Goal: Complete application form

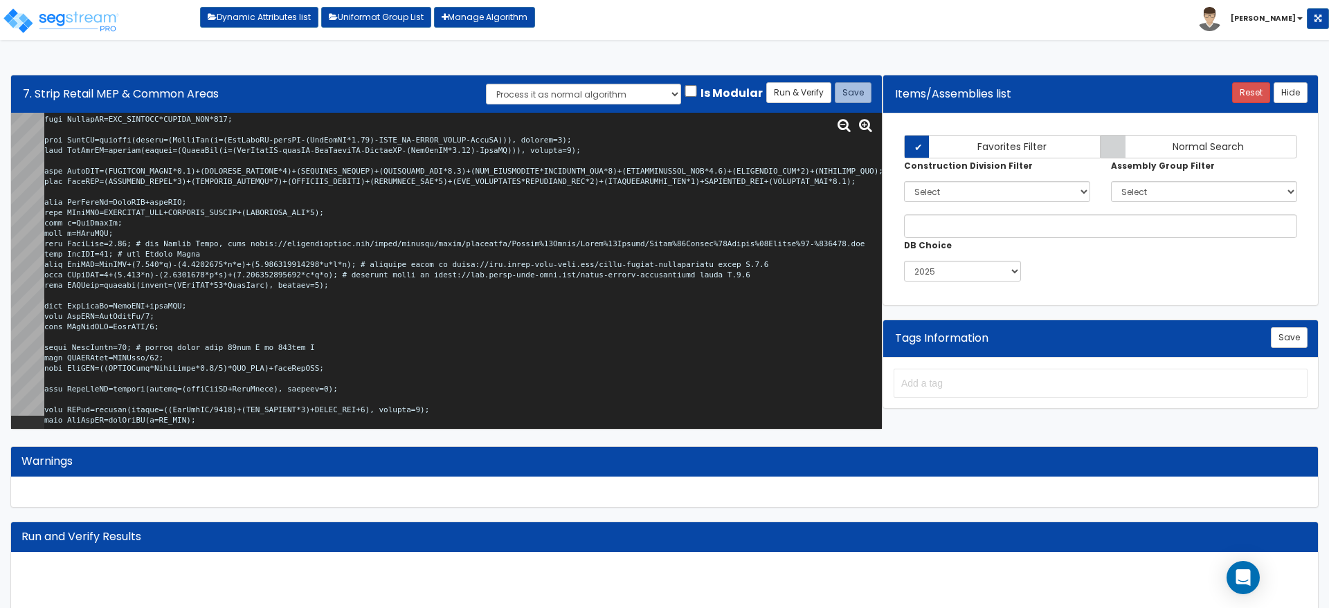
scroll to position [4960, 0]
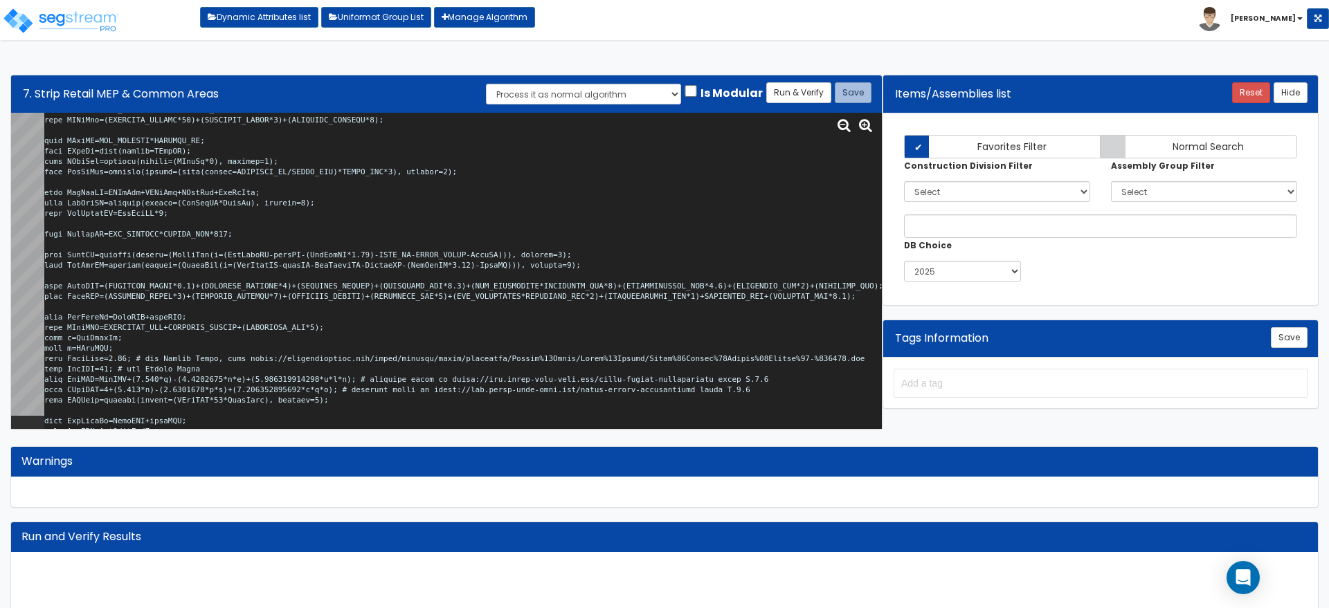
click at [443, 268] on textarea at bounding box center [462, 271] width 837 height 316
click at [437, 265] on textarea at bounding box center [462, 271] width 837 height 316
paste textarea "PGFP_SF-PGABV_TOTSF-"
type textarea "# Strip Retail MEP Mains & Common Areas #import { # IMP_TNNTSF: sum "tnnt_sf", …"
click at [795, 98] on button "Run & Verify" at bounding box center [798, 92] width 65 height 21
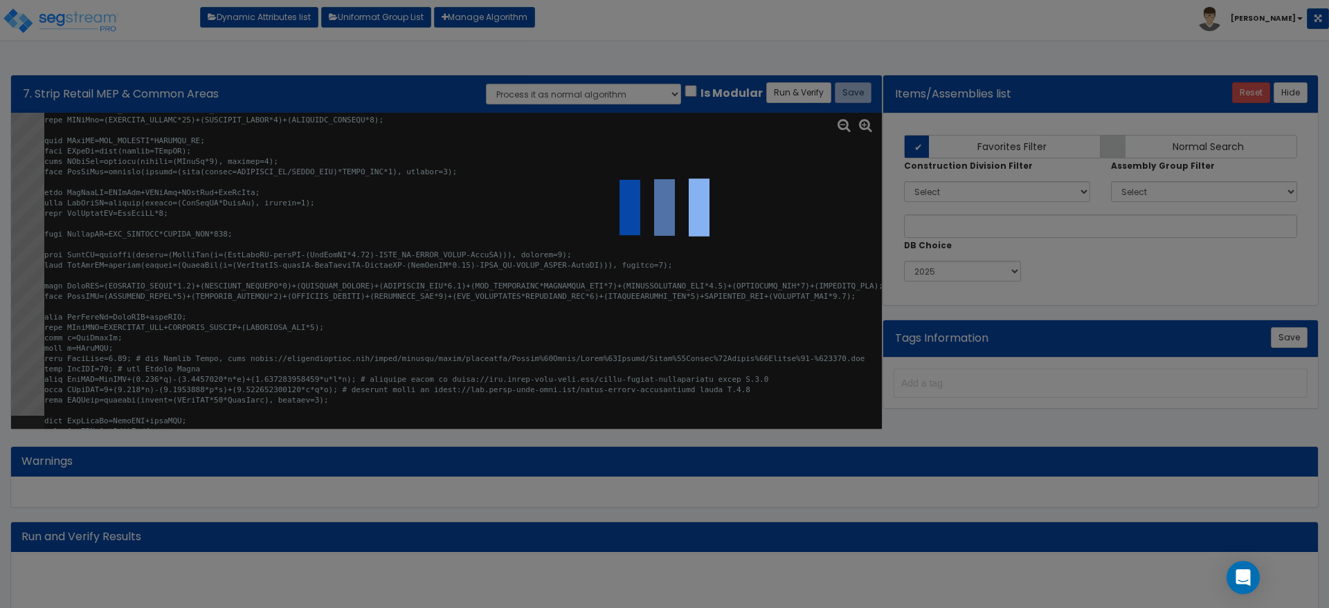
select select "0"
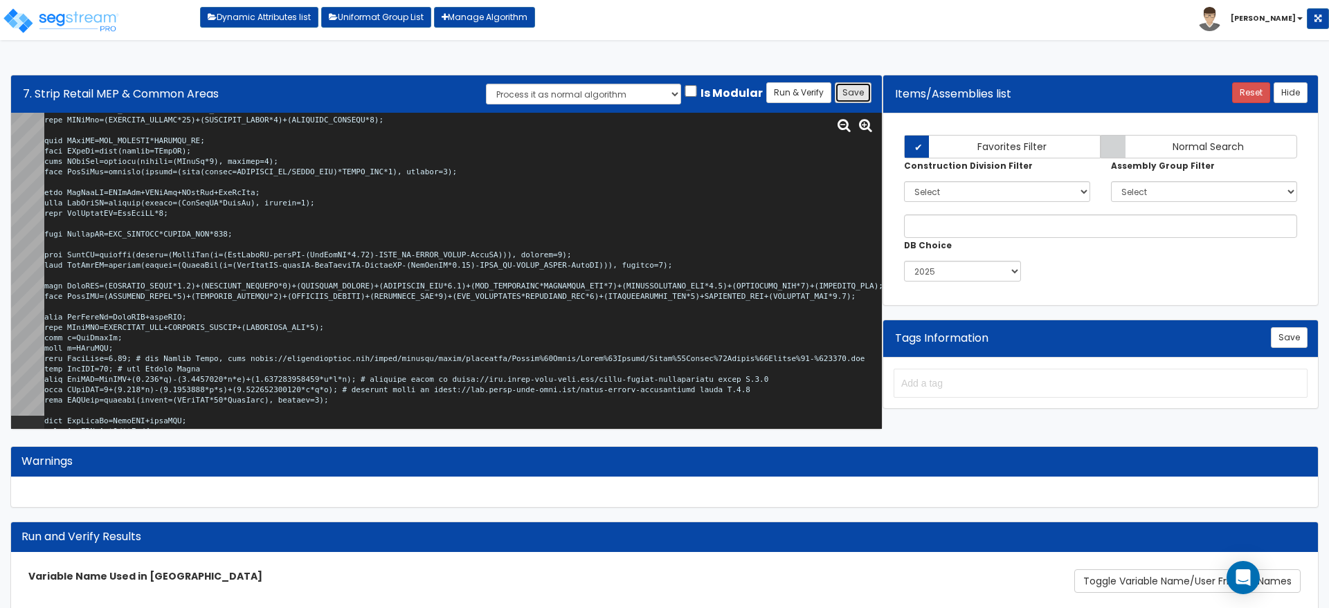
click at [859, 93] on button "Save" at bounding box center [853, 92] width 37 height 21
drag, startPoint x: 444, startPoint y: 266, endPoint x: 523, endPoint y: 262, distance: 79.0
click at [523, 262] on textarea at bounding box center [462, 271] width 837 height 316
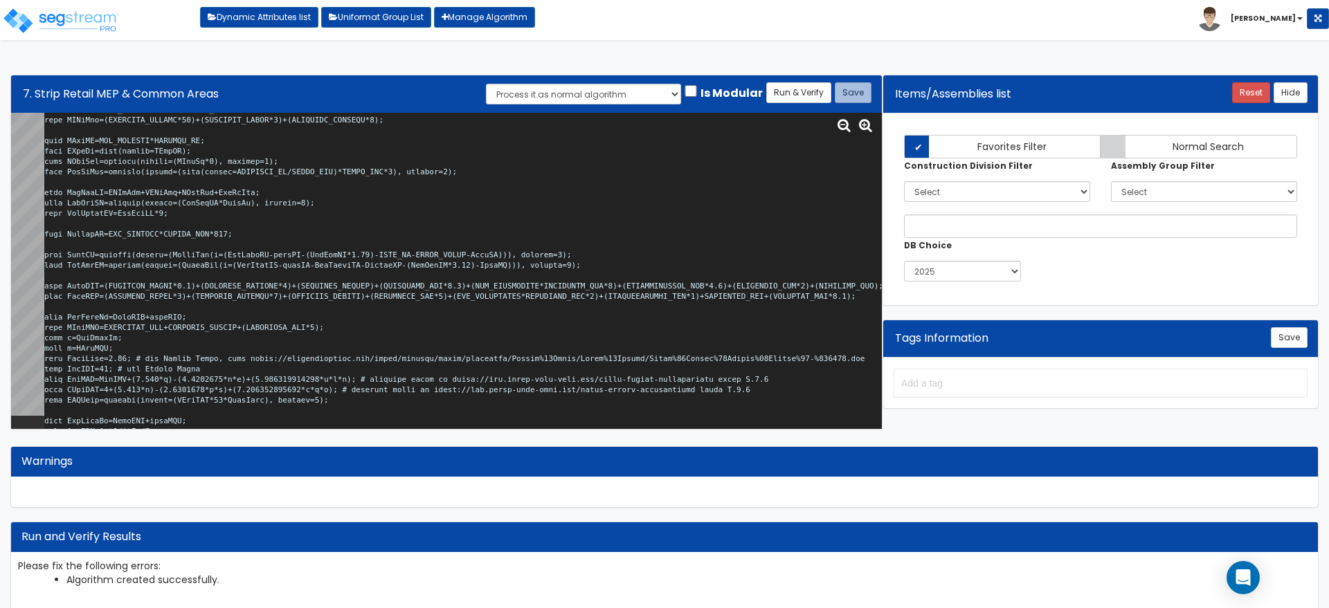
type textarea "# Strip Retail MEP Mains & Common Areas #import { # IMP_TNNTSF: sum "tnnt_sf", …"
click at [367, 259] on textarea at bounding box center [462, 271] width 837 height 316
click at [367, 268] on textarea at bounding box center [462, 271] width 837 height 316
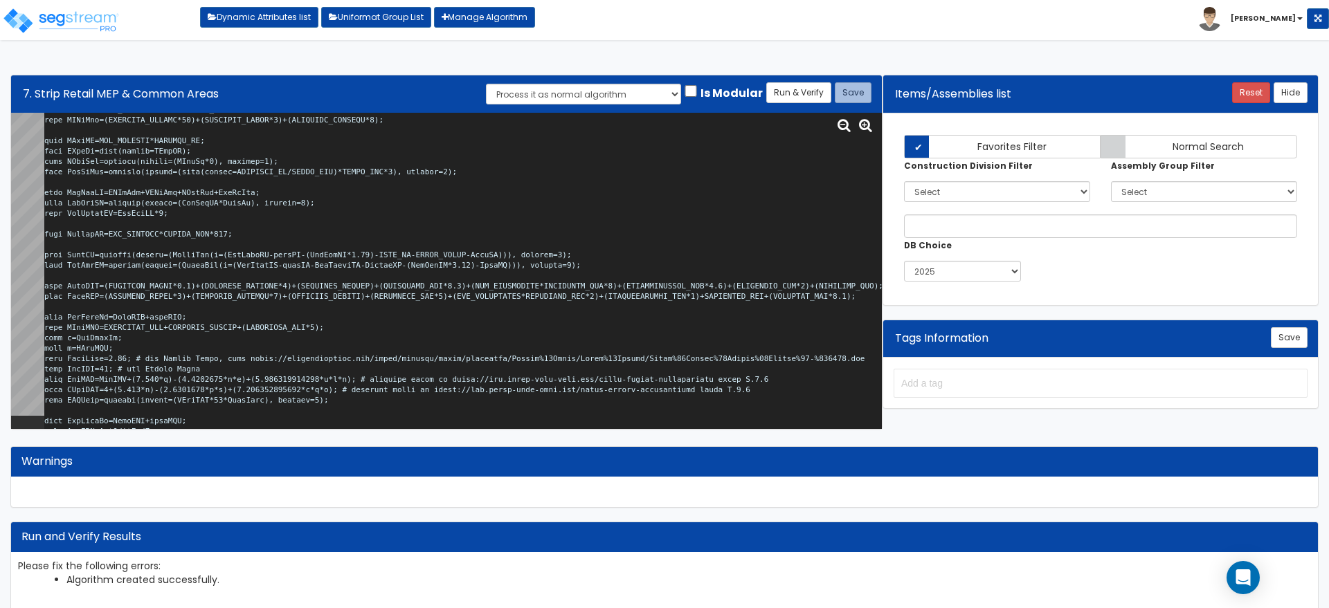
click at [367, 268] on textarea at bounding box center [462, 271] width 837 height 316
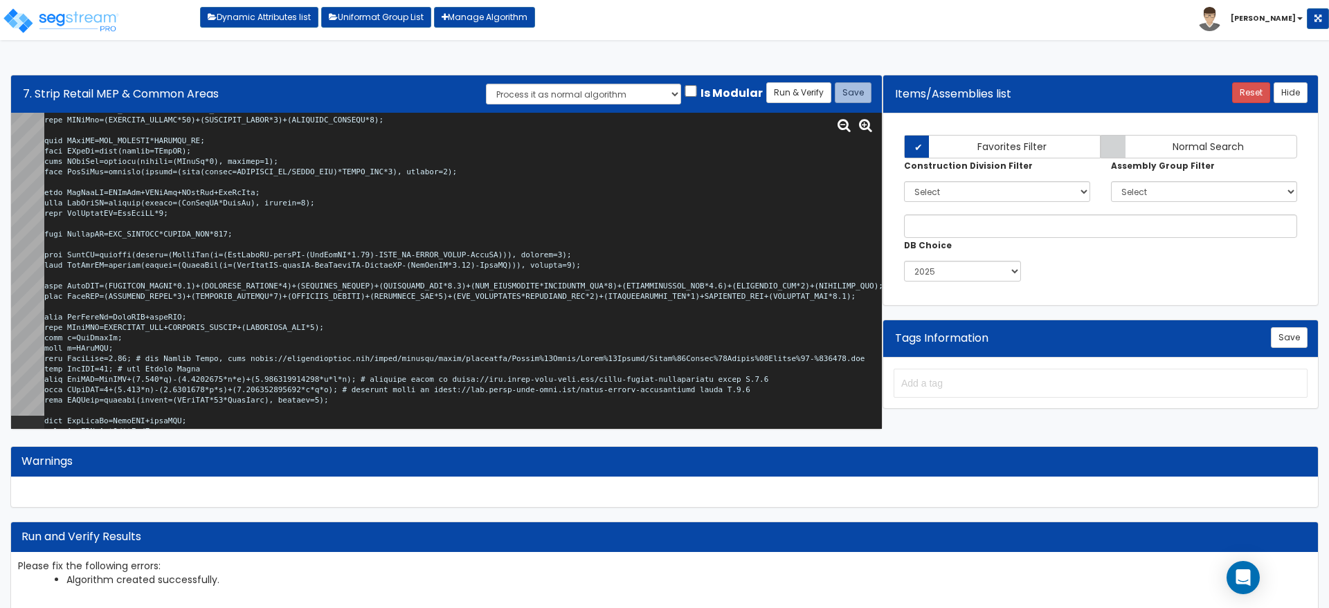
click at [367, 268] on textarea at bounding box center [462, 271] width 837 height 316
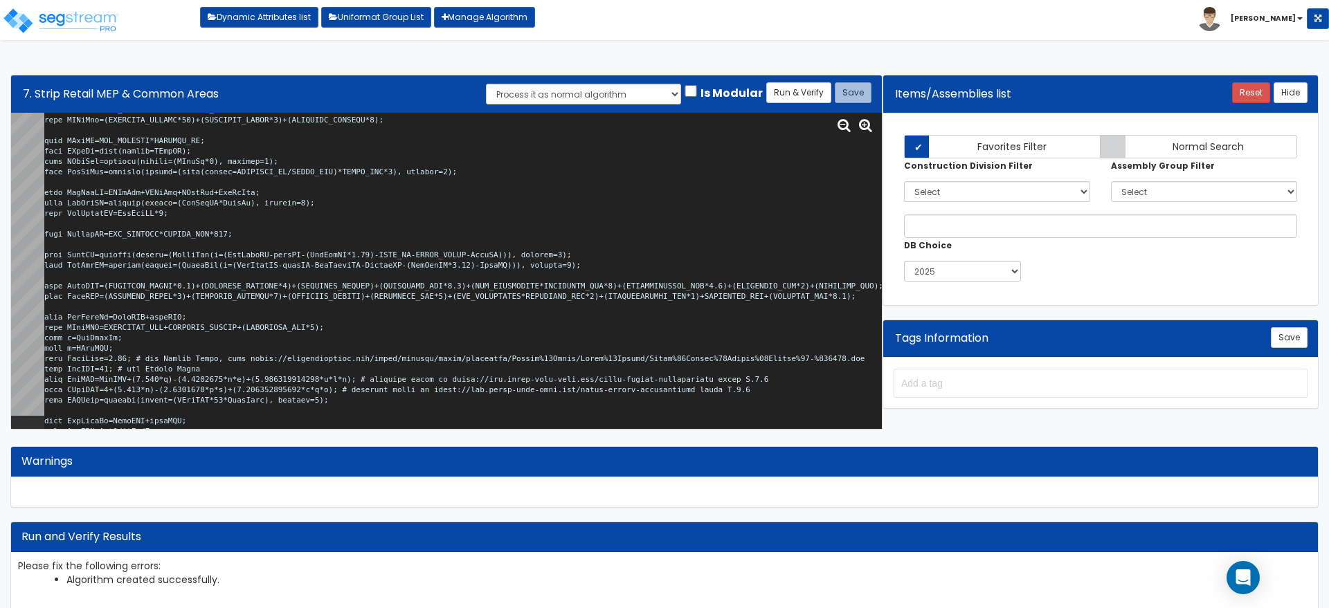
click at [367, 268] on textarea at bounding box center [462, 271] width 837 height 316
click at [367, 255] on textarea at bounding box center [462, 271] width 837 height 316
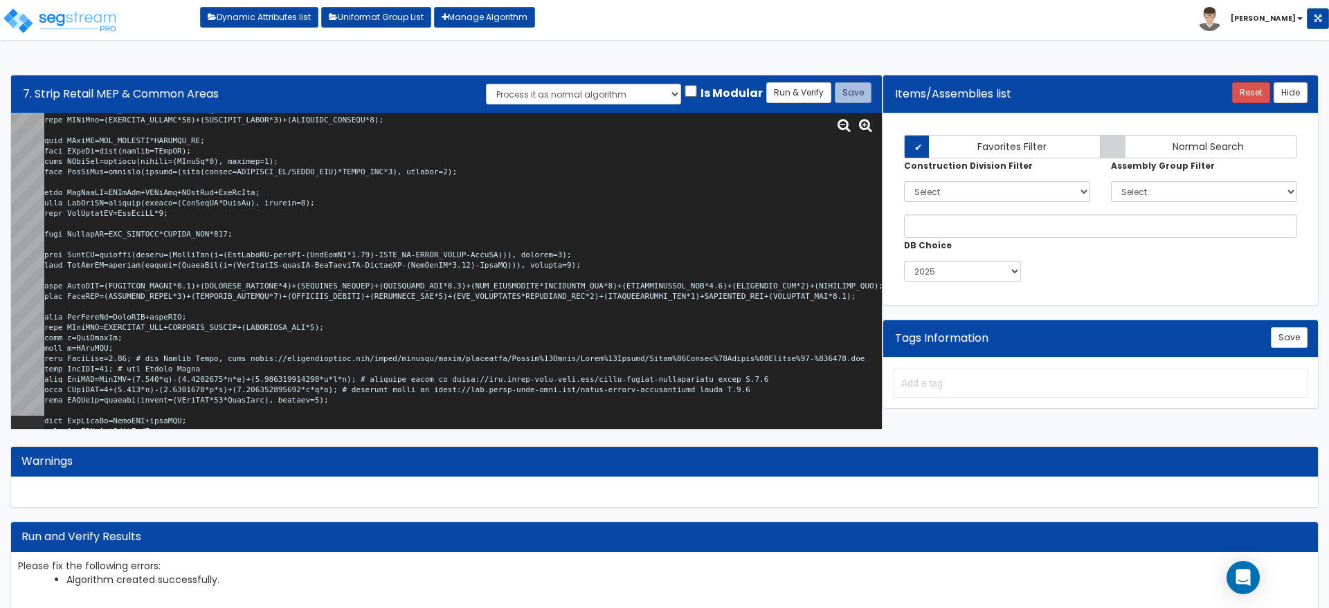
click at [367, 255] on textarea at bounding box center [462, 271] width 837 height 316
click at [368, 259] on textarea at bounding box center [462, 271] width 837 height 316
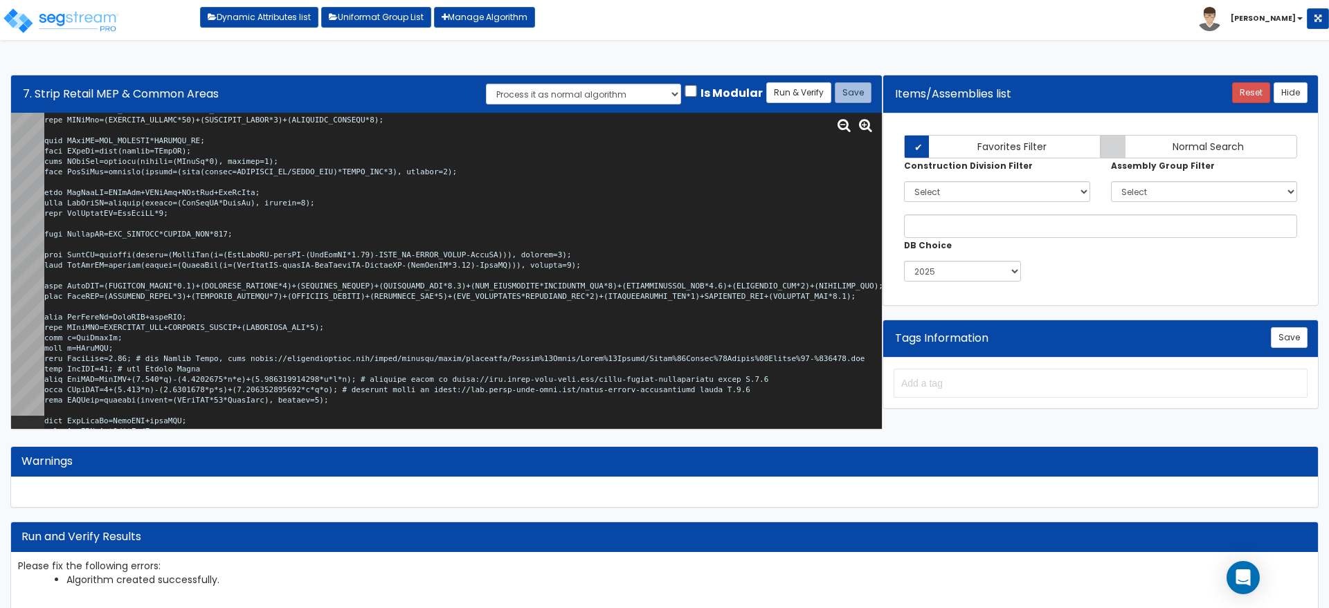
click at [368, 260] on textarea at bounding box center [462, 271] width 837 height 316
click at [365, 264] on textarea at bounding box center [462, 271] width 837 height 316
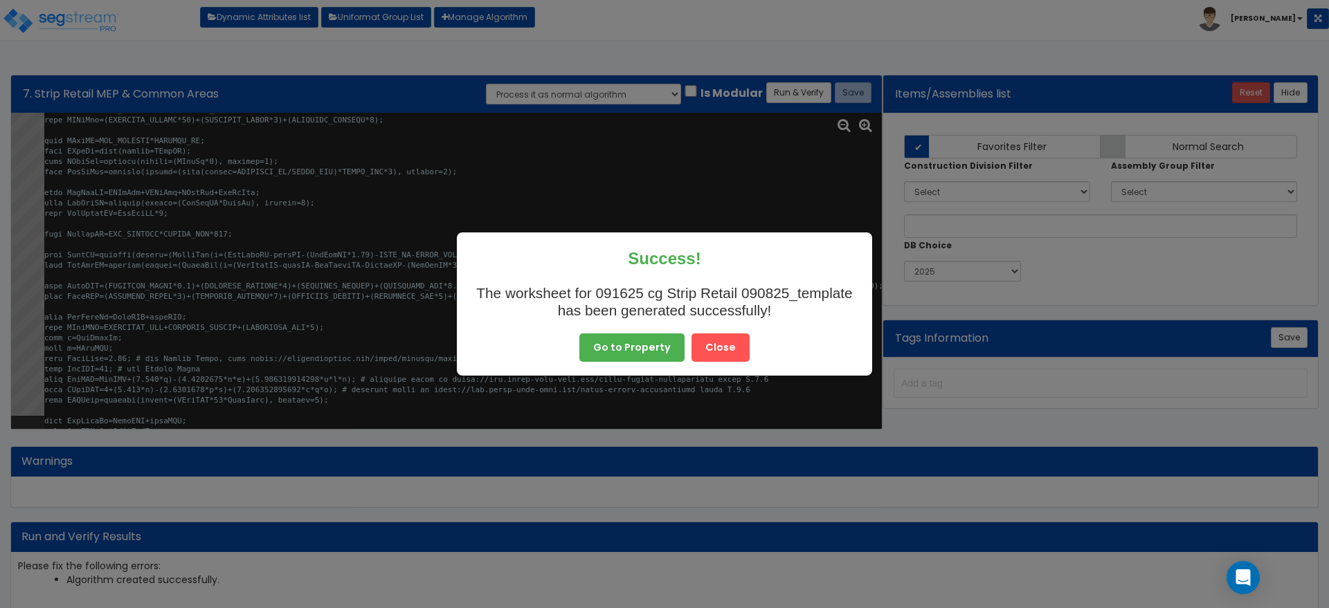
click at [721, 347] on button "Close" at bounding box center [720, 348] width 58 height 29
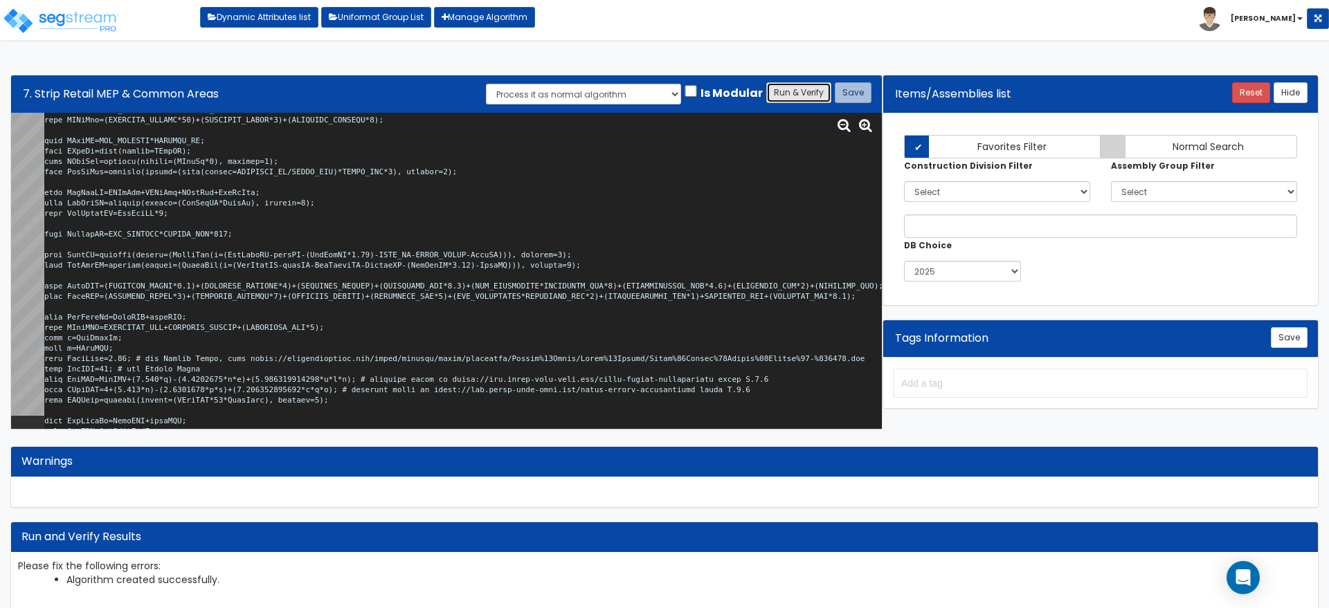
click at [794, 89] on button "Run & Verify" at bounding box center [798, 92] width 65 height 21
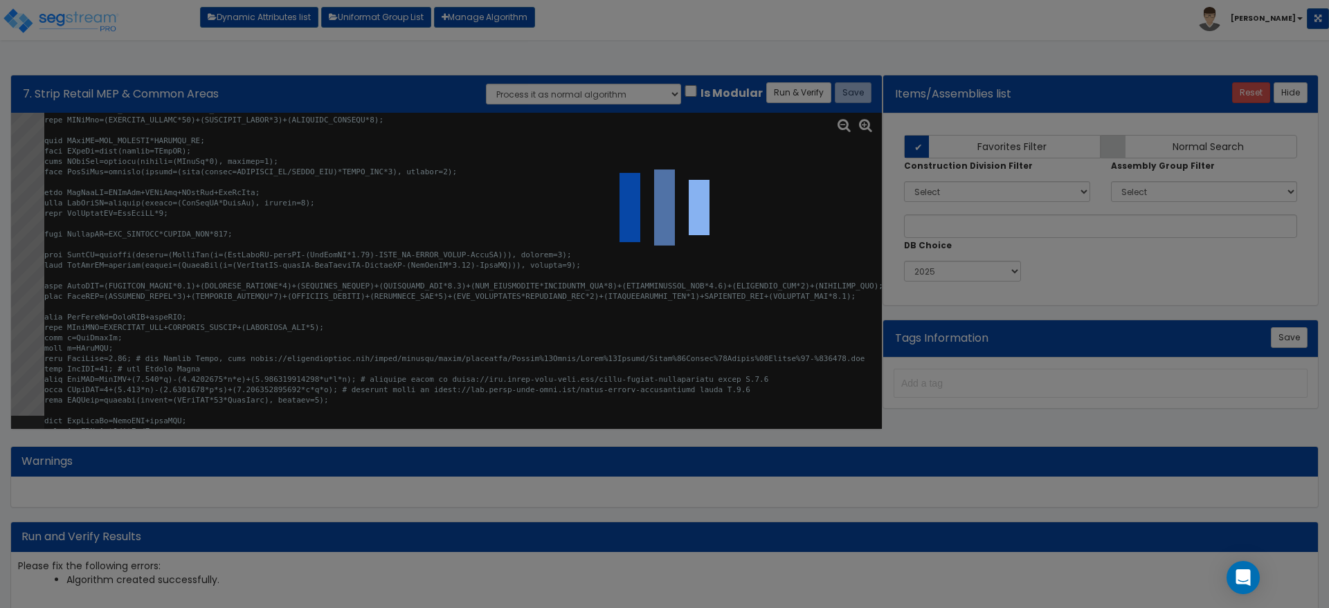
select select "0"
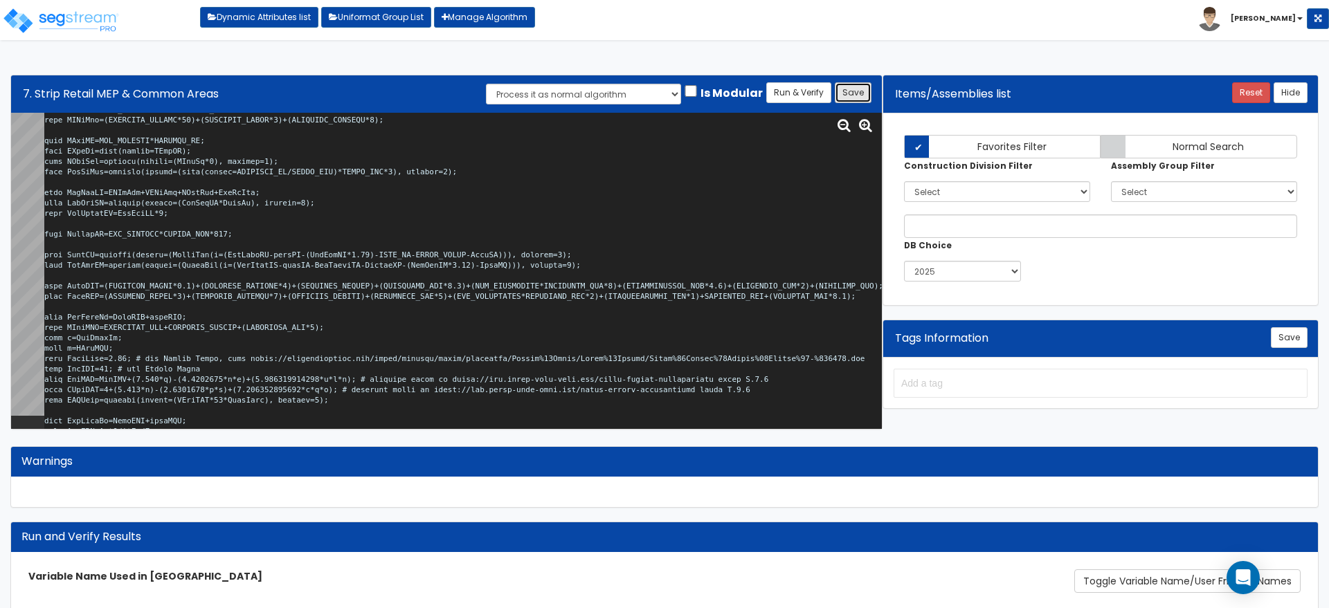
click at [843, 85] on button "Save" at bounding box center [853, 92] width 37 height 21
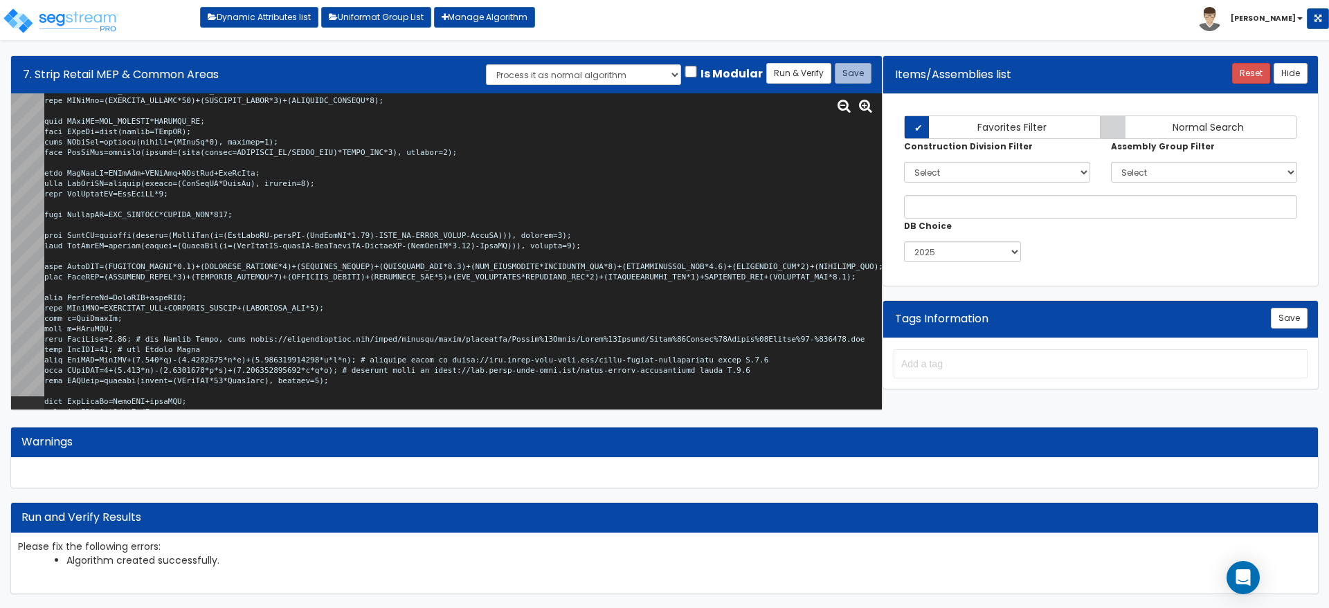
scroll to position [19, 0]
click at [808, 76] on button "Run & Verify" at bounding box center [798, 73] width 65 height 21
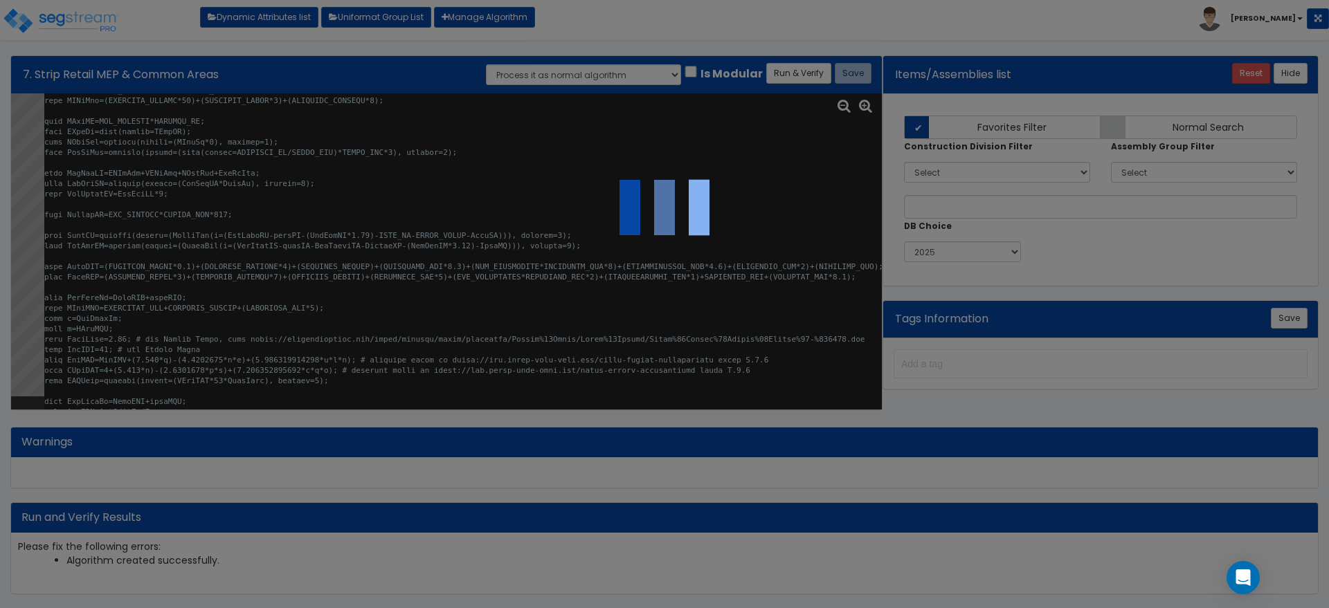
select select "0"
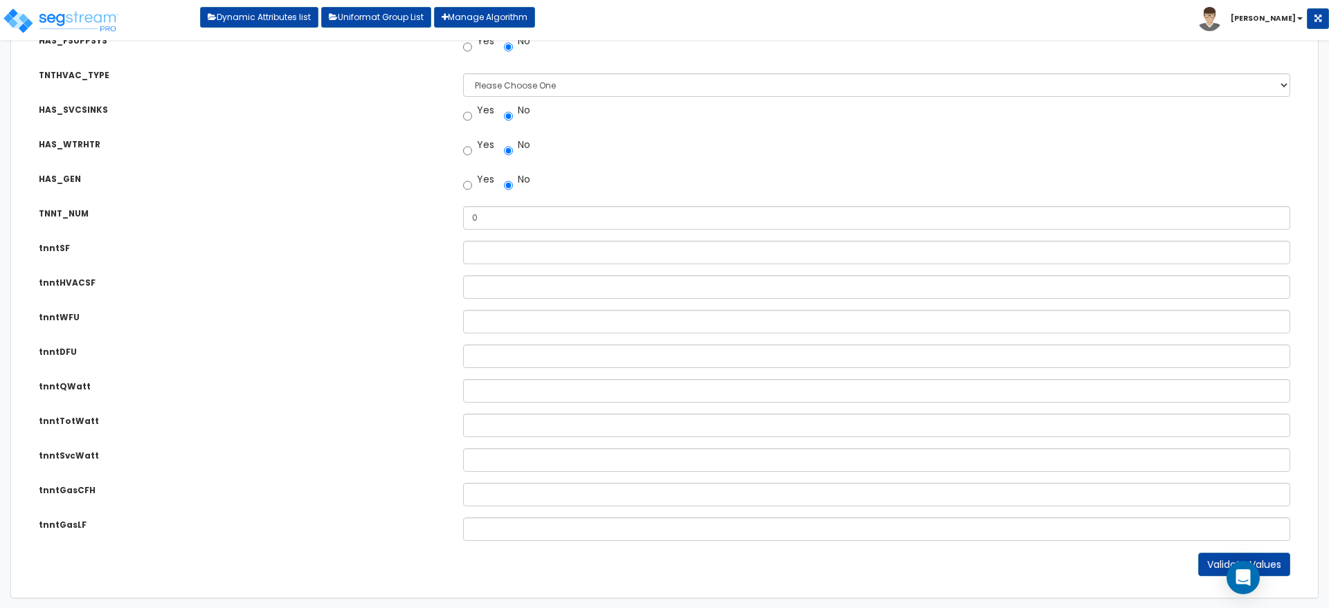
scroll to position [893, 0]
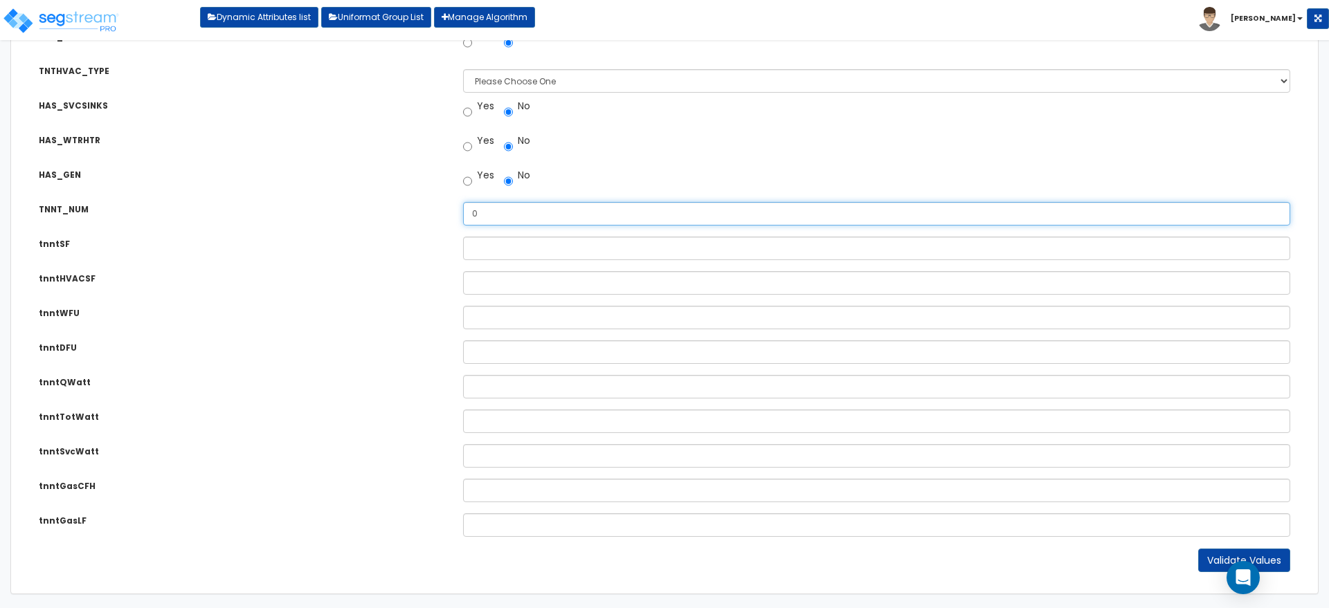
click at [500, 213] on input "0" at bounding box center [876, 214] width 827 height 24
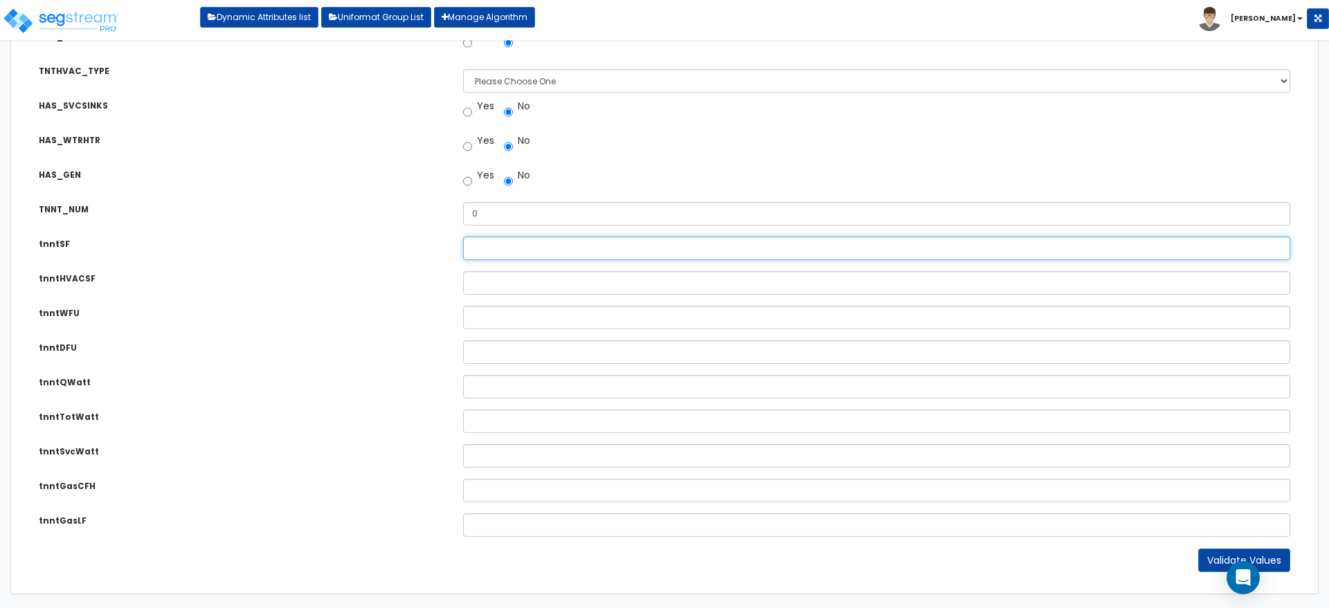
click at [492, 239] on input "tnntSF" at bounding box center [876, 249] width 827 height 24
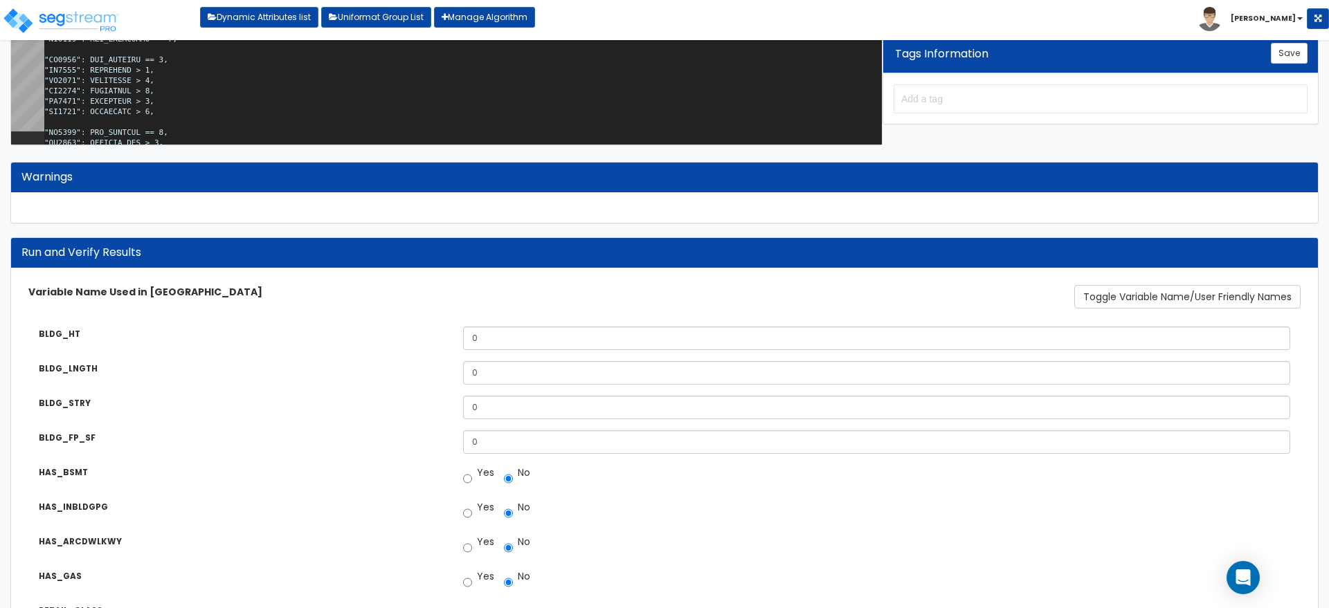
scroll to position [317, 0]
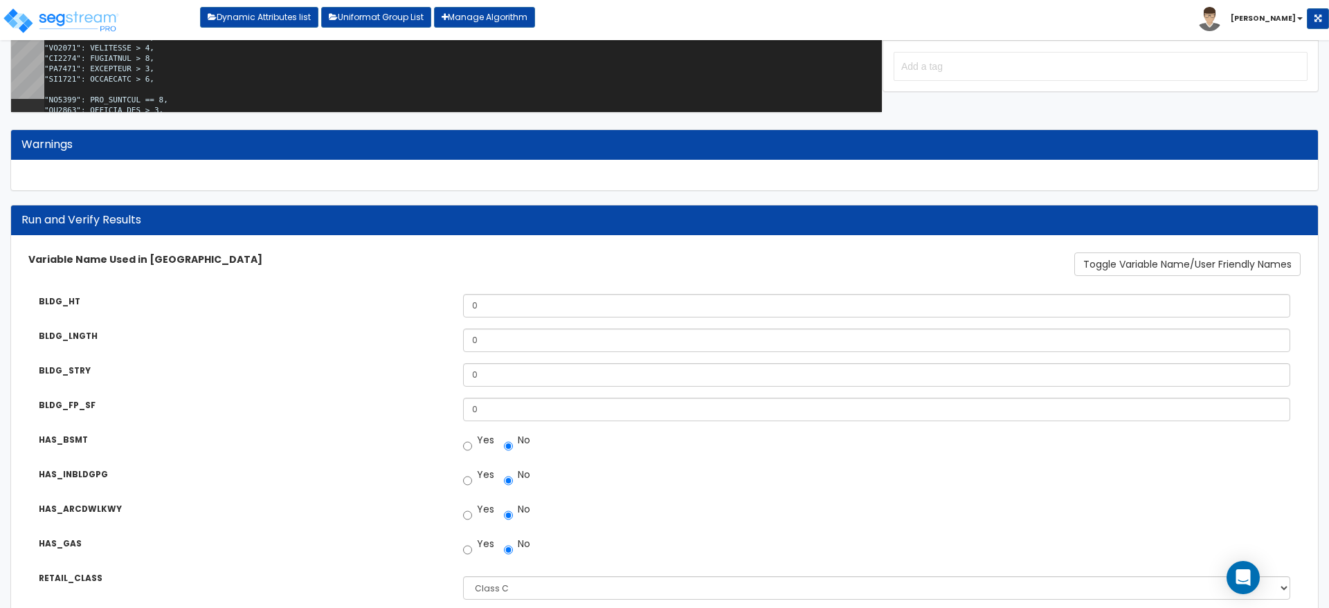
type input "8000"
drag, startPoint x: 500, startPoint y: 309, endPoint x: 437, endPoint y: 301, distance: 62.8
click at [437, 301] on div "BLDG_HT What is the Average Exterior Wall Height of this Building? 0" at bounding box center [664, 296] width 1293 height 24
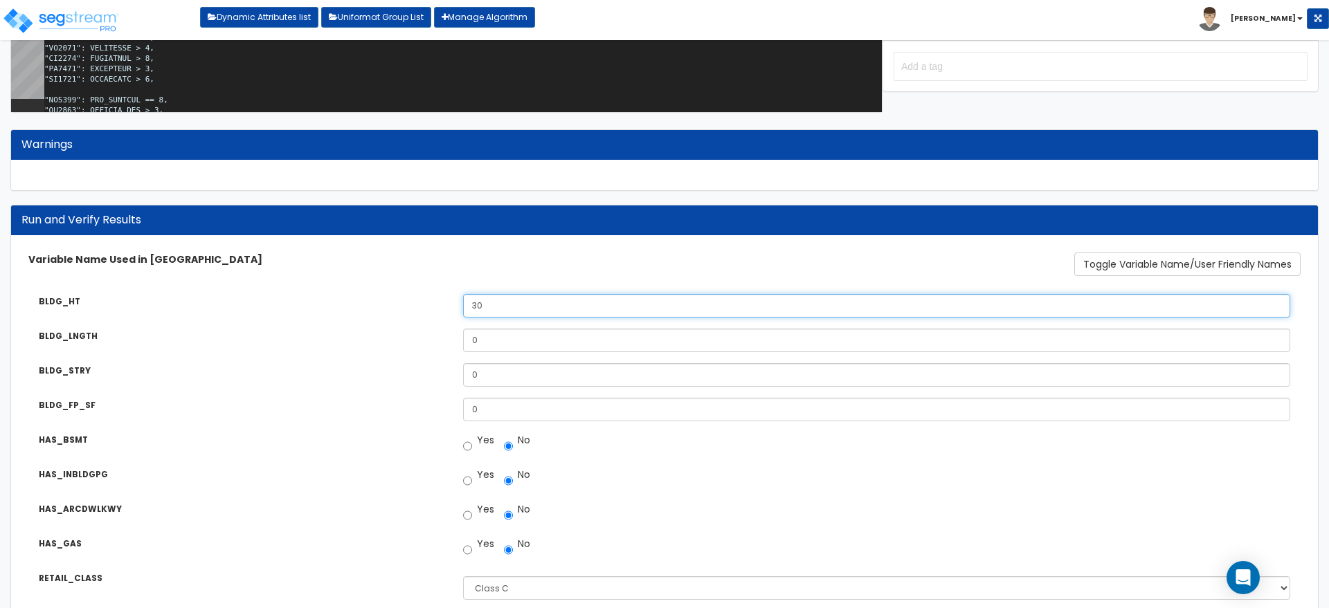
type input "30"
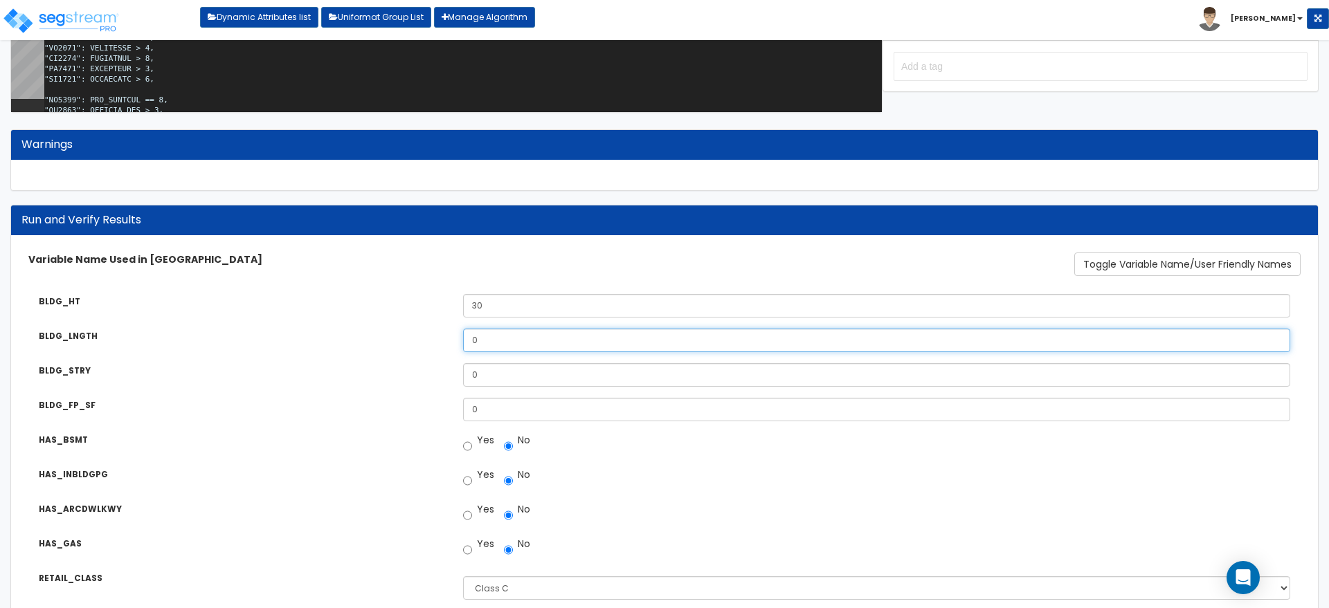
click at [453, 333] on div "0" at bounding box center [877, 341] width 848 height 24
type input "100"
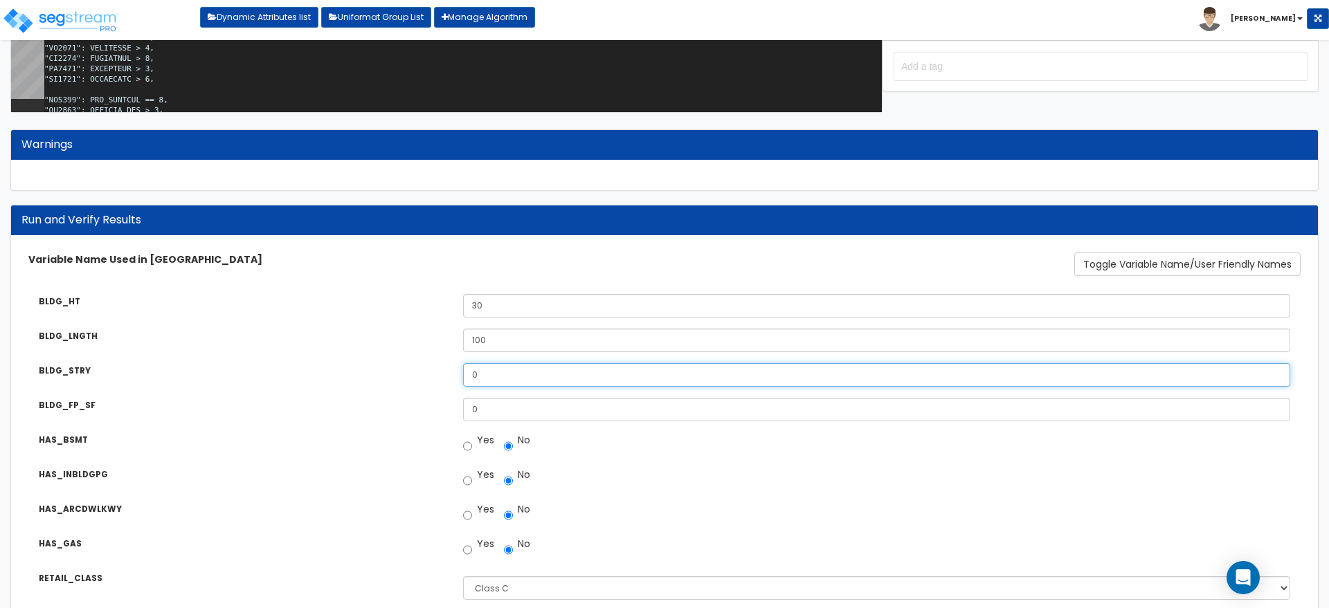
click at [403, 361] on div "BLDG_STRY Number of Above-Ground Building Stories: 0" at bounding box center [664, 365] width 1293 height 24
type input "2"
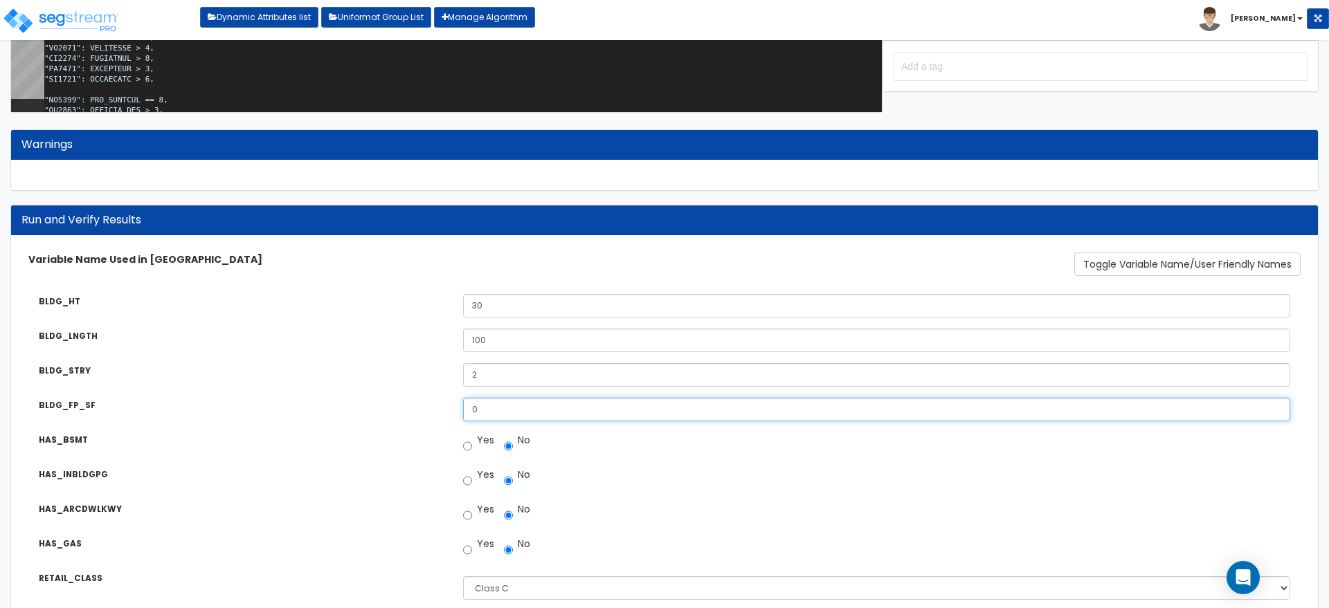
click at [500, 411] on input "0" at bounding box center [876, 410] width 827 height 24
drag, startPoint x: 502, startPoint y: 411, endPoint x: 451, endPoint y: 402, distance: 51.3
click at [451, 402] on div "BLDG_FP_SF Building Footprint Square Footage (Ground Floor SF): 0" at bounding box center [664, 400] width 1293 height 24
type input "8000"
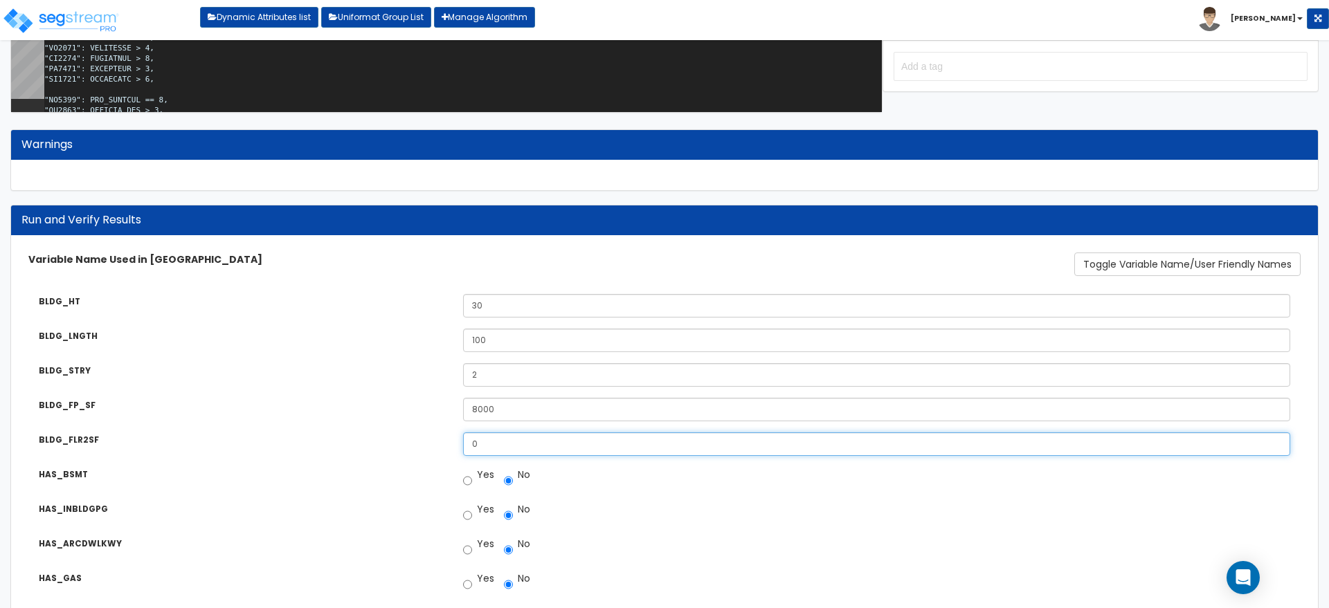
click at [442, 423] on div "BLDG_FLR2SF Second Floor Square Footage: 0" at bounding box center [664, 434] width 1293 height 24
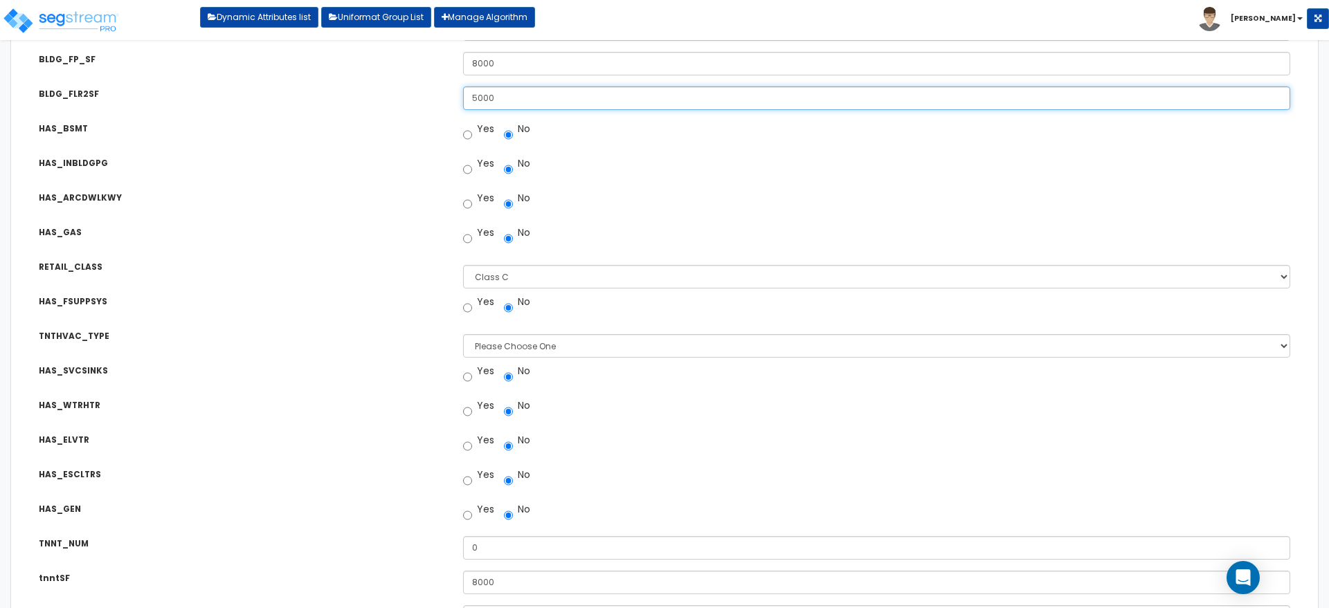
scroll to position [547, 0]
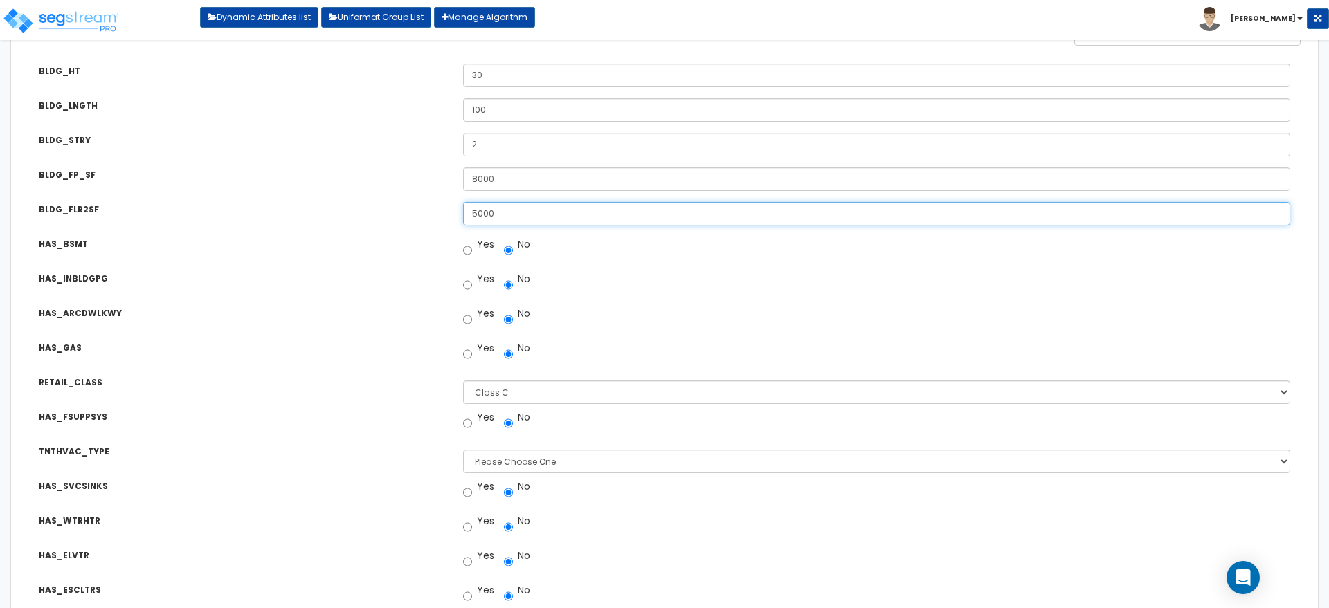
type input "5000"
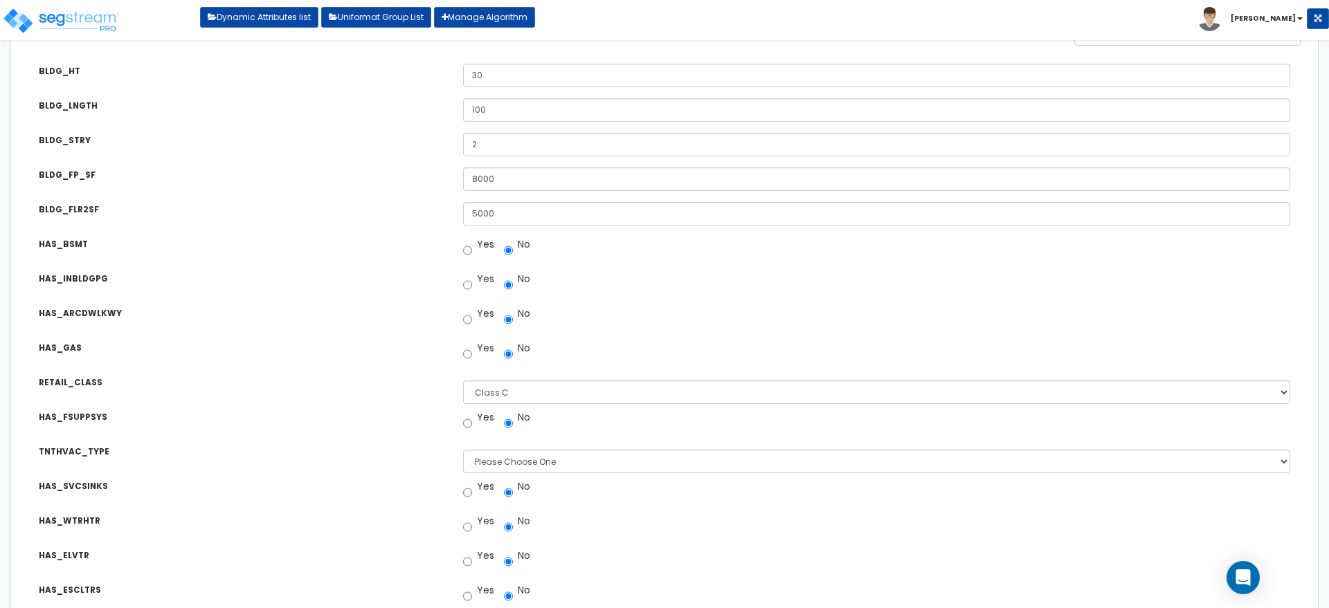
click at [427, 233] on div "HAS_BSMT Are there Underground Floors in the building? Yes No" at bounding box center [664, 238] width 1293 height 24
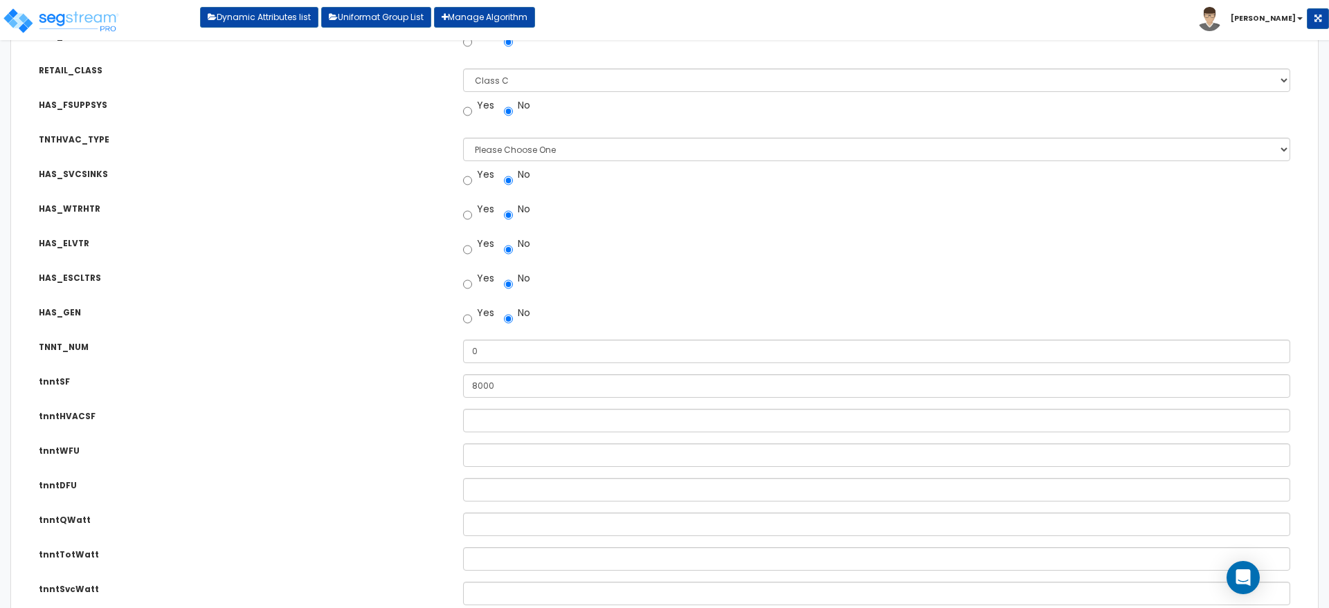
scroll to position [893, 0]
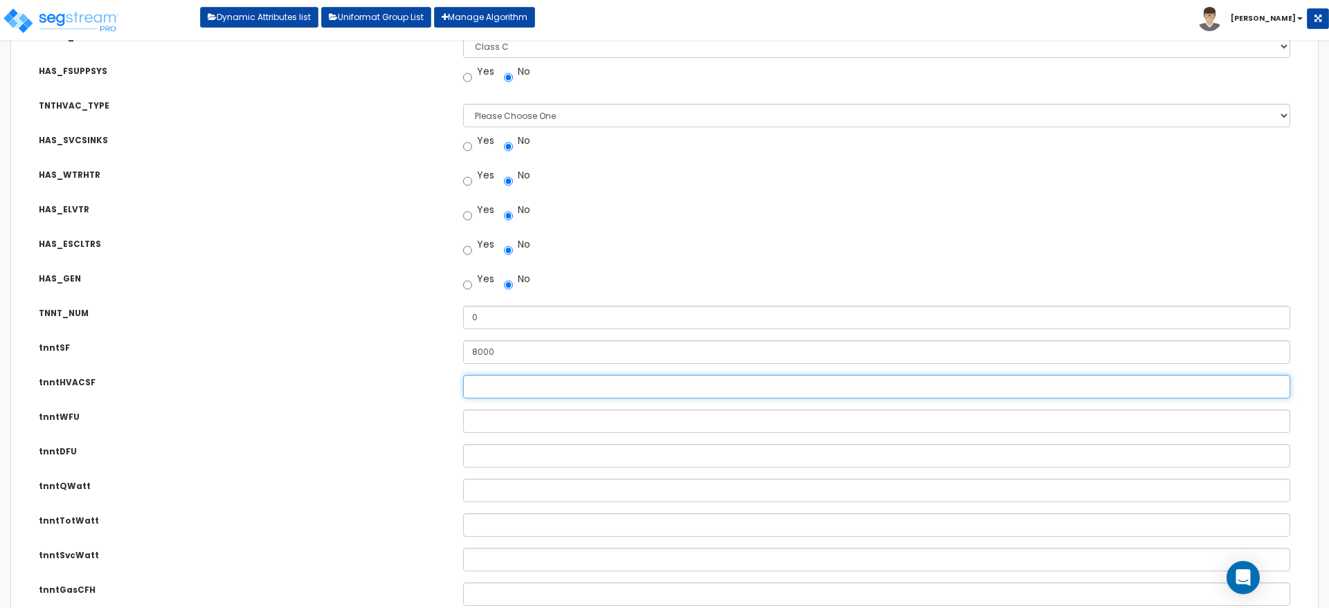
click at [510, 376] on input "tnntHVACSF" at bounding box center [876, 387] width 827 height 24
type input "0"
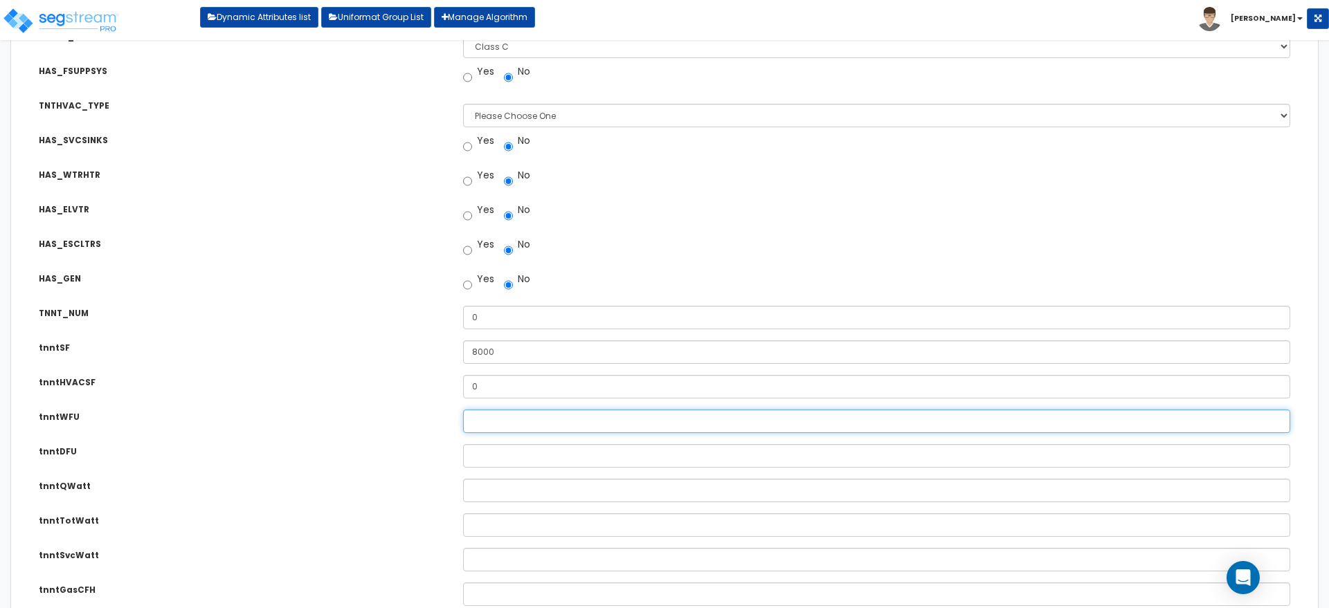
click at [495, 413] on input "tnntWFU" at bounding box center [876, 422] width 827 height 24
type input "0"
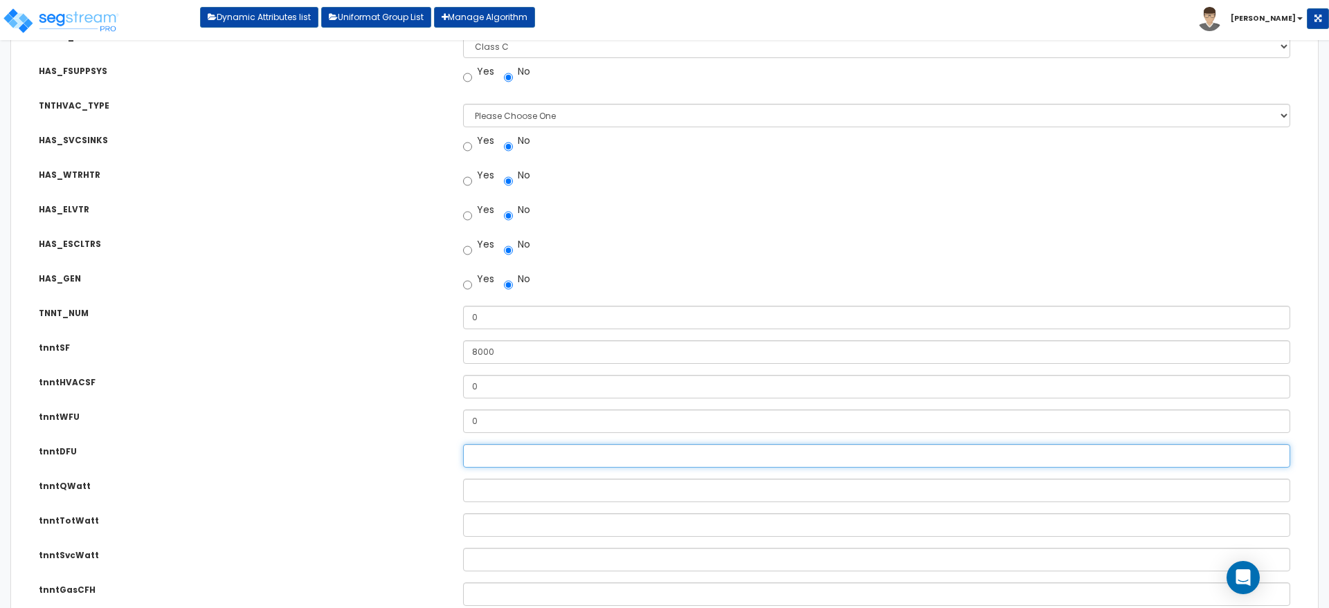
click at [488, 452] on input "tnntDFU" at bounding box center [876, 456] width 827 height 24
type input "0"
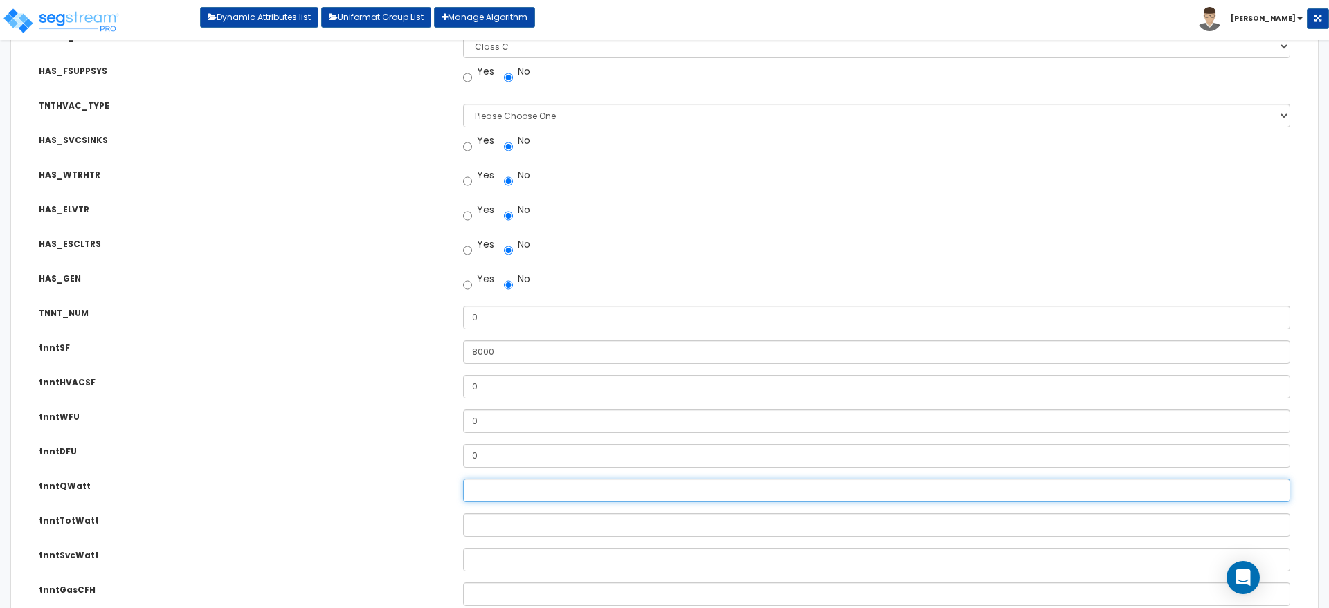
click at [484, 491] on input "tnntQWatt" at bounding box center [876, 491] width 827 height 24
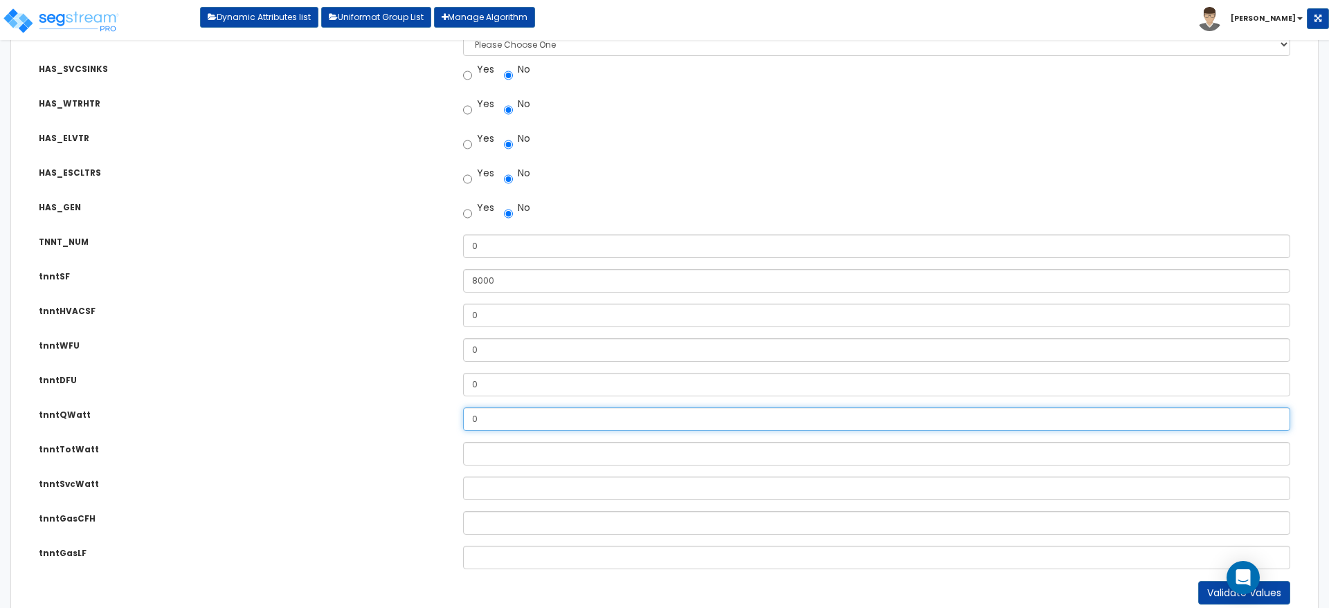
scroll to position [997, 0]
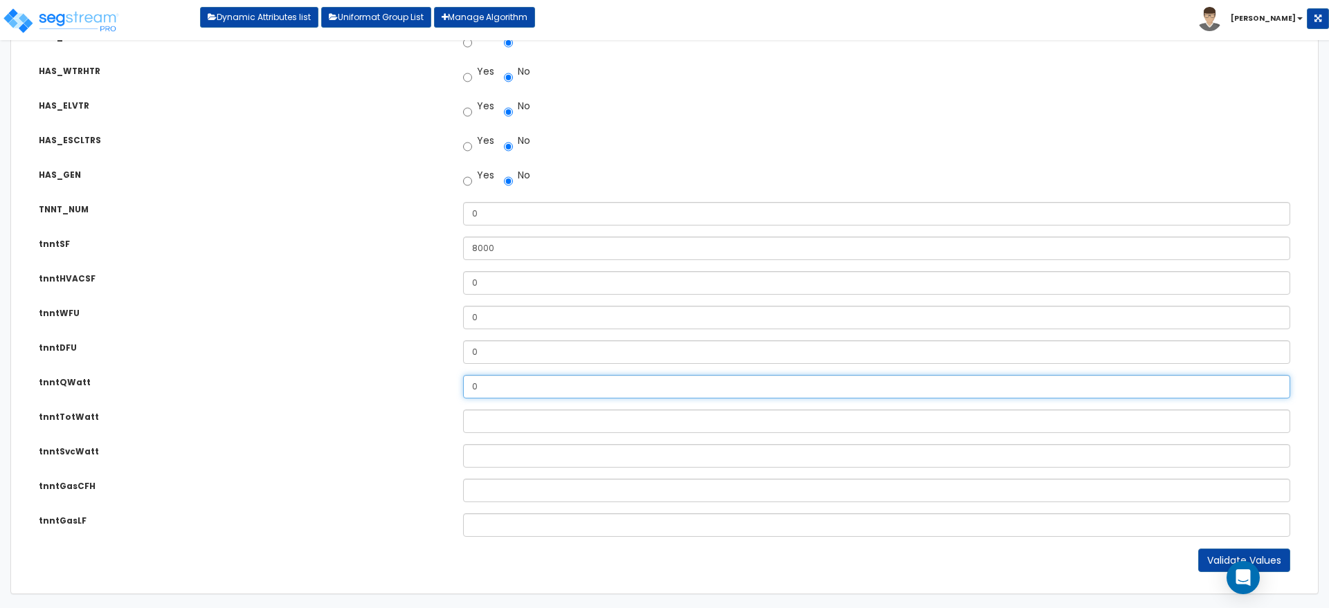
type input "0"
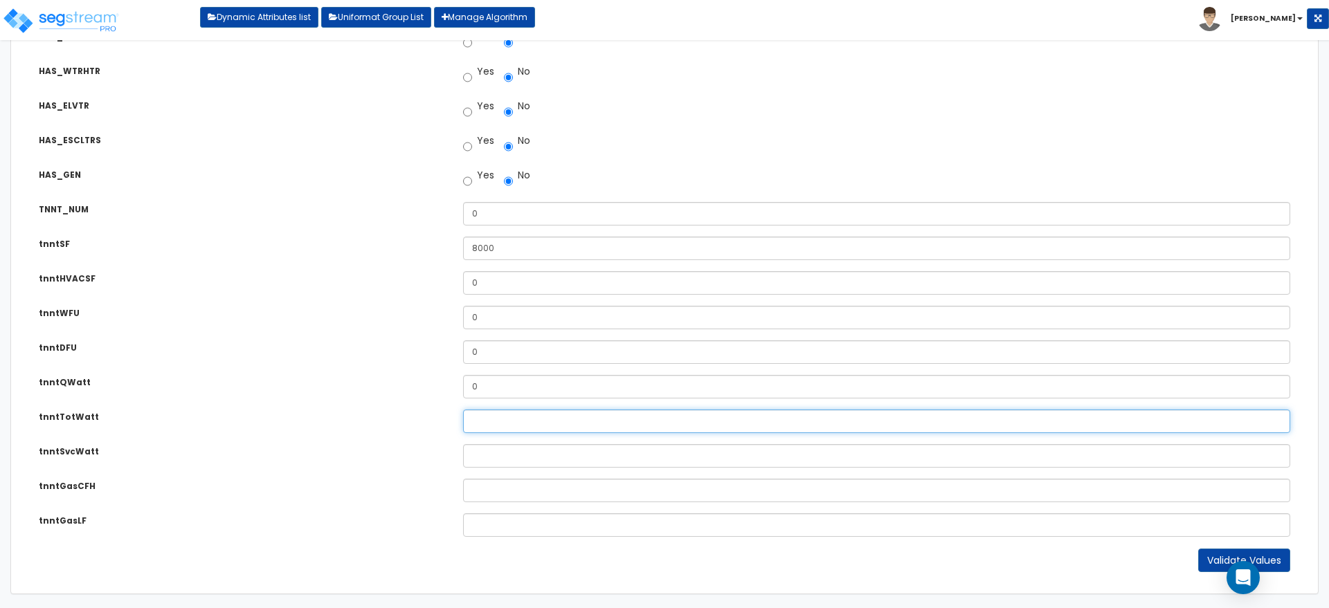
click at [488, 416] on input "tnntTotWatt" at bounding box center [876, 422] width 827 height 24
type input "0"
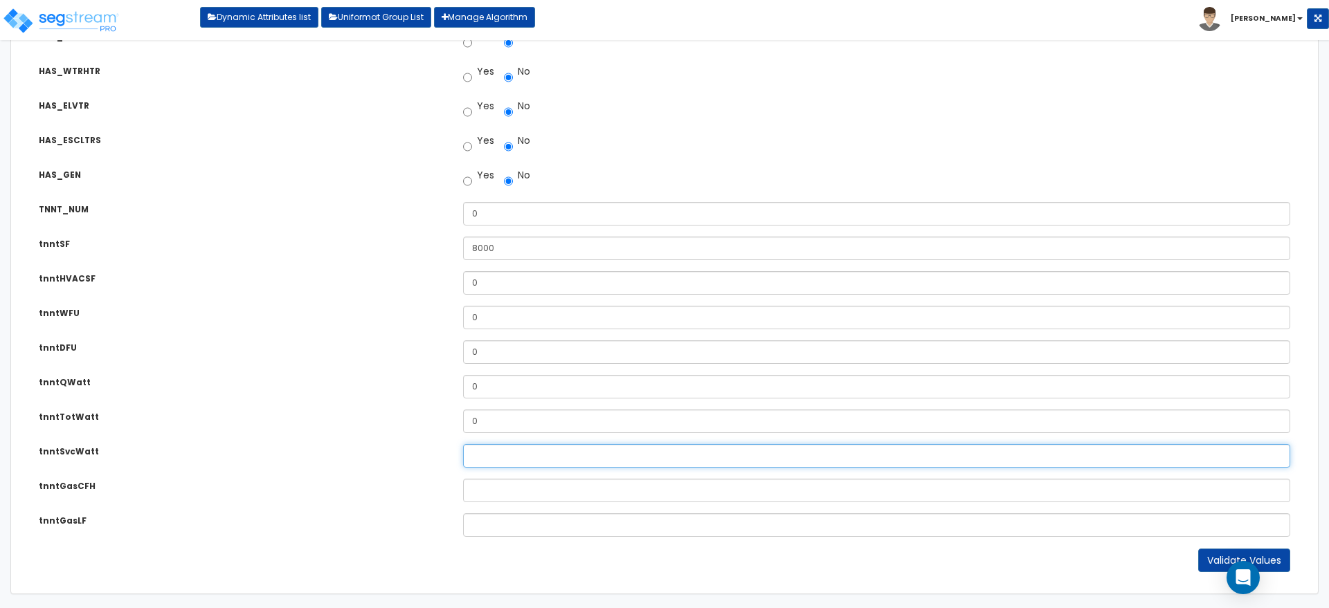
click at [484, 453] on input "tnntSvcWatt" at bounding box center [876, 456] width 827 height 24
type input "0"
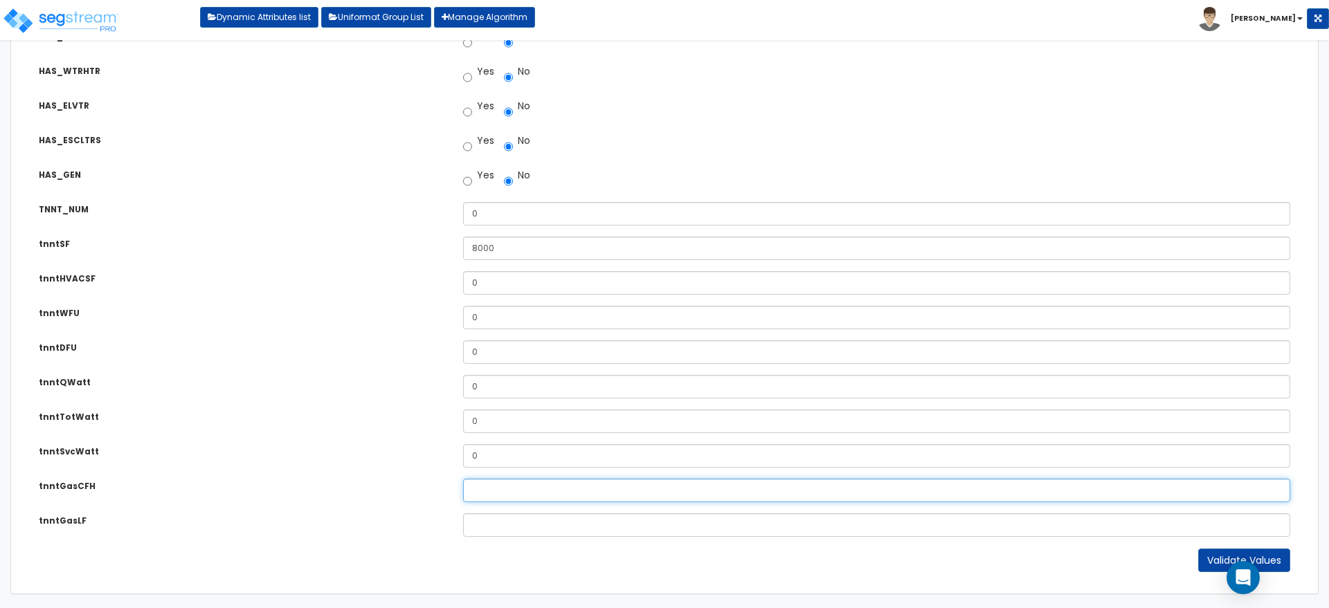
click at [483, 490] on input "tnntGasCFH" at bounding box center [876, 491] width 827 height 24
type input "0"
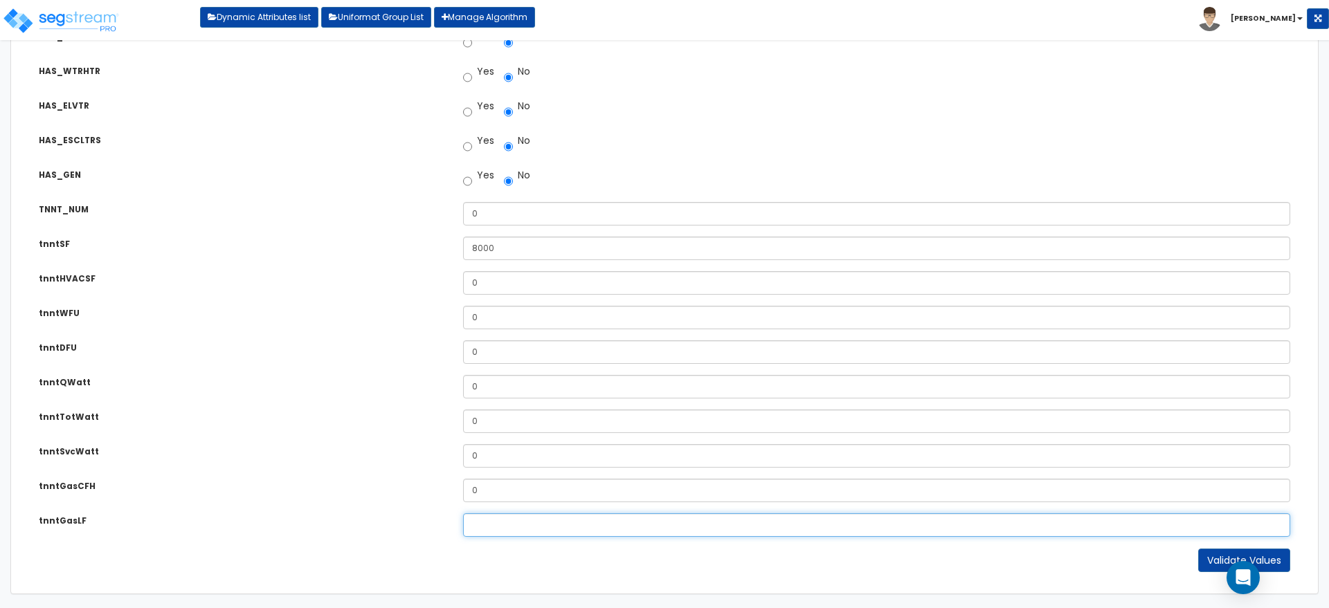
click at [484, 520] on input "tnntGasLF" at bounding box center [876, 526] width 827 height 24
type input "0"
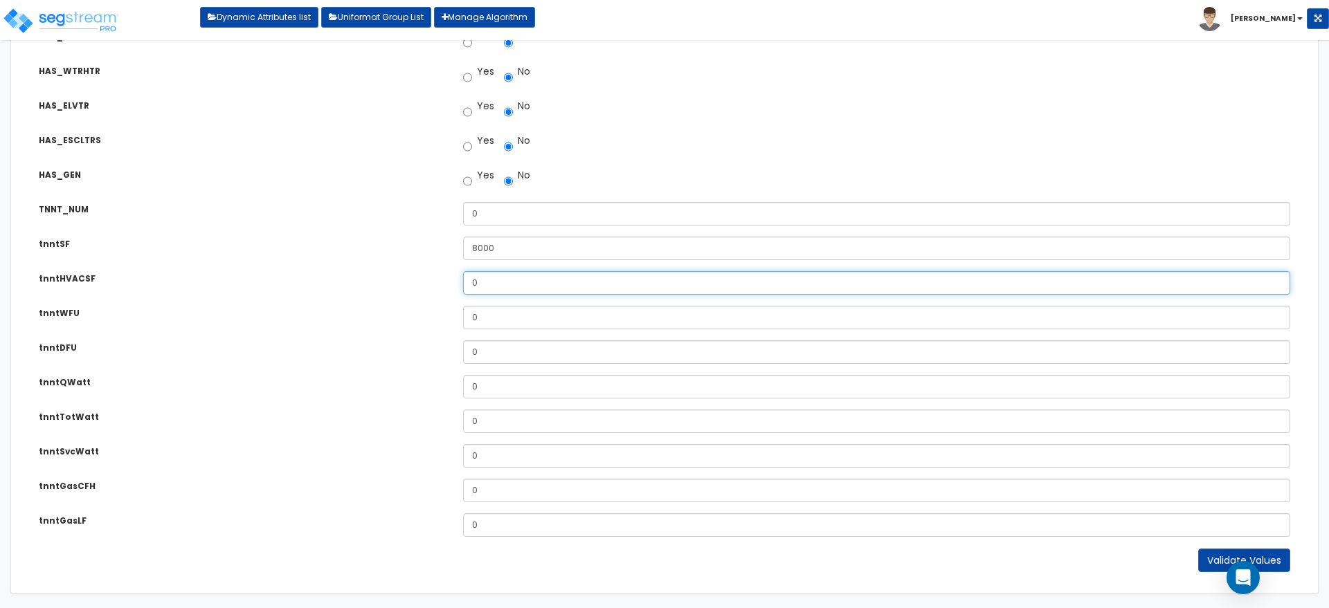
click at [489, 281] on input "0" at bounding box center [876, 283] width 827 height 24
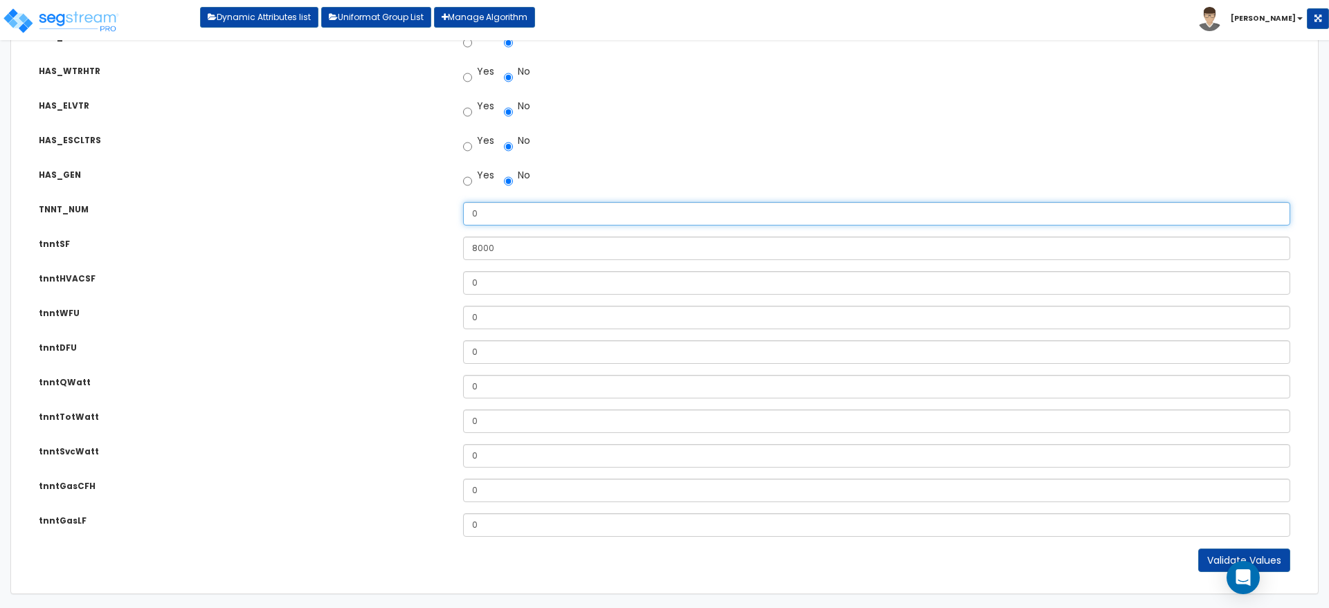
drag, startPoint x: 494, startPoint y: 215, endPoint x: 457, endPoint y: 210, distance: 37.8
click at [457, 210] on div "0" at bounding box center [877, 214] width 848 height 24
type input "2"
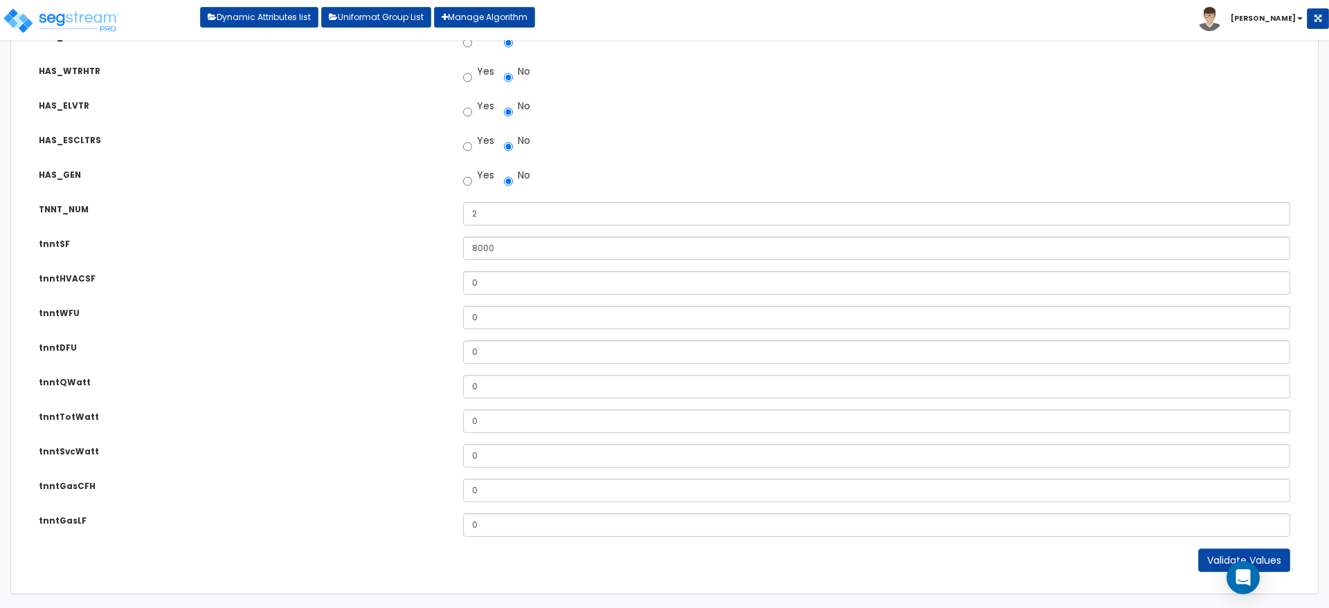
click at [338, 308] on div "BLDG_HT What is the Average Exterior Wall Height of this Building? 30 BLDG_LNGT…" at bounding box center [664, 65] width 1293 height 924
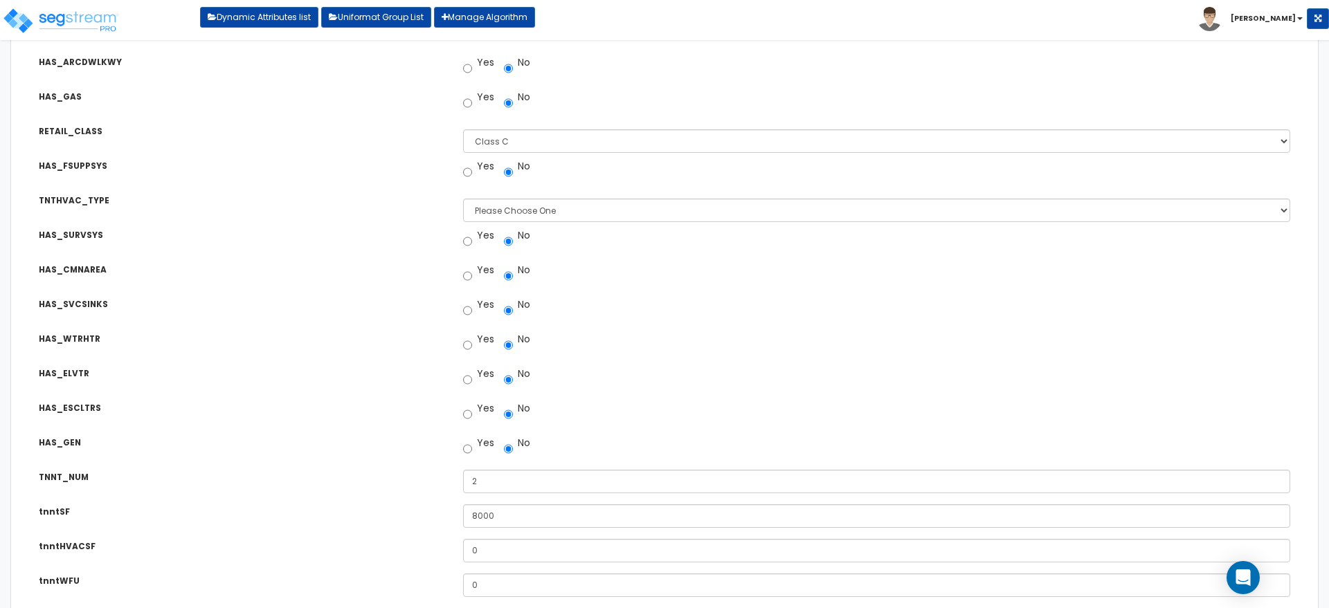
scroll to position [767, 0]
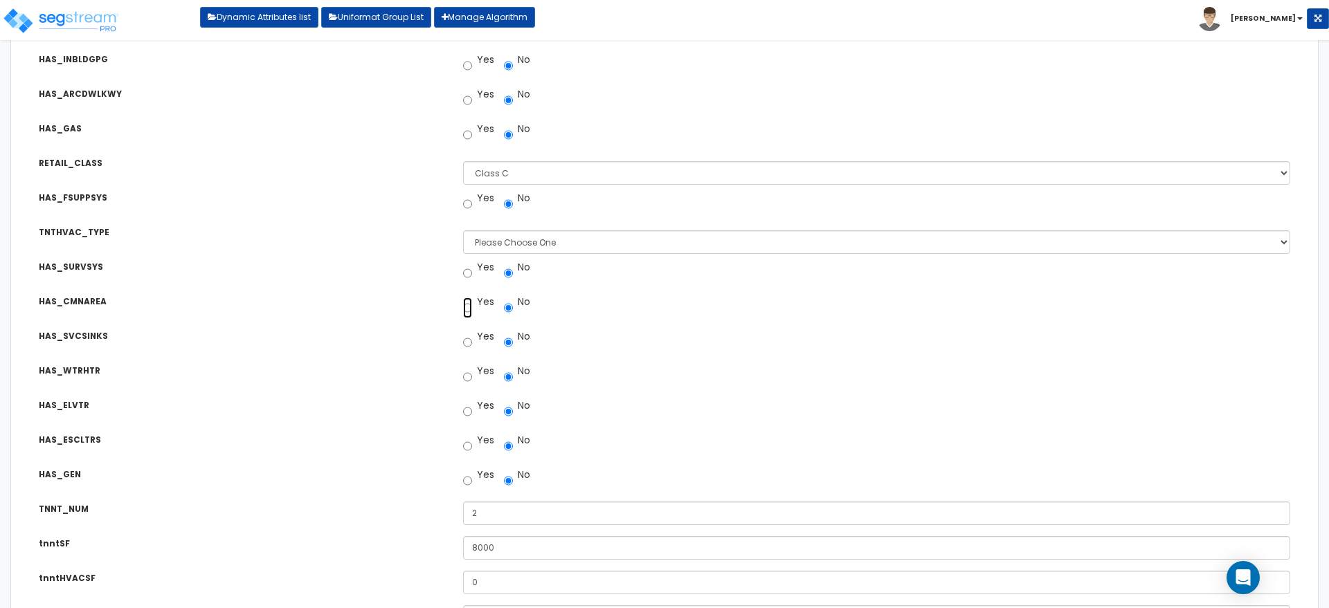
click at [470, 307] on input "Yes" at bounding box center [467, 308] width 9 height 21
radio input "true"
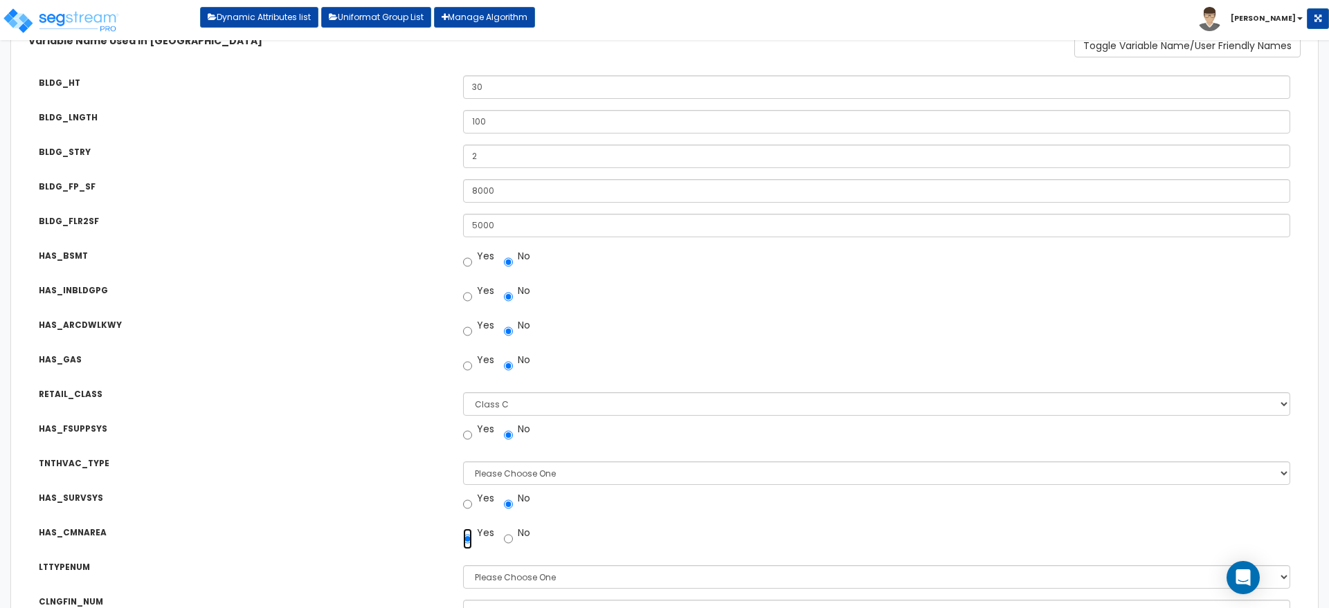
scroll to position [651, 0]
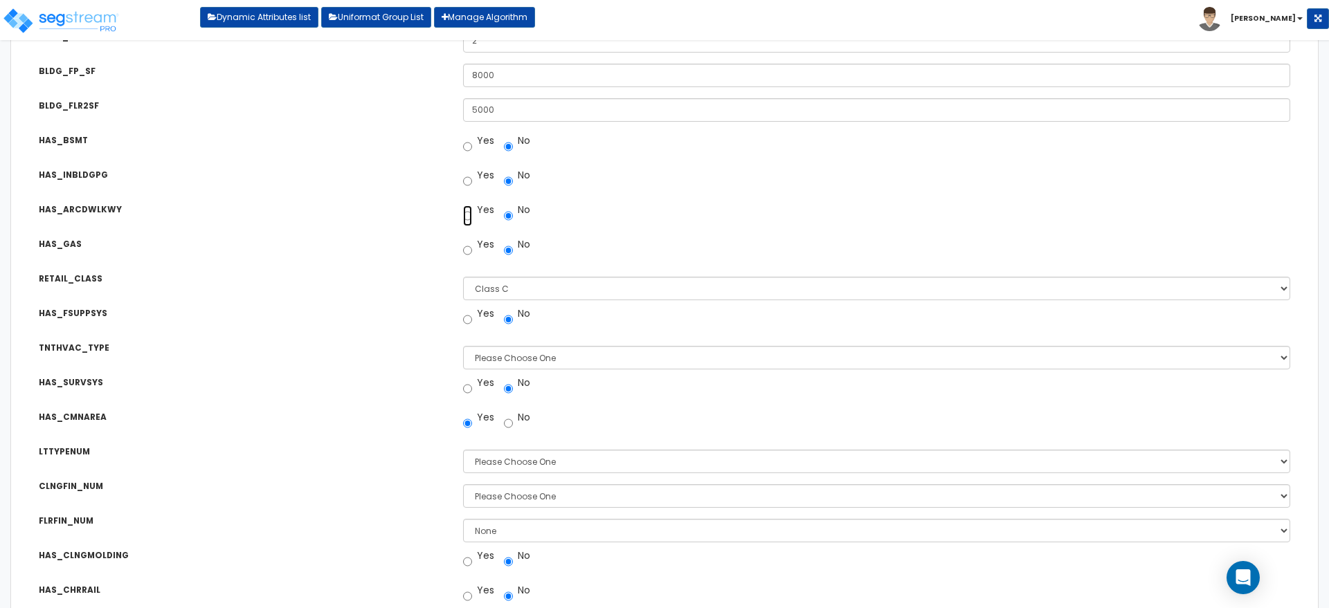
click at [469, 217] on input "Yes" at bounding box center [467, 216] width 9 height 21
radio input "true"
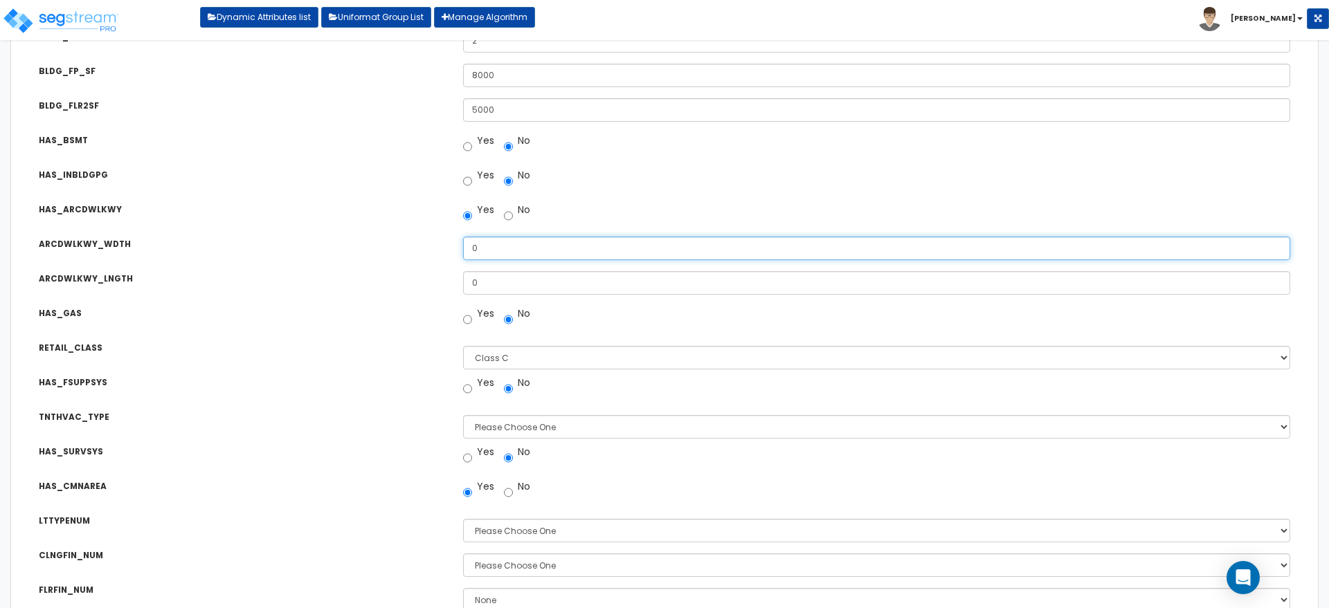
drag, startPoint x: 482, startPoint y: 250, endPoint x: 452, endPoint y: 241, distance: 31.8
click at [453, 241] on div "0" at bounding box center [877, 249] width 848 height 24
drag, startPoint x: 496, startPoint y: 251, endPoint x: 354, endPoint y: 233, distance: 143.0
click at [354, 233] on div "ARCDWLKWY_WDTH Width of Arcaded Walkway: 100" at bounding box center [664, 238] width 1293 height 24
type input "5"
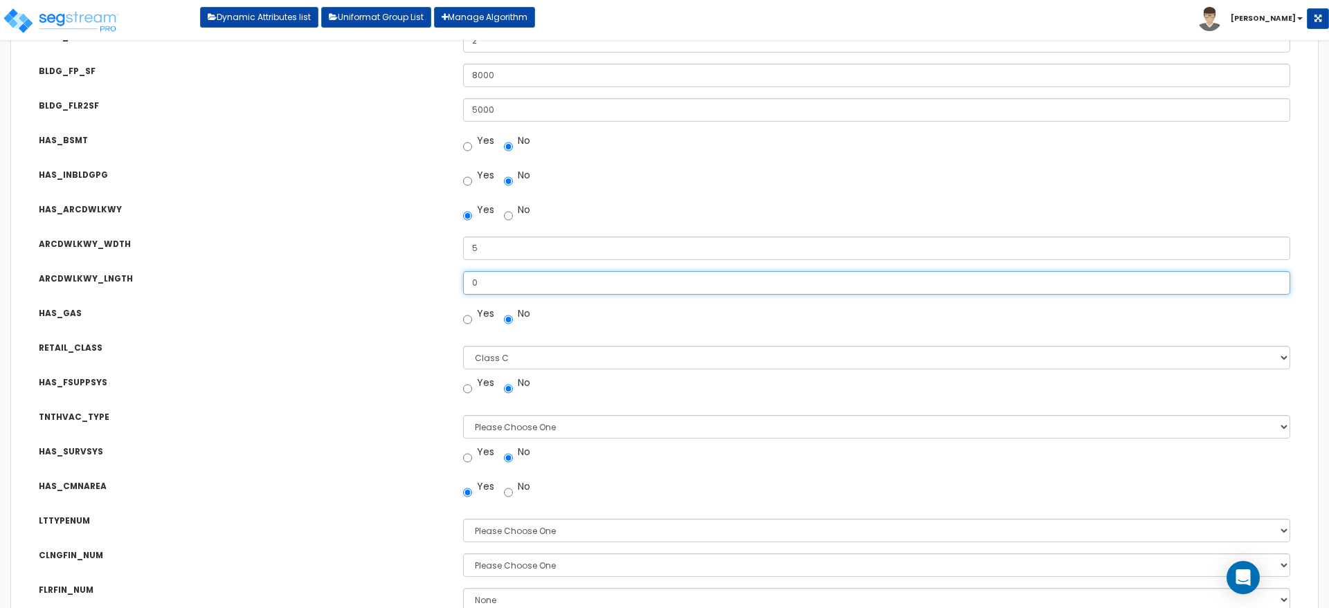
click at [453, 278] on div "0" at bounding box center [877, 283] width 848 height 24
type input "100"
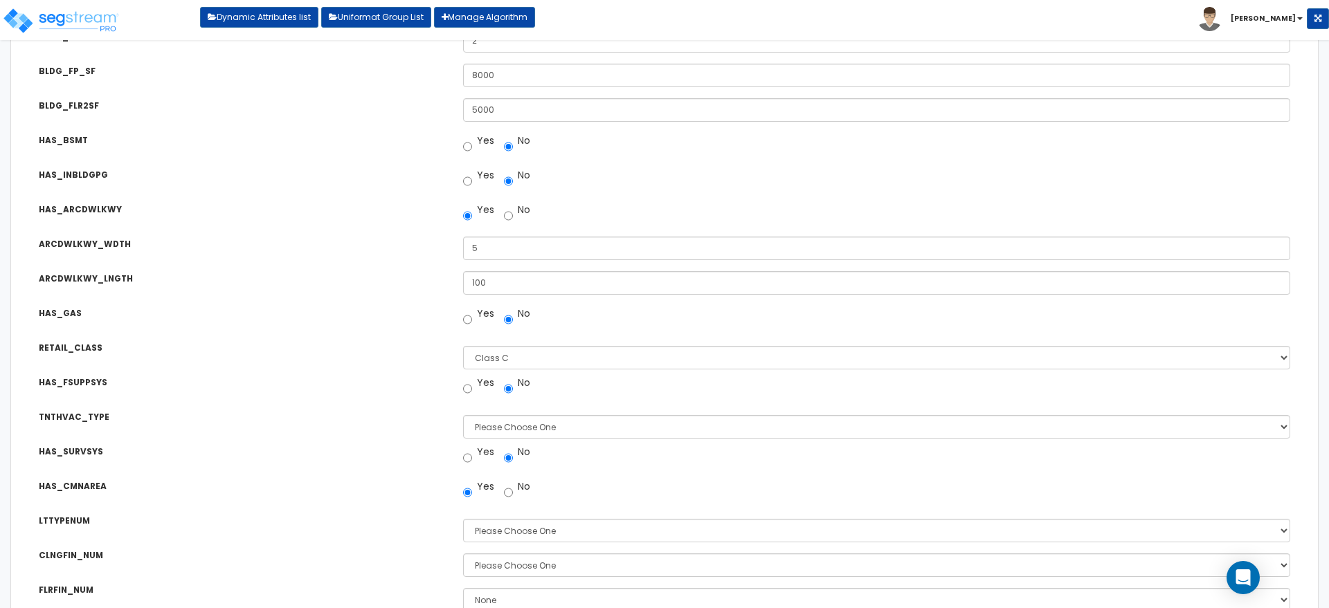
click at [437, 340] on div "RETAIL_CLASS" at bounding box center [240, 348] width 424 height 17
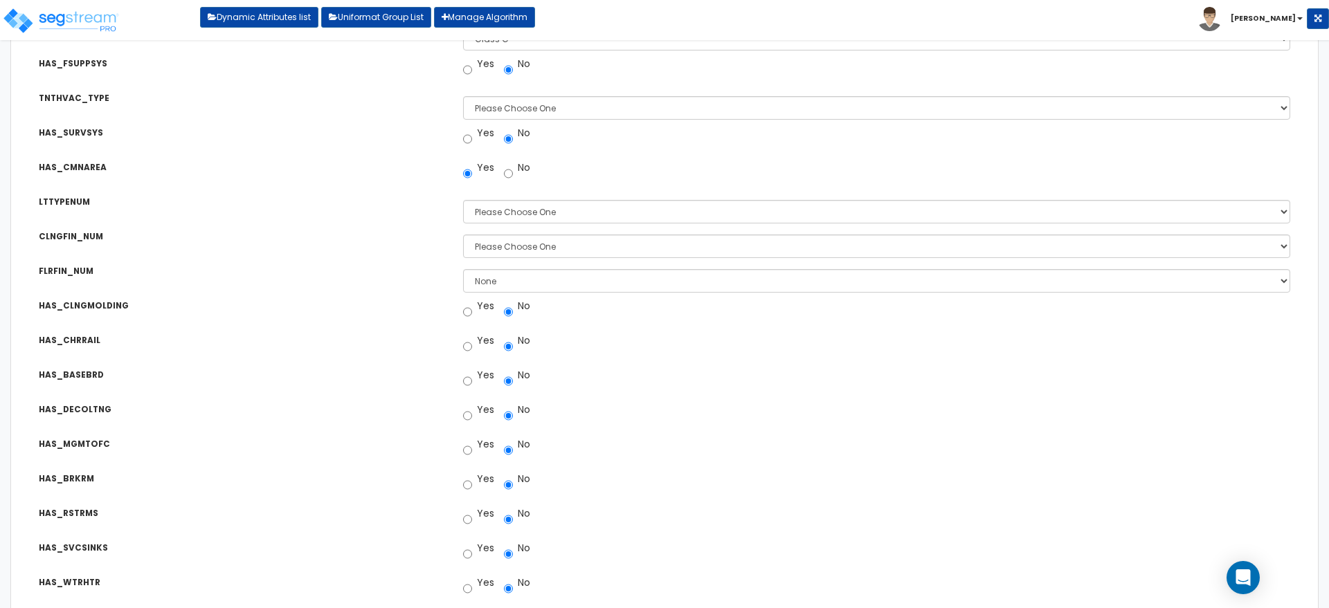
scroll to position [997, 0]
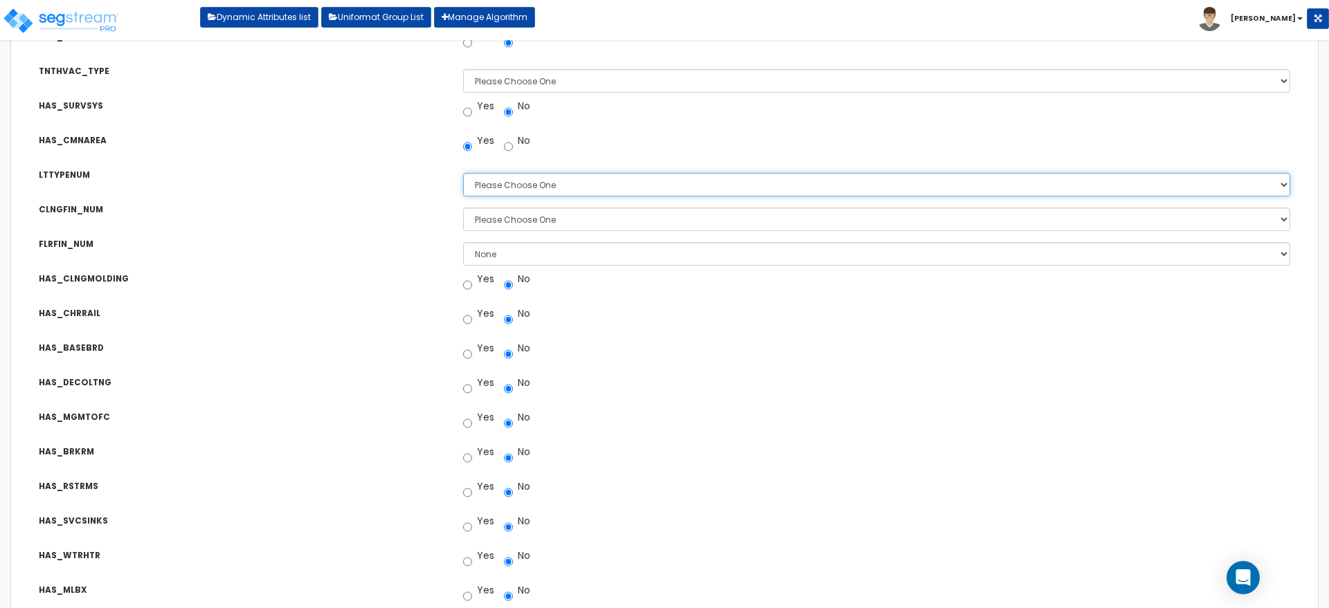
click at [511, 186] on select "Please Choose One 1 2 3" at bounding box center [876, 185] width 827 height 24
select select "2"
click at [463, 173] on select "Please Choose One 1 2 3" at bounding box center [876, 185] width 827 height 24
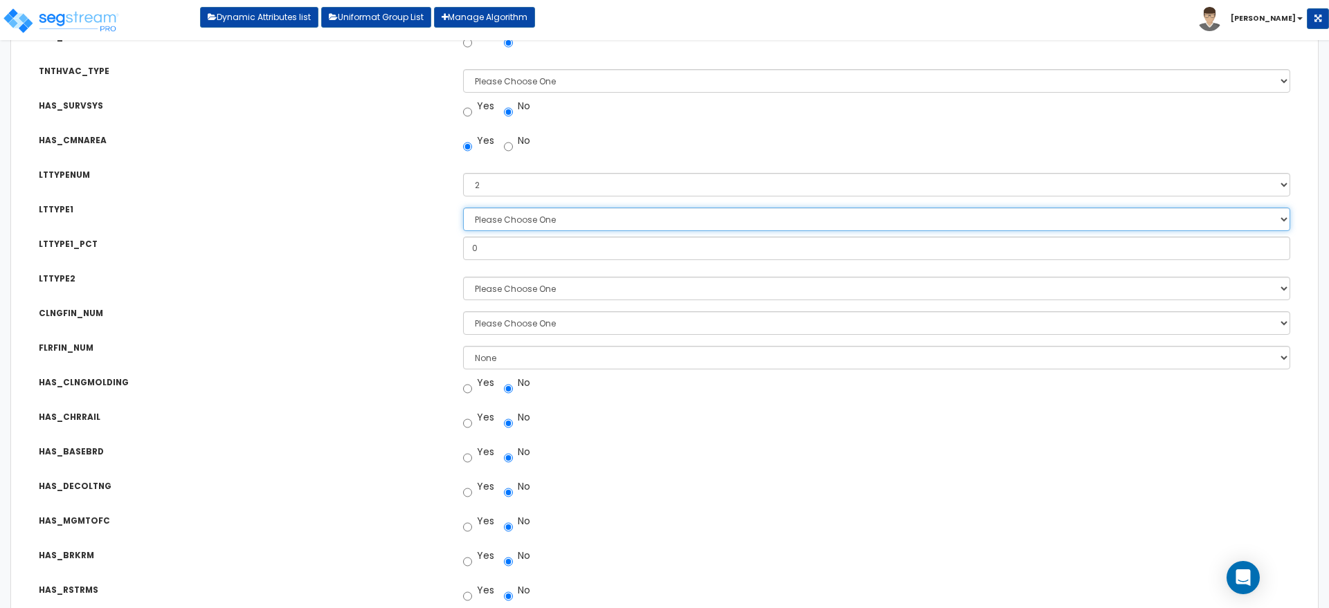
click at [514, 217] on select "Please Choose One LED Surface-Mounted LED Recessed Fluorescent Surface-Mounted …" at bounding box center [876, 220] width 827 height 24
click at [401, 199] on div "LTTYPE1 Lighting Type 1: Please Choose One LED Surface-Mounted LED Recessed Flu…" at bounding box center [664, 204] width 1293 height 24
click at [509, 145] on input "No" at bounding box center [508, 146] width 9 height 21
radio input "true"
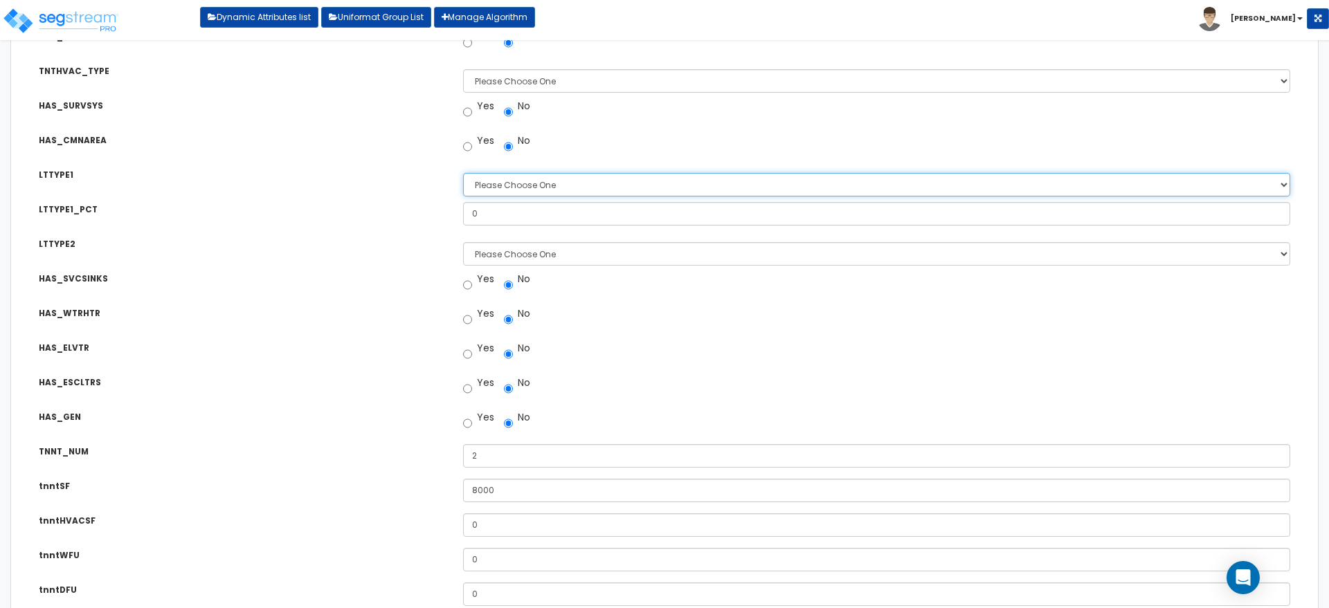
click at [485, 183] on select "Please Choose One LED Surface-Mounted LED Recessed Fluorescent Surface-Mounted …" at bounding box center [876, 185] width 827 height 24
drag, startPoint x: 482, startPoint y: 179, endPoint x: 475, endPoint y: 179, distance: 7.0
click at [482, 179] on select "Please Choose One LED Surface-Mounted LED Recessed Fluorescent Surface-Mounted …" at bounding box center [876, 185] width 827 height 24
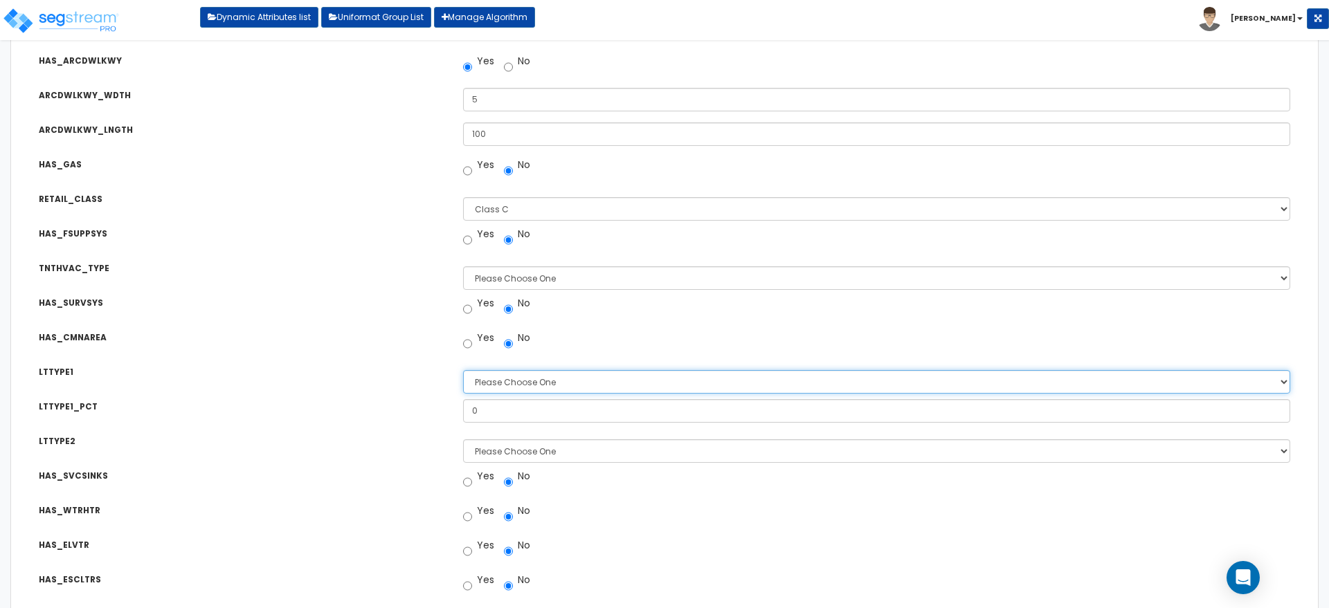
scroll to position [767, 0]
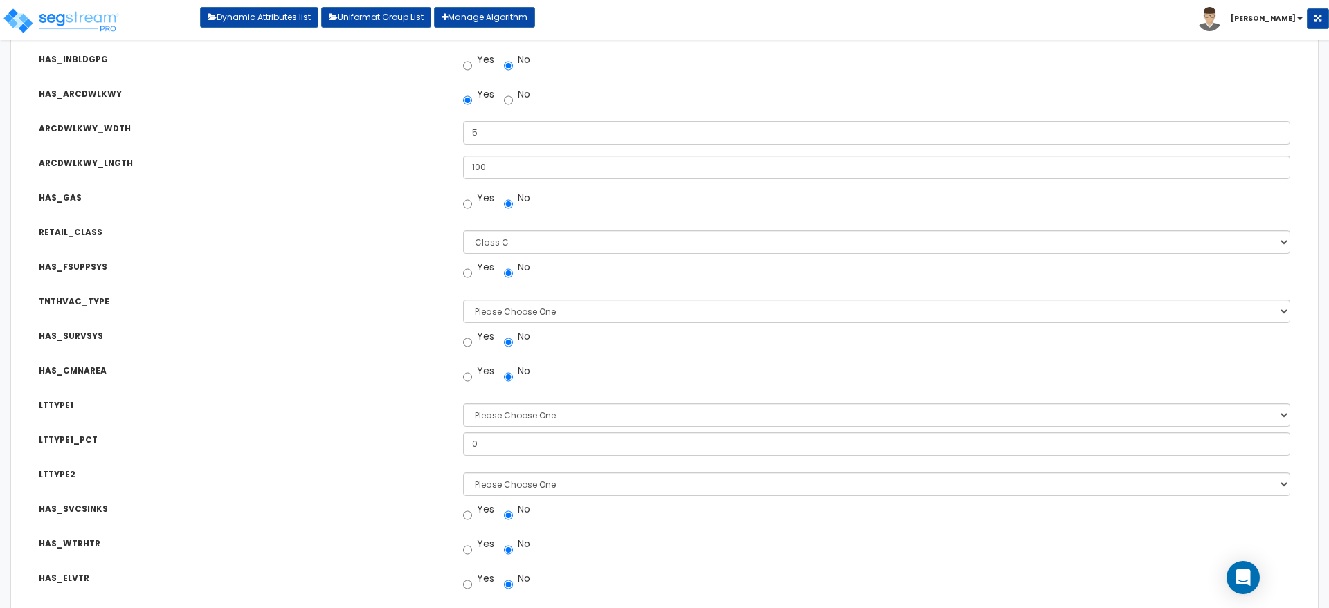
click at [473, 373] on label "Yes" at bounding box center [478, 371] width 31 height 14
click at [472, 373] on input "Yes" at bounding box center [467, 377] width 9 height 21
radio input "true"
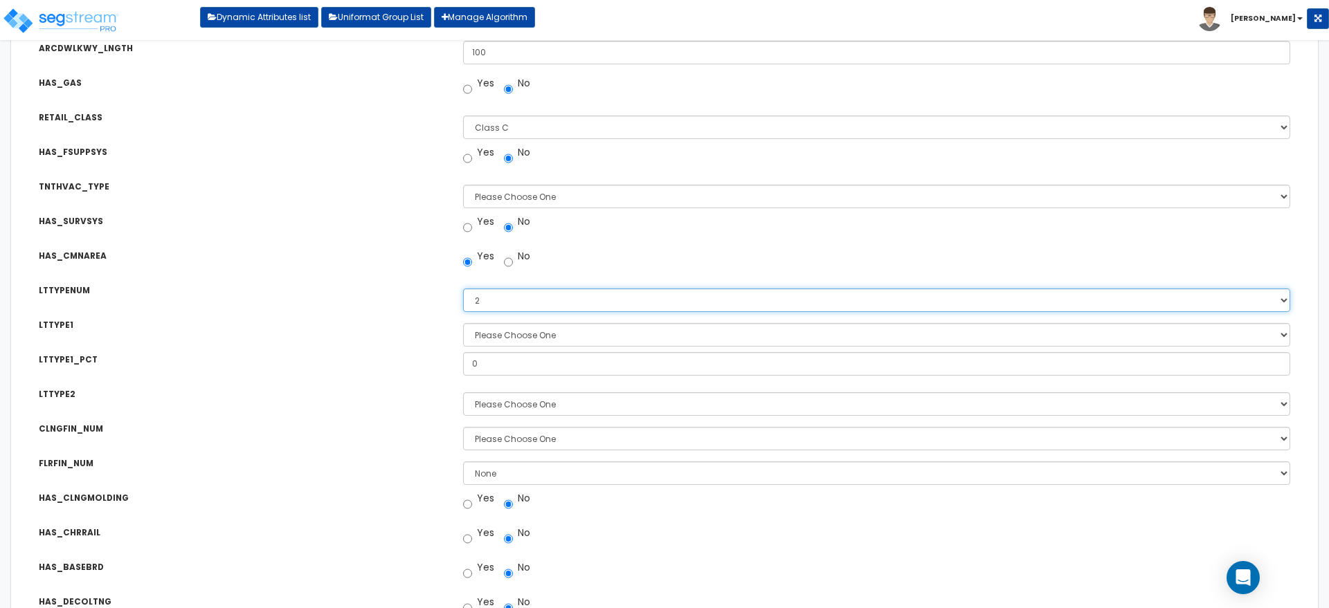
click at [491, 293] on select "Please Choose One 1 2 3" at bounding box center [876, 301] width 827 height 24
select select "0"
click at [463, 289] on select "Please Choose One 1 2 3" at bounding box center [876, 301] width 827 height 24
click at [476, 327] on select "Please Choose One 1 2 3" at bounding box center [876, 335] width 827 height 24
select select "2"
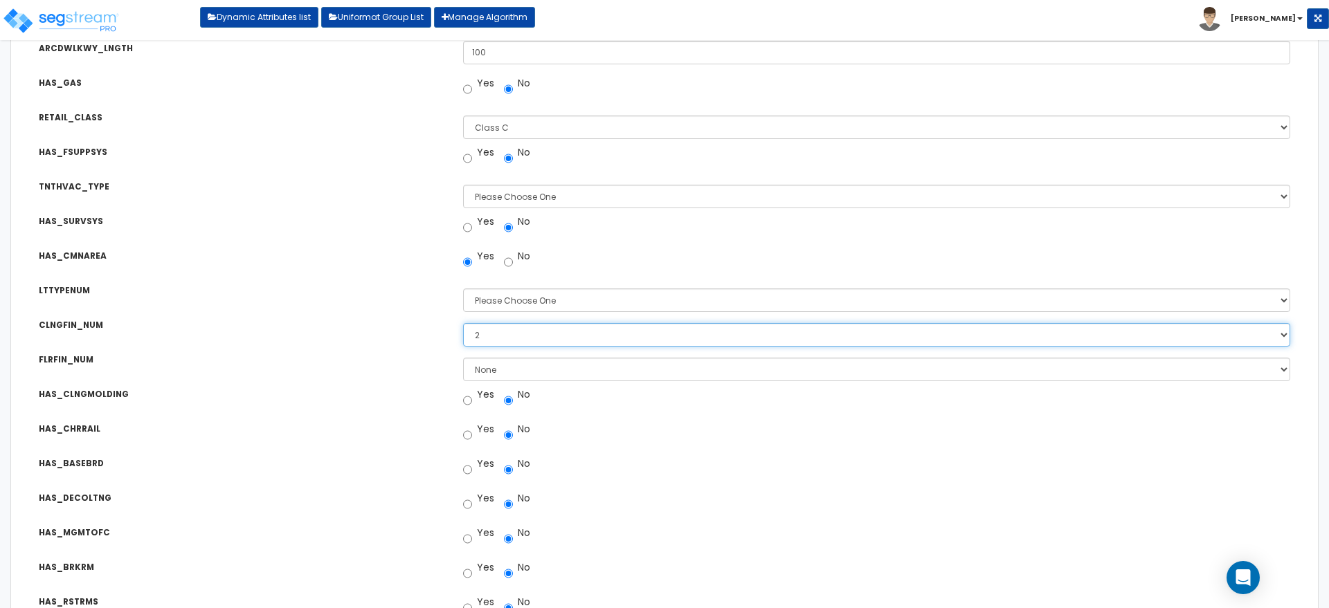
click at [463, 323] on select "Please Choose One 1 2 3" at bounding box center [876, 335] width 827 height 24
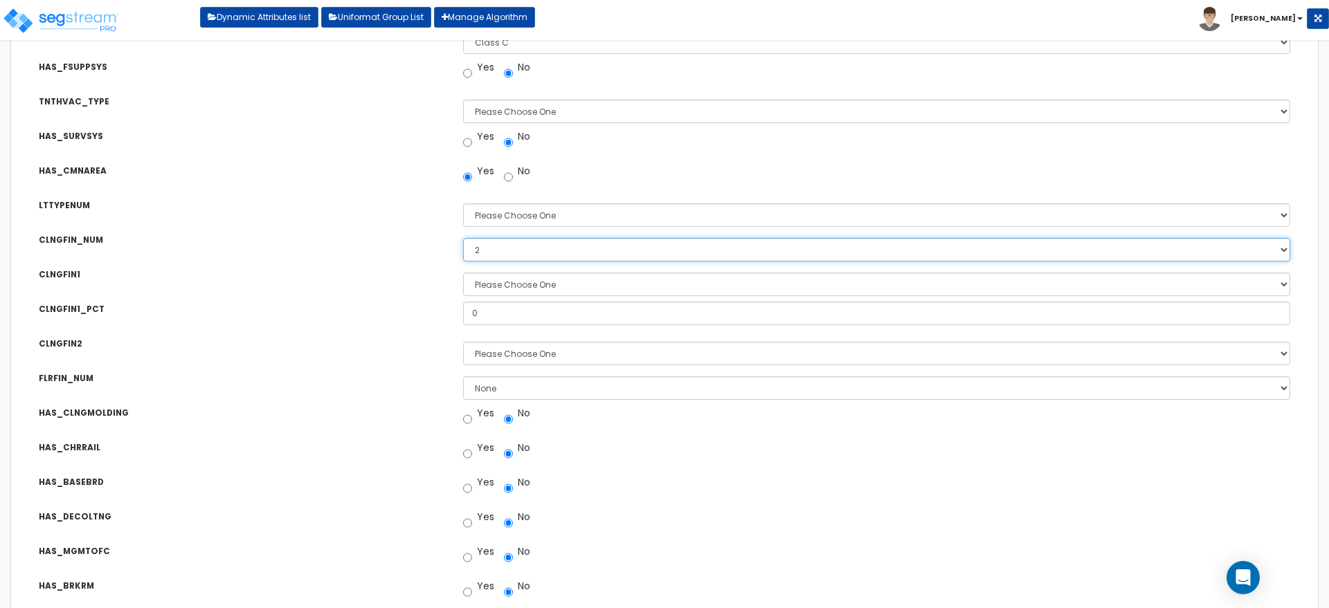
scroll to position [997, 0]
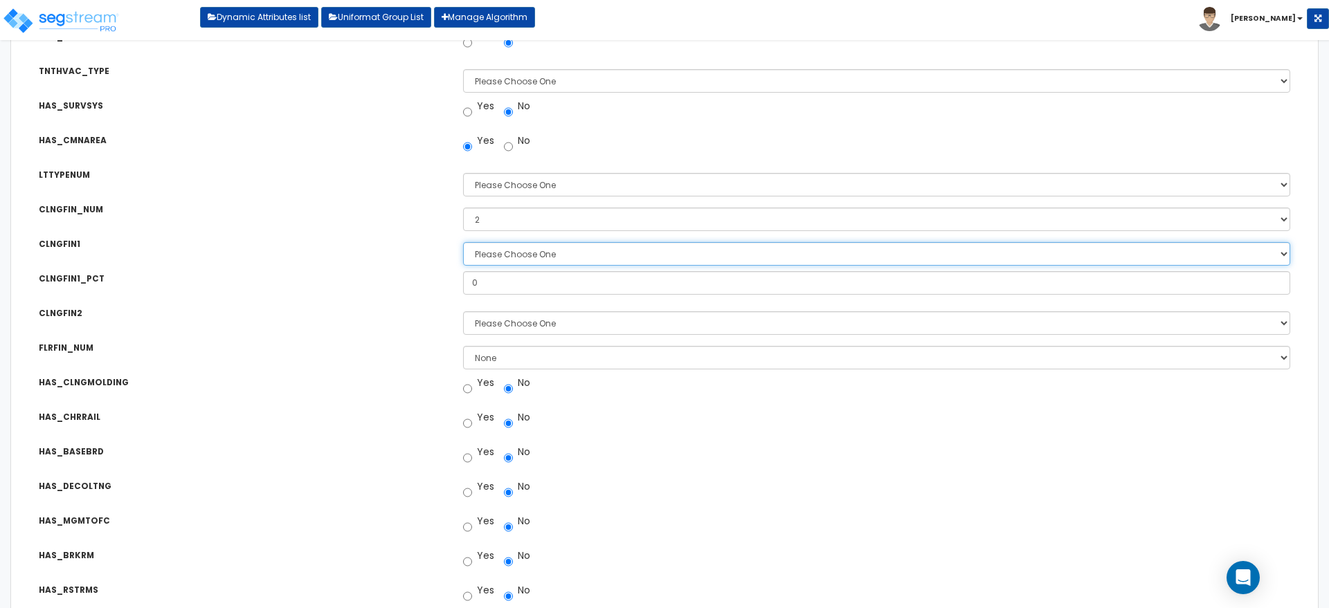
click at [495, 252] on select "Please Choose One Drop Ceiling Drywall Ceiling Open Ceiling" at bounding box center [876, 254] width 827 height 24
select select "2"
click at [463, 242] on select "Please Choose One Drop Ceiling Drywall Ceiling Open Ceiling" at bounding box center [876, 254] width 827 height 24
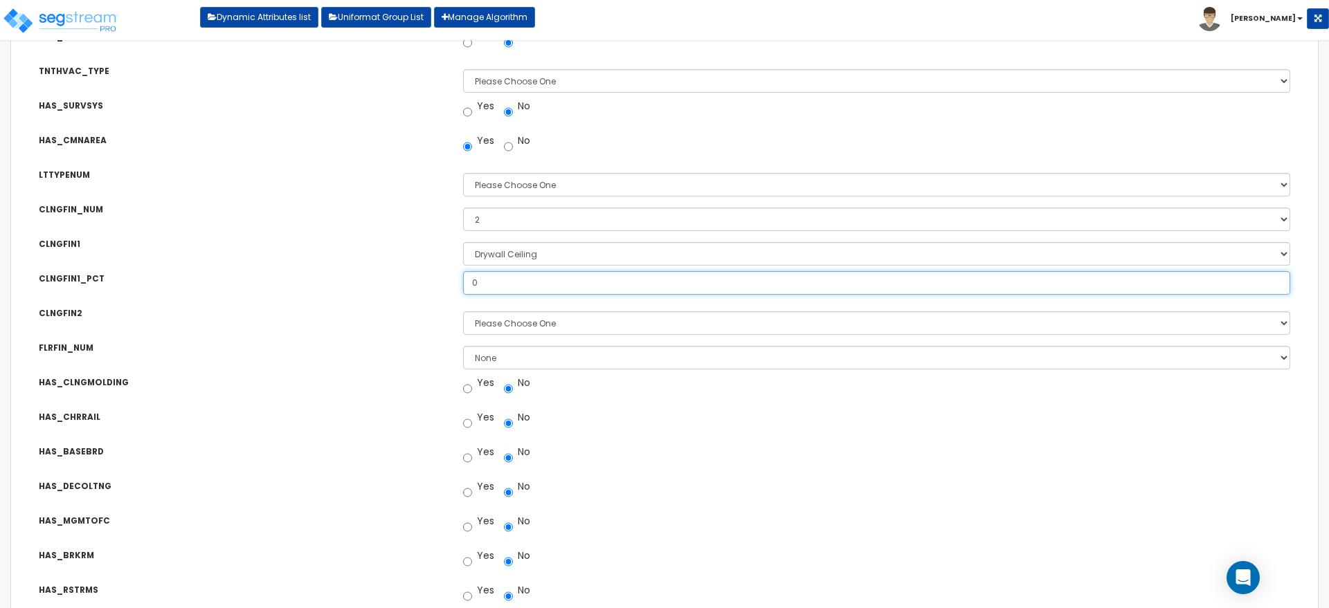
click at [477, 284] on input "0" at bounding box center [876, 283] width 827 height 24
drag, startPoint x: 455, startPoint y: 273, endPoint x: 444, endPoint y: 270, distance: 11.4
click at [444, 270] on div "CLNGFIN1_PCT Ceiling Finish Type 1 Percentage: 0" at bounding box center [664, 273] width 1293 height 24
type input "70"
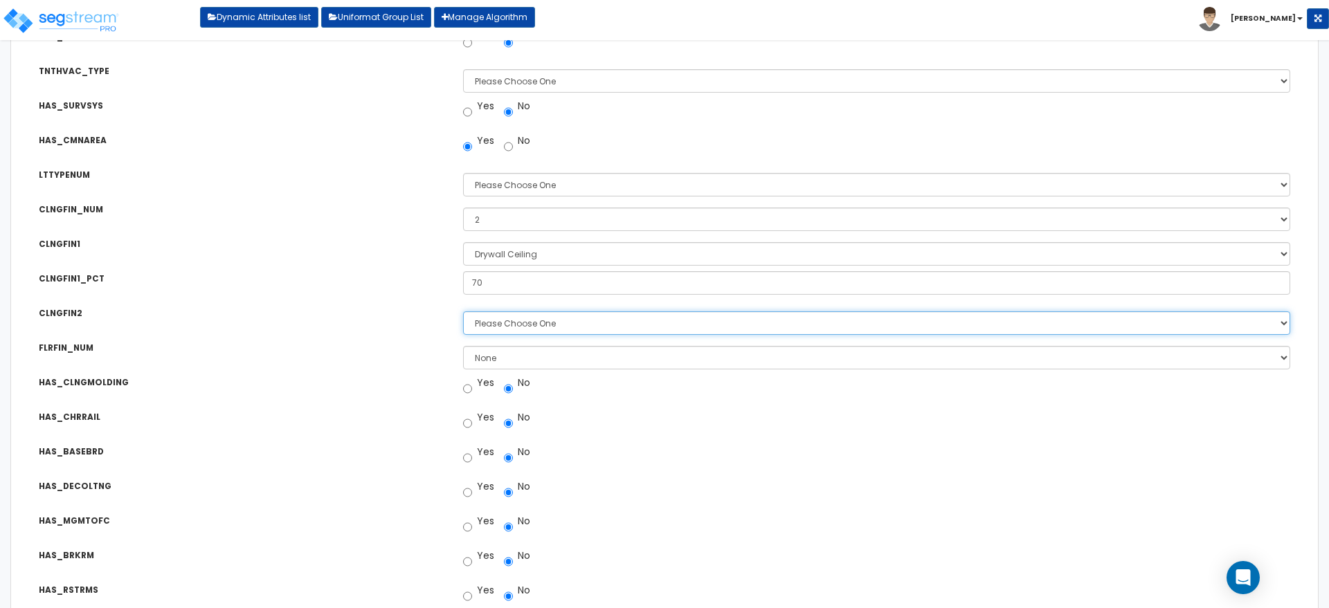
click at [514, 320] on select "Please Choose One Drop Ceiling Drywall Ceiling Open Ceiling" at bounding box center [876, 323] width 827 height 24
select select "3"
click at [463, 311] on select "Please Choose One Drop Ceiling Drywall Ceiling Open Ceiling" at bounding box center [876, 323] width 827 height 24
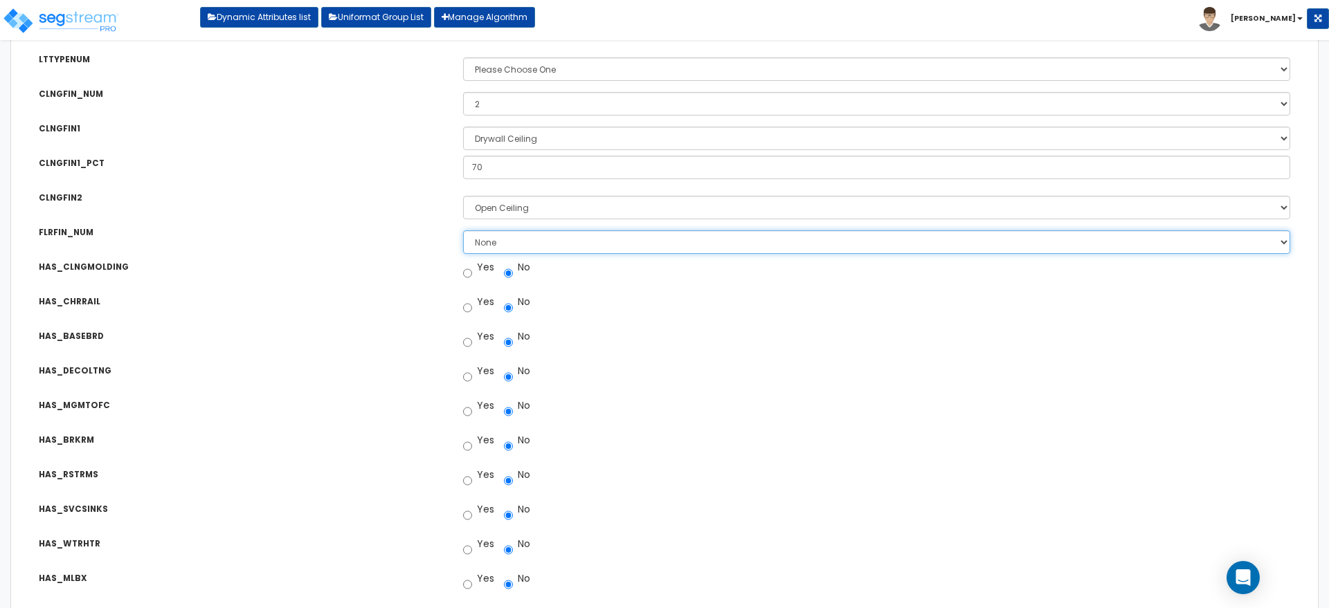
click at [489, 235] on select "None 1 2 3 4" at bounding box center [876, 242] width 827 height 24
click at [516, 237] on select "None 1 2 3 4" at bounding box center [876, 242] width 827 height 24
select select "2"
click at [463, 230] on select "None 1 2 3 4" at bounding box center [876, 242] width 827 height 24
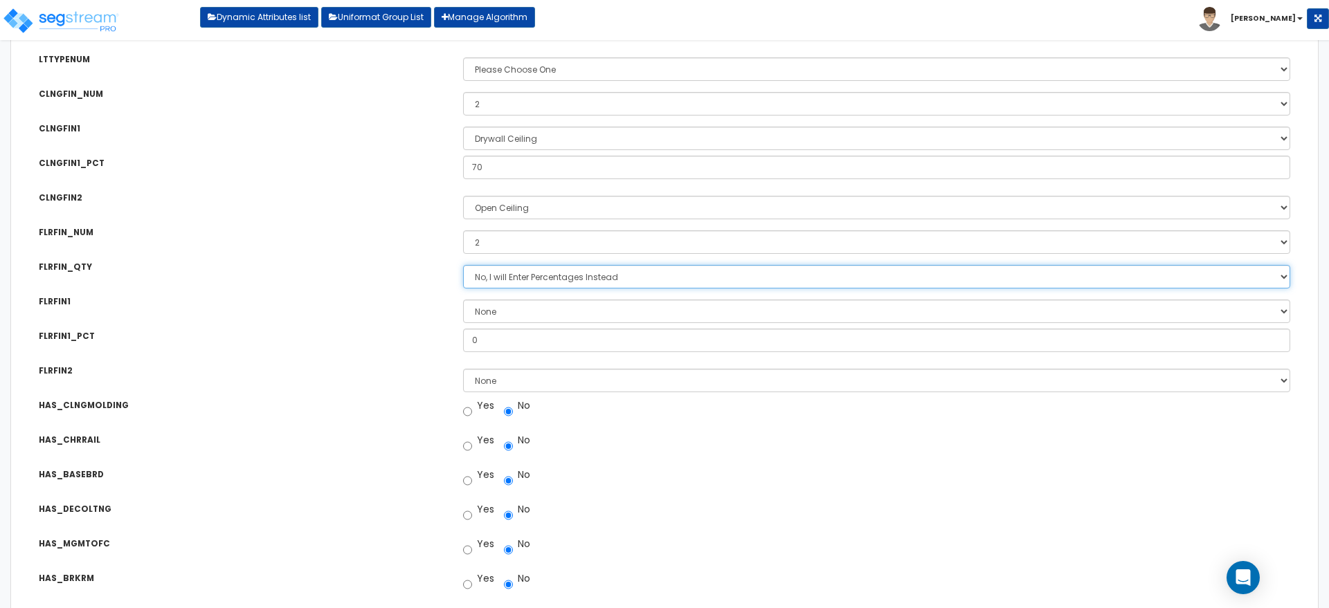
click at [518, 268] on select "No, I will Enter Percentages Instead Yes, I will Enter Exact Square Footages" at bounding box center [876, 277] width 827 height 24
drag, startPoint x: 518, startPoint y: 270, endPoint x: 509, endPoint y: 273, distance: 9.0
click at [518, 270] on select "No, I will Enter Percentages Instead Yes, I will Enter Exact Square Footages" at bounding box center [876, 277] width 827 height 24
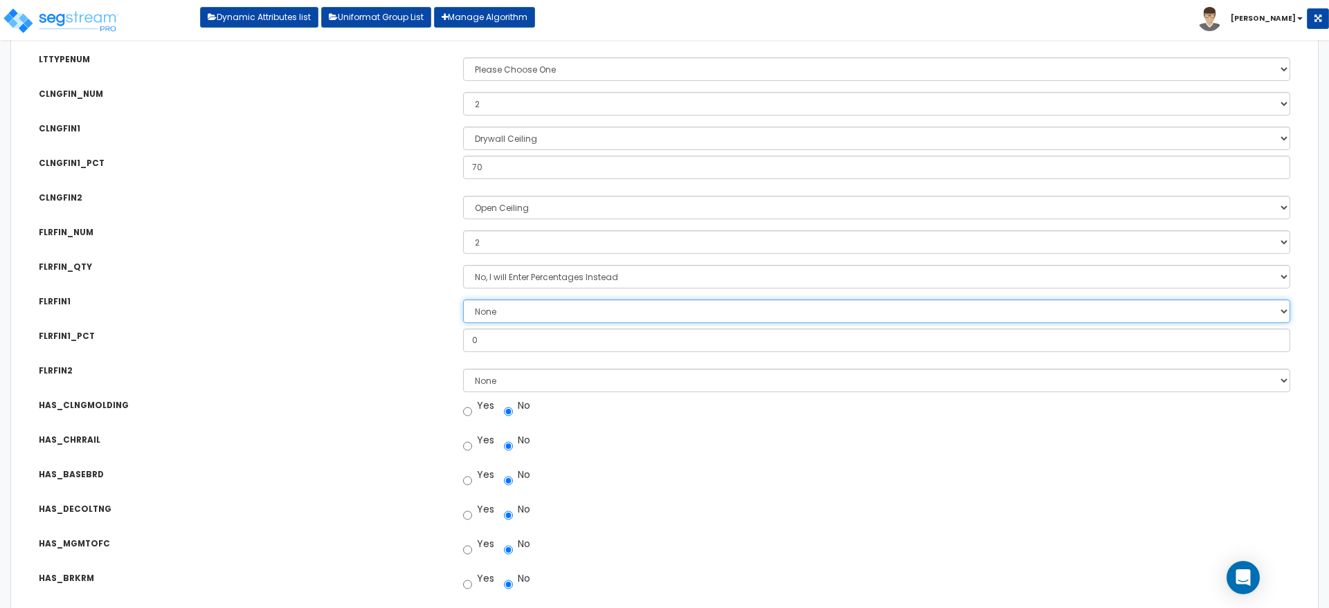
click at [531, 311] on select "None Tile Flooring Hardwood Flooring Resilient Laminate Flooring VCT Flooring S…" at bounding box center [876, 312] width 827 height 24
select select "3"
click at [463, 300] on select "None Tile Flooring Hardwood Flooring Resilient Laminate Flooring VCT Flooring S…" at bounding box center [876, 312] width 827 height 24
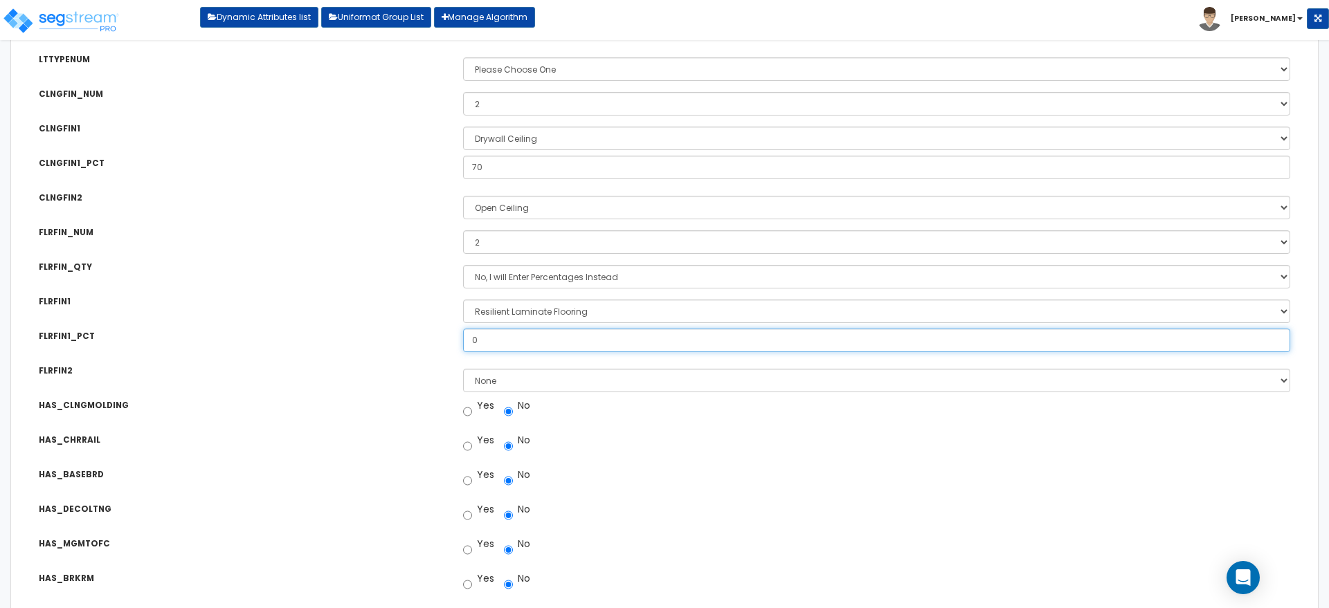
drag, startPoint x: 490, startPoint y: 338, endPoint x: 448, endPoint y: 329, distance: 43.3
click at [448, 329] on div "FLRFIN1_PCT Floor Finish Type 1 Percentage: 0" at bounding box center [664, 330] width 1293 height 24
type input "70"
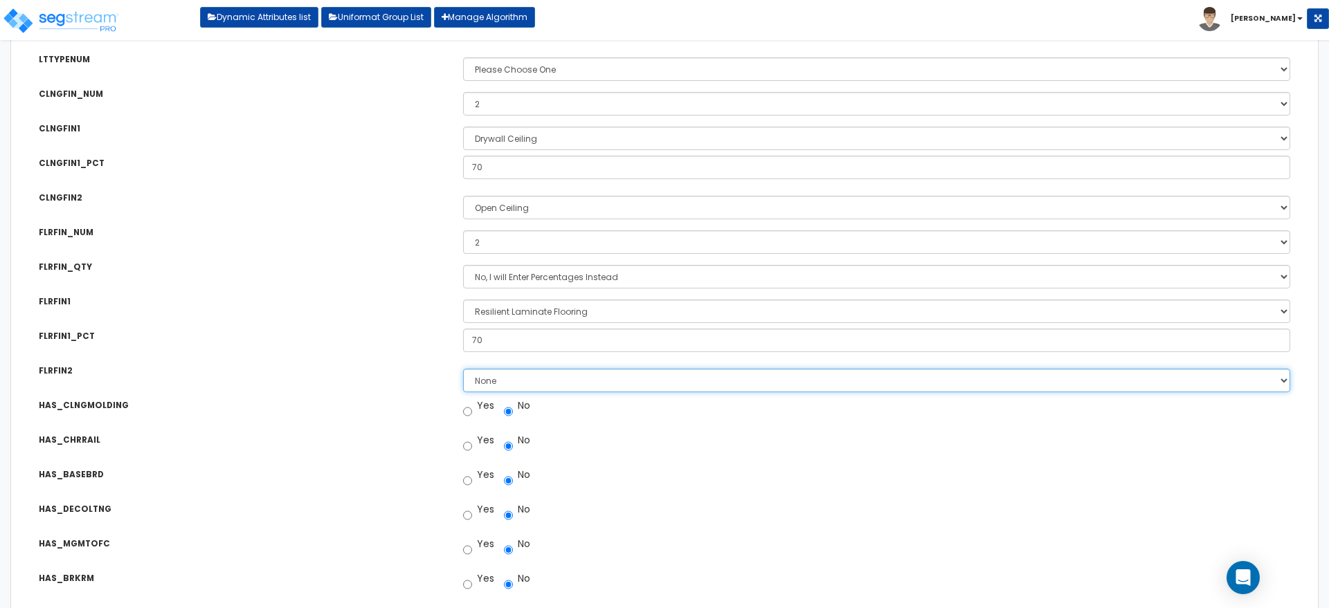
click at [505, 369] on select "None Tile Flooring Hardwood Flooring Resilient Laminate Flooring VCT Flooring S…" at bounding box center [876, 381] width 827 height 24
click at [520, 376] on select "None Tile Flooring Hardwood Flooring Resilient Laminate Flooring VCT Flooring S…" at bounding box center [876, 381] width 827 height 24
select select "7"
click at [463, 369] on select "None Tile Flooring Hardwood Flooring Resilient Laminate Flooring VCT Flooring S…" at bounding box center [876, 381] width 827 height 24
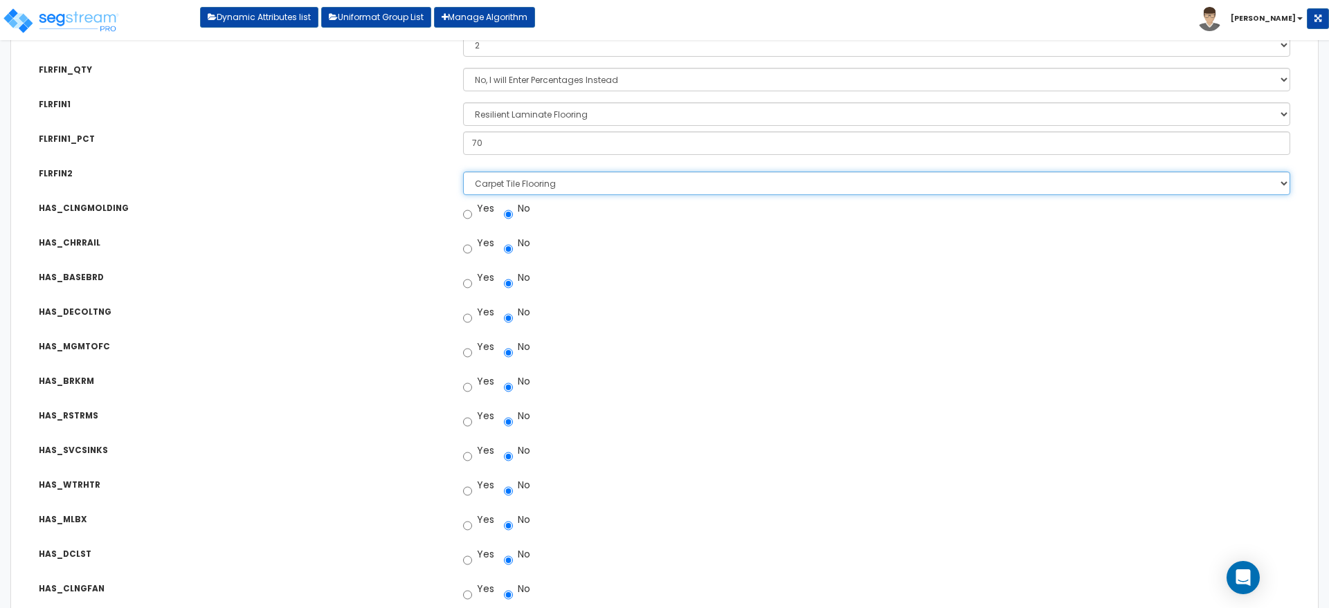
scroll to position [1343, 0]
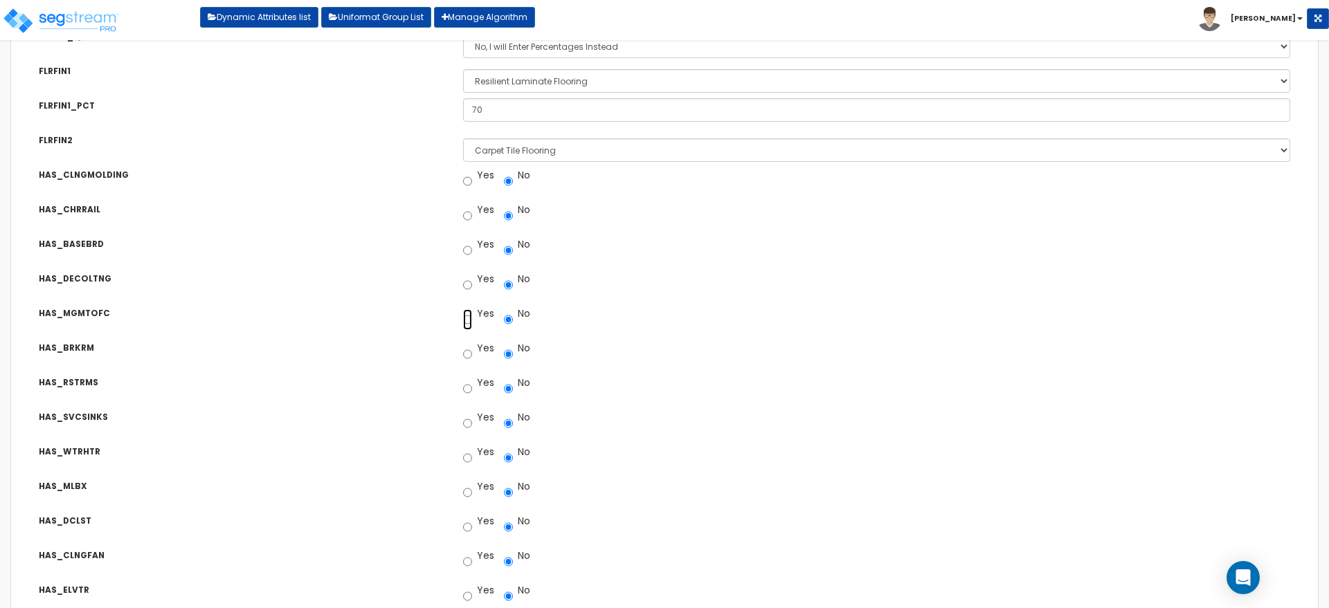
click at [464, 318] on input "Yes" at bounding box center [467, 319] width 9 height 21
radio input "true"
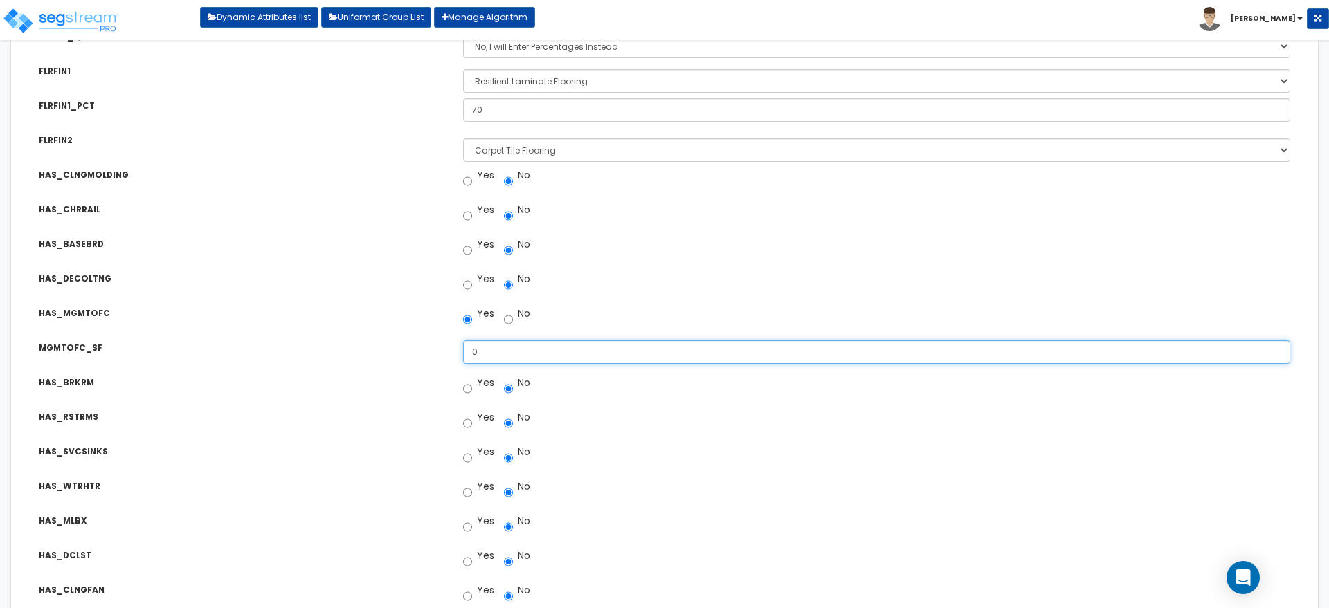
drag, startPoint x: 468, startPoint y: 349, endPoint x: 444, endPoint y: 347, distance: 24.3
click at [444, 347] on div "MGMTOFC_SF Management Offices Total Square Footage: 0" at bounding box center [664, 342] width 1293 height 24
type input "500"
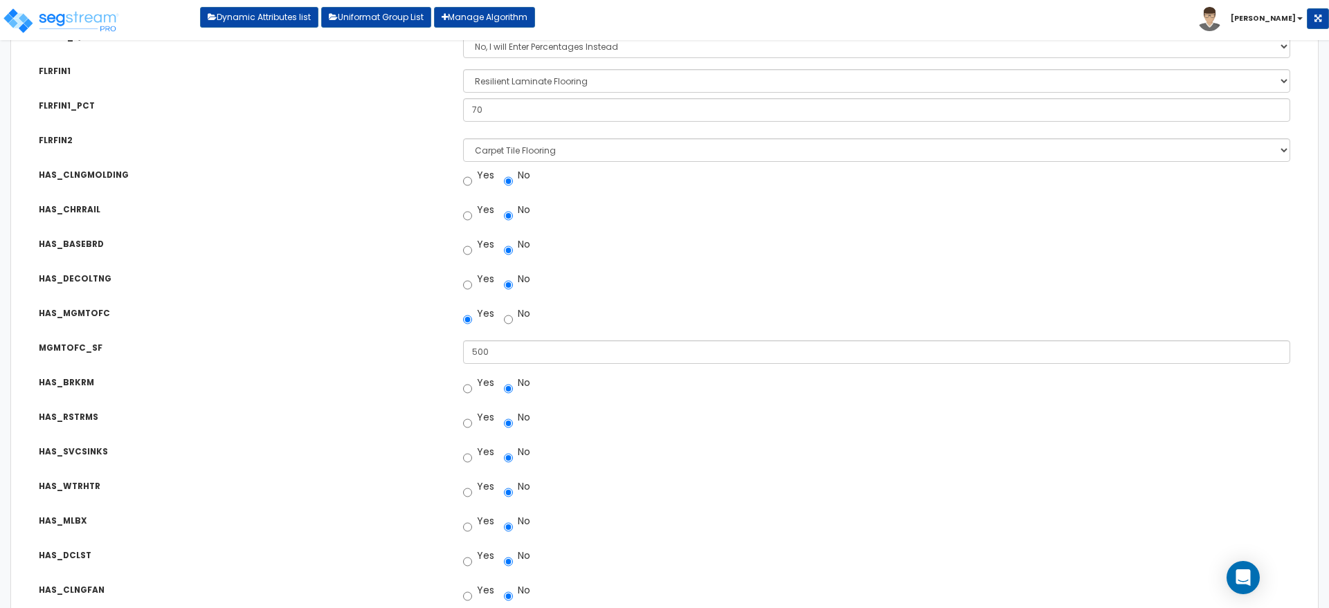
click at [480, 388] on label "Yes" at bounding box center [478, 383] width 31 height 14
click at [472, 388] on input "Yes" at bounding box center [467, 389] width 9 height 21
radio input "true"
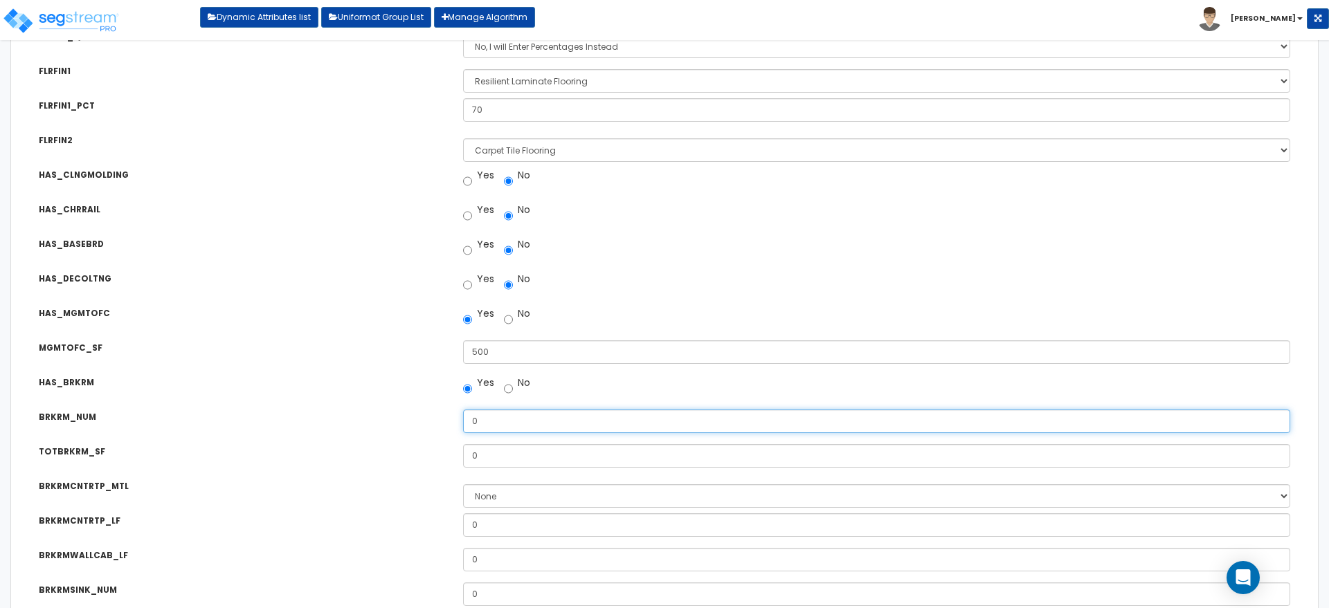
drag, startPoint x: 482, startPoint y: 423, endPoint x: 442, endPoint y: 420, distance: 40.2
click at [444, 421] on div "BRKRM_NUM Number of Break Rooms: 0" at bounding box center [664, 411] width 1293 height 24
type input "1"
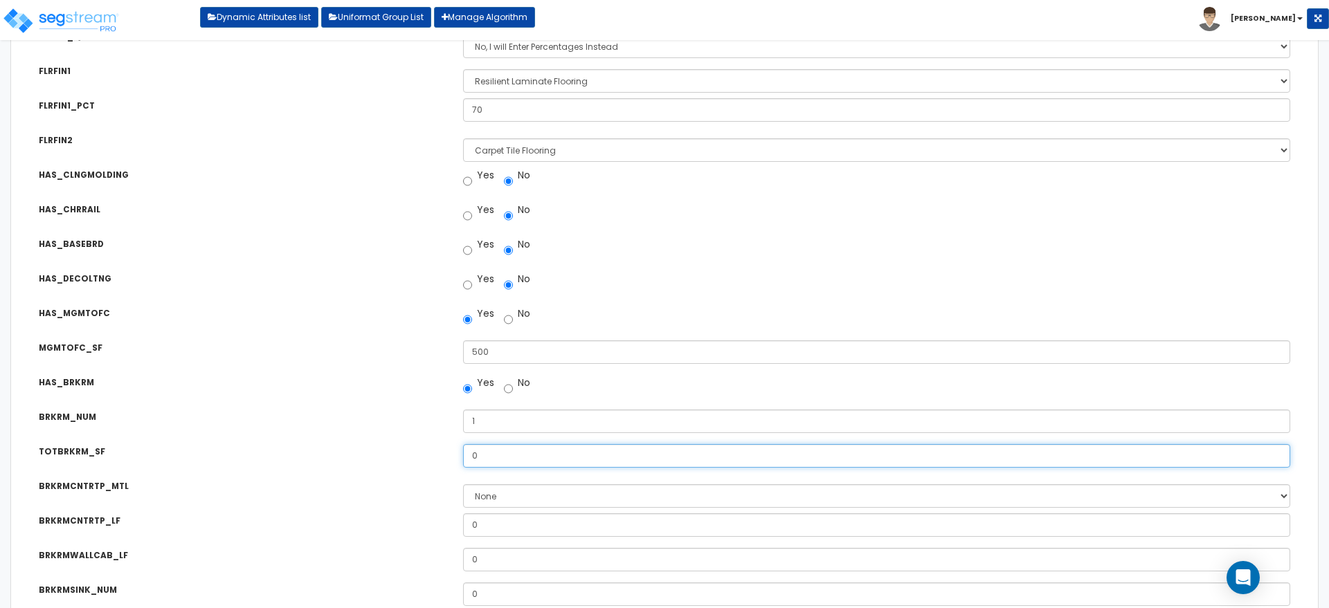
click at [408, 448] on div "TOTBRKRM_SF Total Break Rooms Square Footage: 0" at bounding box center [664, 446] width 1293 height 24
type input "200"
click at [409, 442] on div "TOTBRKRM_SF Total Break Rooms Square Footage: 200" at bounding box center [664, 446] width 1293 height 24
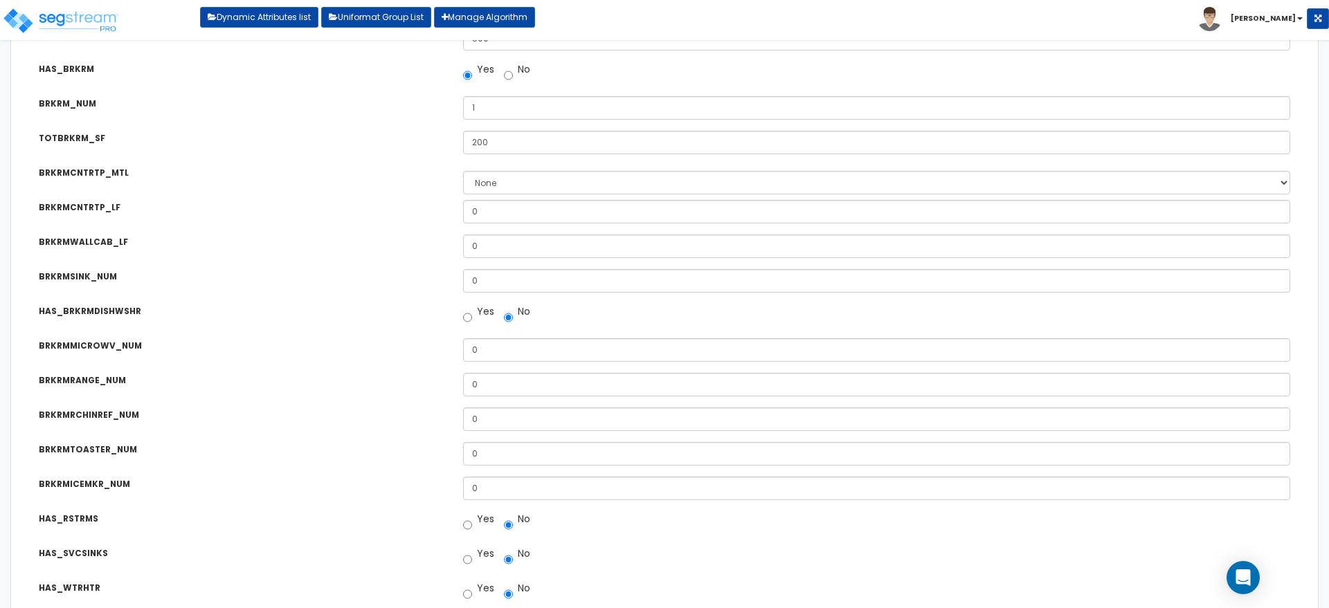
scroll to position [1805, 0]
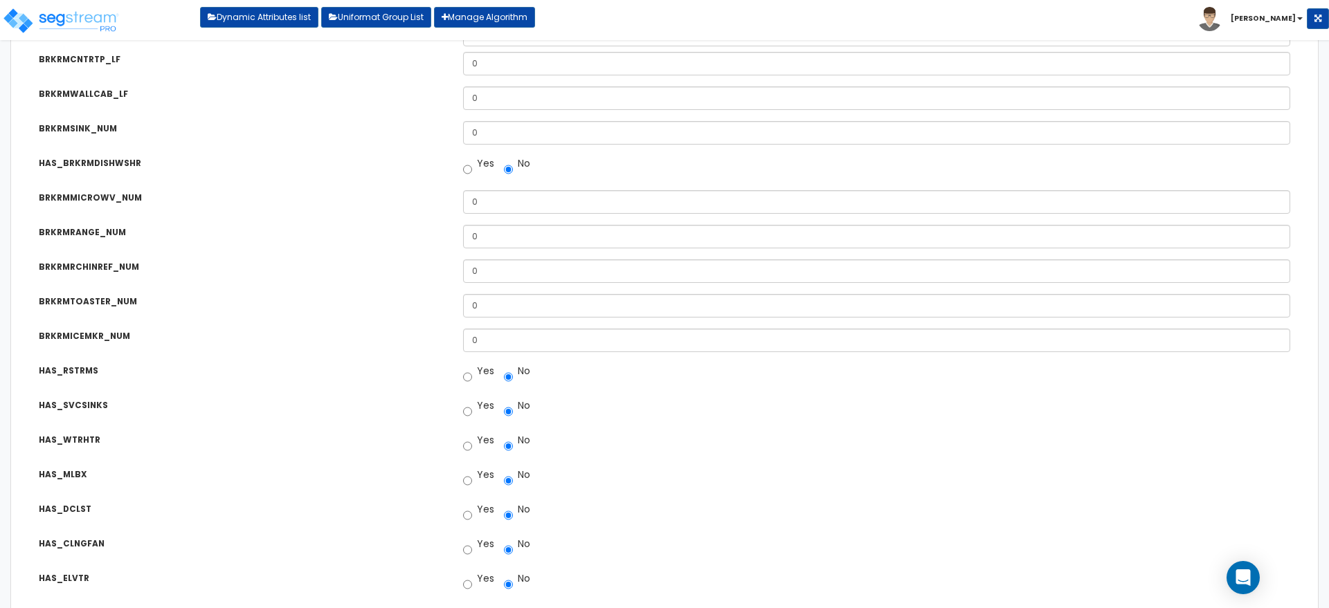
click at [477, 376] on label "Yes" at bounding box center [478, 371] width 31 height 14
click at [472, 376] on input "Yes" at bounding box center [467, 377] width 9 height 21
radio input "true"
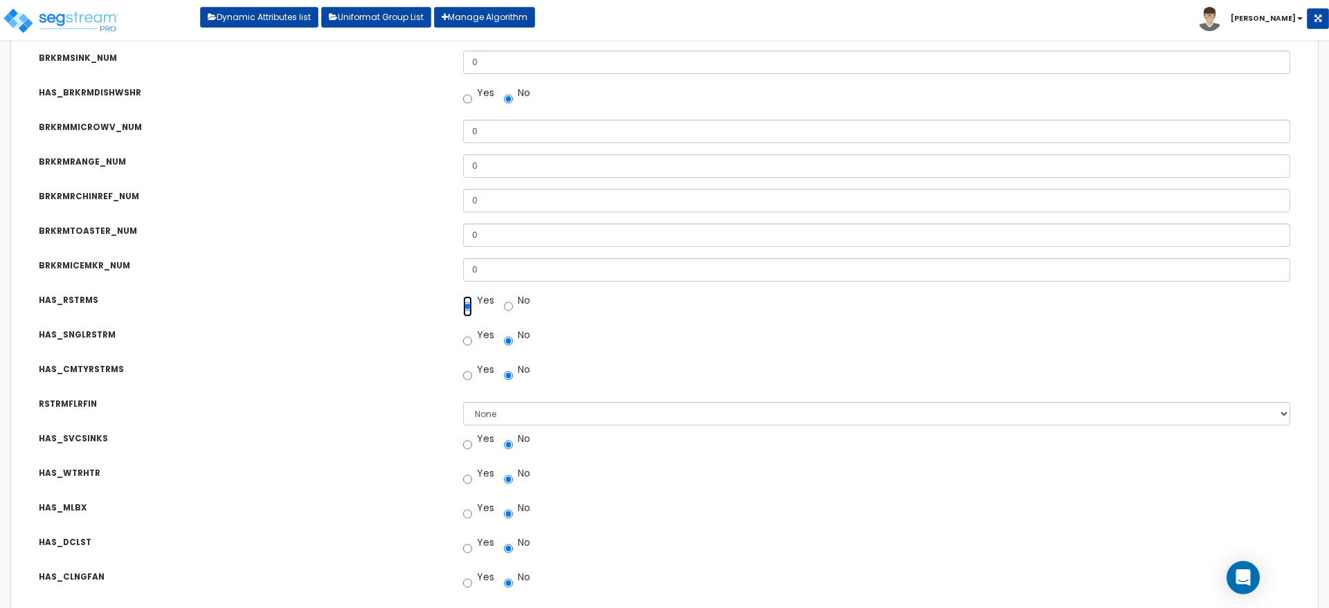
scroll to position [1920, 0]
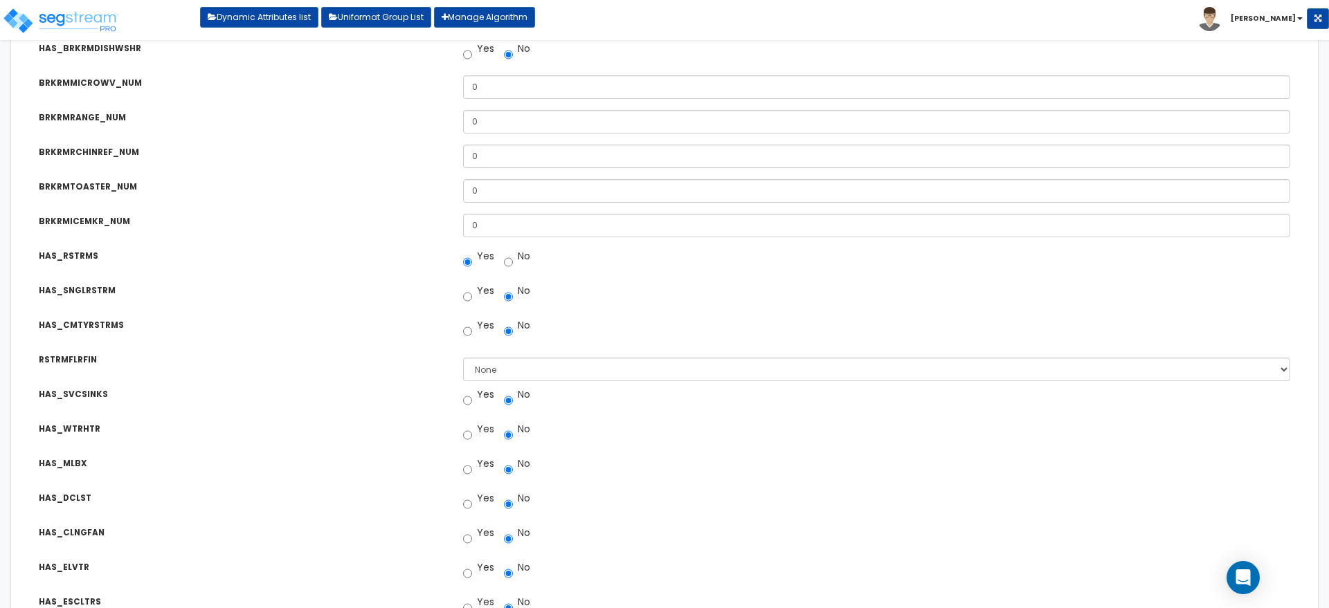
click at [479, 297] on label "Yes" at bounding box center [478, 291] width 31 height 14
click at [472, 297] on input "Yes" at bounding box center [467, 297] width 9 height 21
radio input "true"
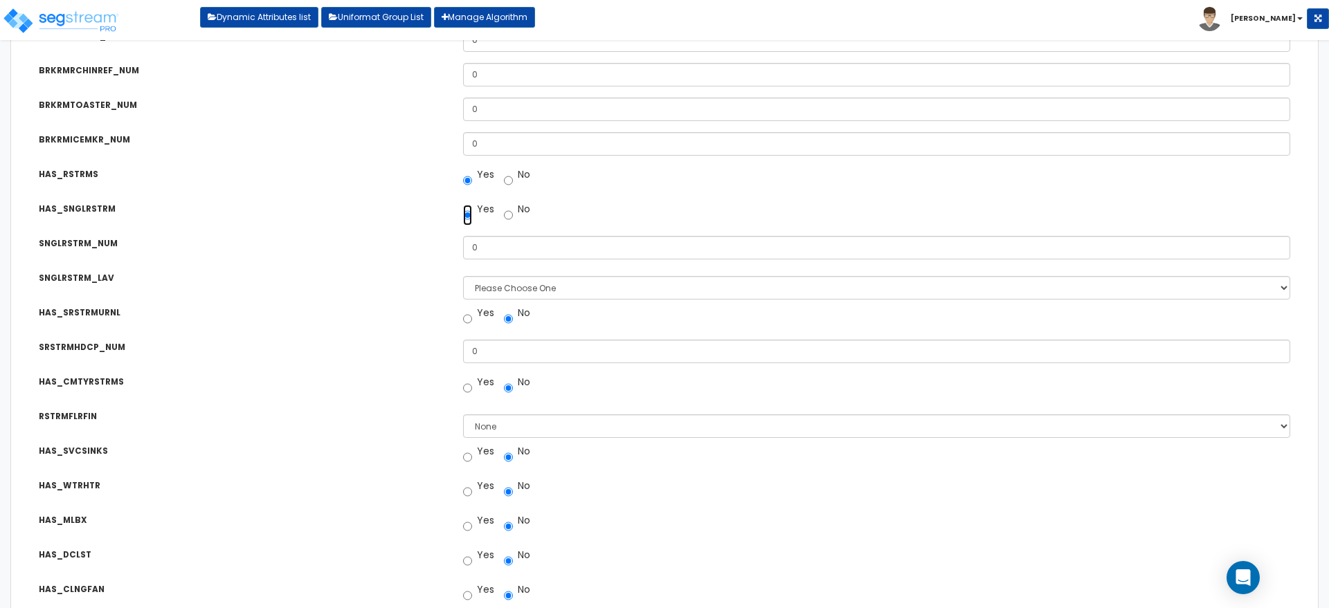
scroll to position [2035, 0]
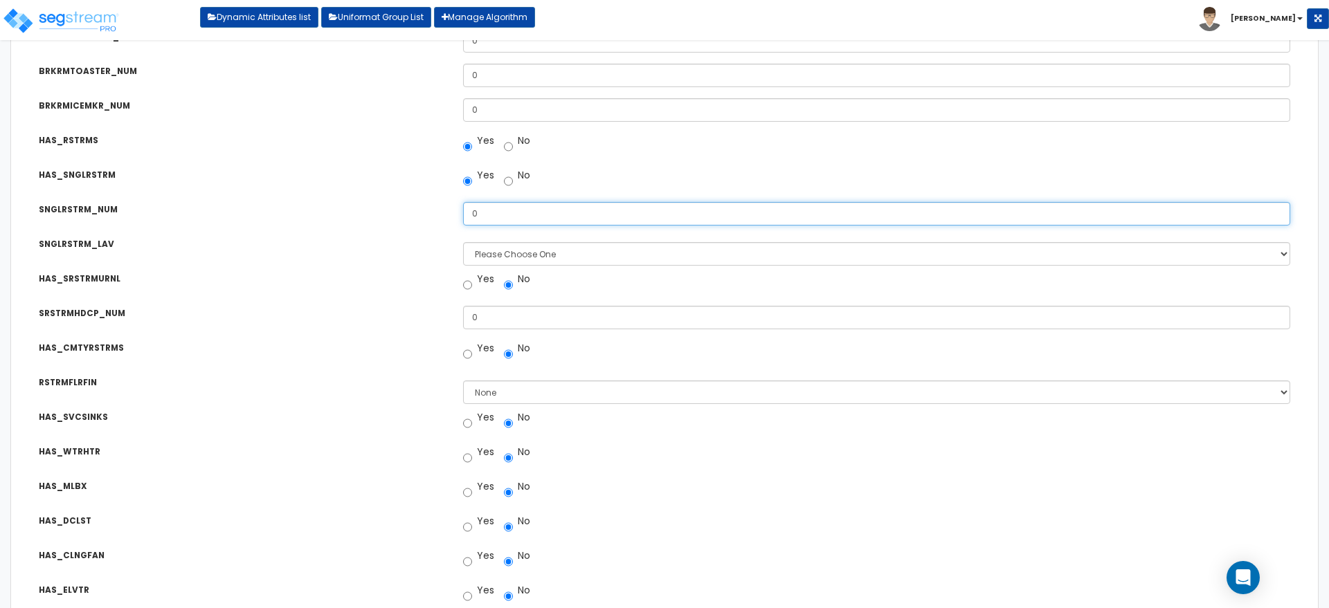
click at [439, 202] on div "SNGLRSTRM_NUM Number of Single Restrooms: 0" at bounding box center [664, 204] width 1293 height 24
type input "3"
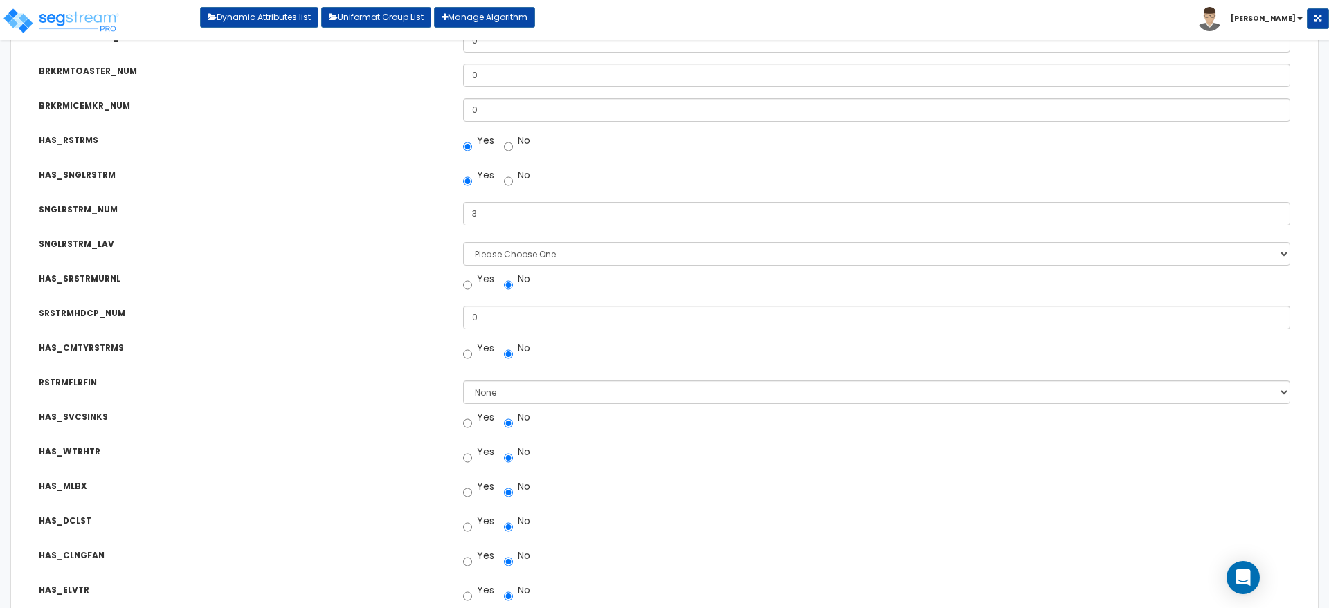
click at [439, 261] on div "HAS_SRSTRMURNL Is there any Urinal in the Single Restrooms? Yes No" at bounding box center [664, 273] width 1293 height 24
click at [477, 282] on label "Yes" at bounding box center [478, 279] width 31 height 14
click at [472, 282] on input "Yes" at bounding box center [467, 285] width 9 height 21
radio input "true"
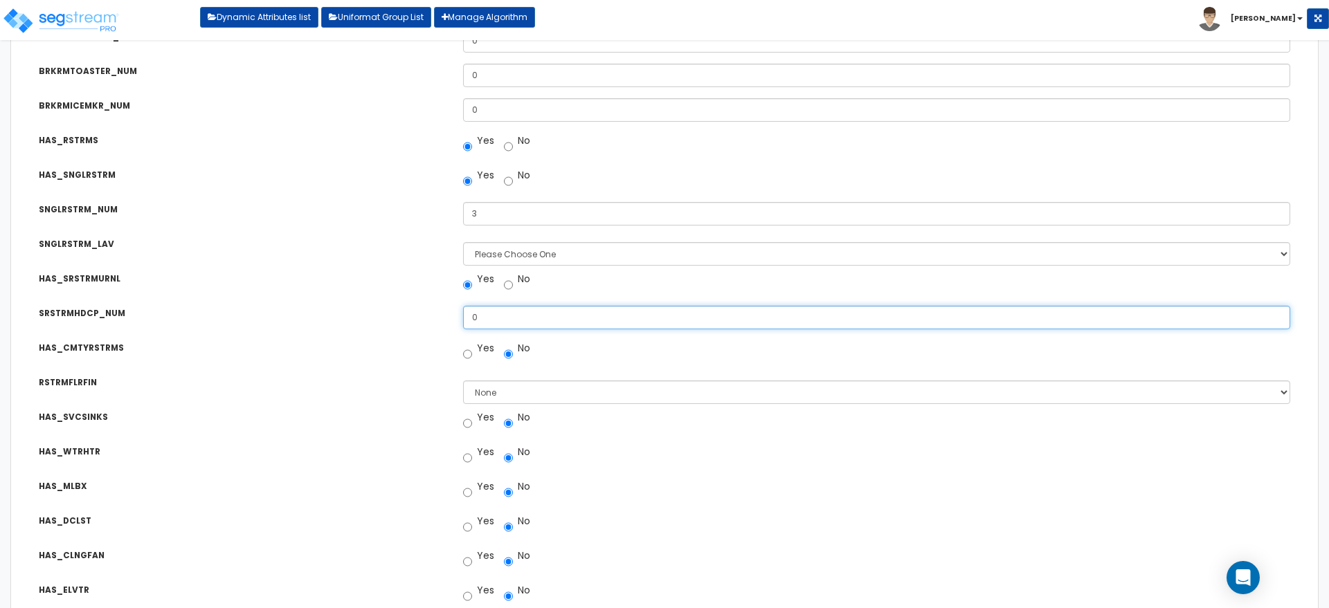
drag, startPoint x: 480, startPoint y: 320, endPoint x: 444, endPoint y: 313, distance: 37.3
click at [444, 313] on div "SRSTRMHDCP_NUM How many Single Restrooms have Handicap Provisions? 0" at bounding box center [664, 308] width 1293 height 24
type input "3"
click at [475, 352] on label "Yes" at bounding box center [478, 348] width 31 height 14
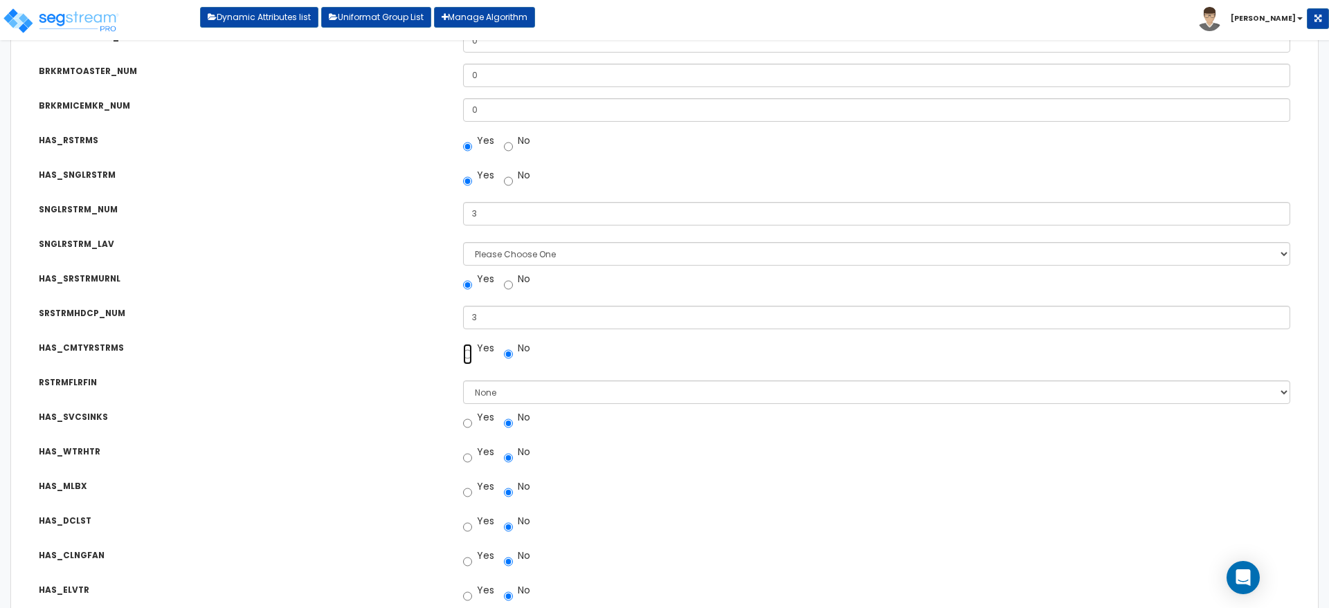
click at [472, 352] on input "Yes" at bounding box center [467, 354] width 9 height 21
radio input "true"
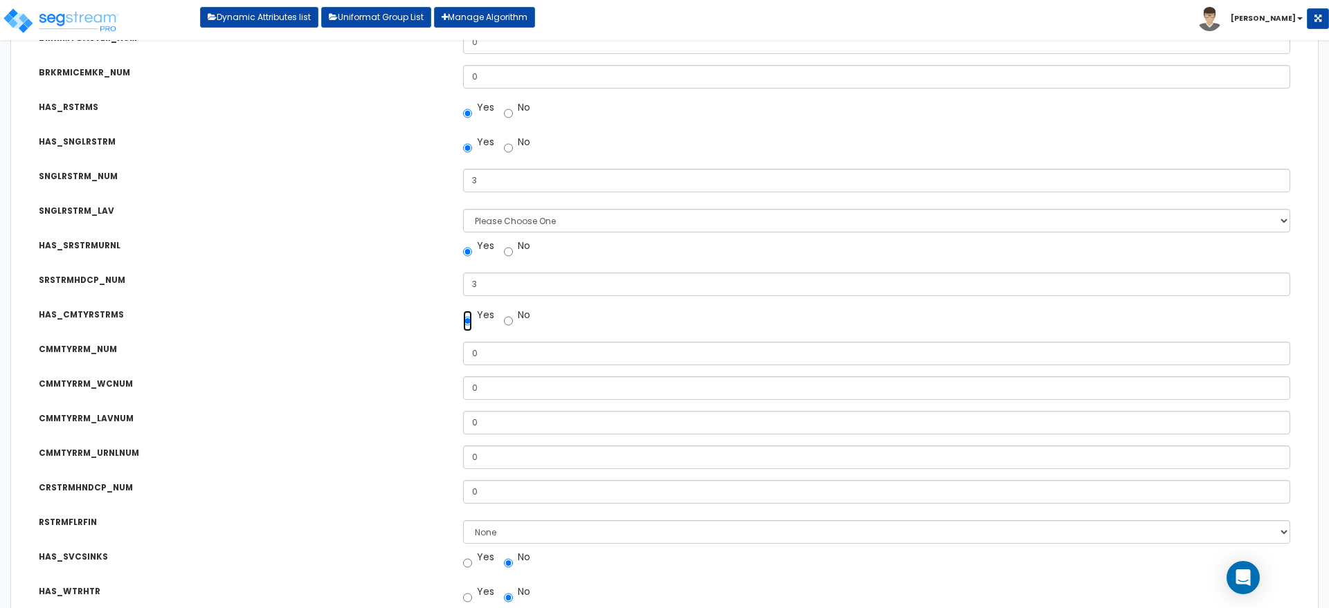
scroll to position [2151, 0]
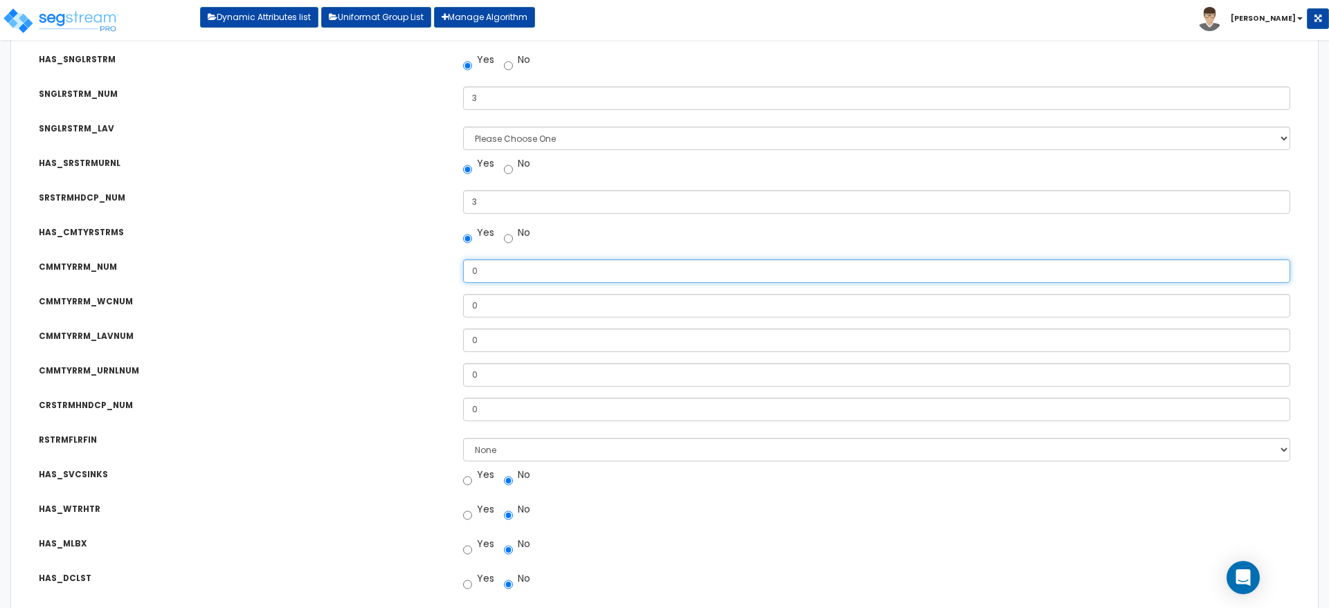
drag, startPoint x: 488, startPoint y: 271, endPoint x: 466, endPoint y: 266, distance: 22.2
click at [466, 266] on input "0" at bounding box center [876, 272] width 827 height 24
type input "2"
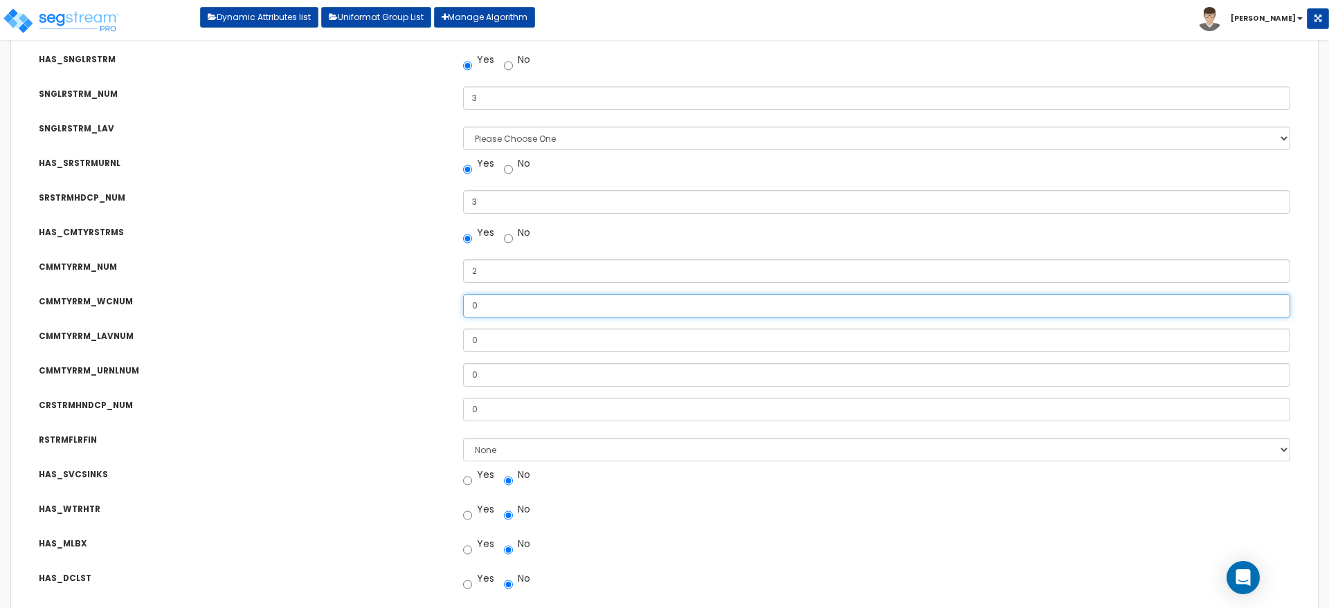
drag, startPoint x: 507, startPoint y: 311, endPoint x: 450, endPoint y: 306, distance: 57.0
click at [450, 306] on div "CMMTYRRM_WCNUM Community Restrooms Total Number of Water Closets: 0" at bounding box center [664, 296] width 1293 height 24
type input "8"
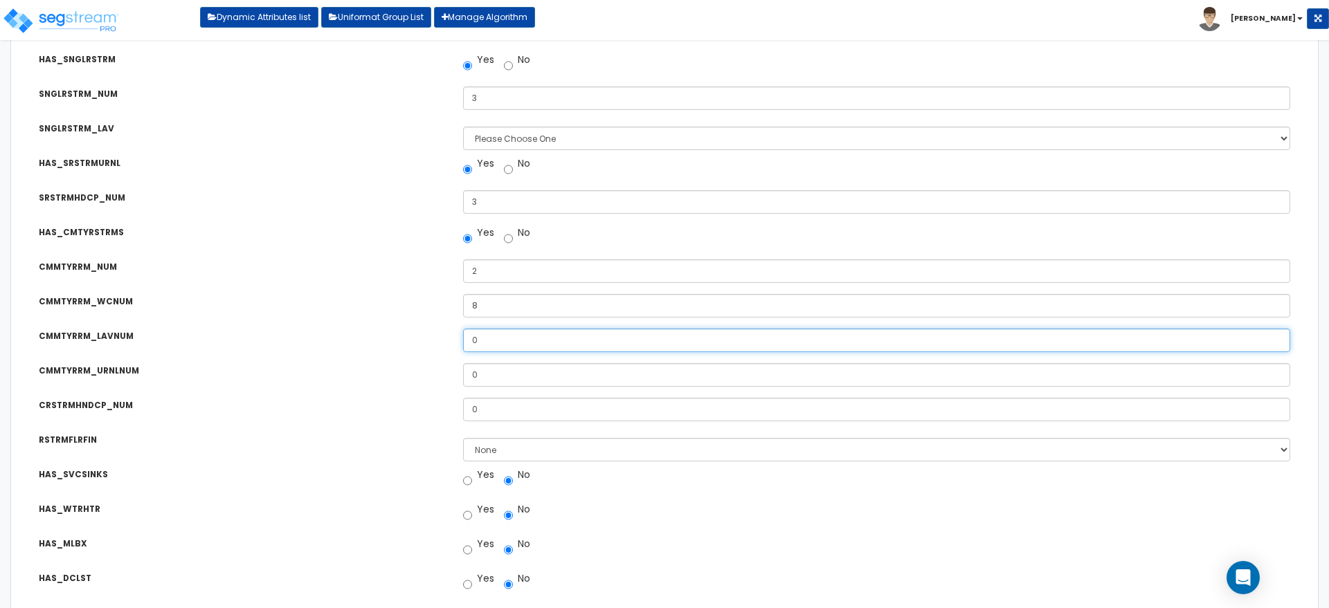
drag, startPoint x: 490, startPoint y: 340, endPoint x: 457, endPoint y: 334, distance: 33.0
click at [459, 334] on div "0" at bounding box center [877, 341] width 848 height 24
type input "8"
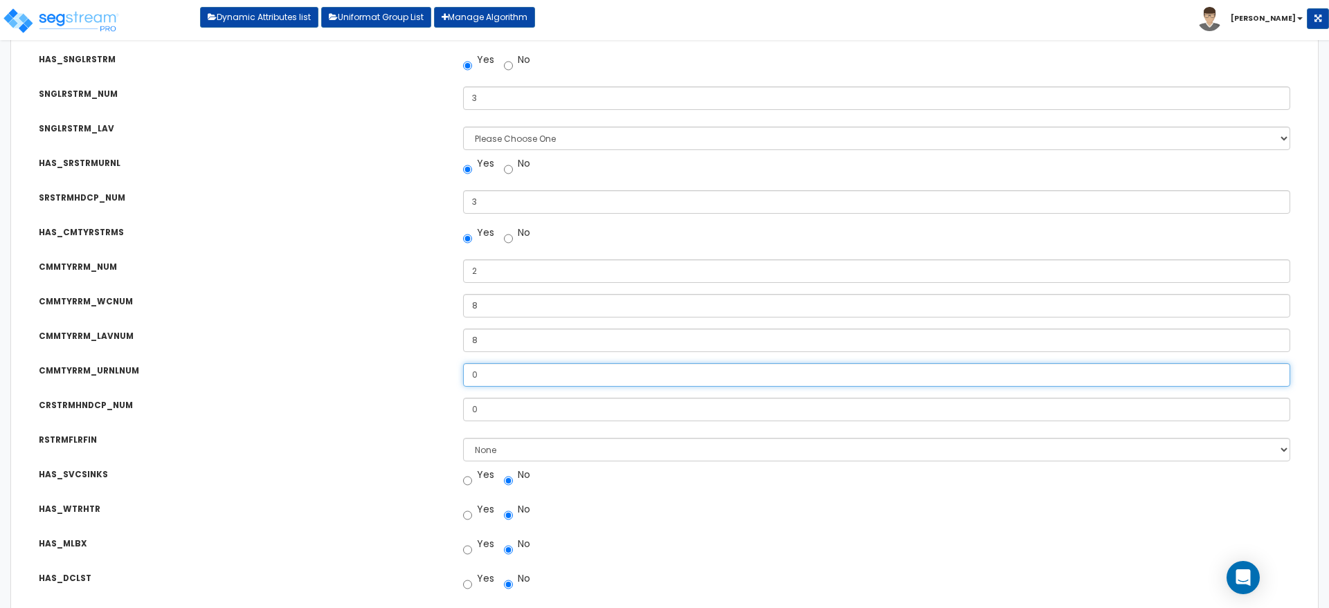
click at [450, 374] on div "CMMTYRRM_URNLNUM Community Restrooms Total Number of Urinals: 0" at bounding box center [664, 365] width 1293 height 24
click at [437, 369] on div "CMMTYRRM_URNLNUM Community Restrooms Total Number of Urinals: 8" at bounding box center [664, 365] width 1293 height 24
type input "3"
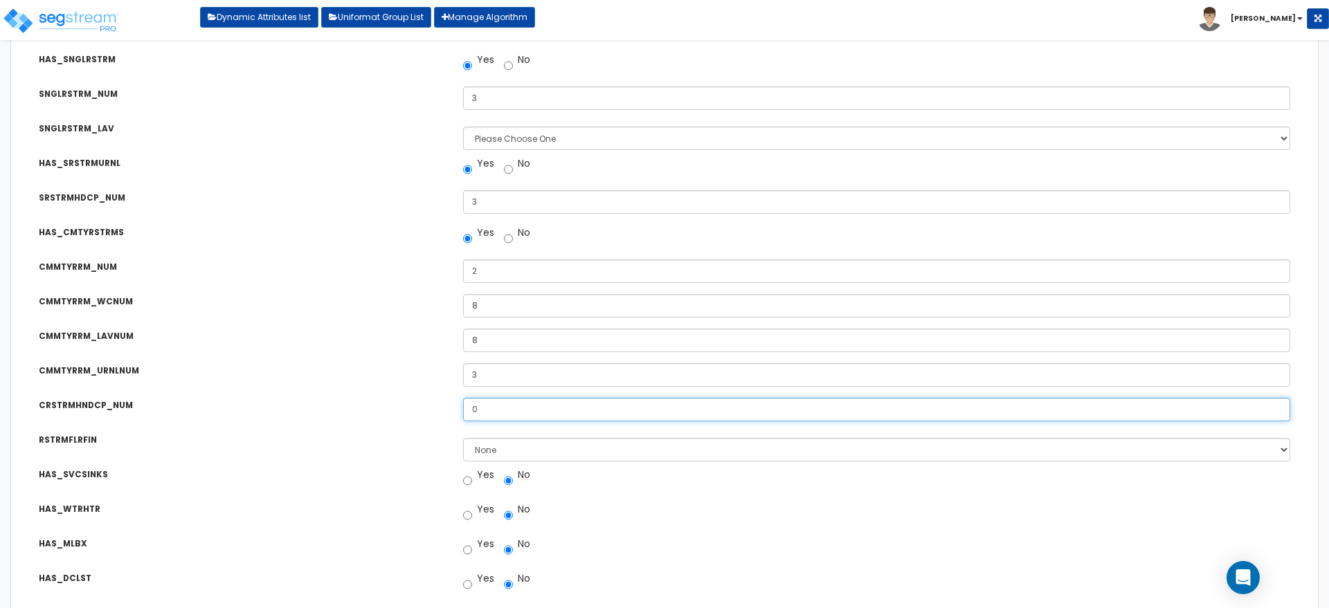
click at [432, 402] on div "CRSTRMHNDCP_NUM How many Toilet Cubicles have Handicap Provisions? 0" at bounding box center [664, 400] width 1293 height 24
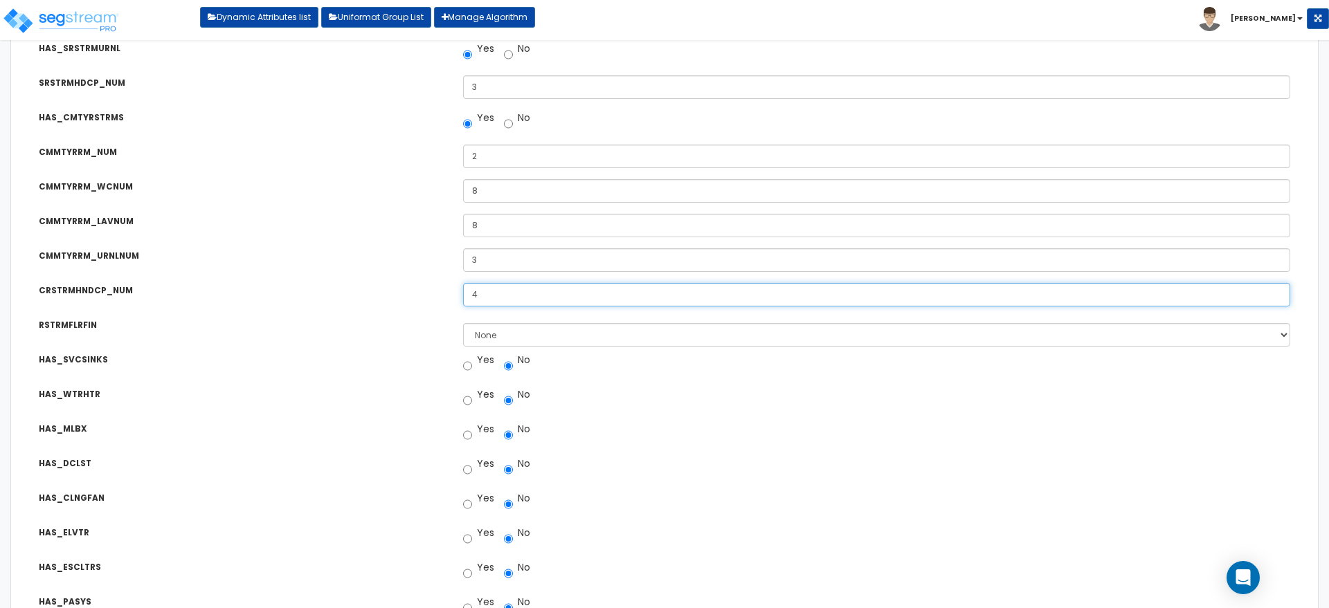
type input "4"
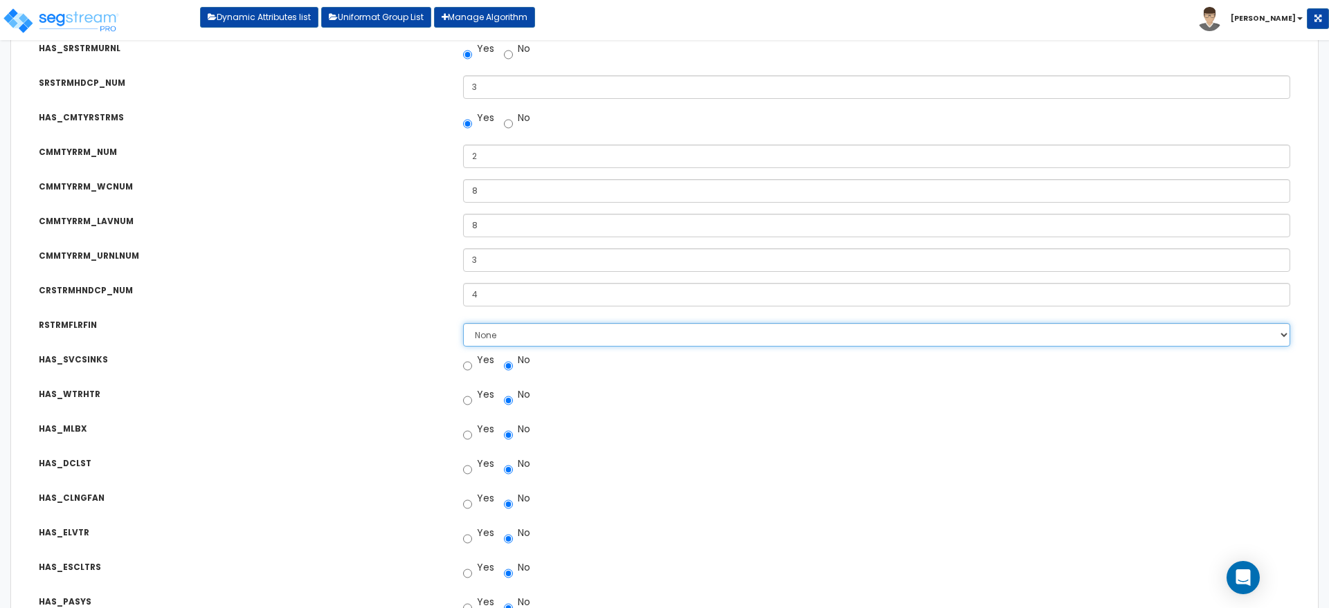
click at [498, 336] on select "None Tile Flooring Resilient Laminate Flooring VCT Flooring Sheet Vinyl Flooring" at bounding box center [876, 335] width 827 height 24
click at [547, 331] on select "None Tile Flooring Resilient Laminate Flooring VCT Flooring Sheet Vinyl Flooring" at bounding box center [876, 335] width 827 height 24
select select "1"
click at [463, 323] on select "None Tile Flooring Resilient Laminate Flooring VCT Flooring Sheet Vinyl Flooring" at bounding box center [876, 335] width 827 height 24
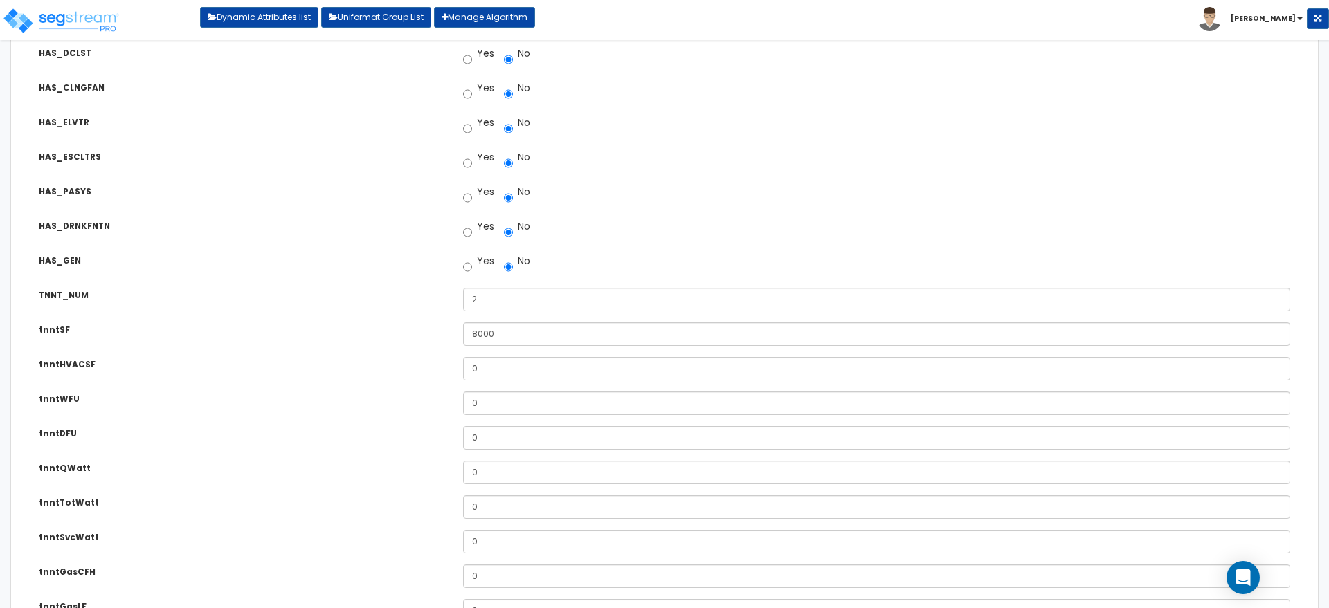
scroll to position [2646, 0]
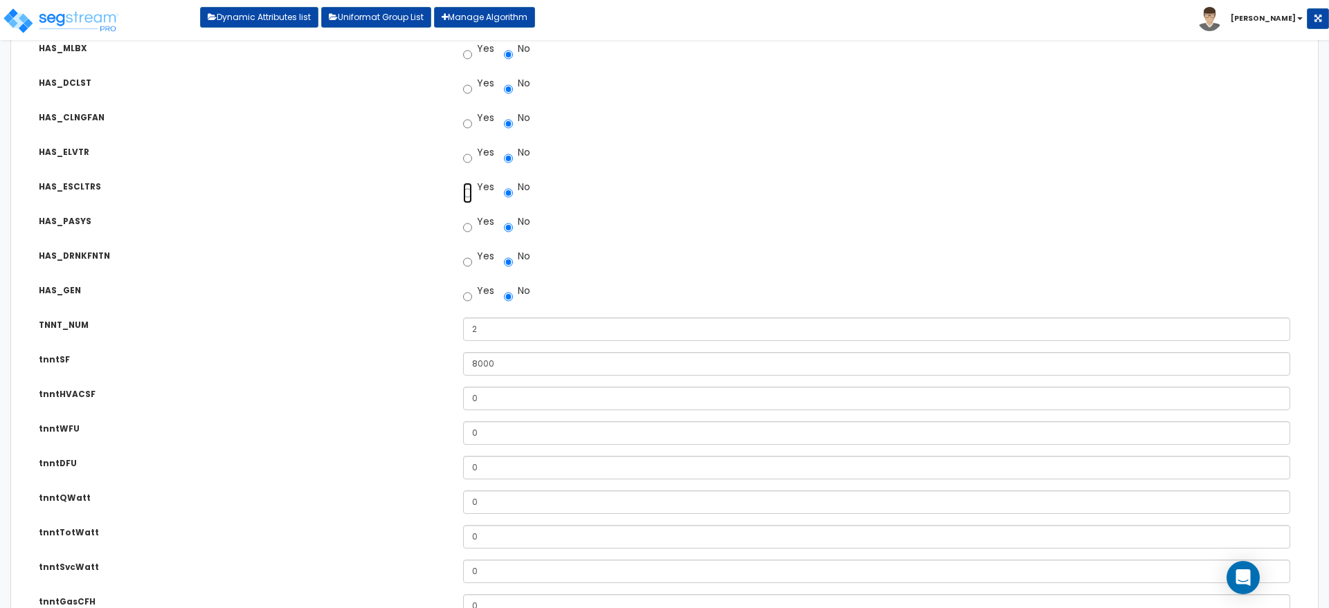
click at [470, 191] on input "Yes" at bounding box center [467, 193] width 9 height 21
radio input "true"
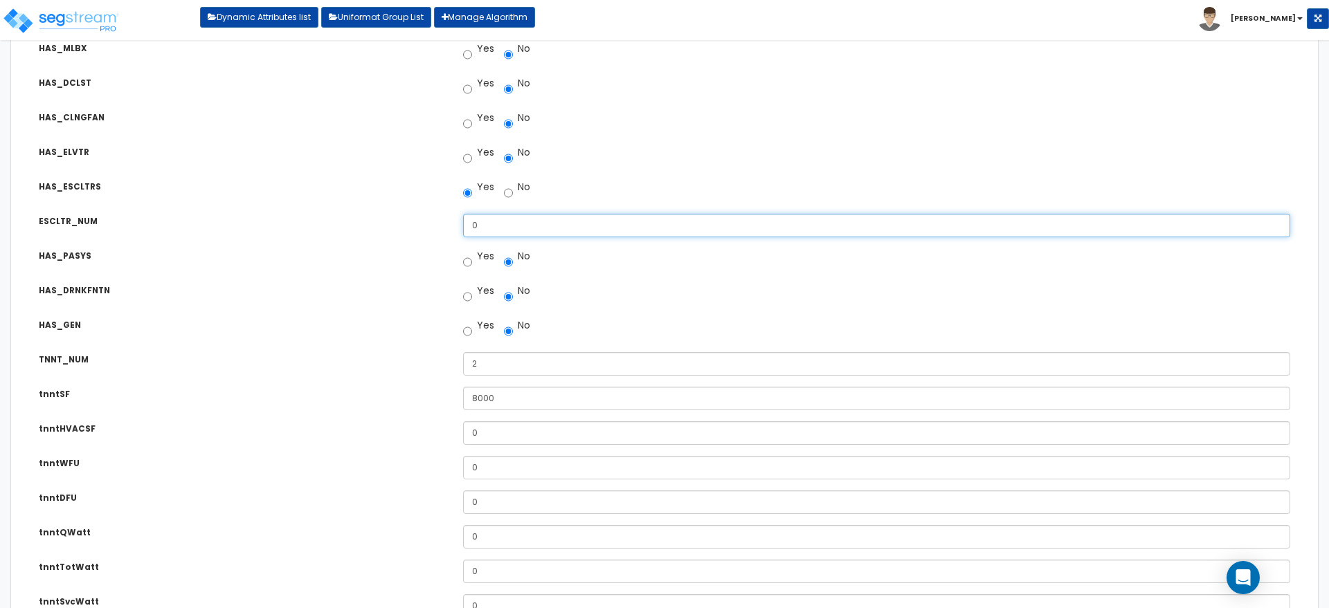
drag, startPoint x: 489, startPoint y: 224, endPoint x: 448, endPoint y: 218, distance: 41.3
click at [448, 218] on div "ESCLTR_NUM Number of Escalators 0" at bounding box center [664, 215] width 1293 height 24
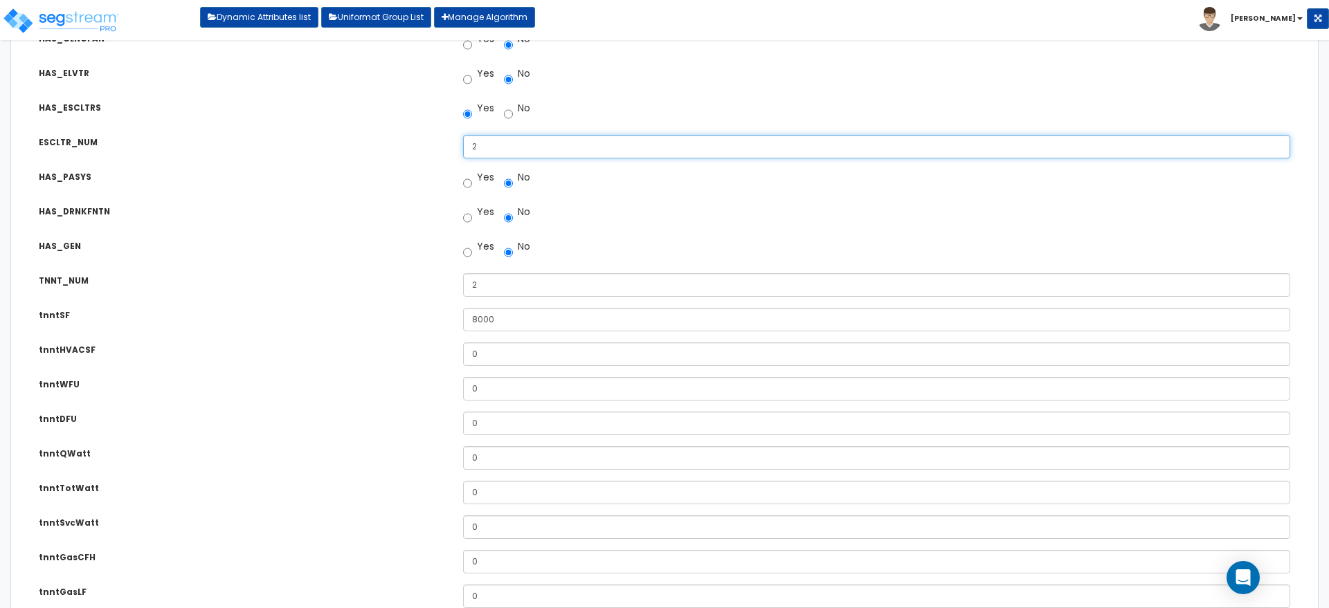
scroll to position [2797, 0]
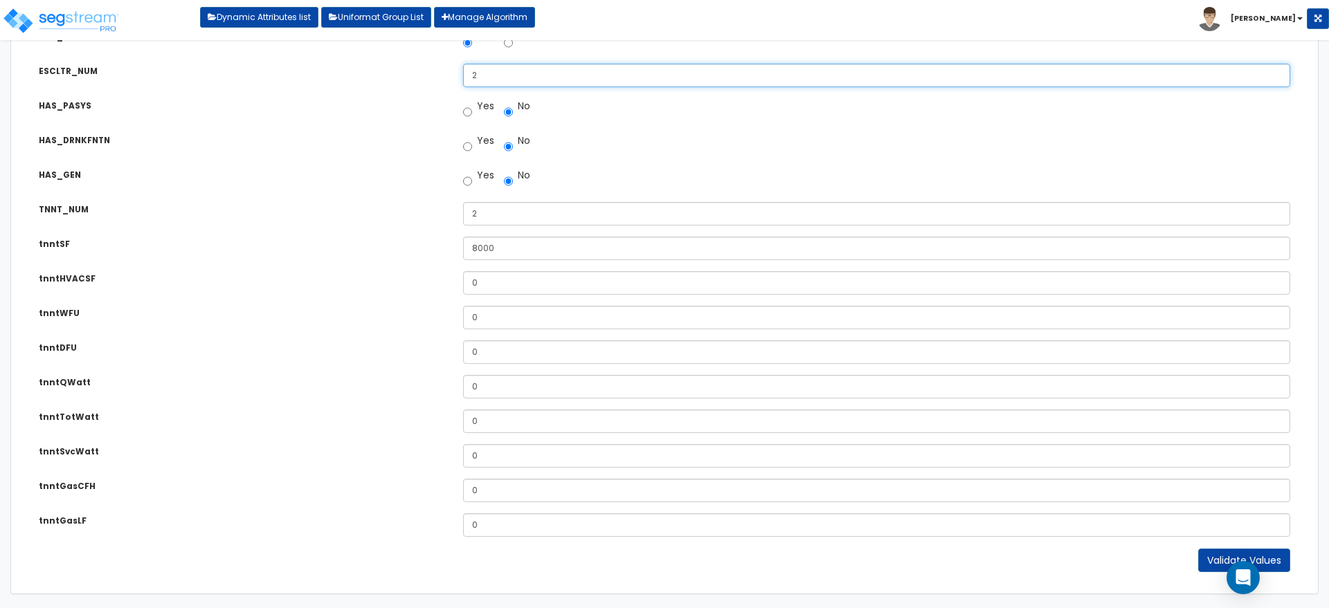
type input "2"
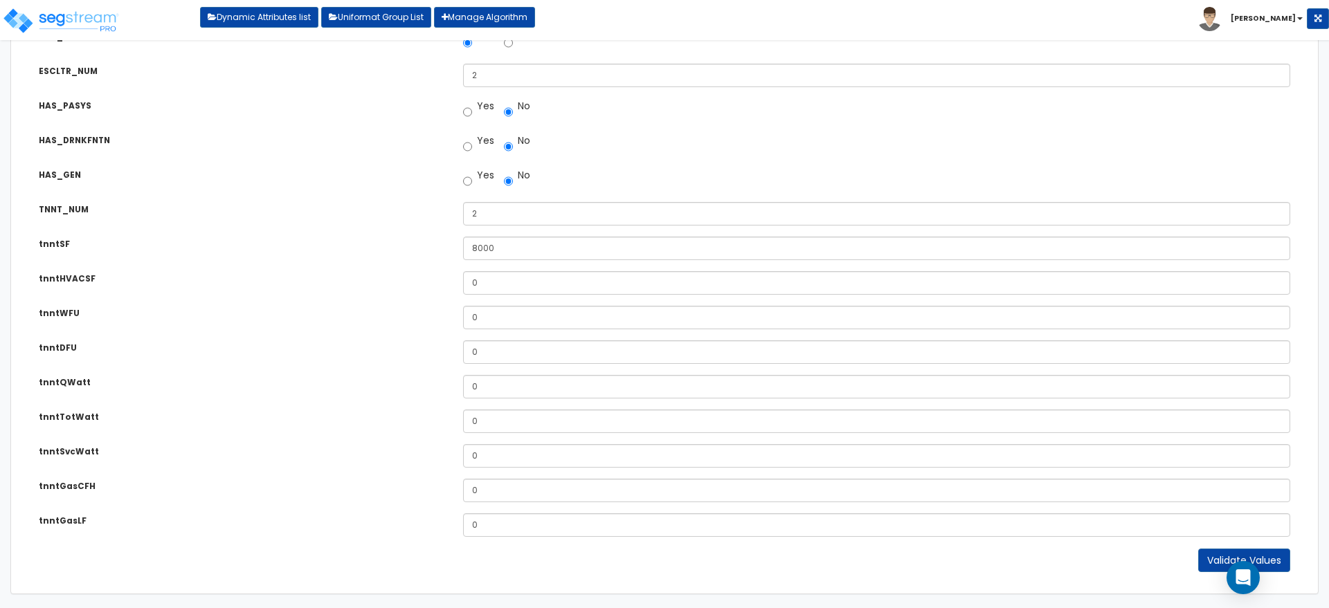
click at [1203, 537] on input "0" at bounding box center [876, 526] width 827 height 24
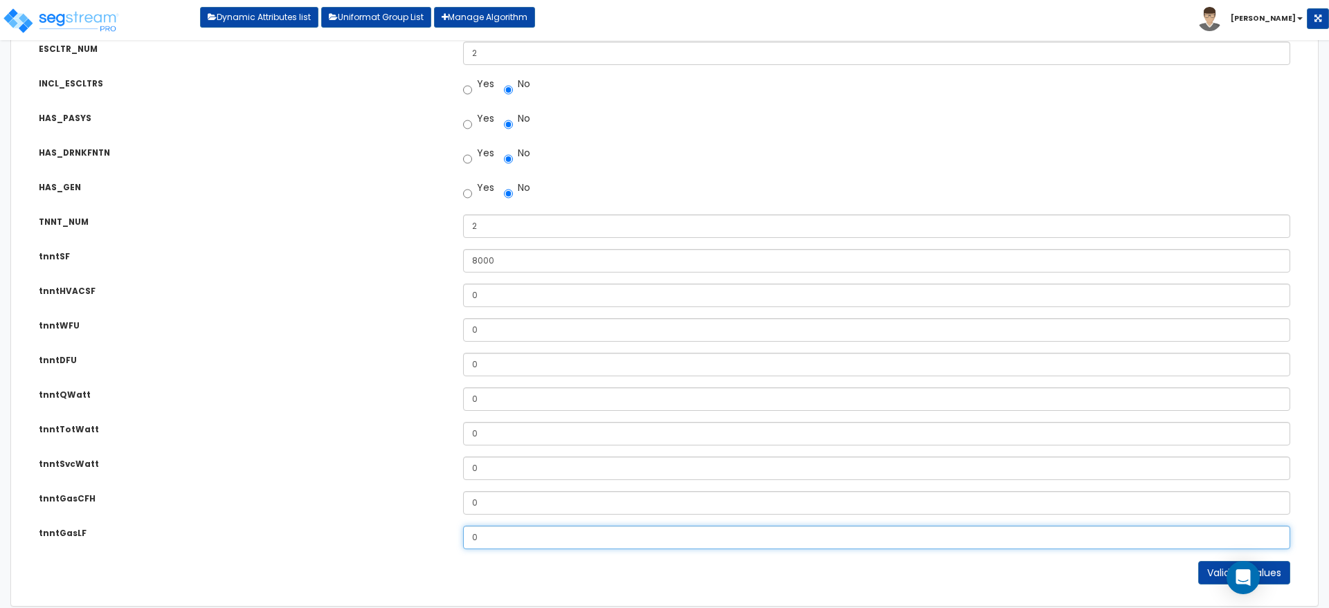
scroll to position [2831, 0]
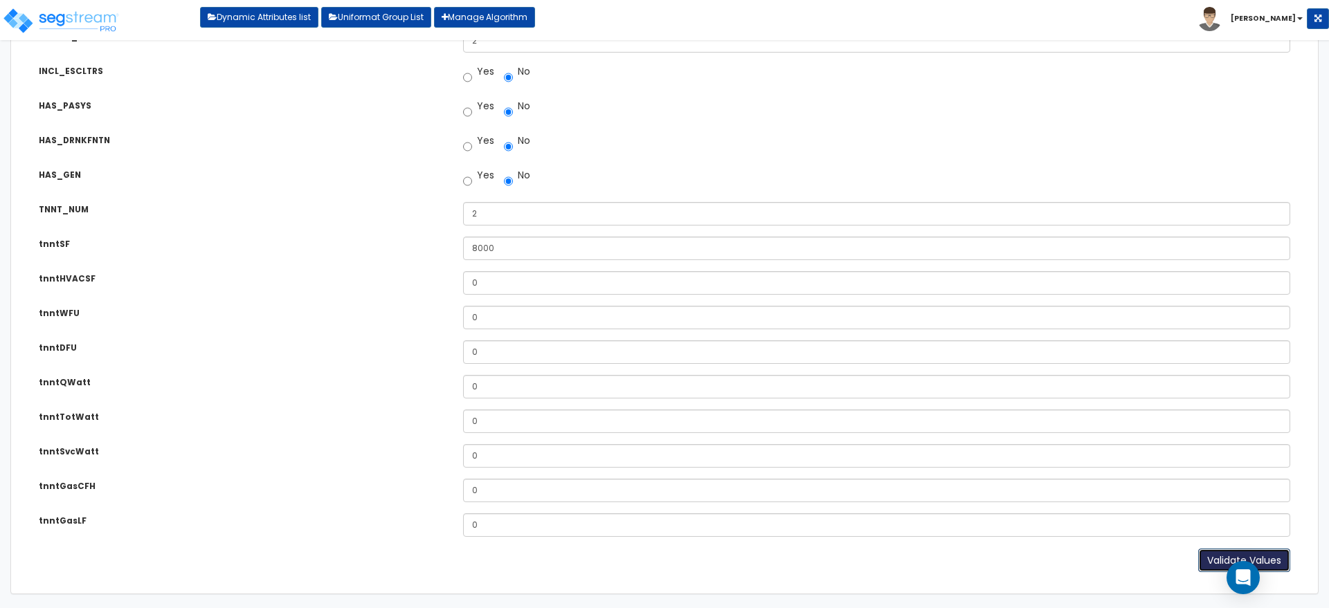
click at [1206, 565] on button "Validate Values" at bounding box center [1244, 561] width 92 height 24
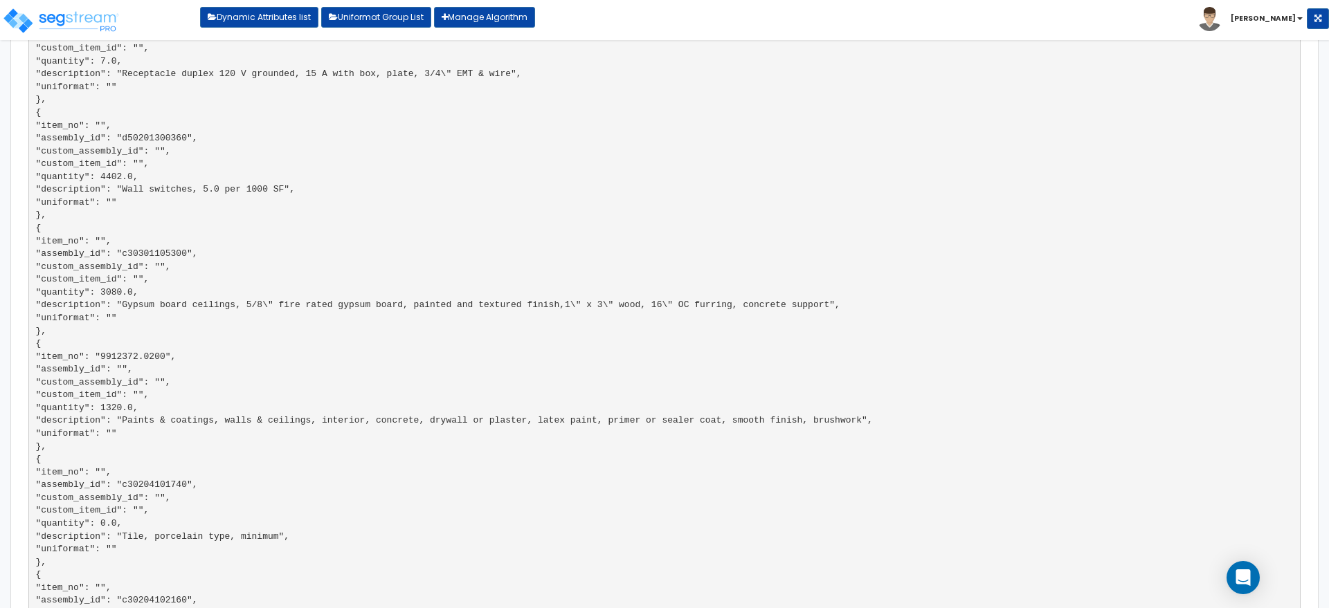
scroll to position [15383, 0]
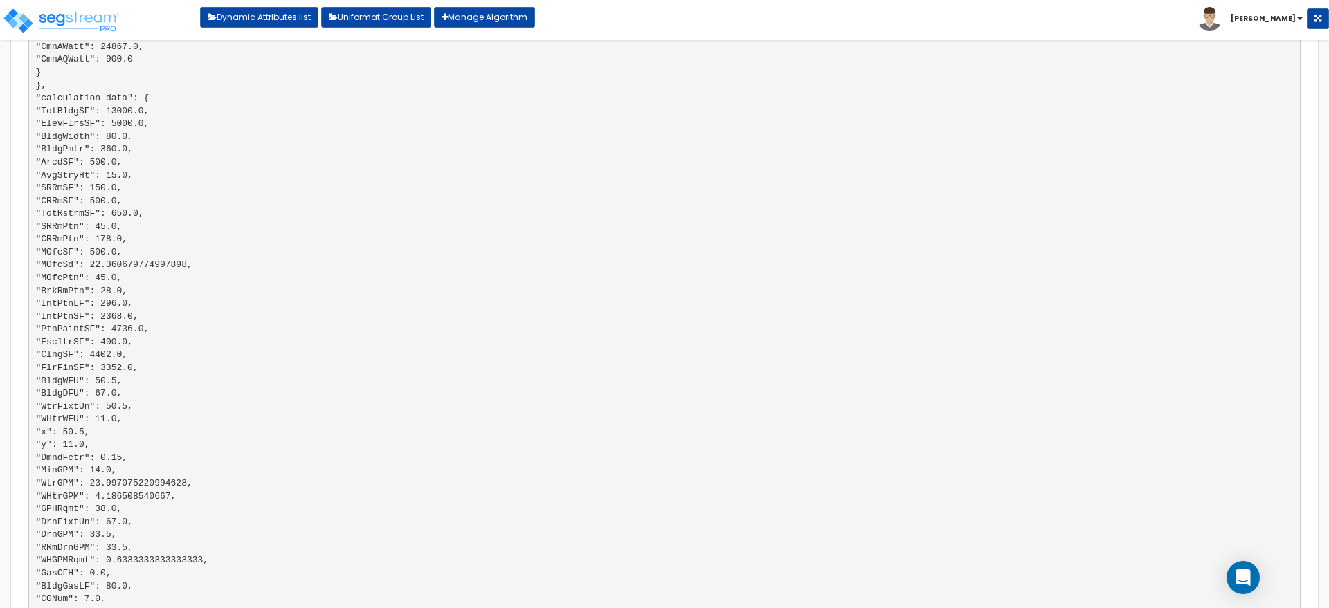
drag, startPoint x: 80, startPoint y: 354, endPoint x: 163, endPoint y: 354, distance: 83.7
drag, startPoint x: 72, startPoint y: 363, endPoint x: 172, endPoint y: 363, distance: 100.3
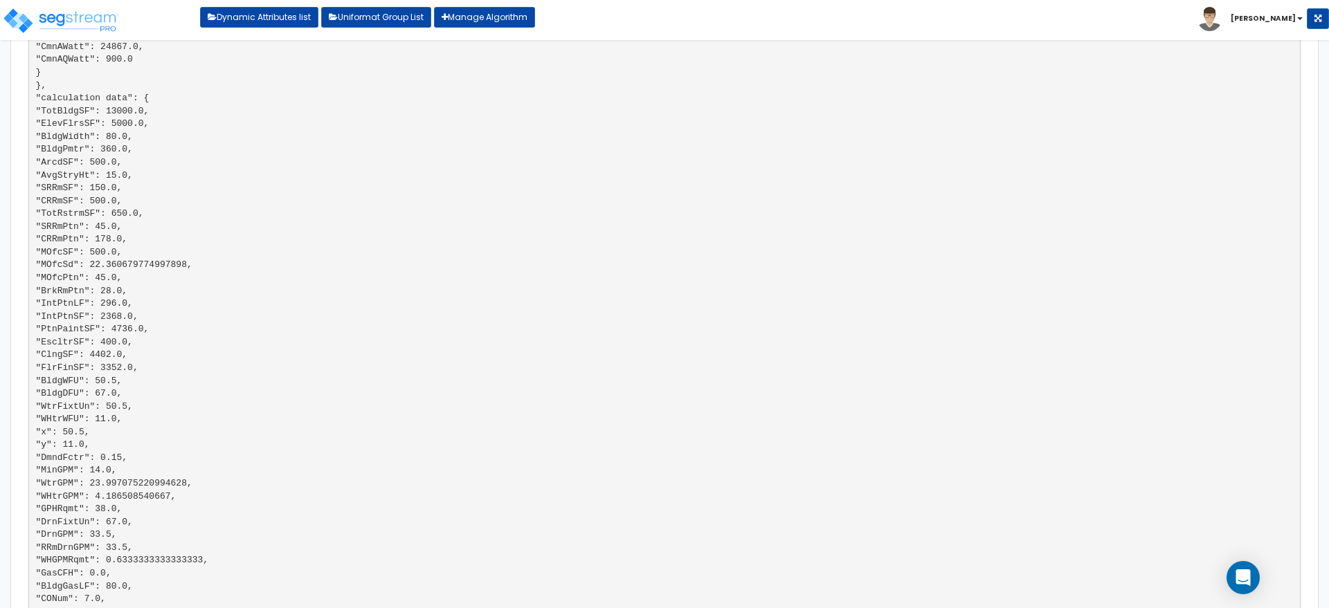
drag, startPoint x: 175, startPoint y: 364, endPoint x: 18, endPoint y: 352, distance: 157.6
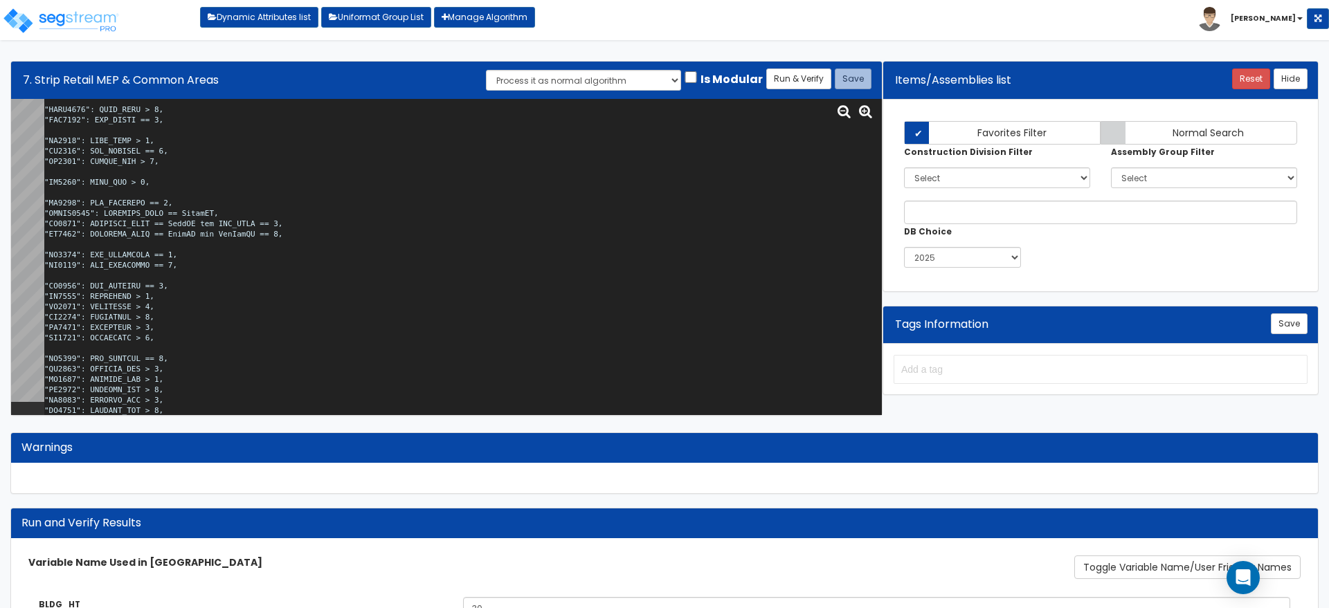
scroll to position [0, 0]
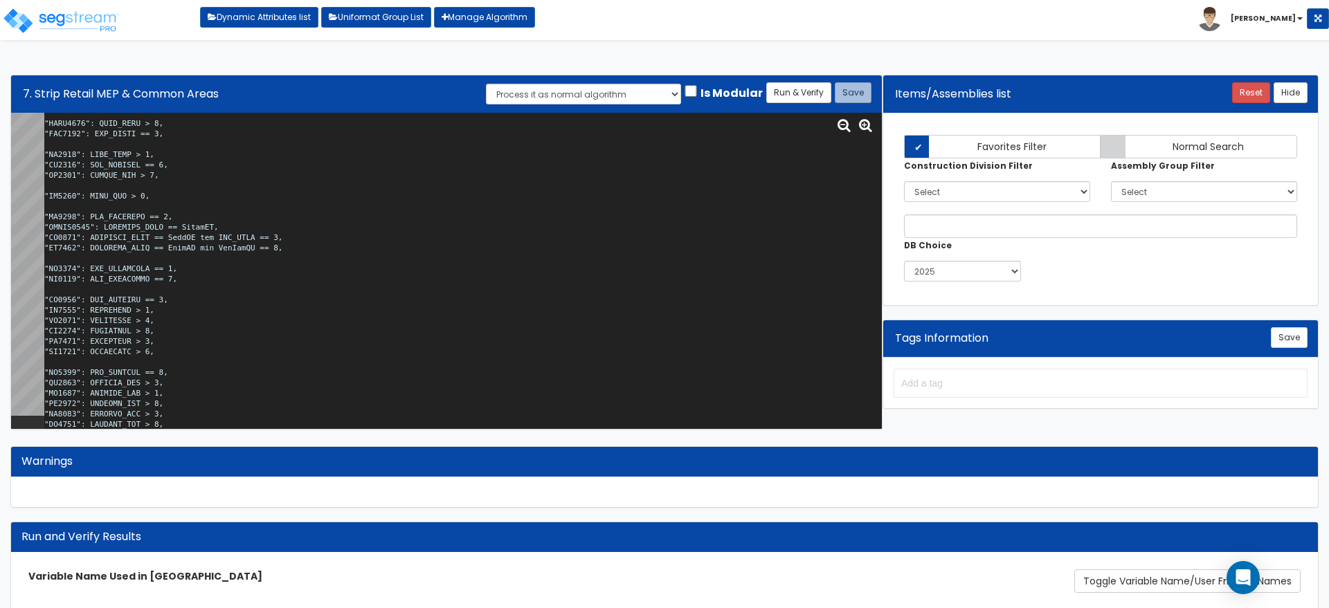
click at [613, 252] on textarea at bounding box center [462, 271] width 837 height 316
click at [334, 219] on textarea at bounding box center [462, 271] width 837 height 316
paste textarea "PGFP_SF-PGABV_TOTSF-"
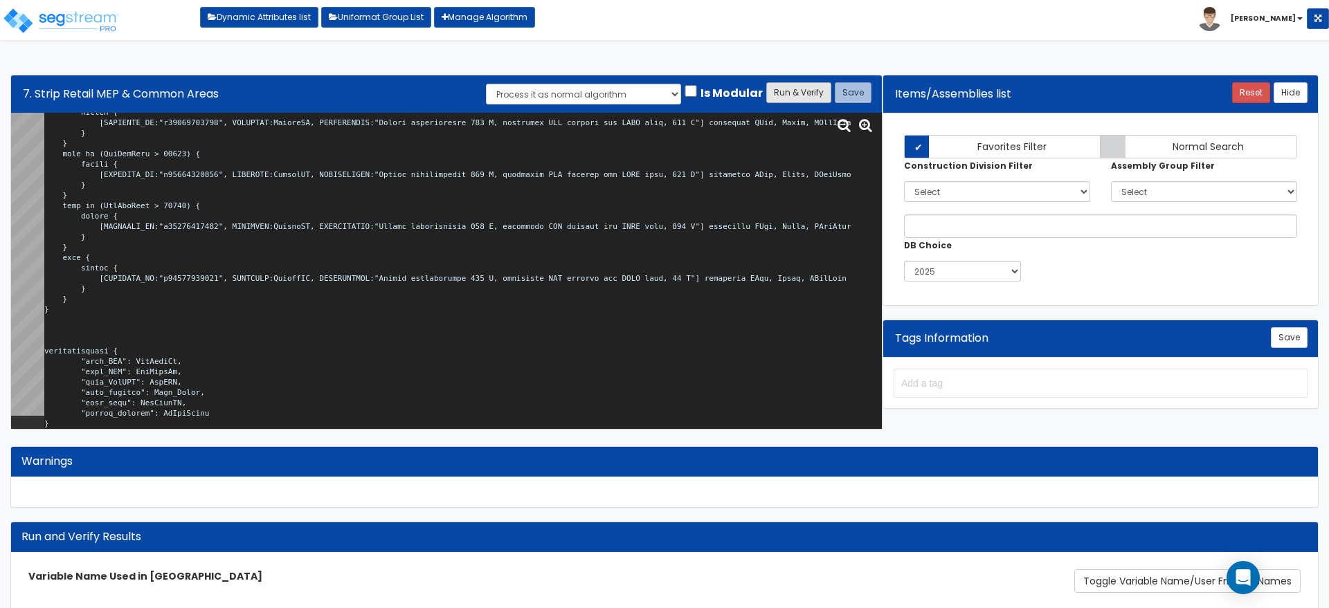
type textarea "# Strip Retail MEP Mains & Common Areas #import { # IMP_TNNTSF: sum "tnnt_sf", …"
click at [794, 98] on button "Run & Verify" at bounding box center [798, 92] width 65 height 21
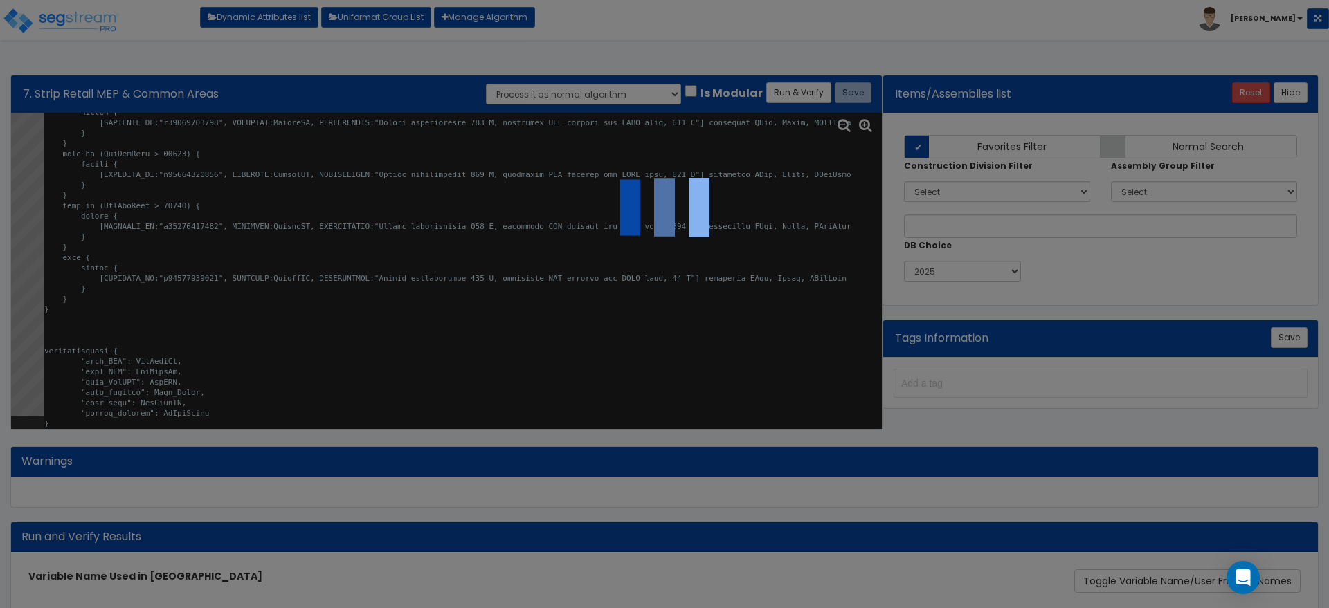
select select "0"
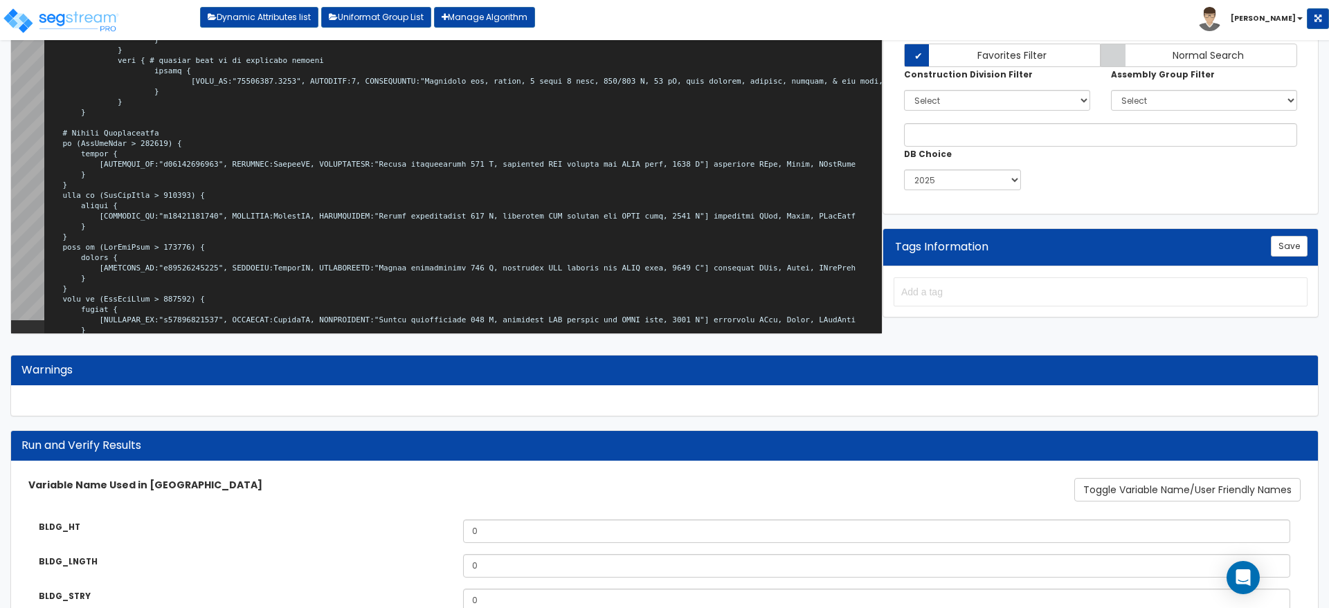
scroll to position [0, 0]
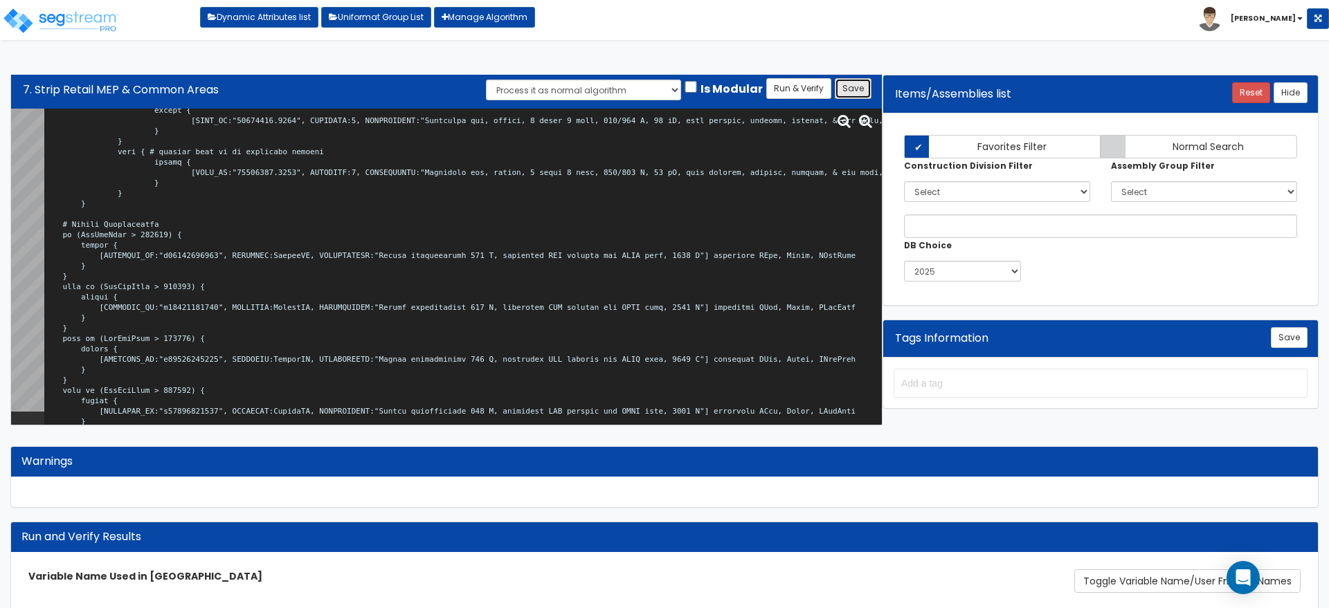
click at [855, 84] on button "Save" at bounding box center [853, 88] width 37 height 21
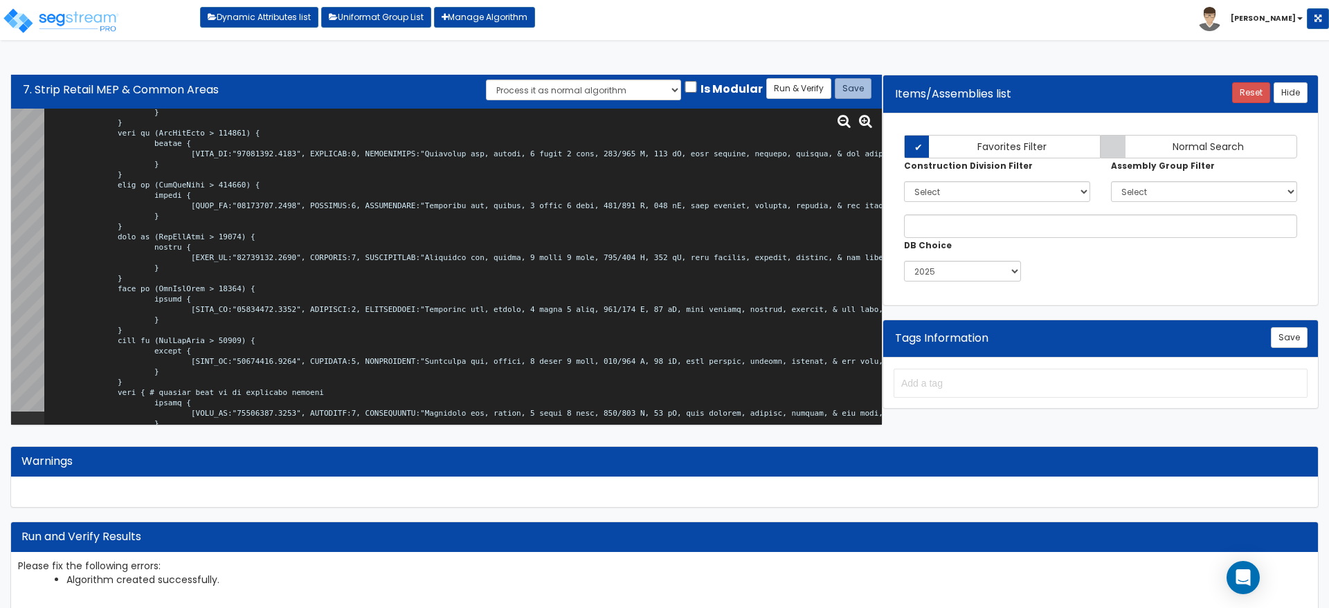
scroll to position [27269, 0]
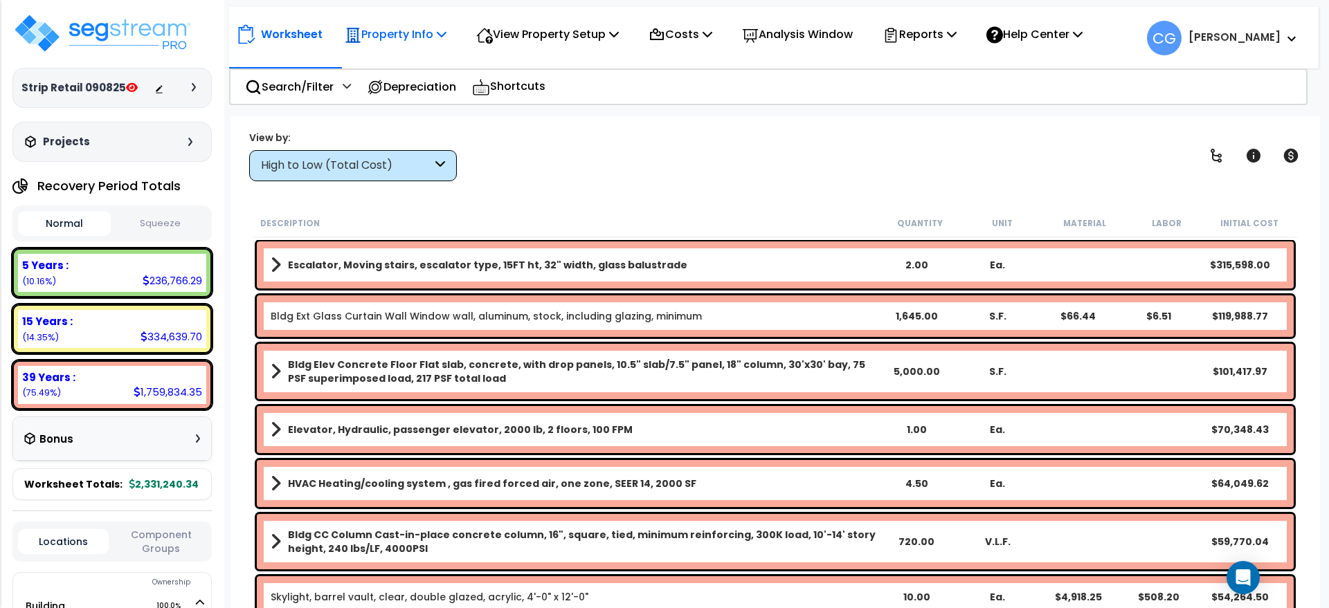
click at [432, 36] on p "Property Info" at bounding box center [396, 34] width 102 height 19
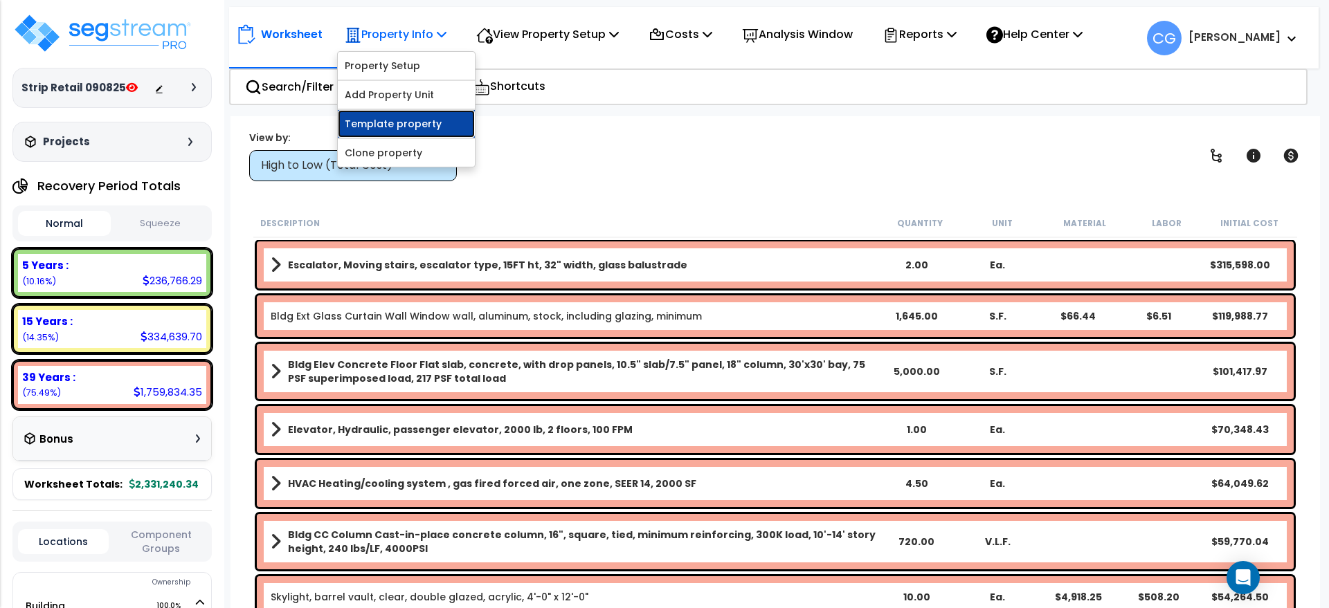
click at [418, 121] on link "Template property" at bounding box center [406, 124] width 137 height 28
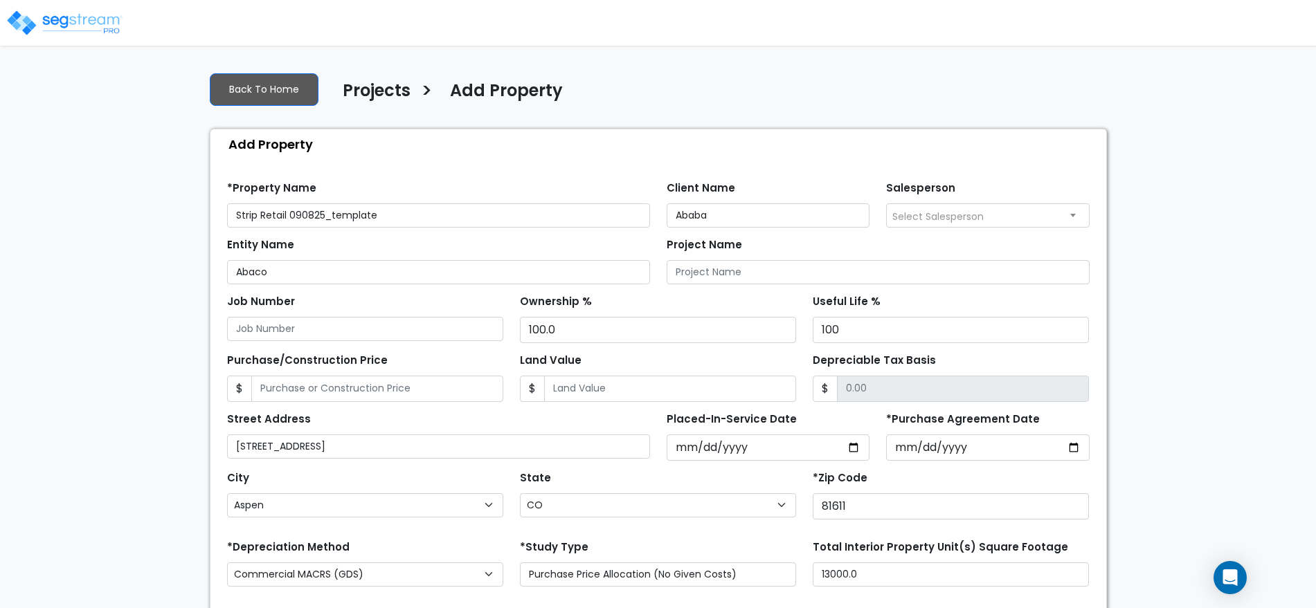
select select "Aspen"
select select "CO"
select select "2025"
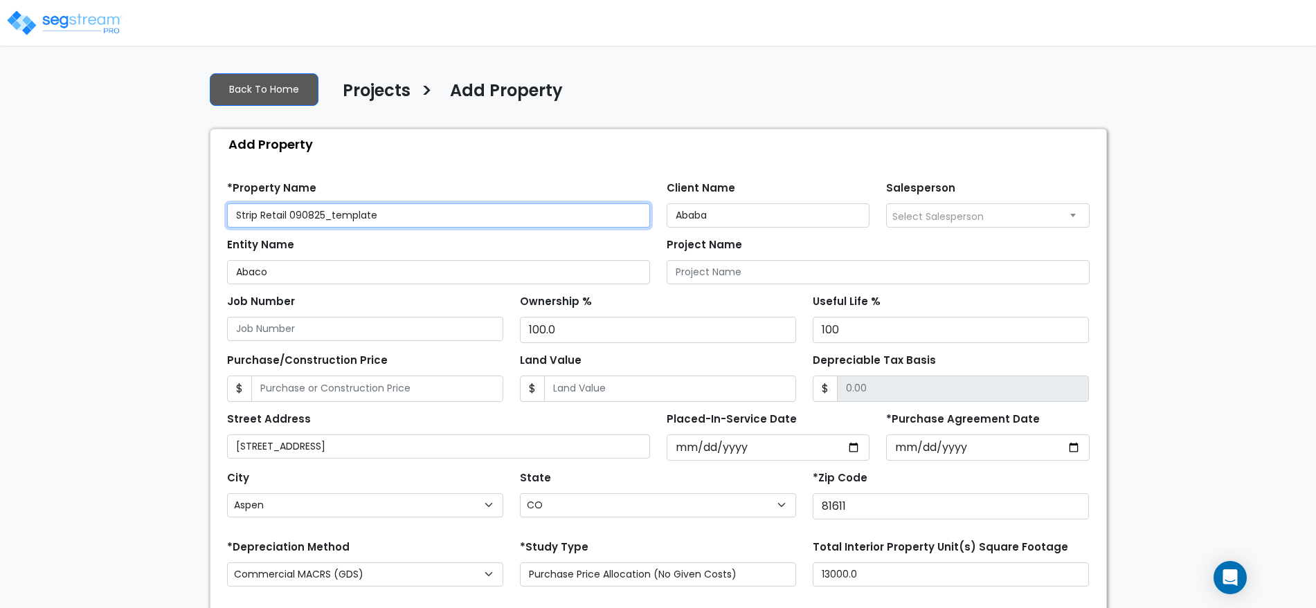
click at [230, 214] on input "Strip Retail 090825_template" at bounding box center [438, 215] width 423 height 24
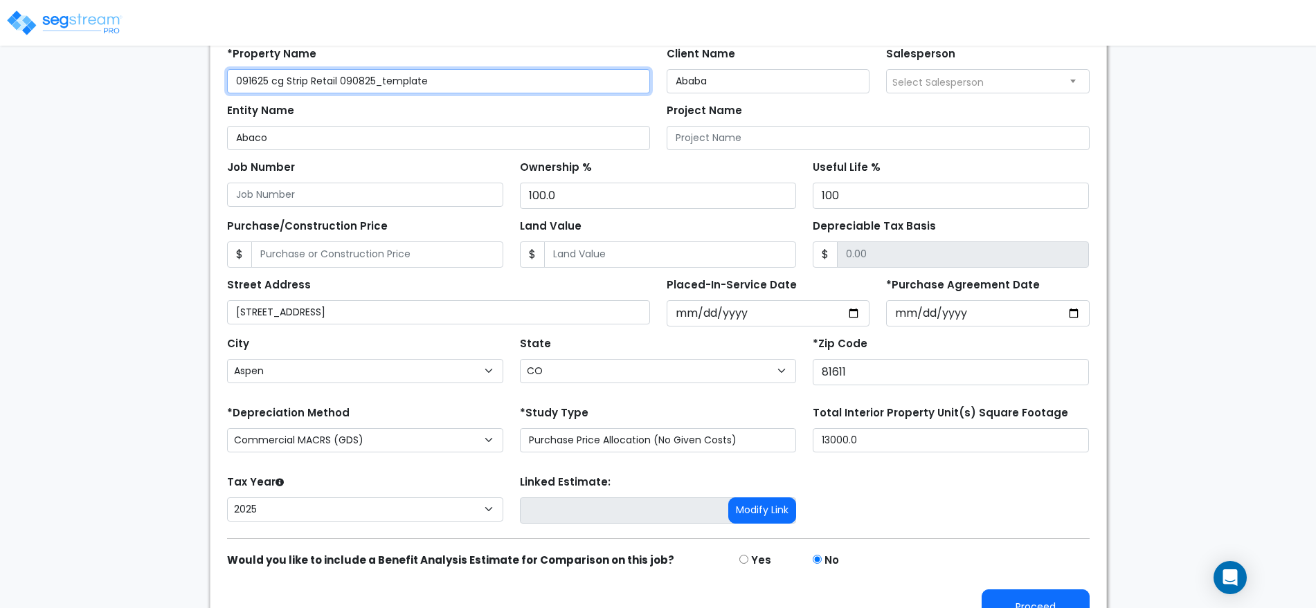
scroll to position [163, 0]
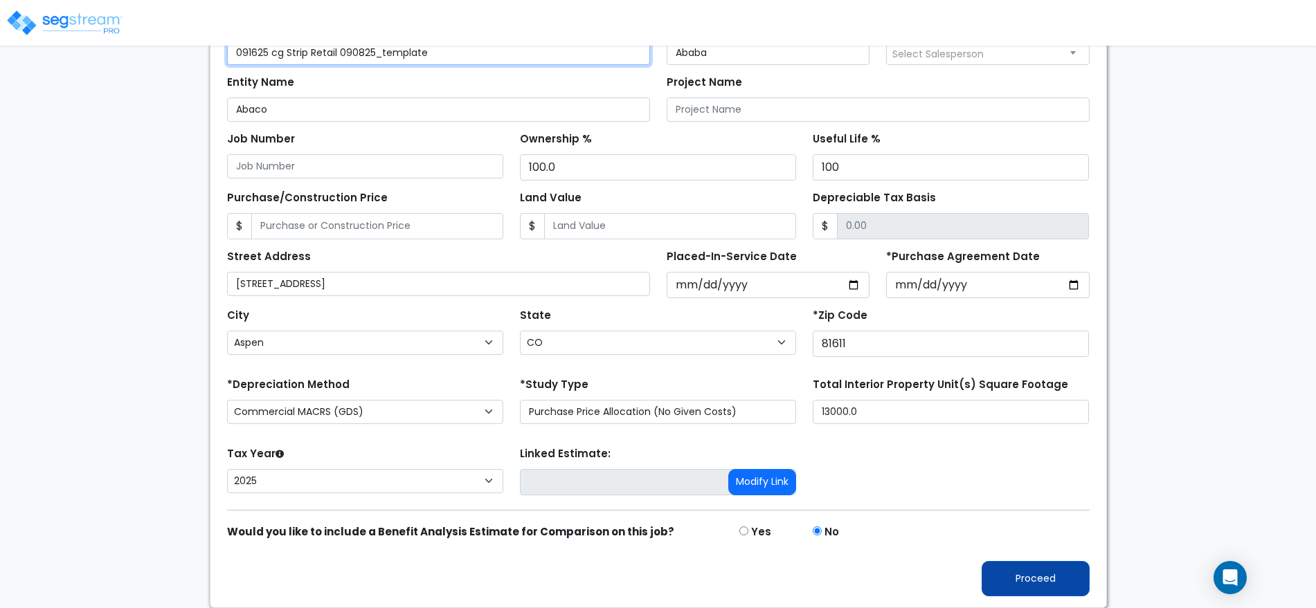
type input "091625 cg Strip Retail 090825_template"
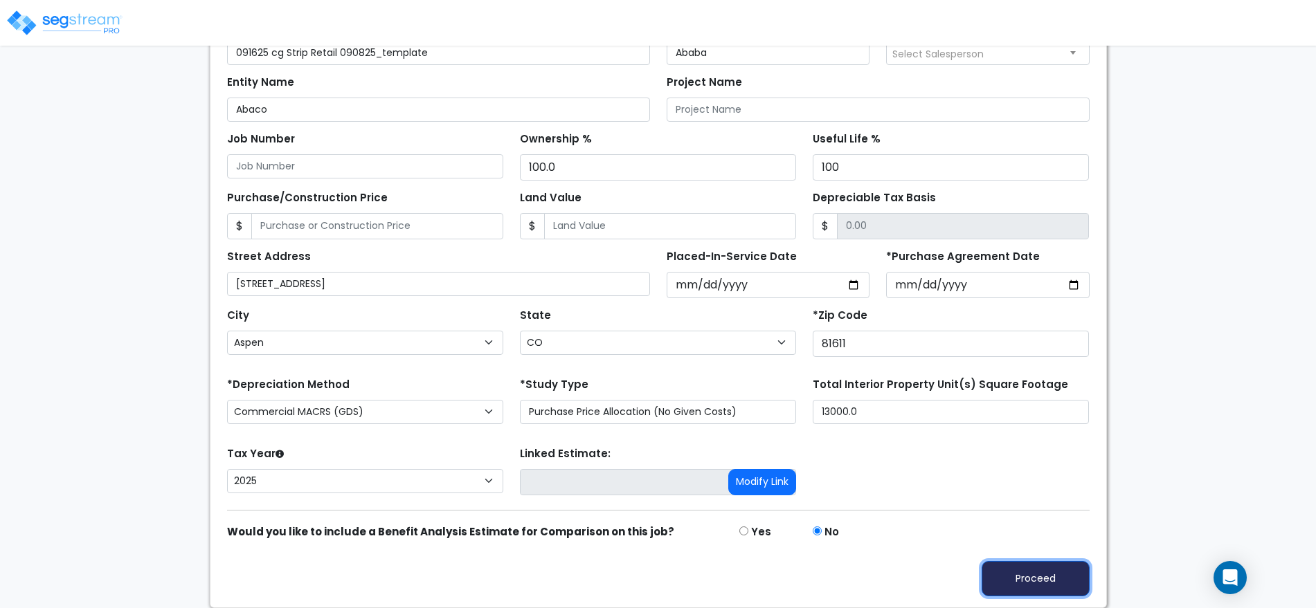
click at [1009, 574] on button "Proceed" at bounding box center [1035, 578] width 108 height 35
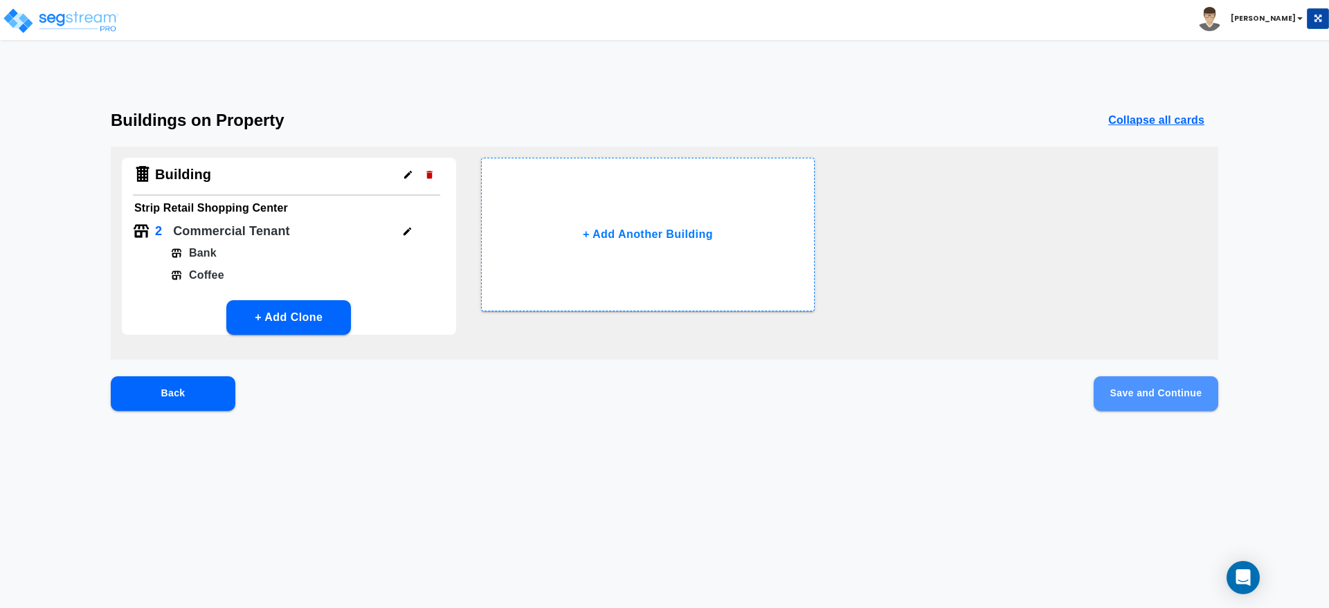
click at [1154, 397] on button "Save and Continue" at bounding box center [1155, 393] width 125 height 35
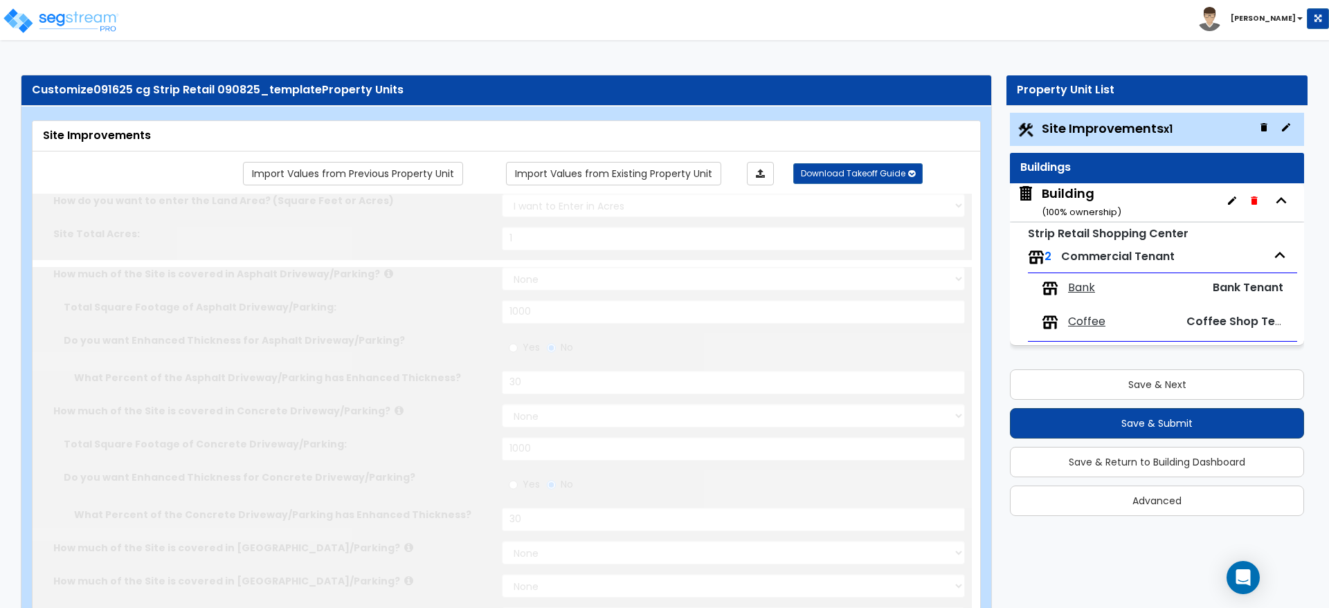
type input "1"
select select "2"
type input "1000"
radio input "true"
type input "30"
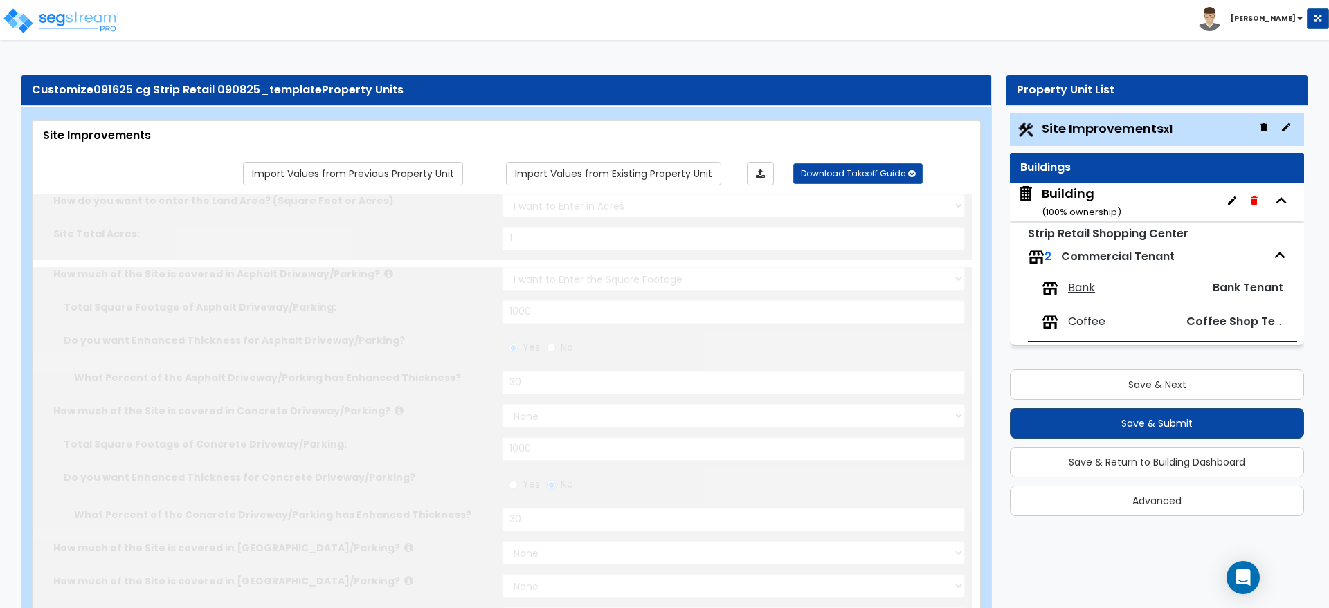
select select "2"
type input "1000"
radio input "true"
type input "30"
radio input "true"
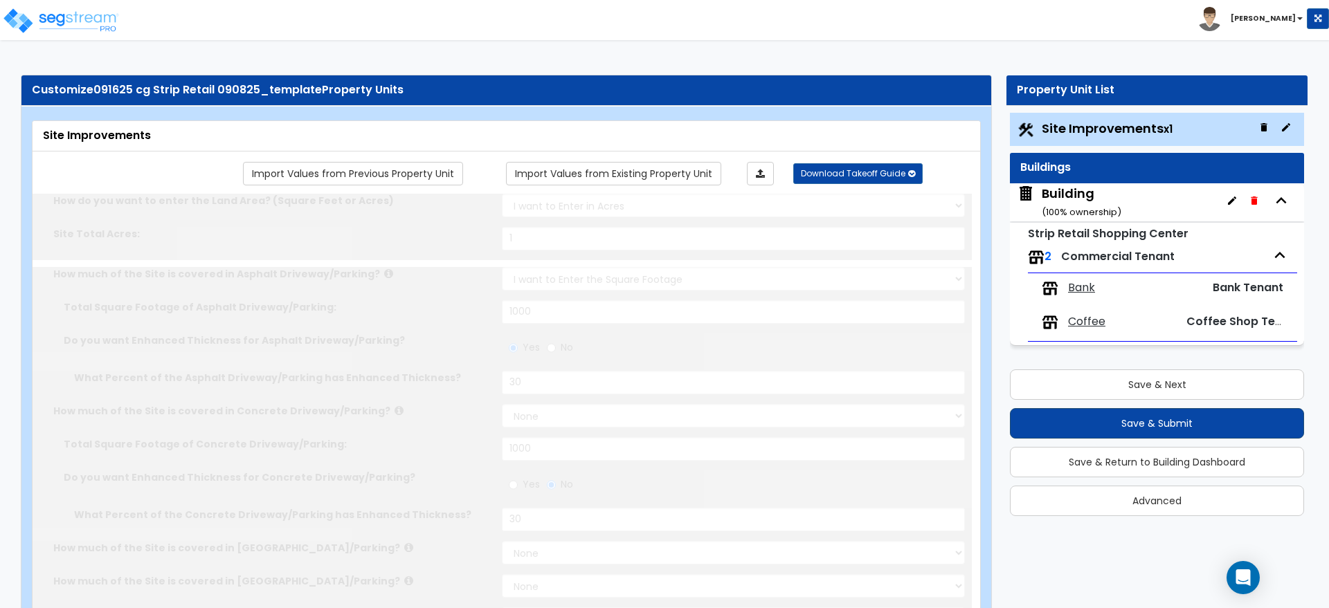
type input "6"
radio input "true"
type input "10"
type input "20"
type input "30"
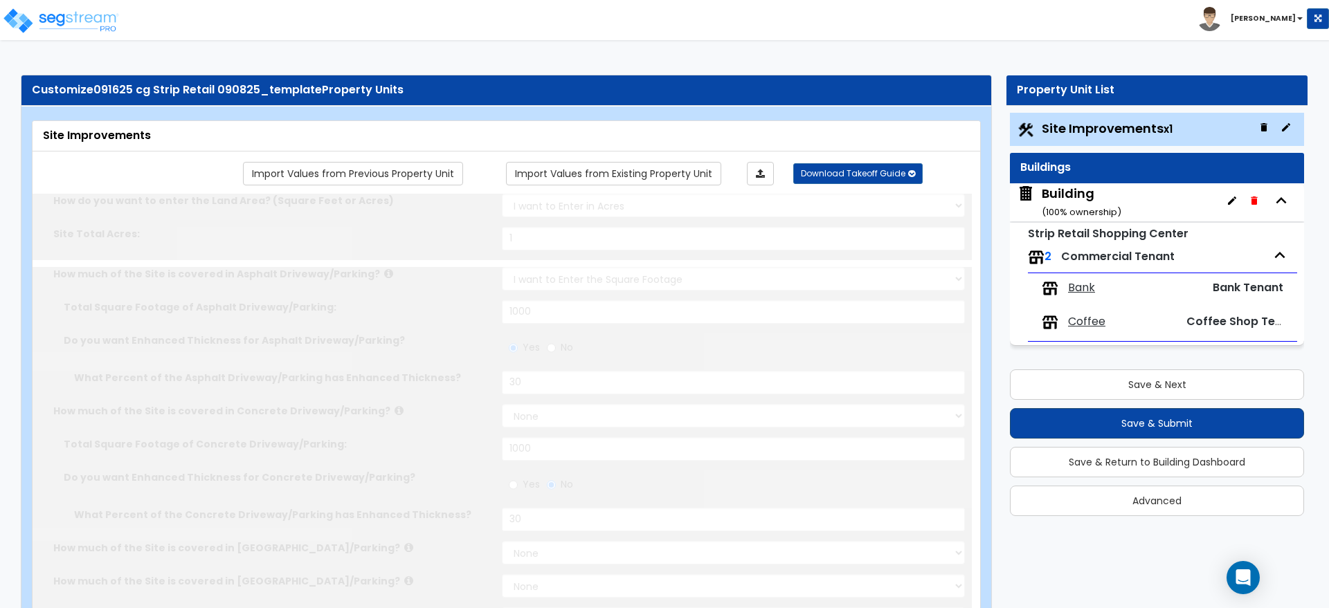
radio input "true"
type input "5"
radio input "true"
select select "2"
select select "1"
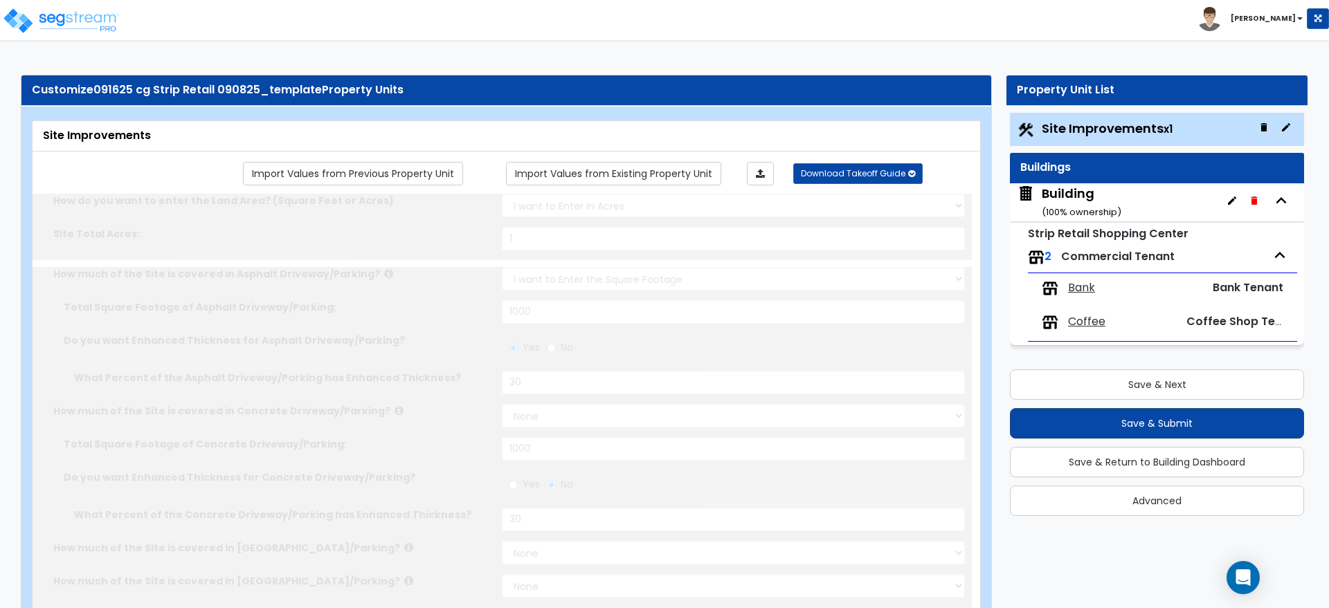
type input "100"
radio input "true"
select select "2"
select select "3"
type input "1"
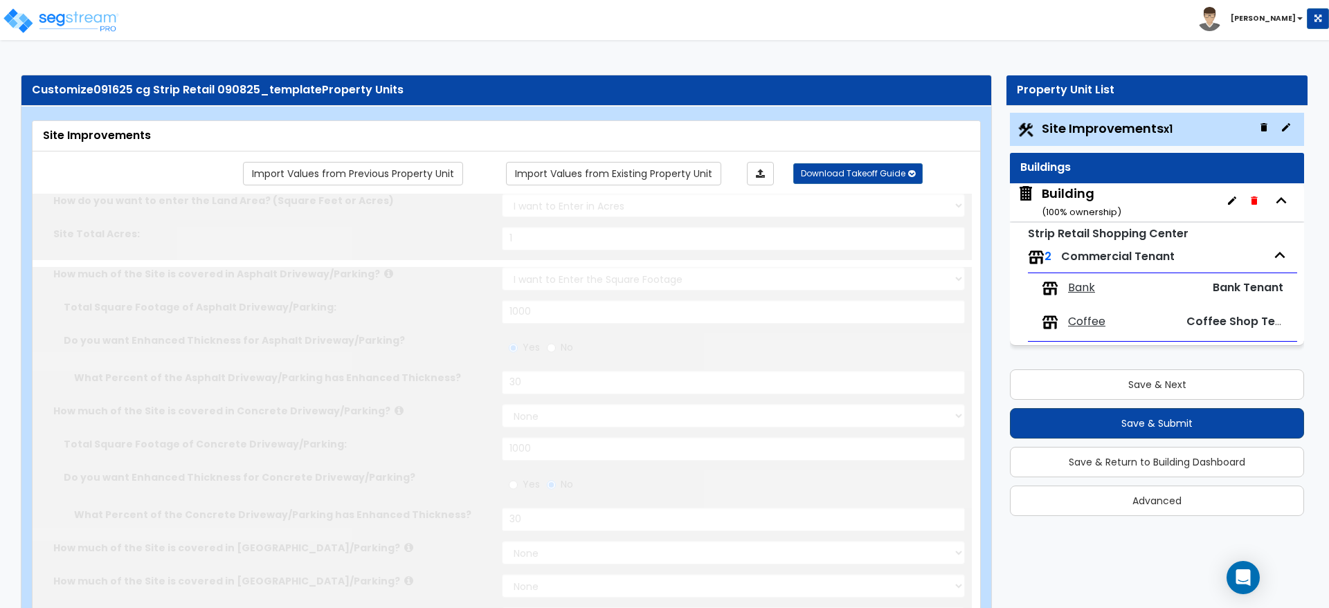
type input "1"
radio input "true"
type input "3"
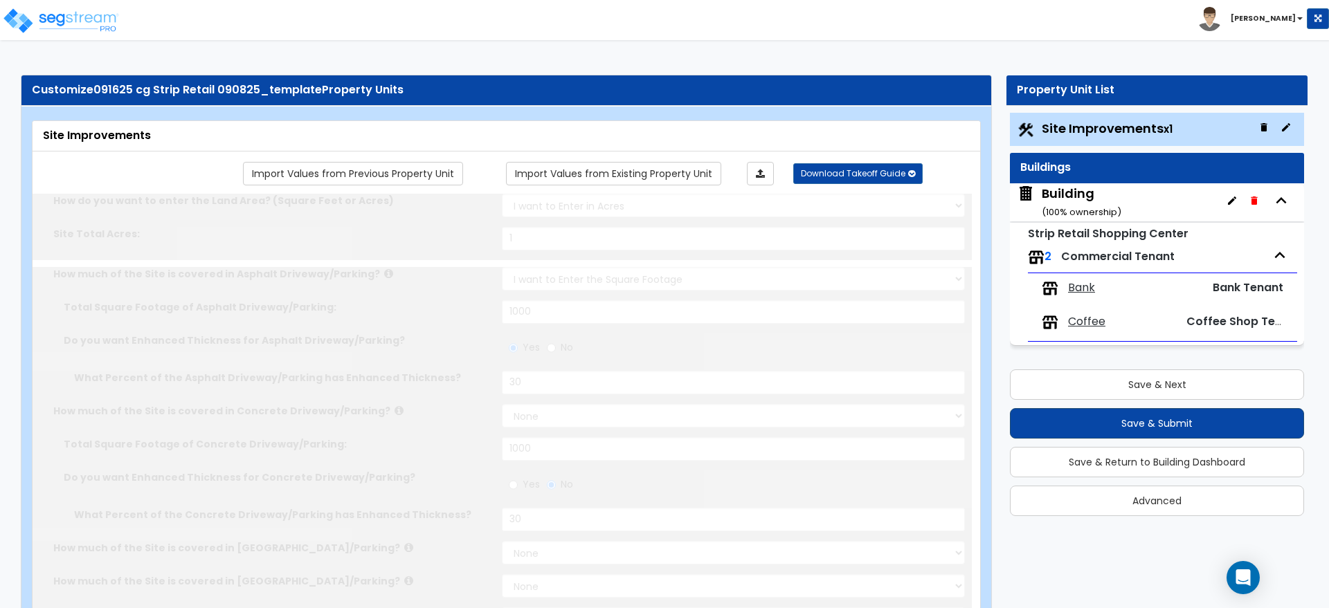
radio input "true"
select select "1"
type input "10"
radio input "true"
type input "50"
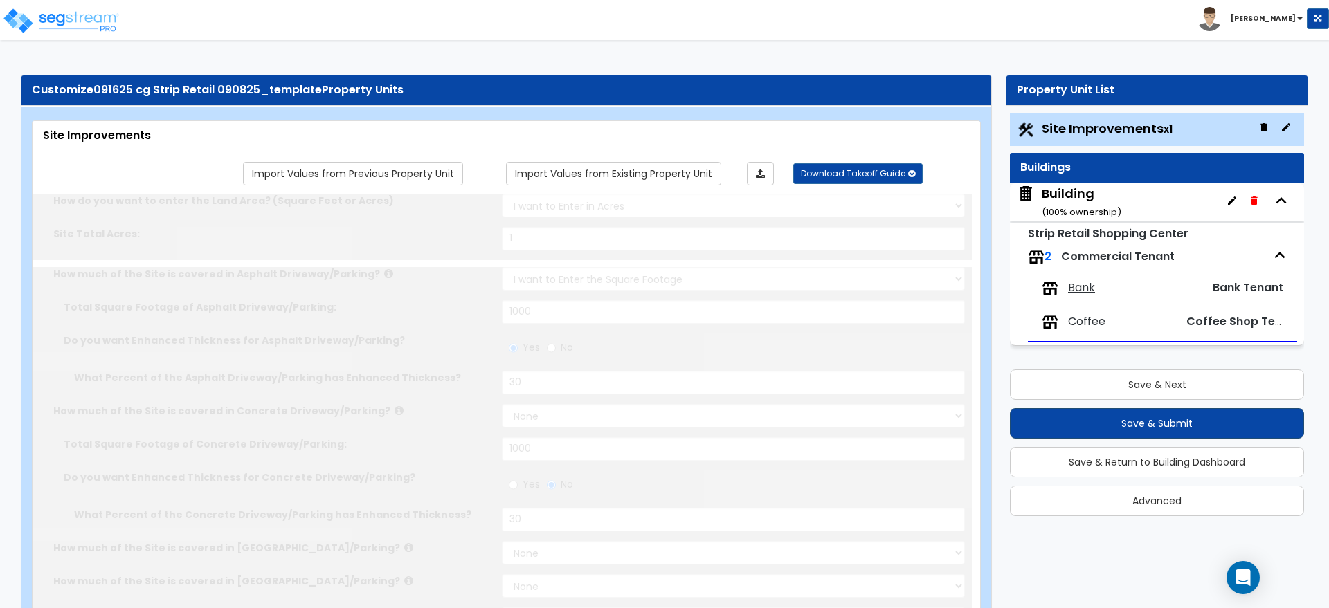
radio input "true"
select select "1"
type input "10"
radio input "true"
type input "2"
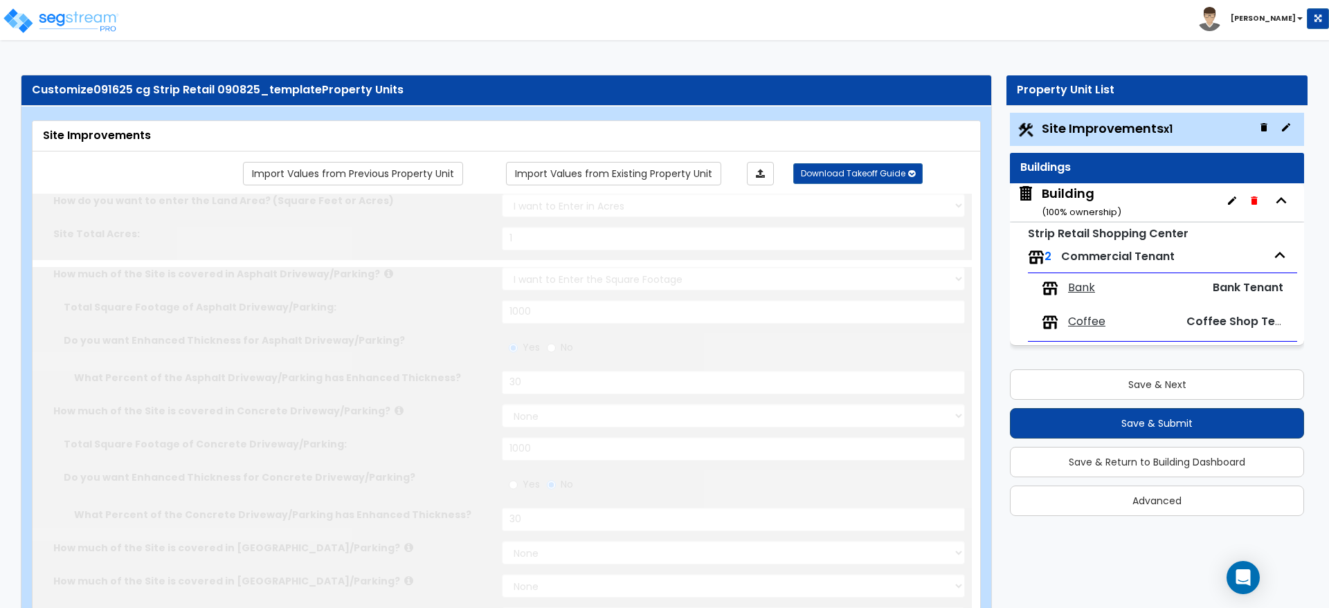
radio input "true"
type input "8"
select select "2"
radio input "true"
select select "2"
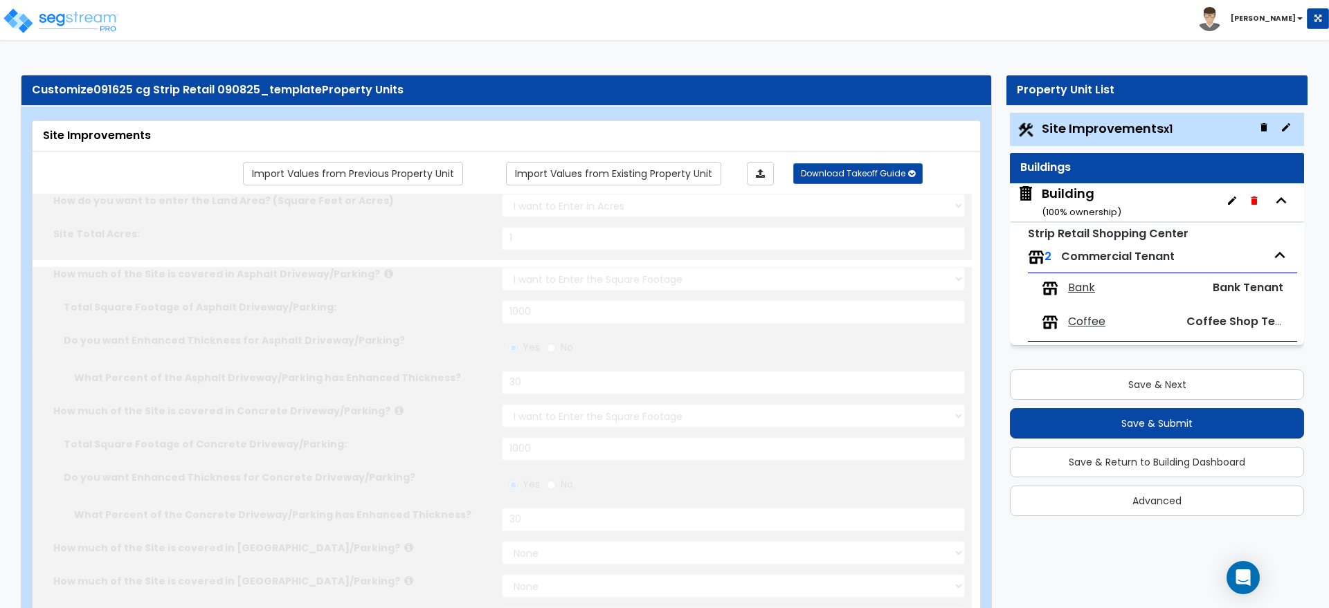
select select "4"
radio input "true"
select select "2"
type input "100"
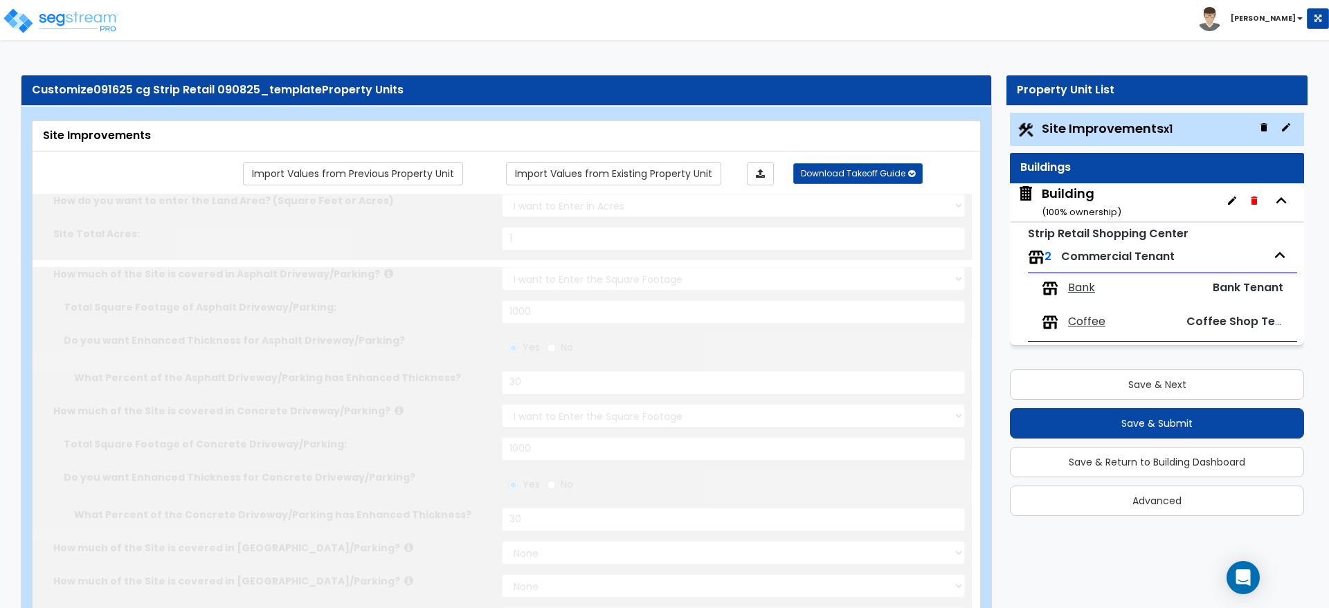
select select "1"
radio input "true"
type input "10"
radio input "true"
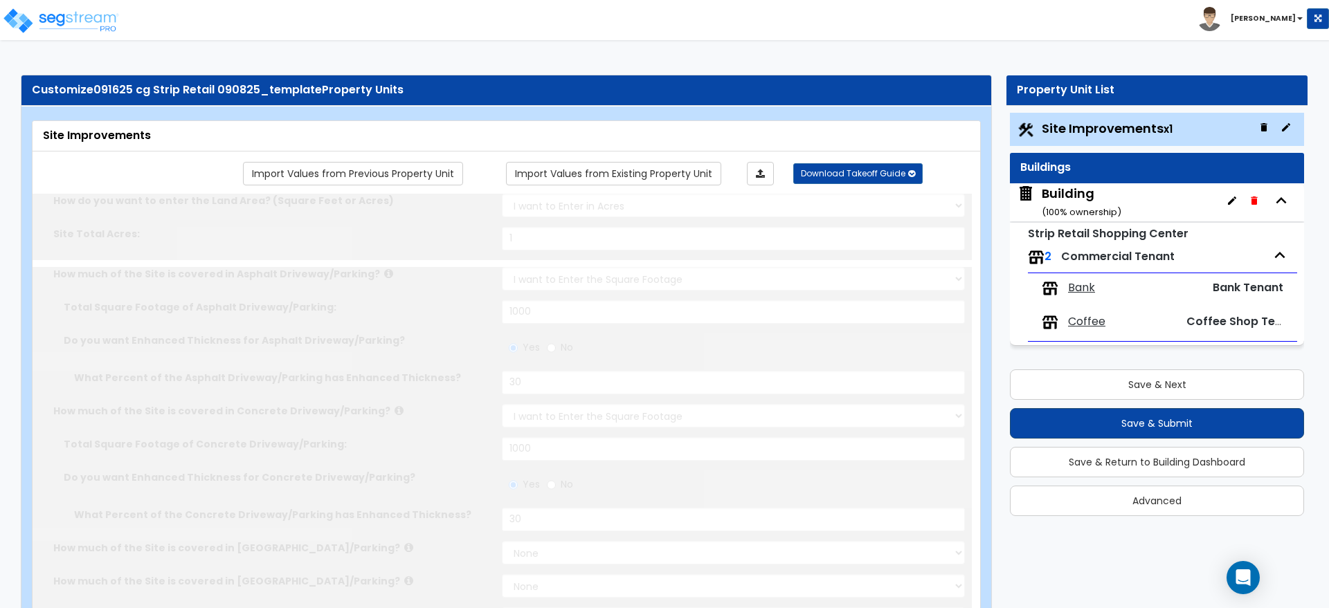
select select "2"
type input "500"
radio input "true"
select select "2"
type input "4"
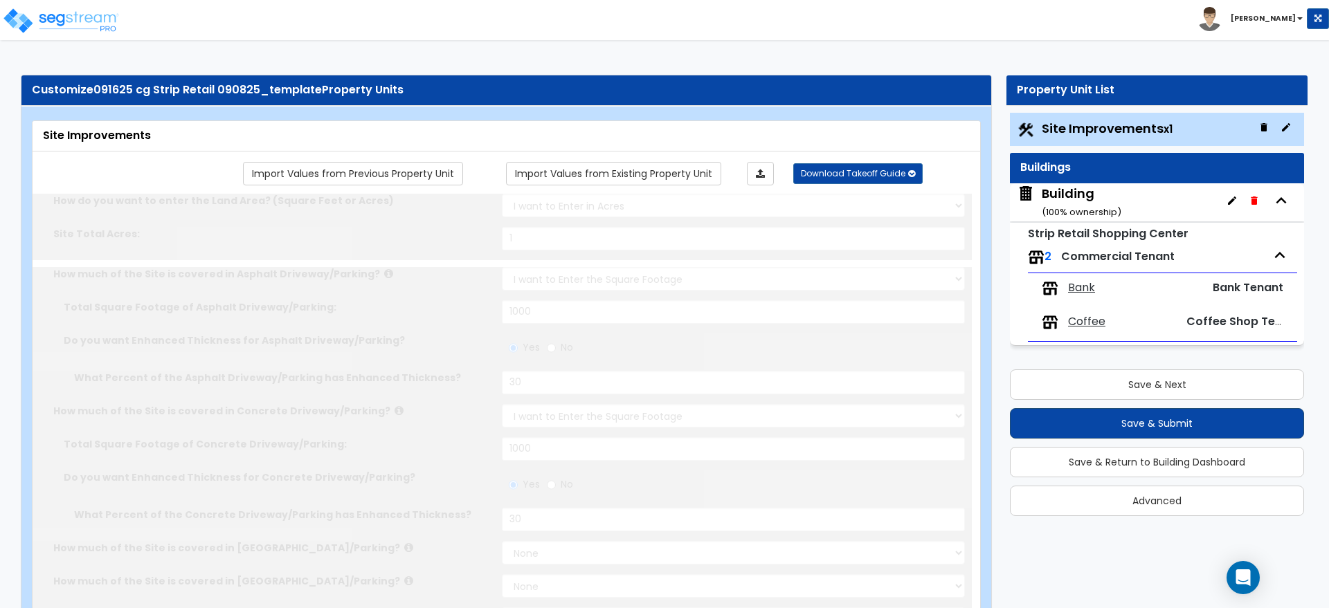
type input "8"
radio input "true"
select select "1"
radio input "true"
select select "2"
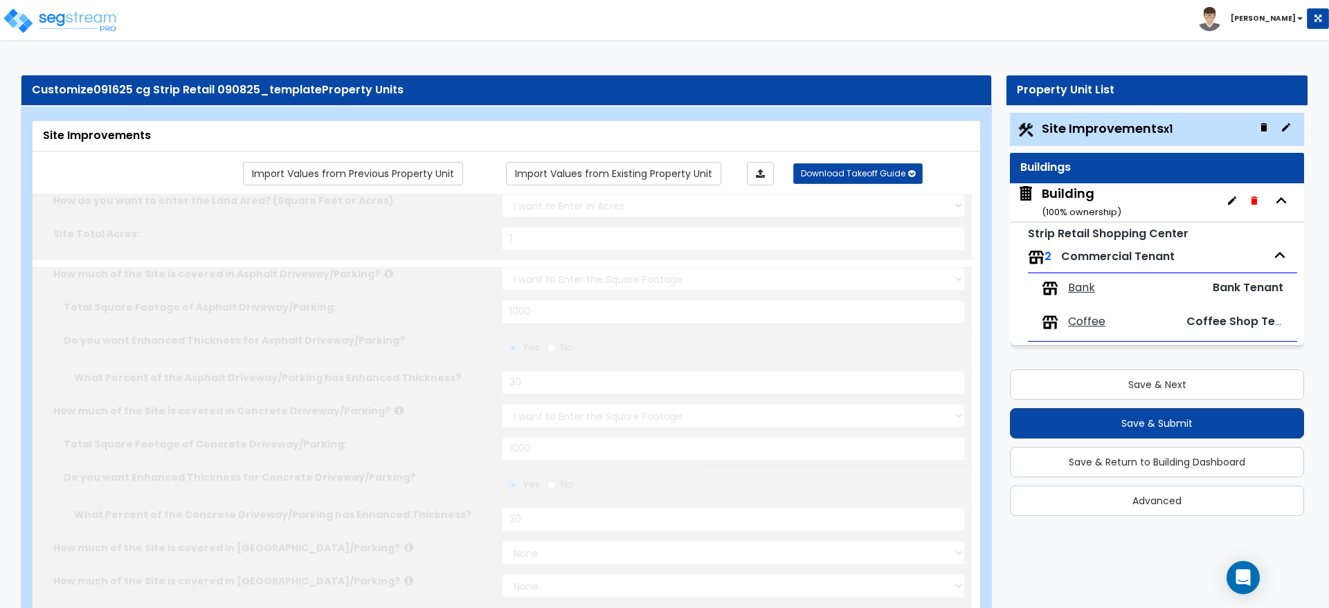
type input "50"
radio input "true"
type input "100"
radio input "true"
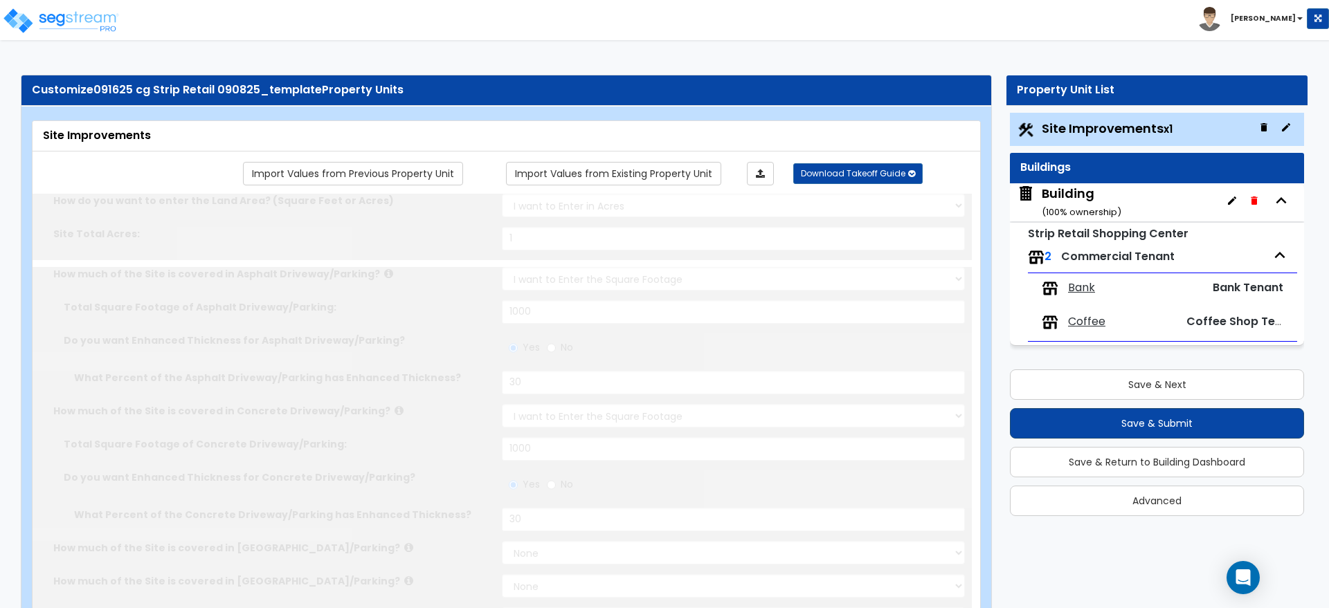
type input "630"
radio input "true"
select select "2"
select select "6"
type input "2"
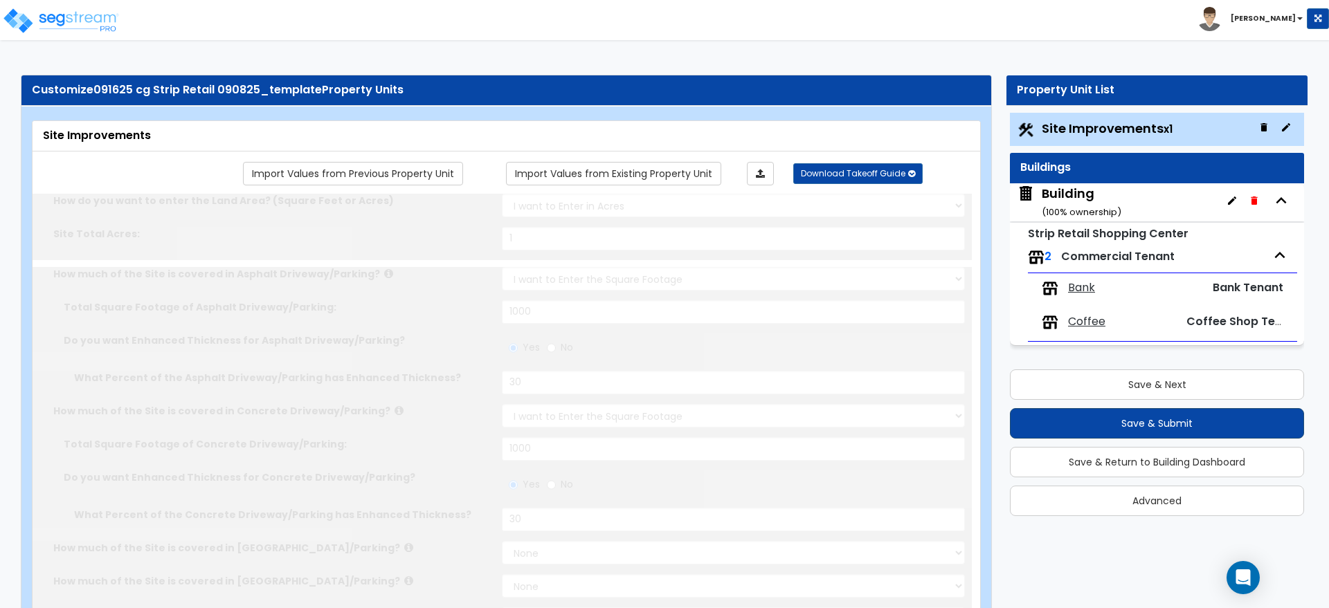
select select "11"
type input "1"
radio input "true"
select select "2"
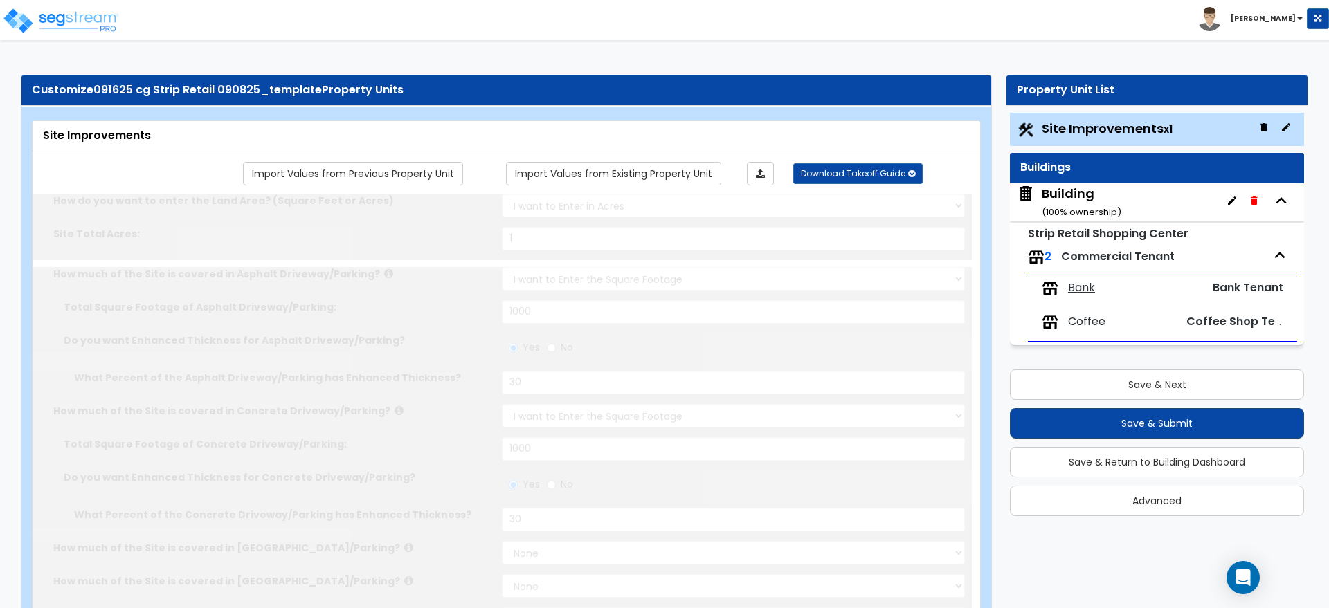
select select "2"
select select "3"
radio input "true"
type input "2"
select select "2"
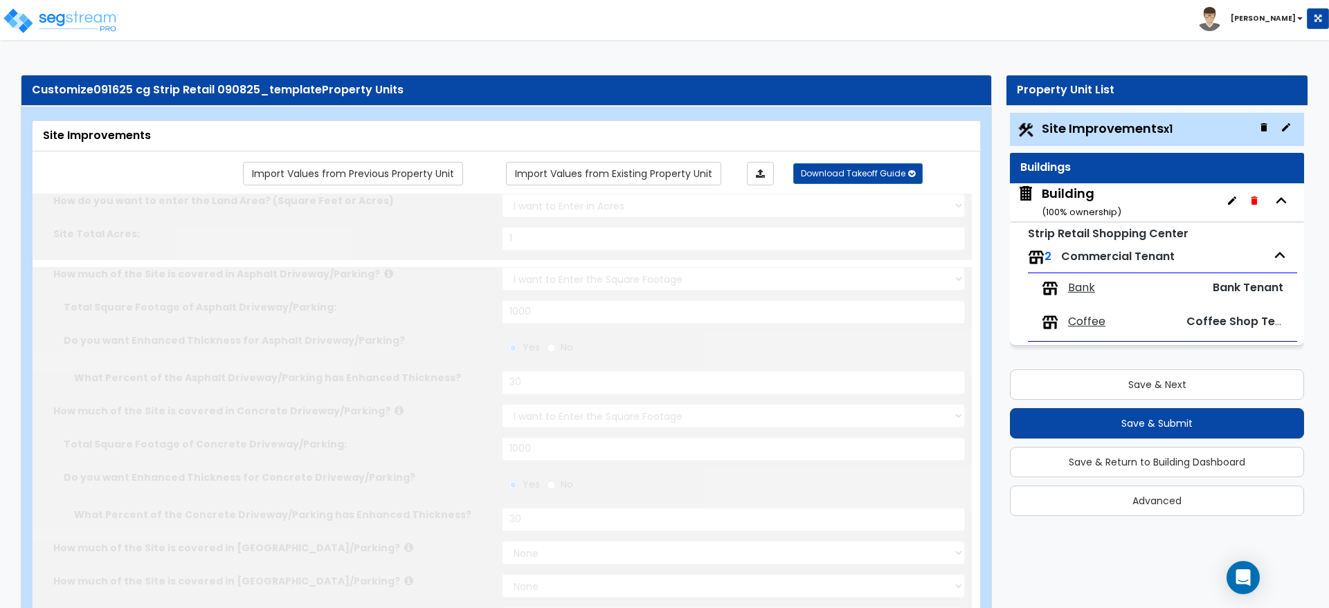
type input "1000"
radio input "true"
type input "3"
select select "1"
radio input "true"
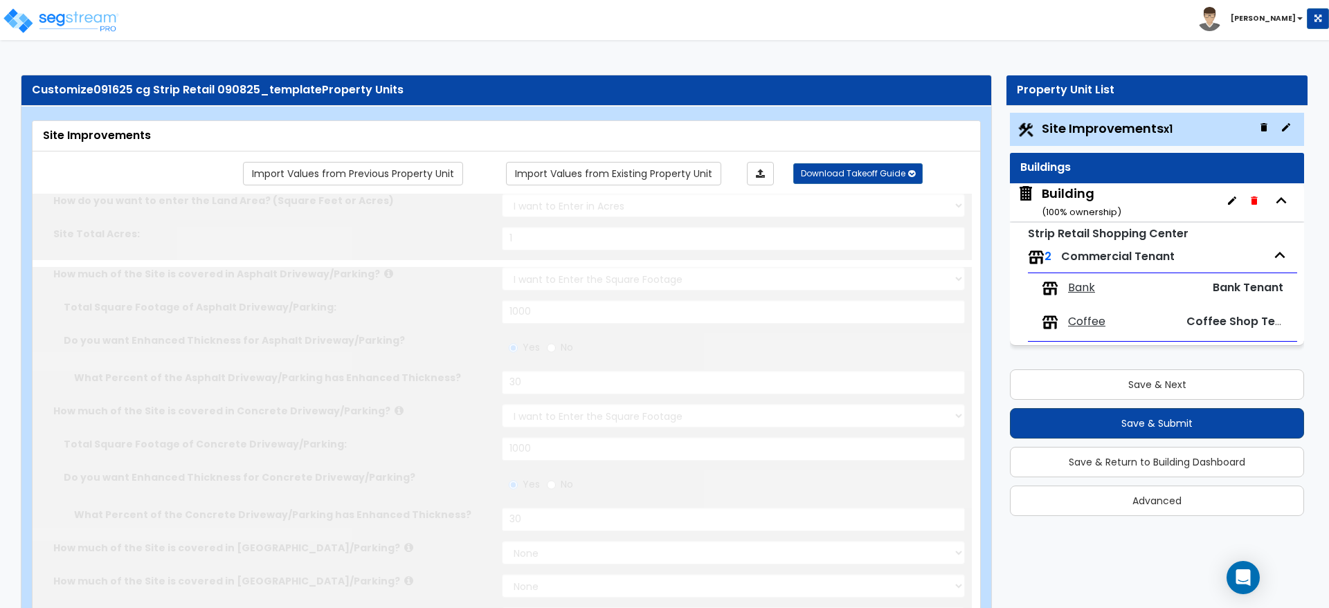
select select "2"
radio input "true"
type input "2"
radio input "true"
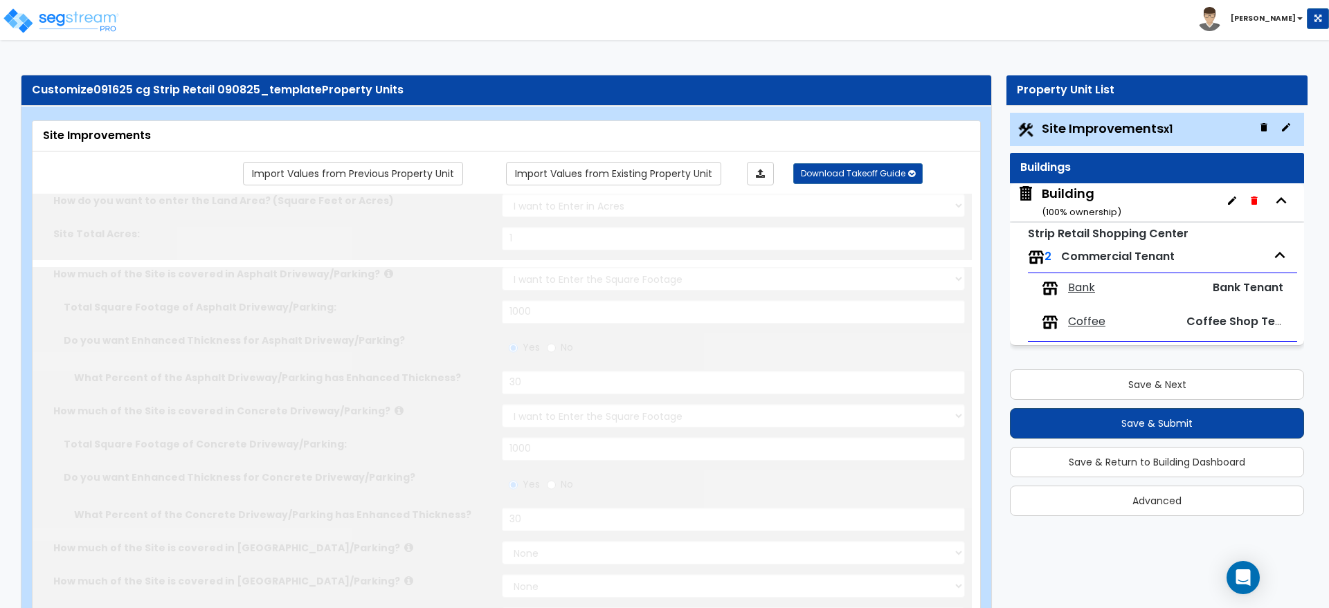
type input "2"
type input "300"
select select "7"
select select "2"
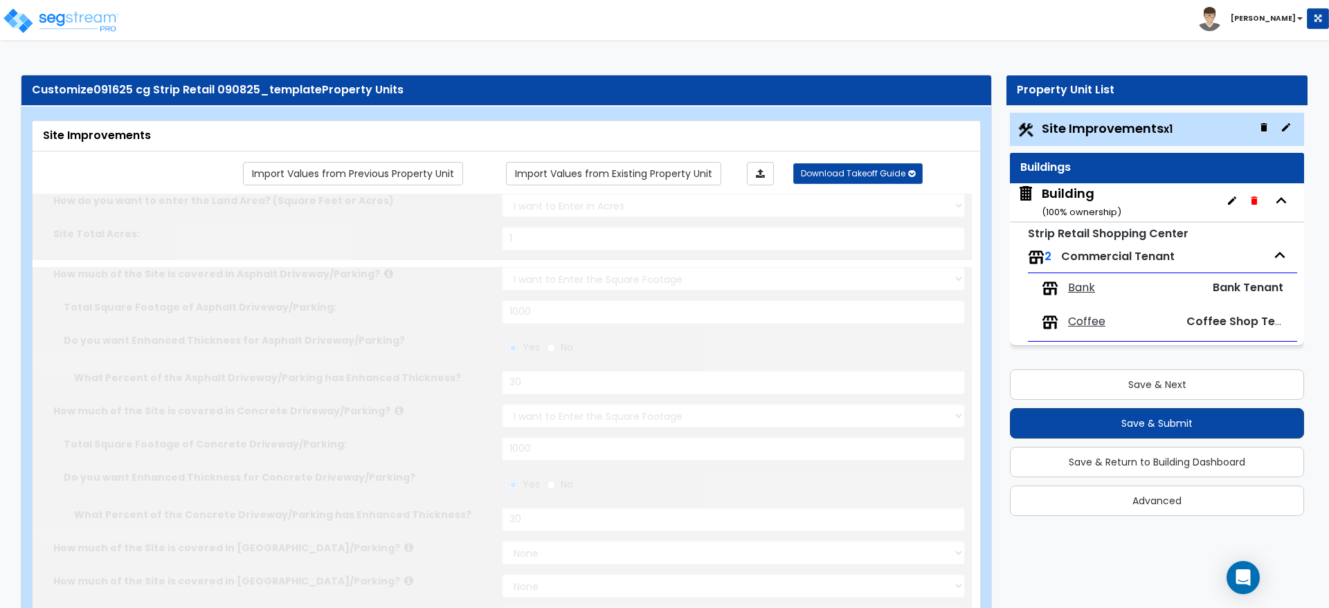
select select "1"
select select "16"
radio input "true"
select select "2"
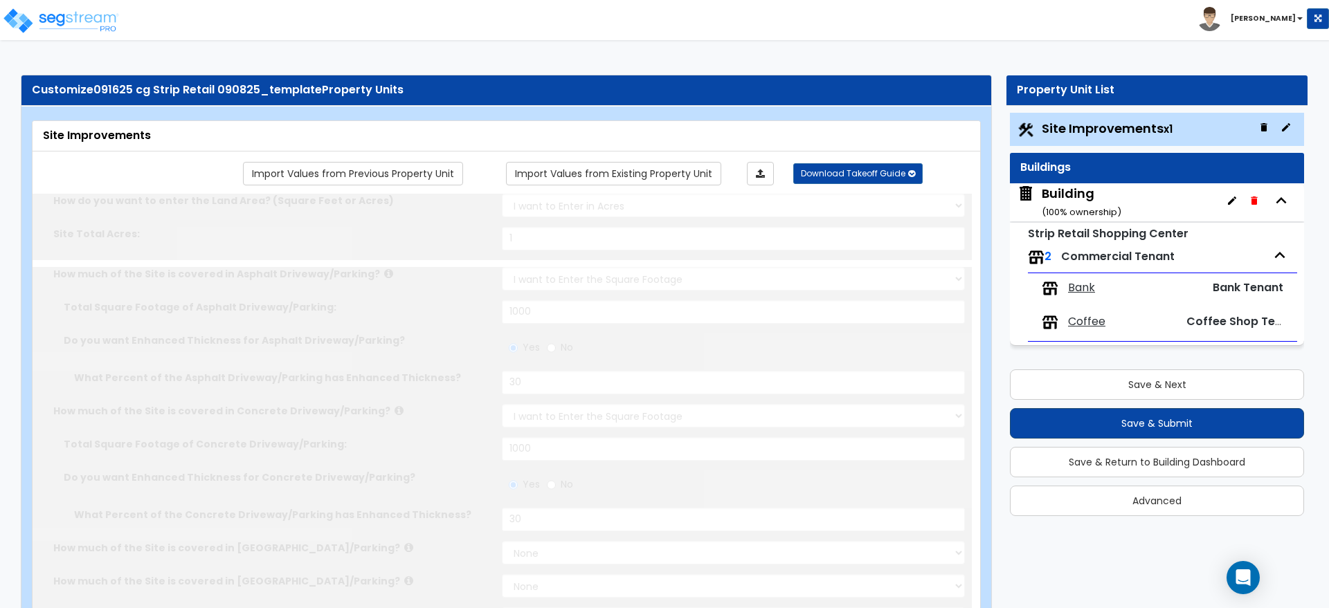
type input "4"
type input "2"
select select "5"
select select "4"
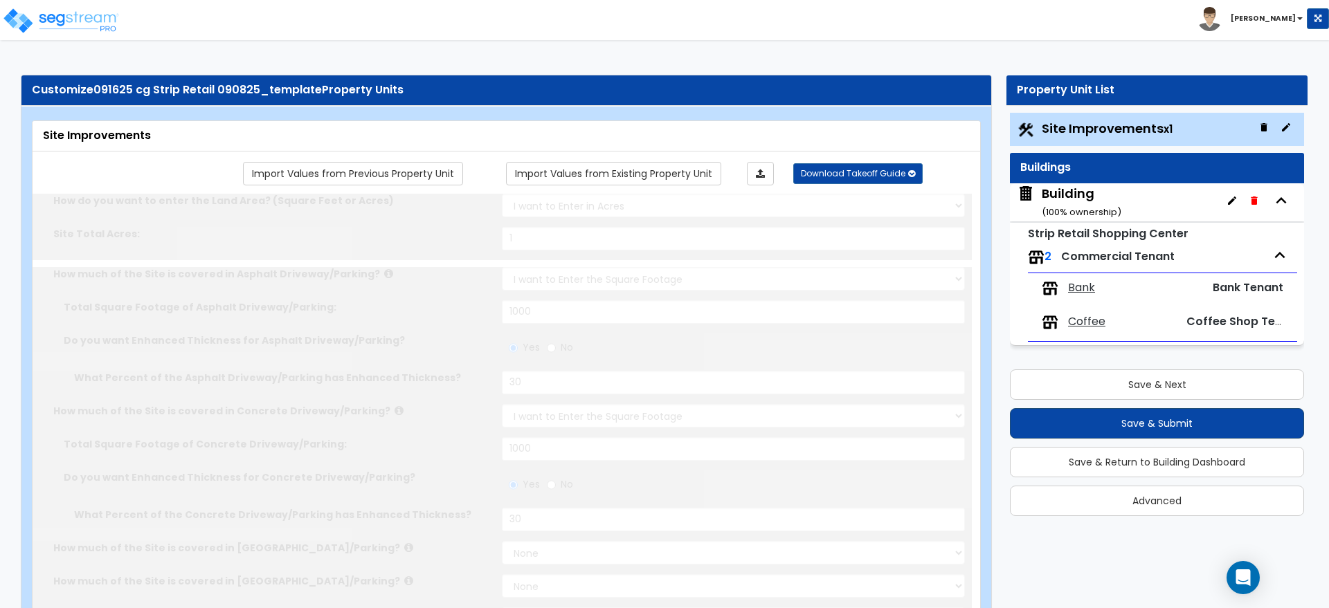
radio input "true"
select select "1"
type input "40"
select select "4"
type input "4"
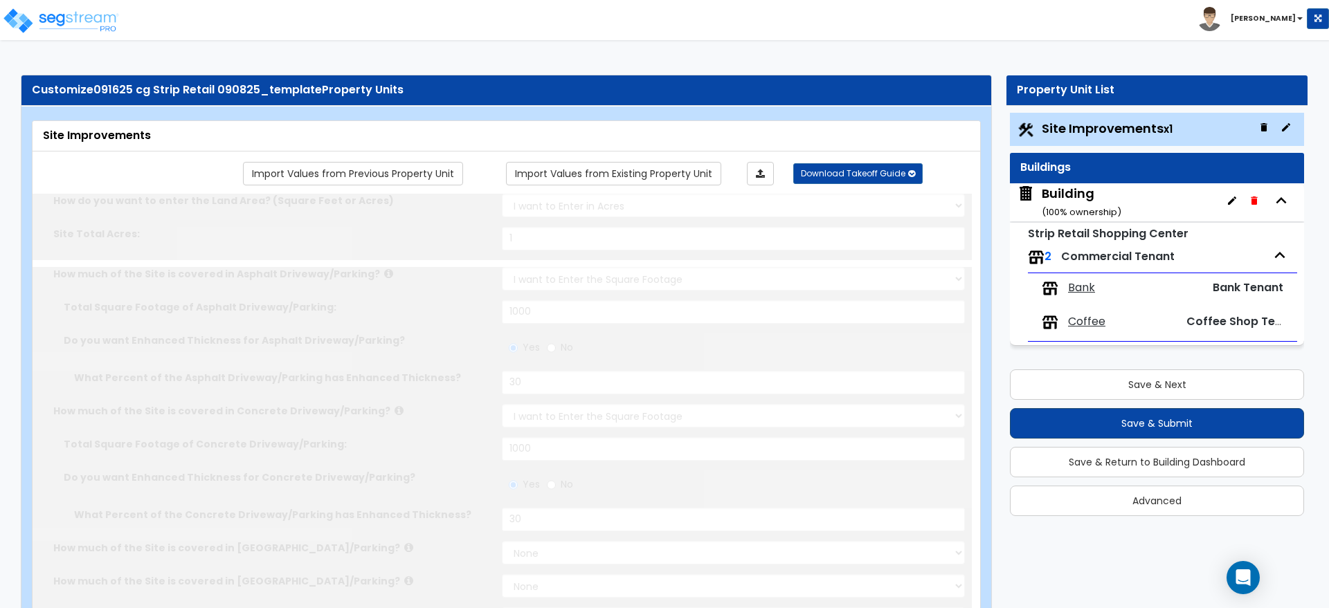
select select "1"
radio input "true"
select select "2"
type input "1"
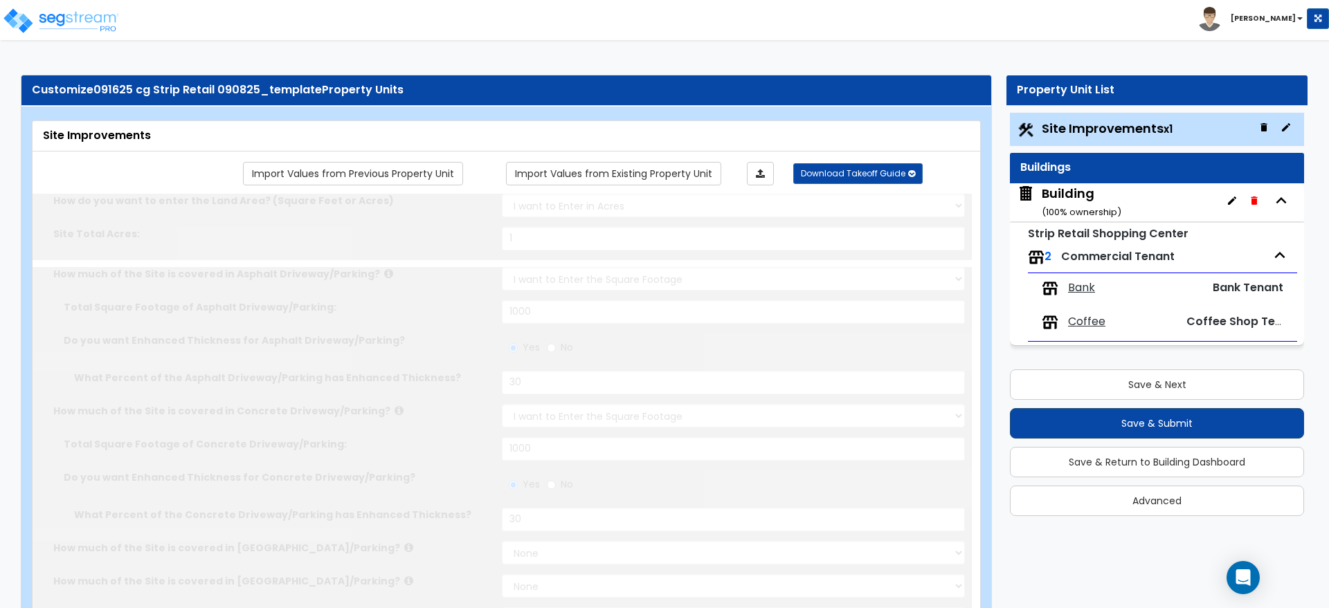
type input "150"
type input "6"
select select "4"
select select "2"
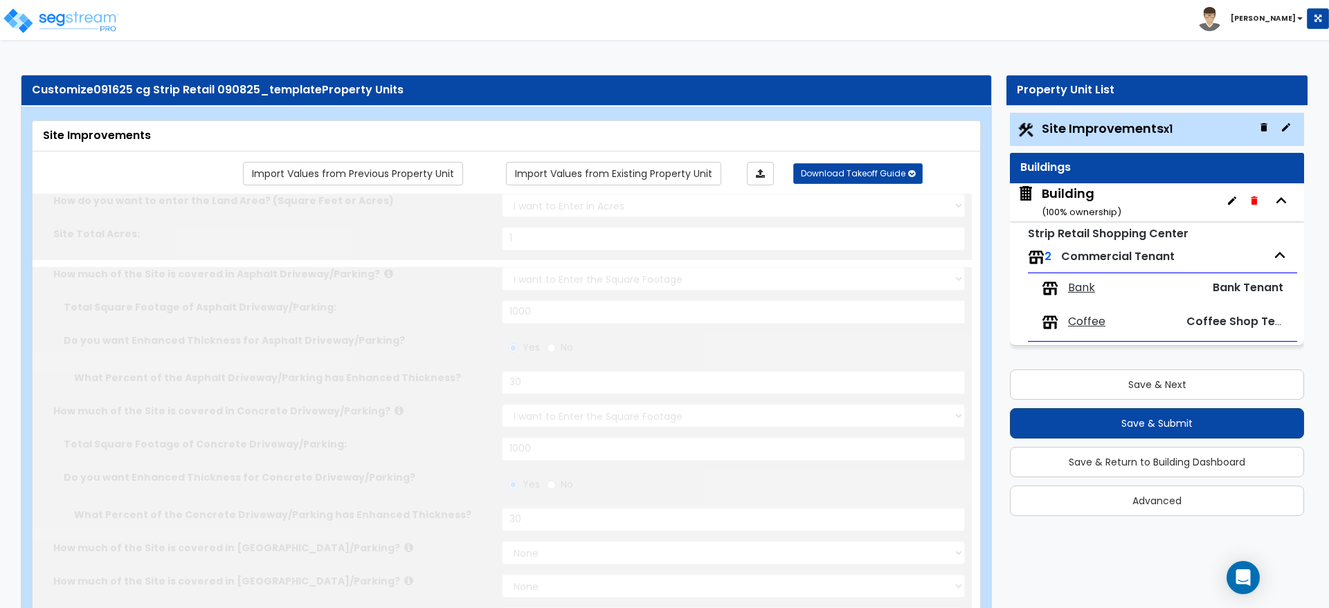
select select "1"
type input "1"
type input "100"
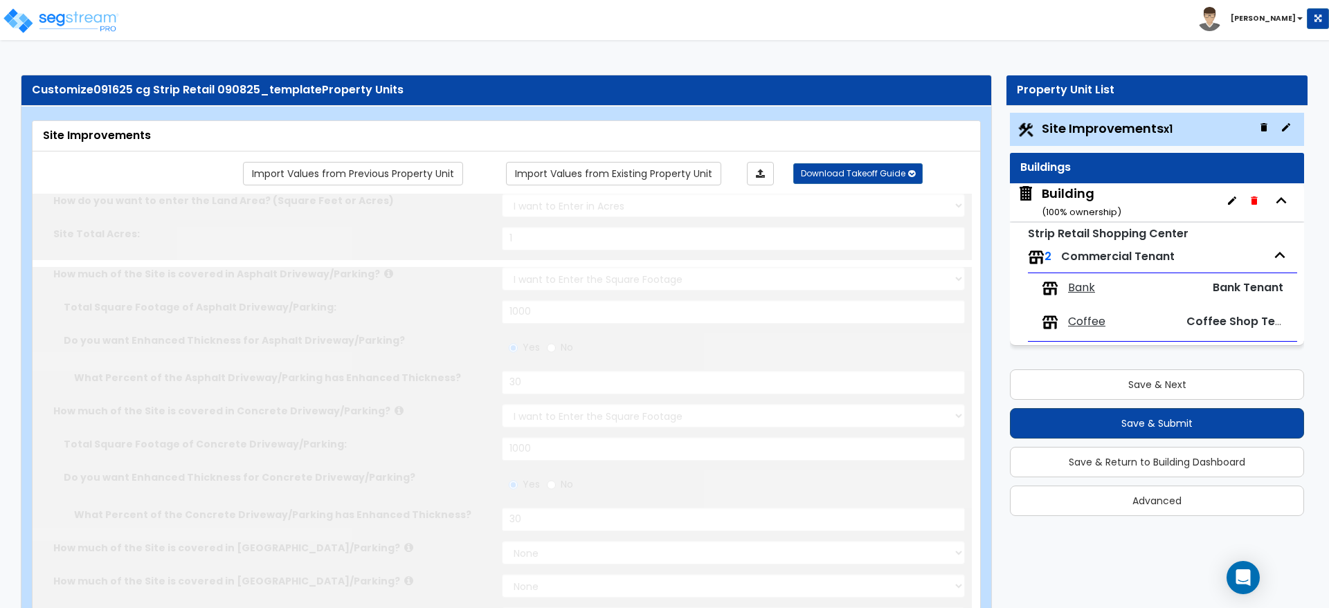
type input "6"
select select "2"
select select "1"
select select "2"
select select "1"
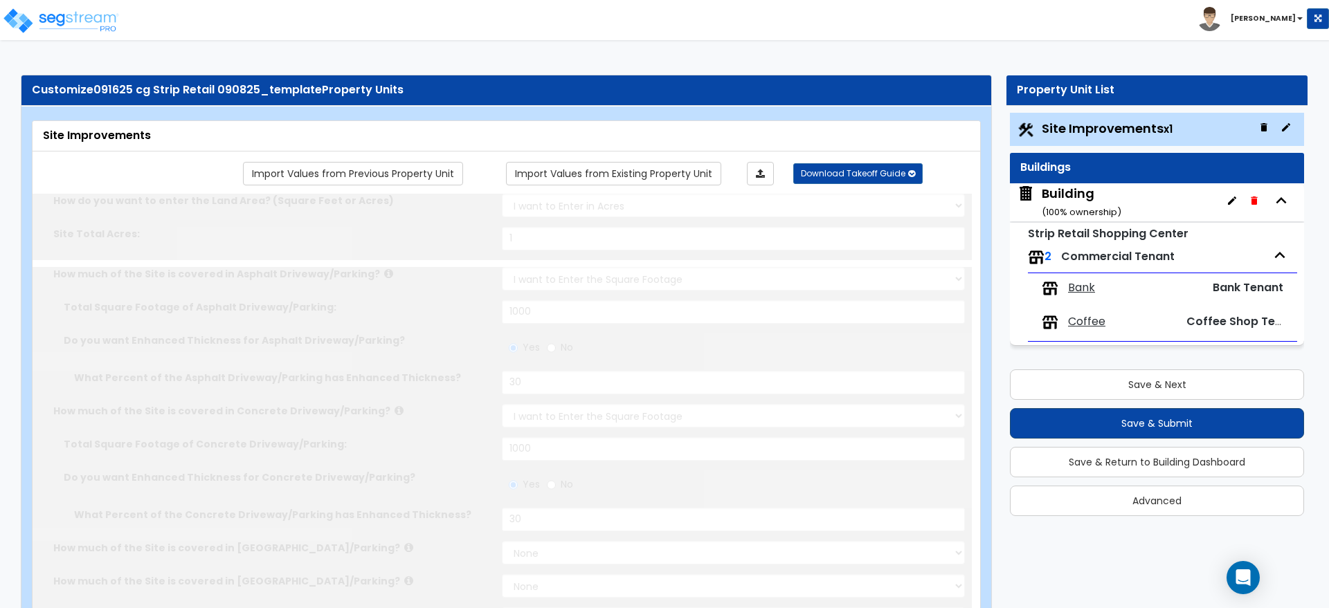
radio input "true"
type input "3"
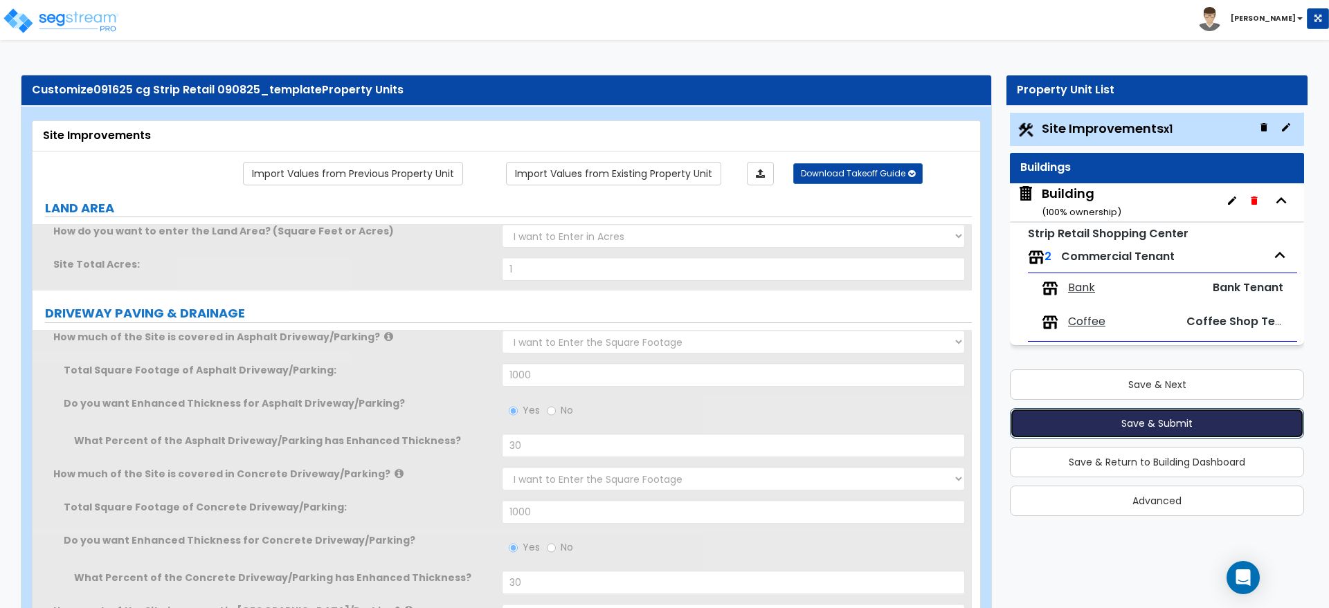
click at [1085, 419] on button "Save & Submit" at bounding box center [1157, 423] width 294 height 30
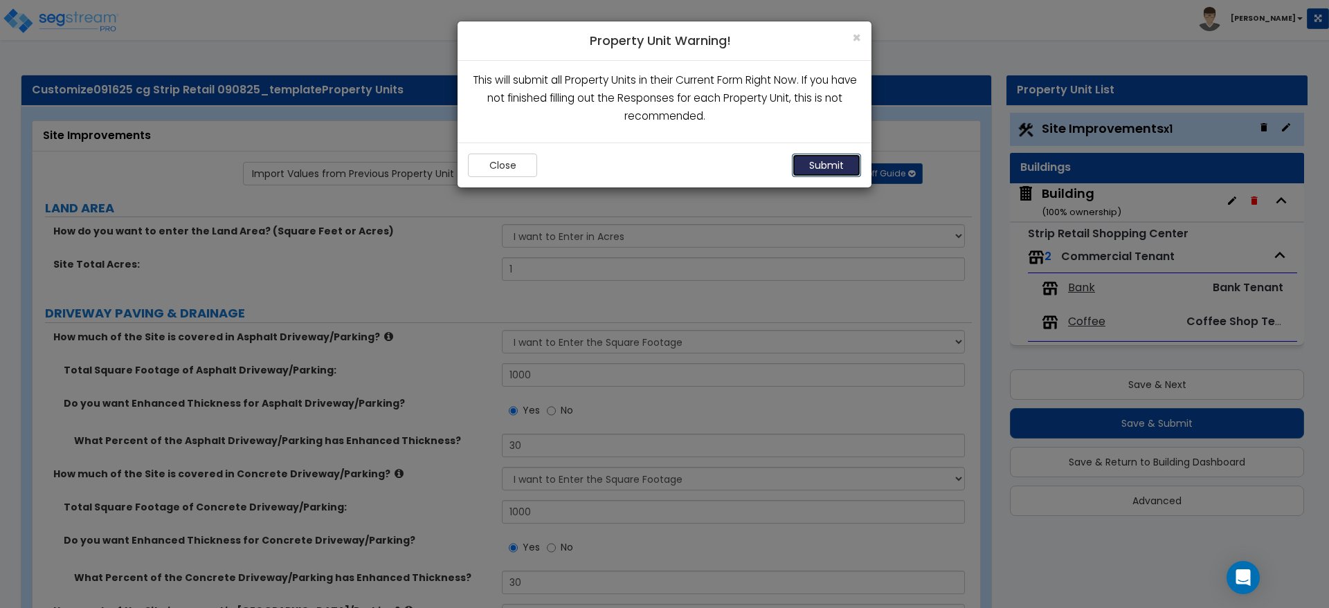
click at [817, 161] on button "Submit" at bounding box center [826, 166] width 69 height 24
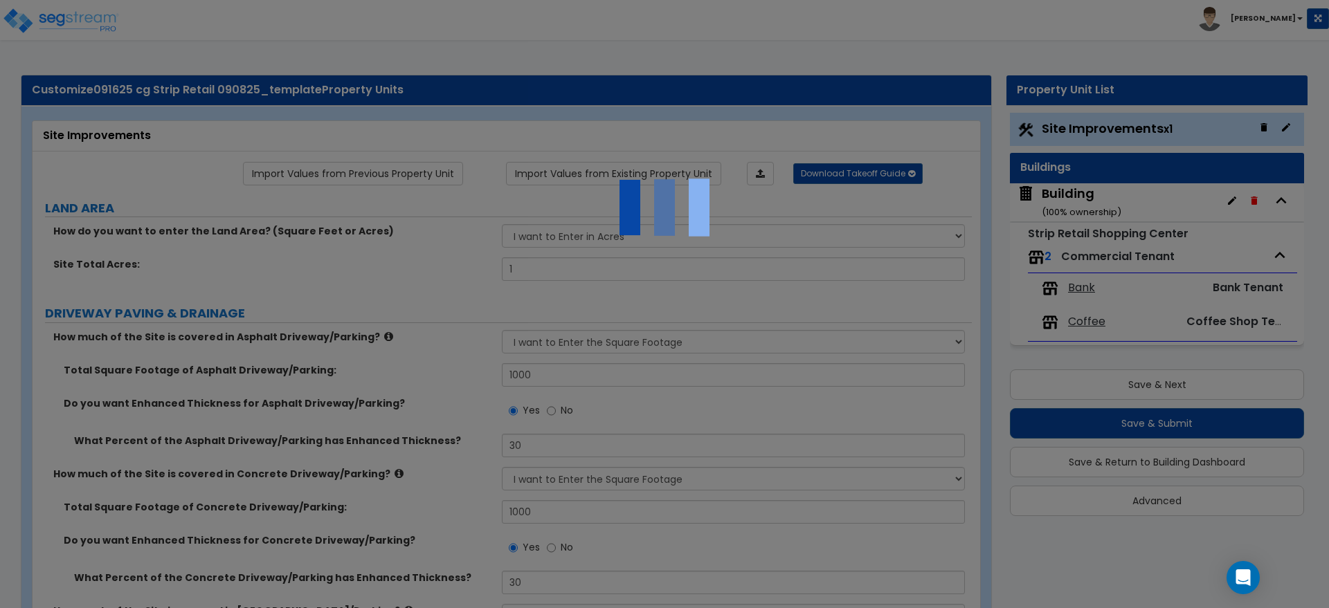
click at [909, 275] on div at bounding box center [664, 304] width 1329 height 608
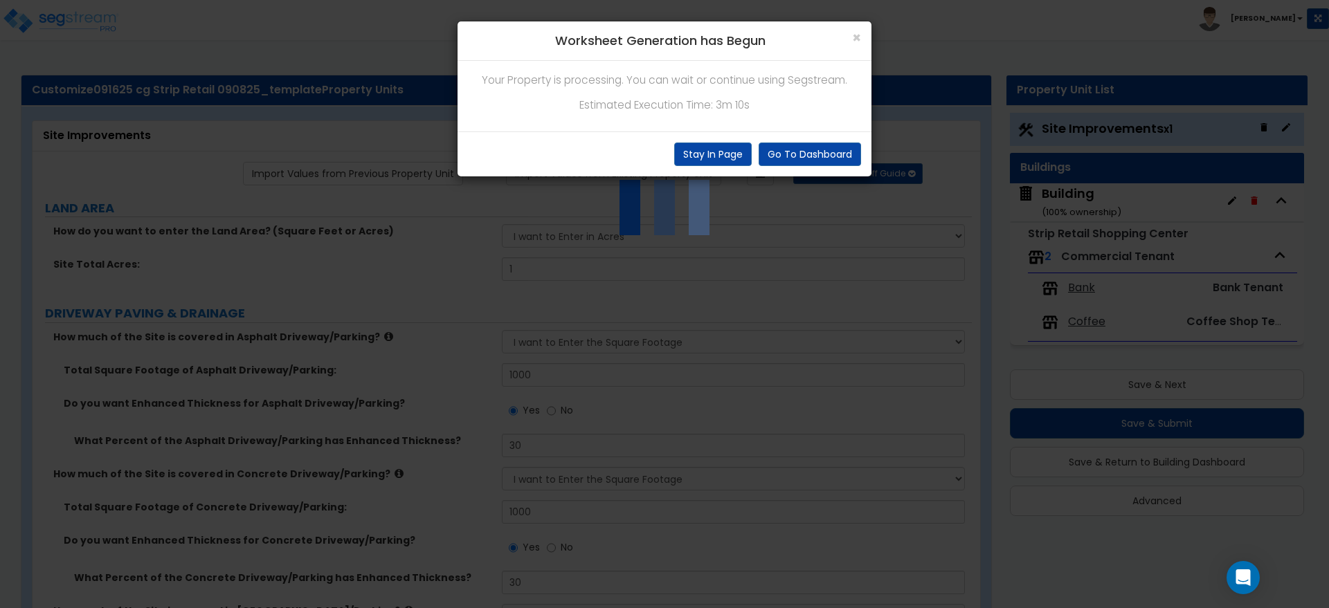
click at [838, 254] on div "× Worksheet Generation has Begun Your Property is processing. You can wait or c…" at bounding box center [664, 304] width 1329 height 608
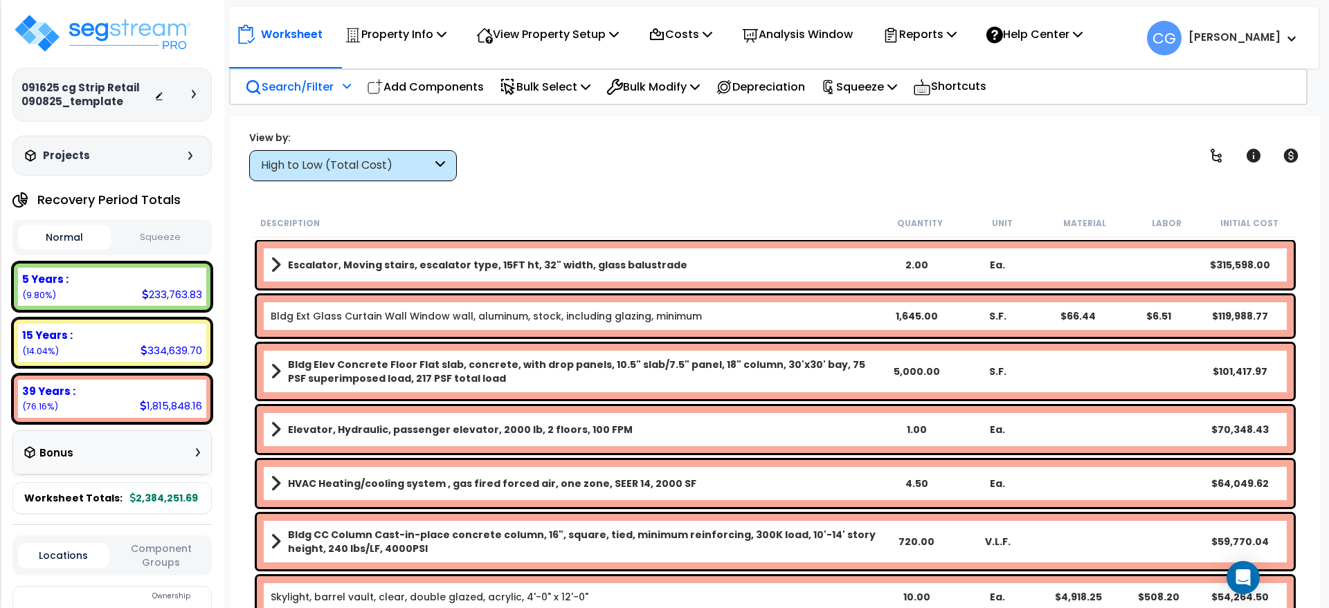
click at [320, 87] on p "Search/Filter" at bounding box center [289, 87] width 89 height 19
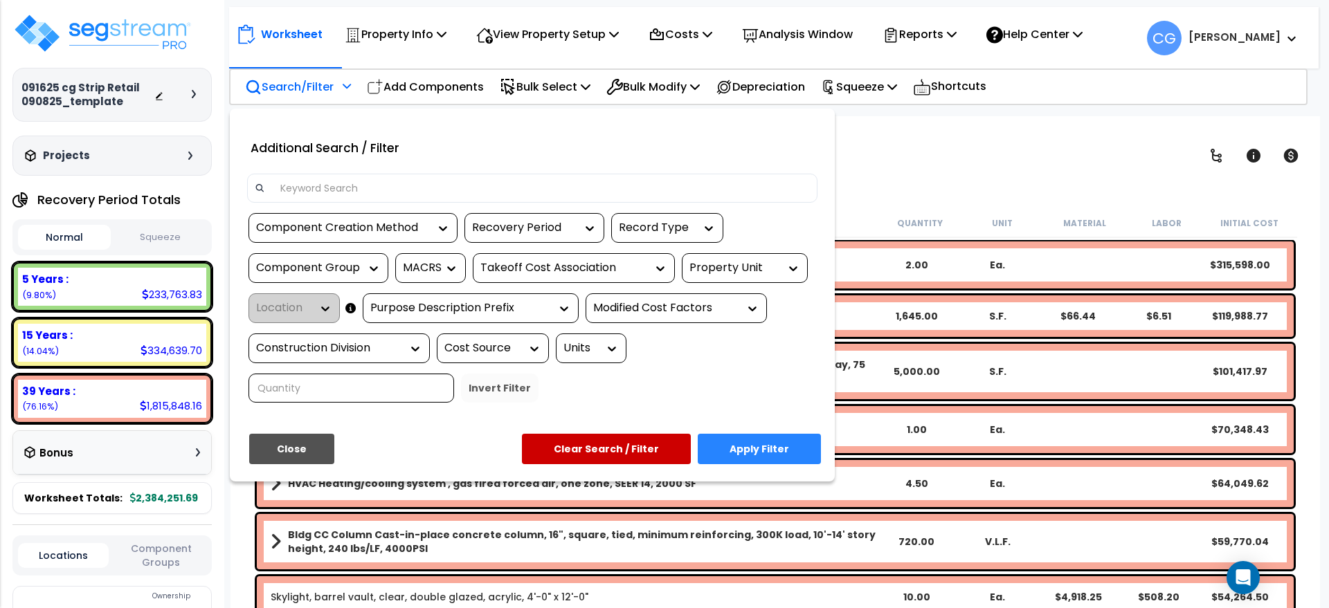
click at [316, 180] on input at bounding box center [541, 188] width 538 height 21
click at [323, 445] on button "Close" at bounding box center [291, 449] width 85 height 30
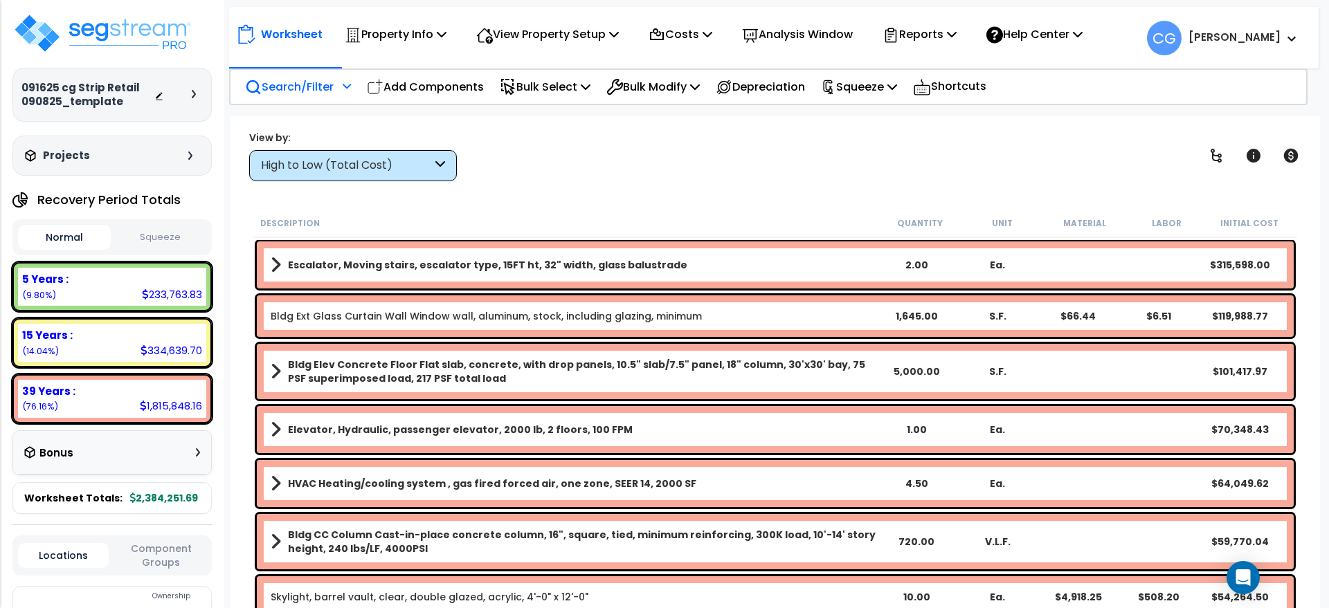
click at [293, 87] on p "Search/Filter" at bounding box center [289, 87] width 89 height 19
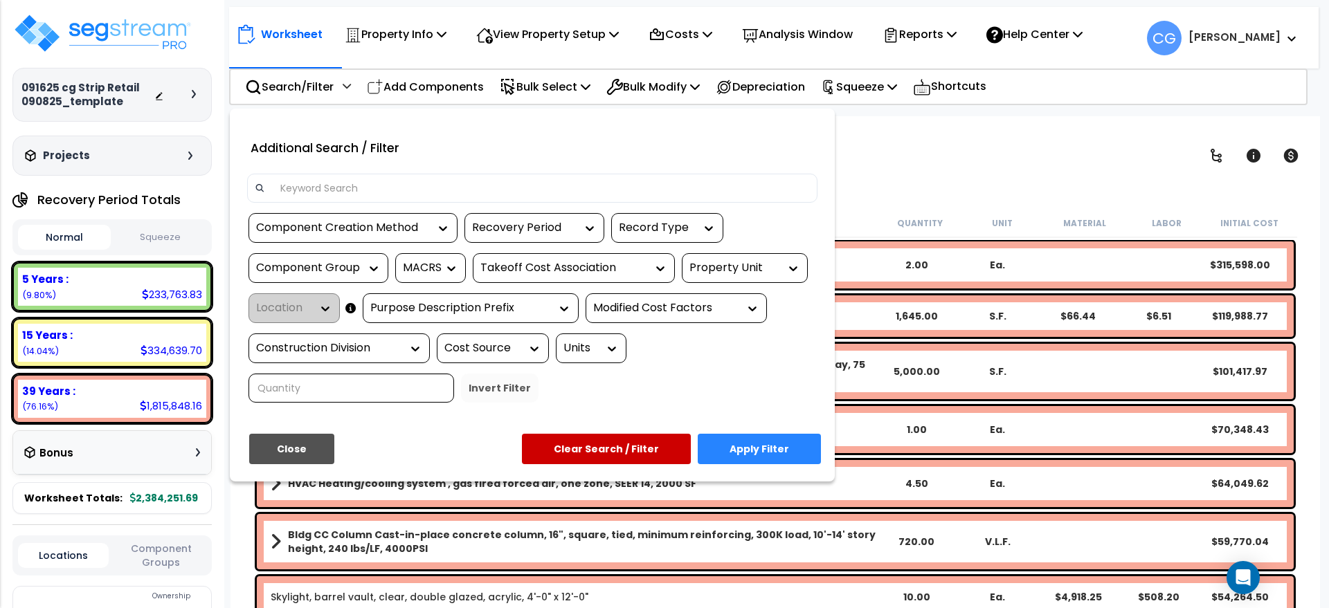
click at [310, 178] on input at bounding box center [541, 188] width 538 height 21
click at [1038, 163] on div at bounding box center [664, 304] width 1329 height 608
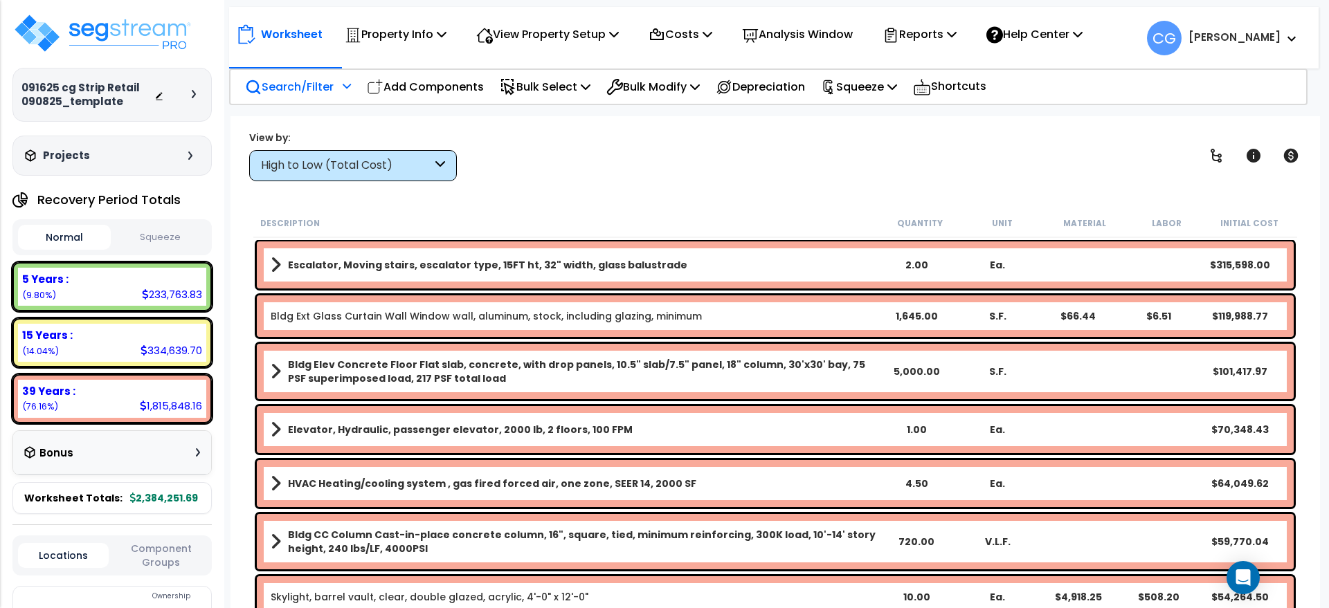
click at [296, 84] on p "Search/Filter" at bounding box center [289, 87] width 89 height 19
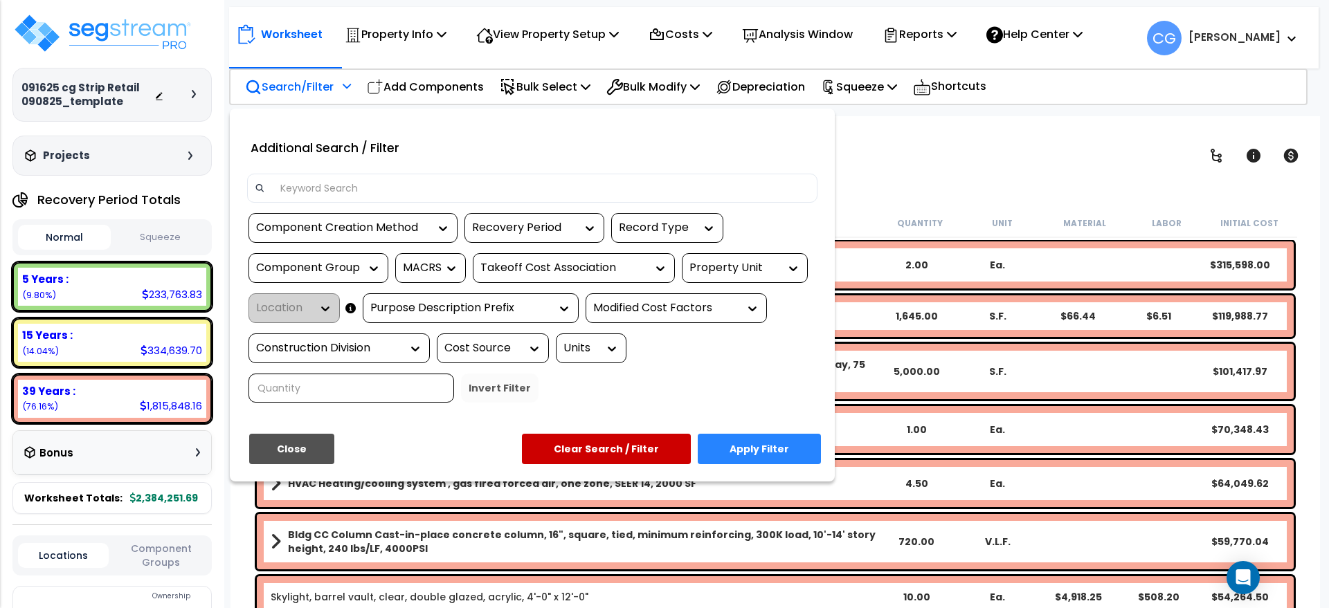
click at [747, 265] on div "Property Unit" at bounding box center [734, 268] width 90 height 16
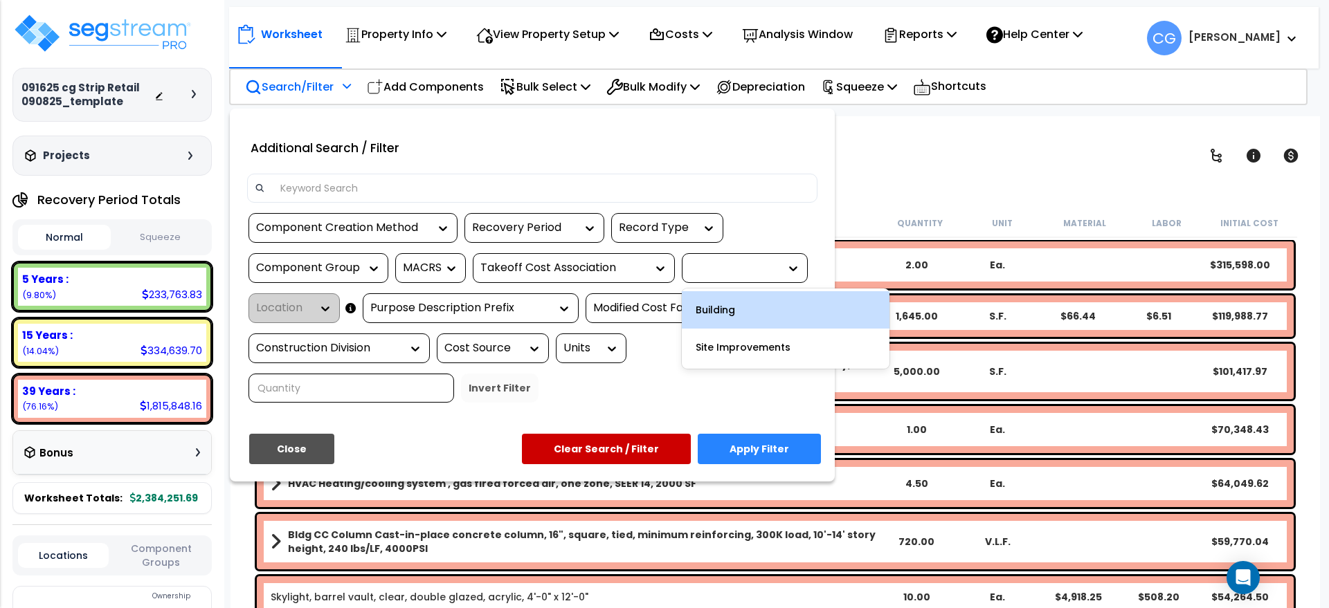
click at [730, 306] on div "Building" at bounding box center [786, 309] width 208 height 37
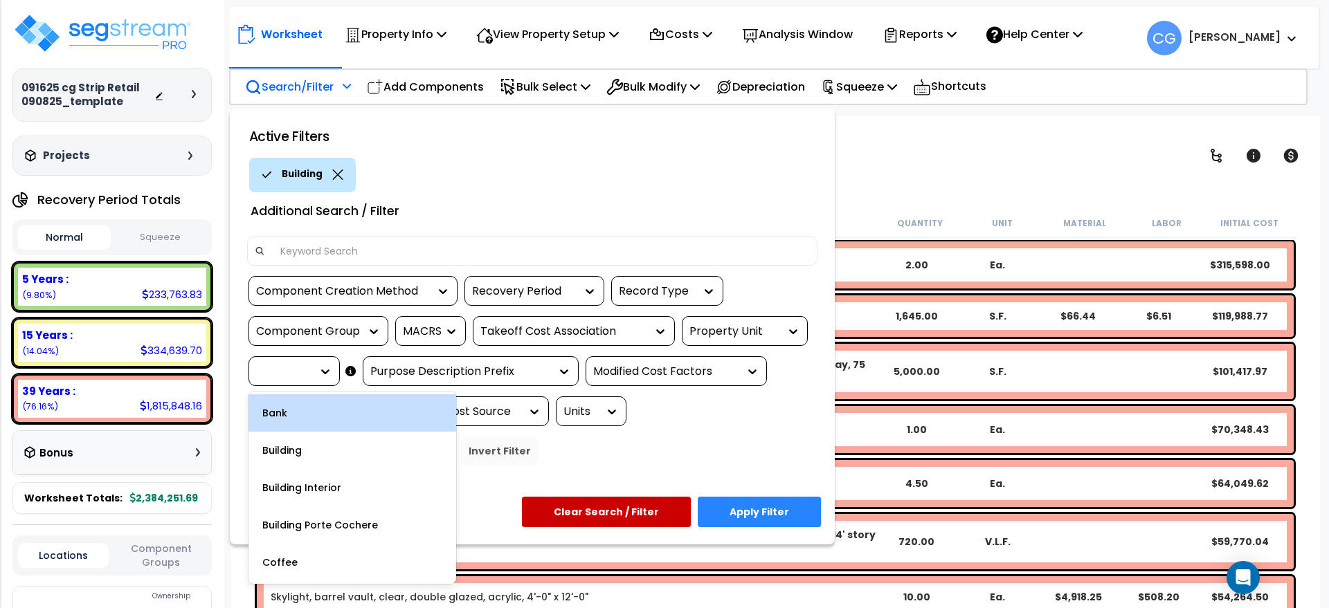
click at [315, 366] on div at bounding box center [321, 372] width 21 height 14
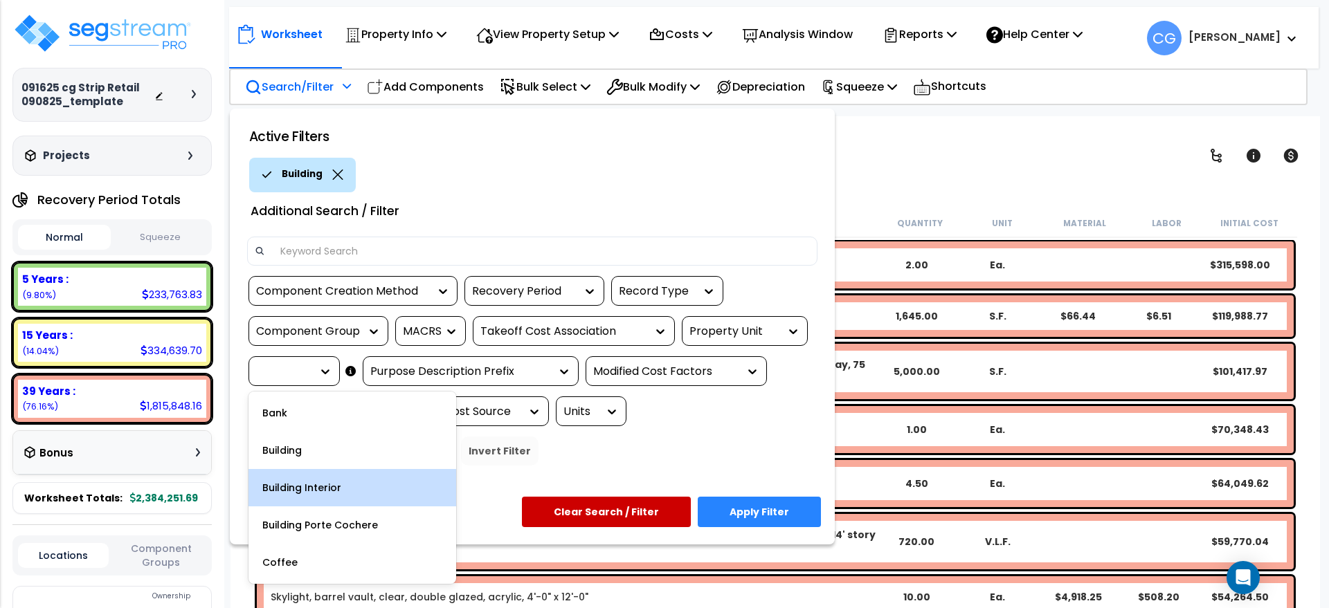
click at [350, 493] on div "Building Interior" at bounding box center [352, 487] width 208 height 37
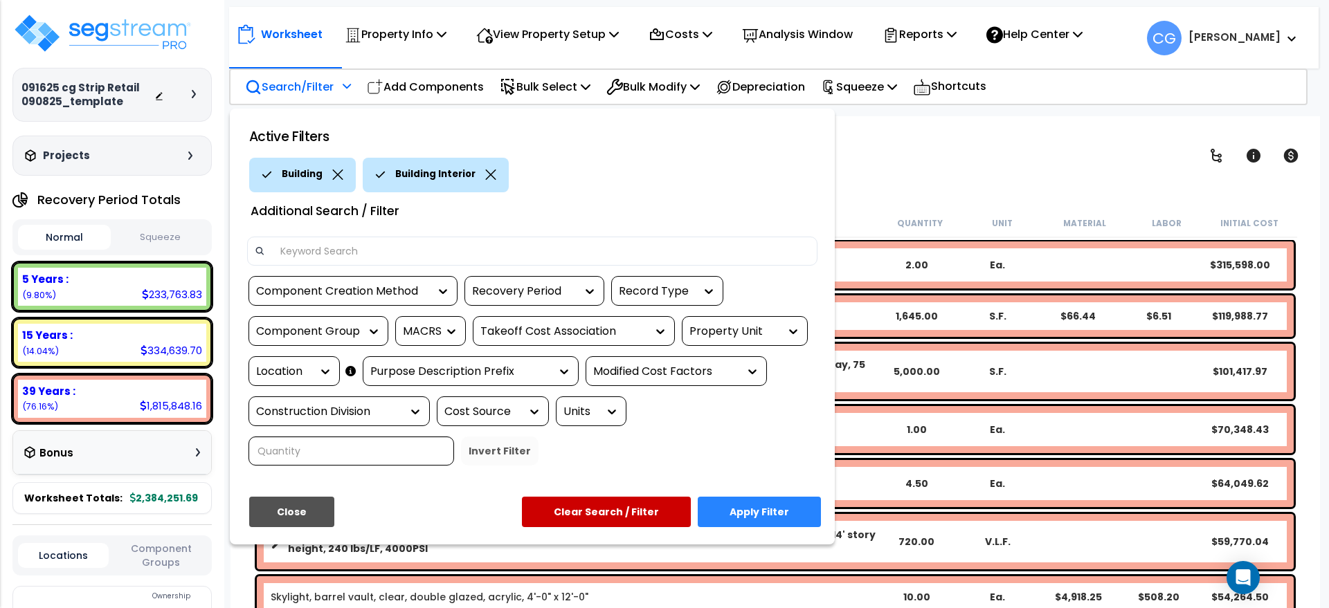
click at [350, 248] on input at bounding box center [541, 251] width 538 height 21
type input "u"
type input "ceiling"
click at [772, 512] on button "Apply Filter" at bounding box center [759, 512] width 123 height 30
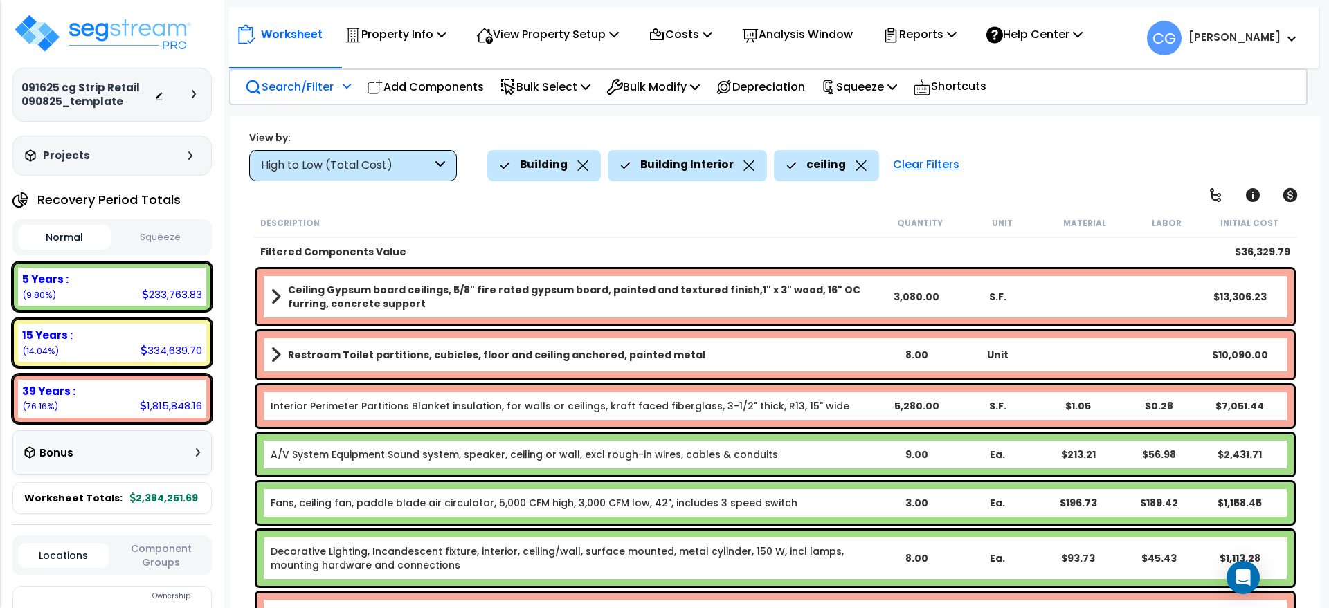
click at [327, 84] on p "Search/Filter" at bounding box center [289, 87] width 89 height 19
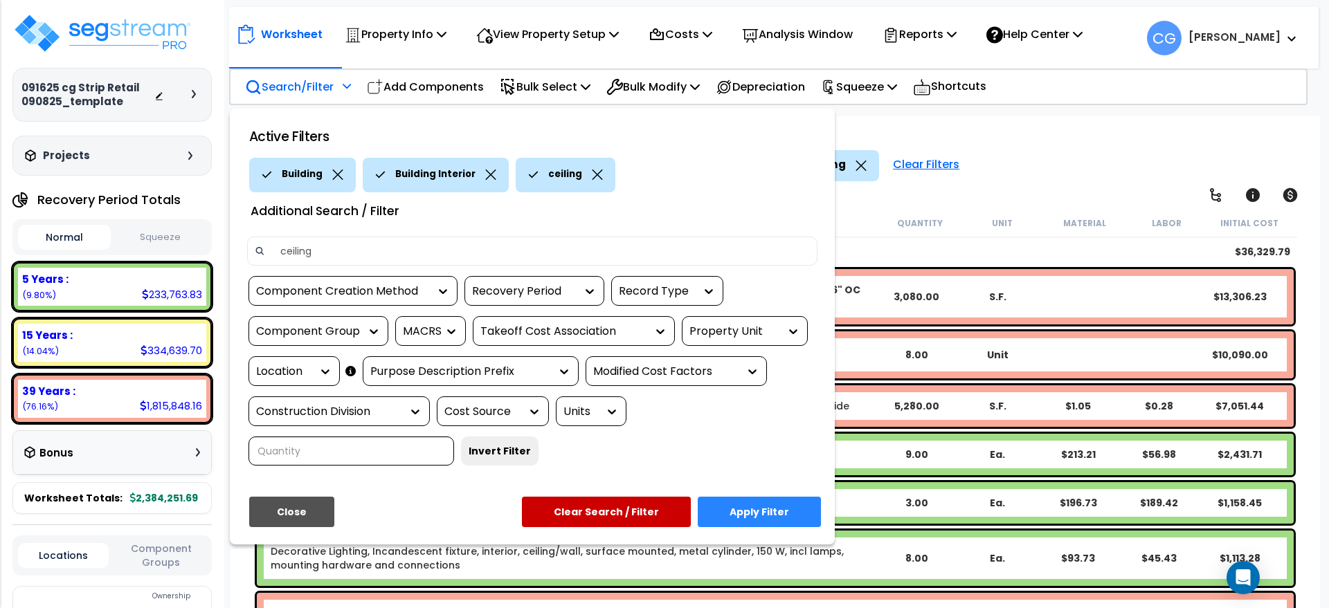
drag, startPoint x: 310, startPoint y: 250, endPoint x: 257, endPoint y: 242, distance: 53.9
click at [257, 242] on div "ceiling" at bounding box center [532, 251] width 570 height 29
type input "non-tenant"
click at [761, 516] on button "Apply Filter" at bounding box center [759, 512] width 123 height 30
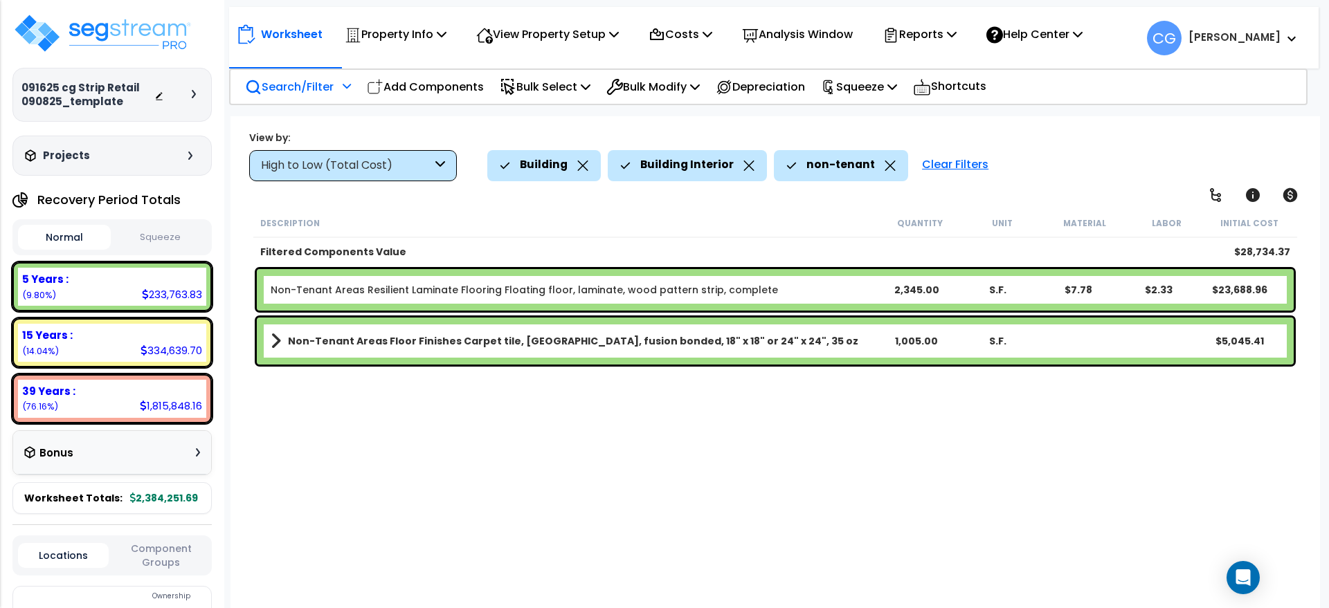
click at [309, 78] on p "Search/Filter" at bounding box center [289, 87] width 89 height 19
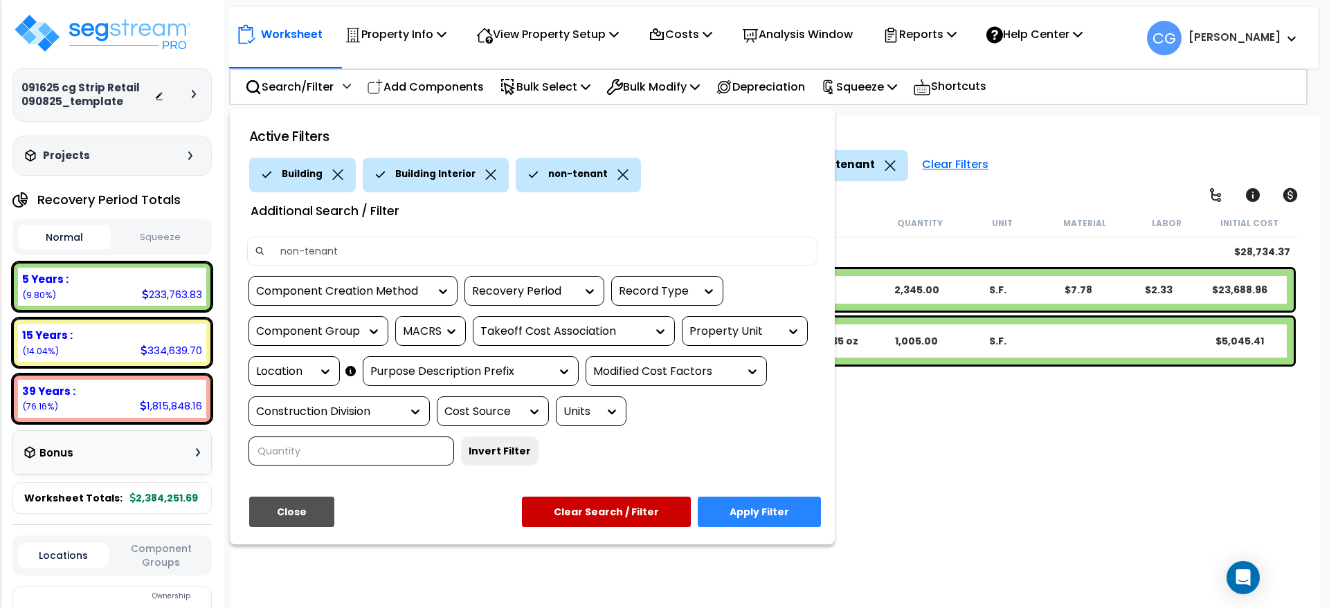
drag, startPoint x: 341, startPoint y: 246, endPoint x: 225, endPoint y: 226, distance: 118.0
click at [230, 226] on div "Active Filters Building Building Interior non-tenant Additional Search / Filter…" at bounding box center [532, 327] width 605 height 437
type input "restroom"
click at [768, 514] on button "Apply Filter" at bounding box center [759, 512] width 123 height 30
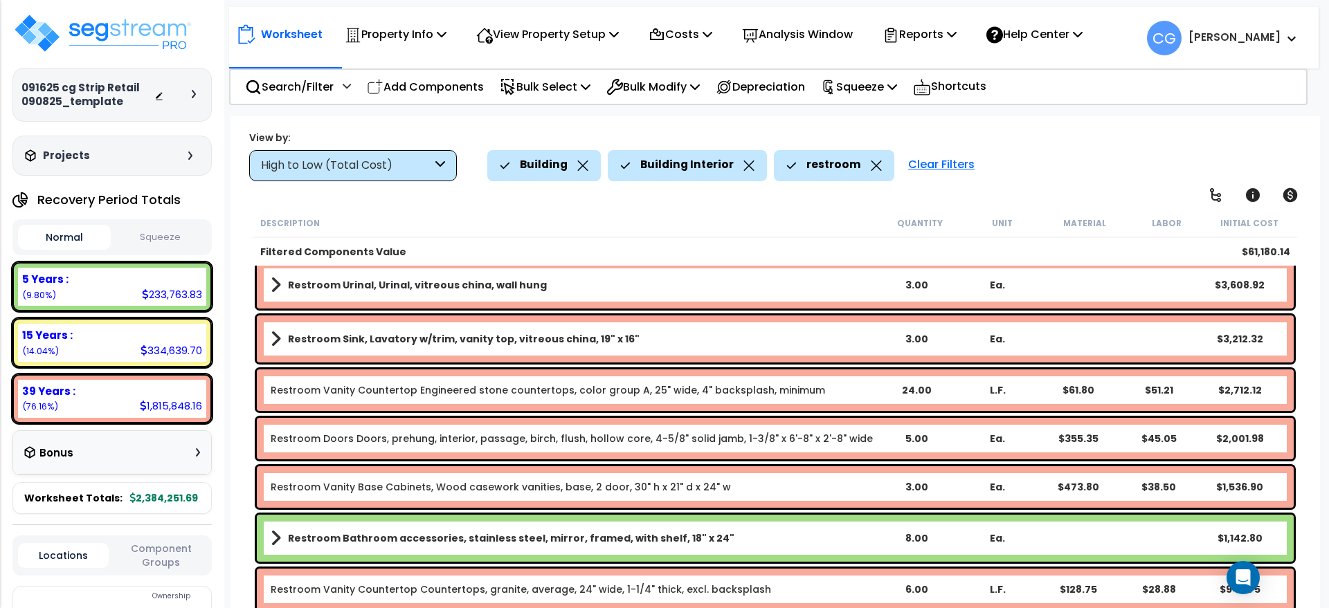
scroll to position [212, 0]
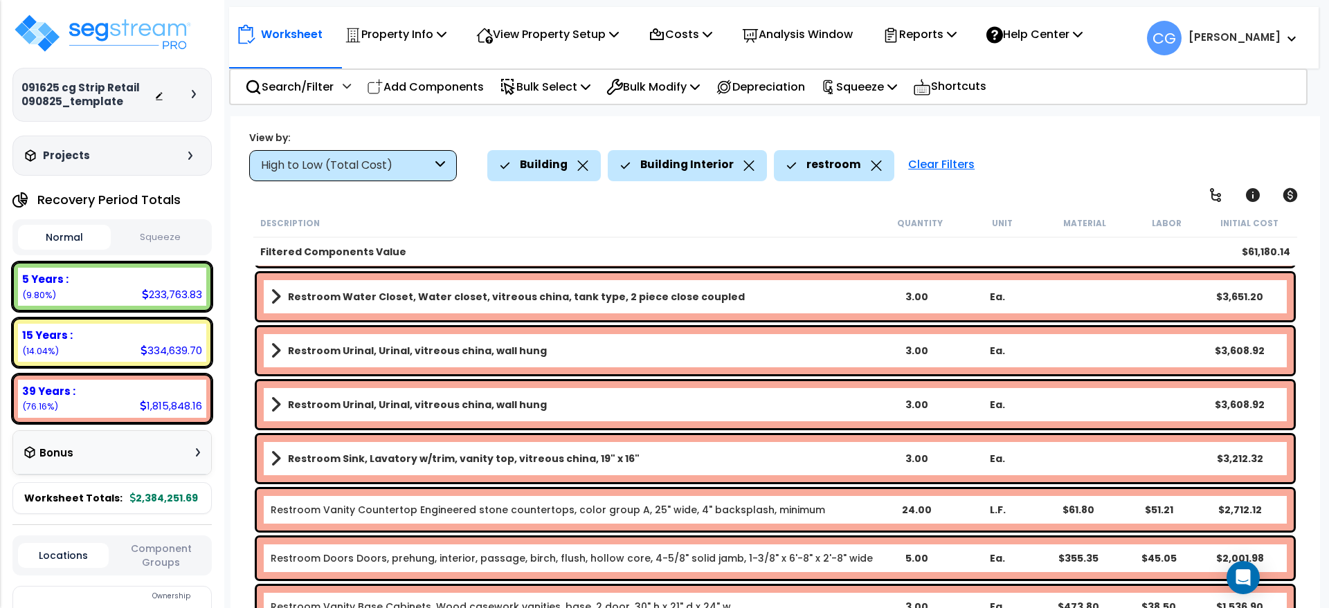
click at [573, 14] on div "Worksheet Property Info Property Setup Add Property Unit Template property Clon…" at bounding box center [773, 31] width 1089 height 48
click at [568, 25] on p "View Property Setup" at bounding box center [547, 34] width 143 height 19
click at [548, 85] on link "View Questionnaire" at bounding box center [537, 95] width 137 height 28
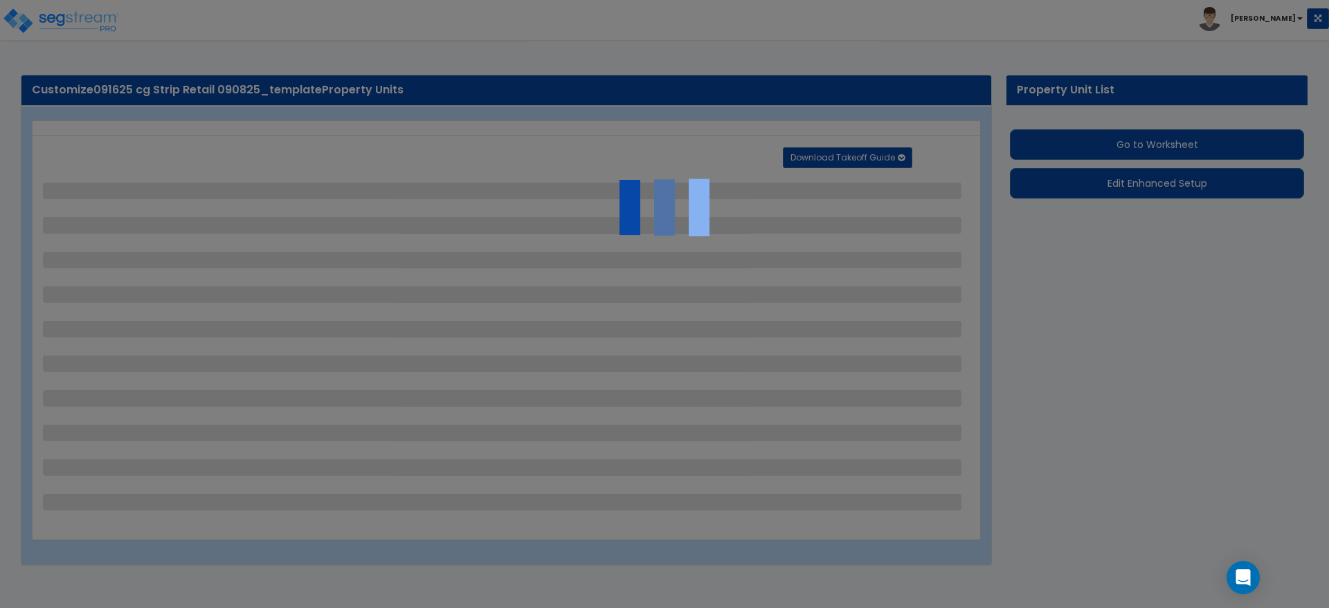
select select "2"
select select "1"
select select "2"
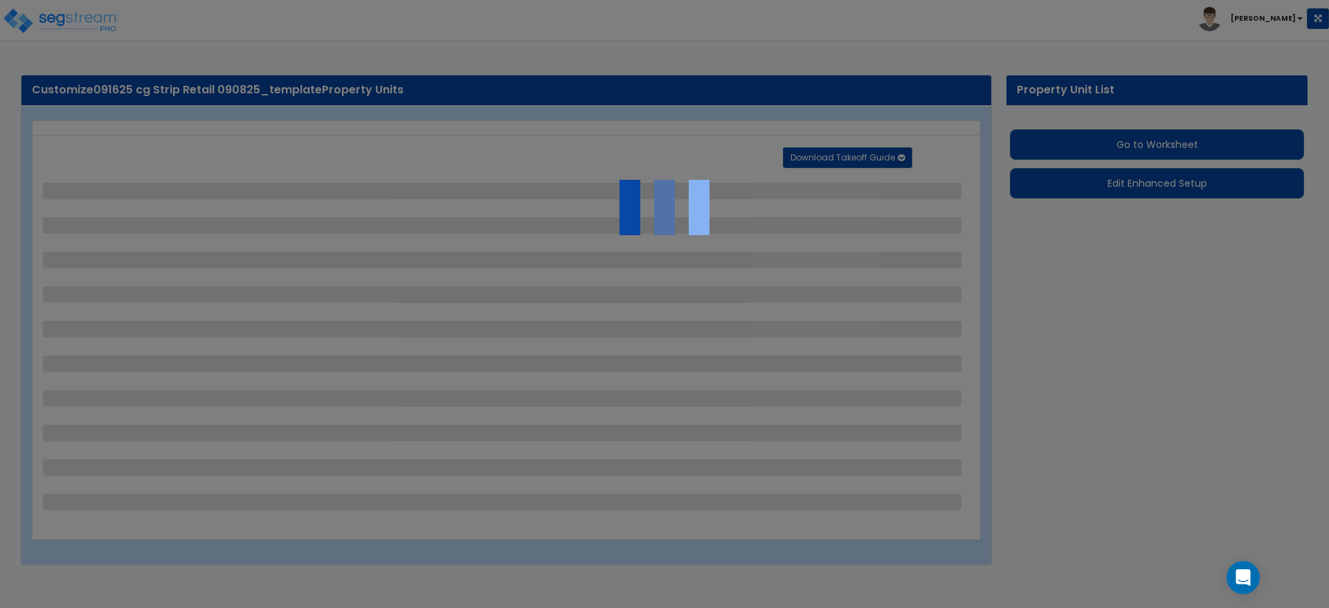
select select "3"
select select "1"
select select "2"
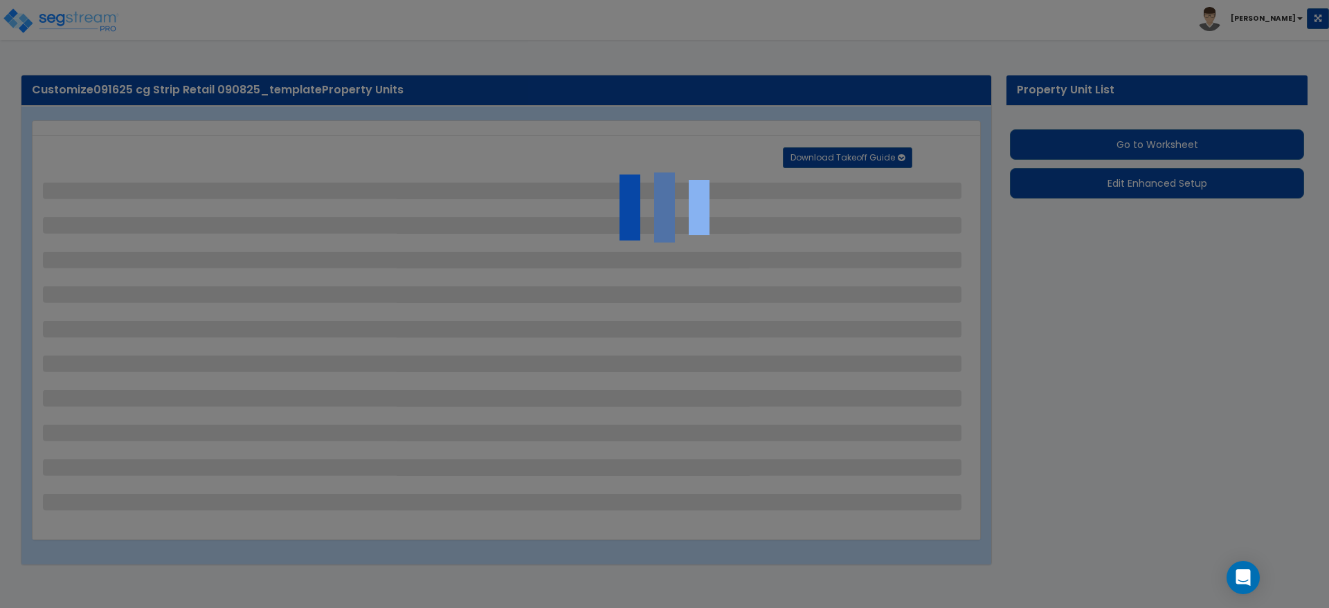
select select "4"
select select "2"
select select "1"
select select "2"
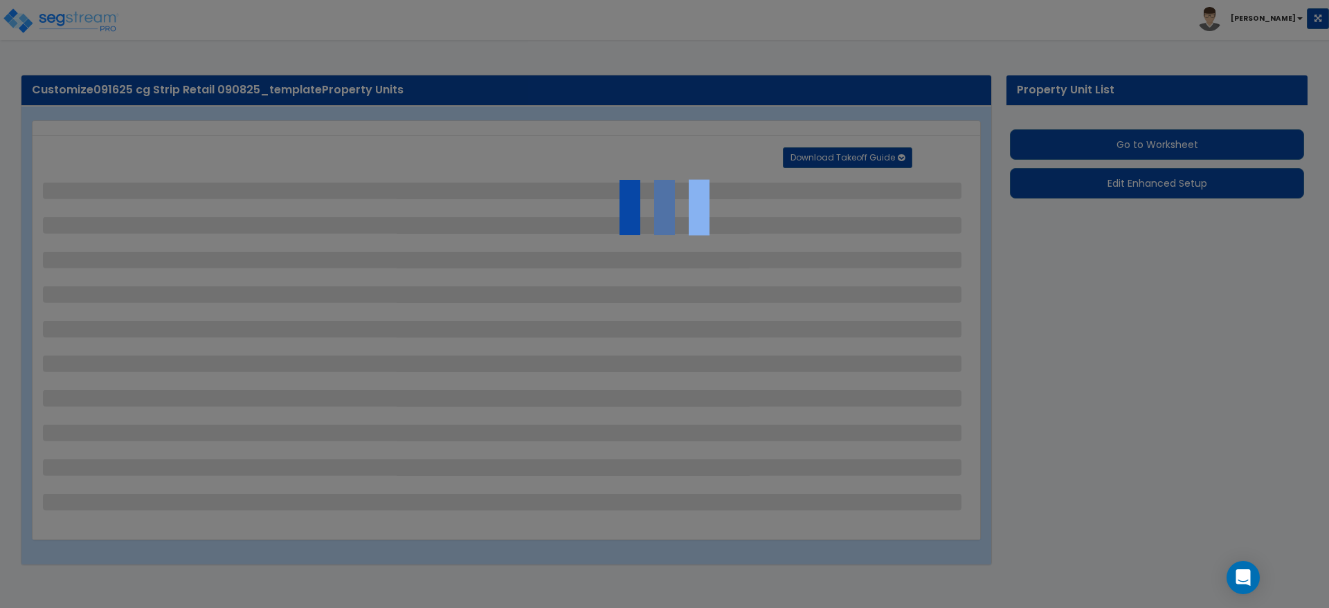
select select "2"
select select "1"
select select "2"
select select "6"
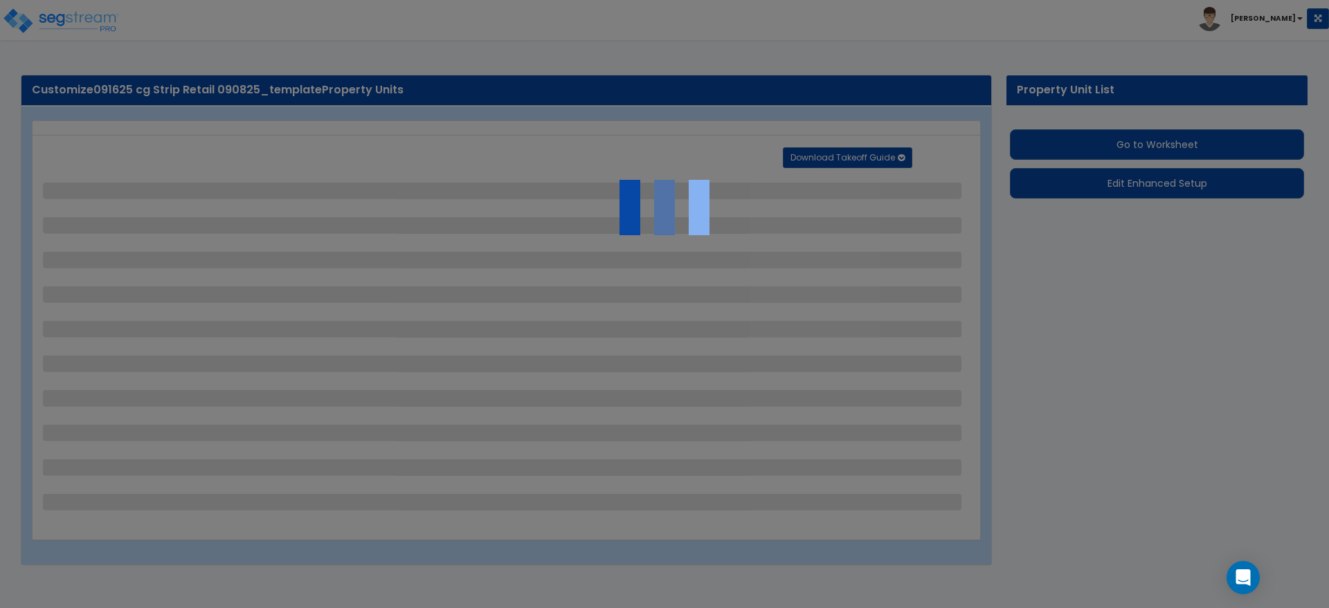
select select "11"
select select "2"
select select "3"
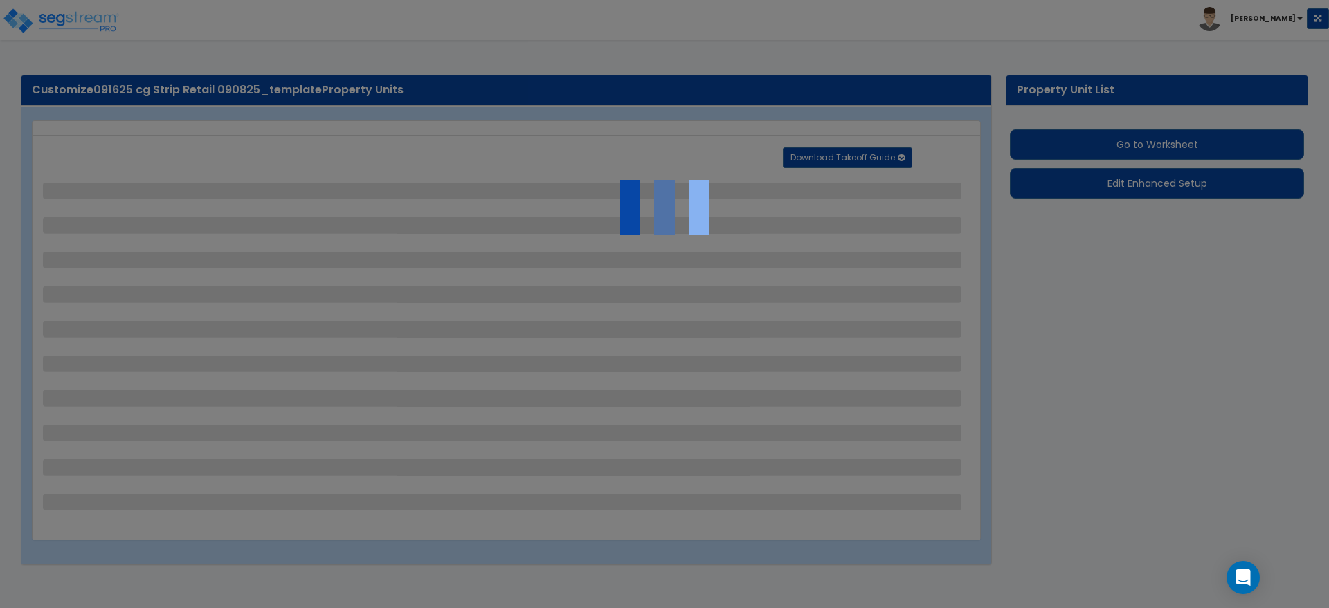
select select "2"
select select "1"
select select "2"
select select "7"
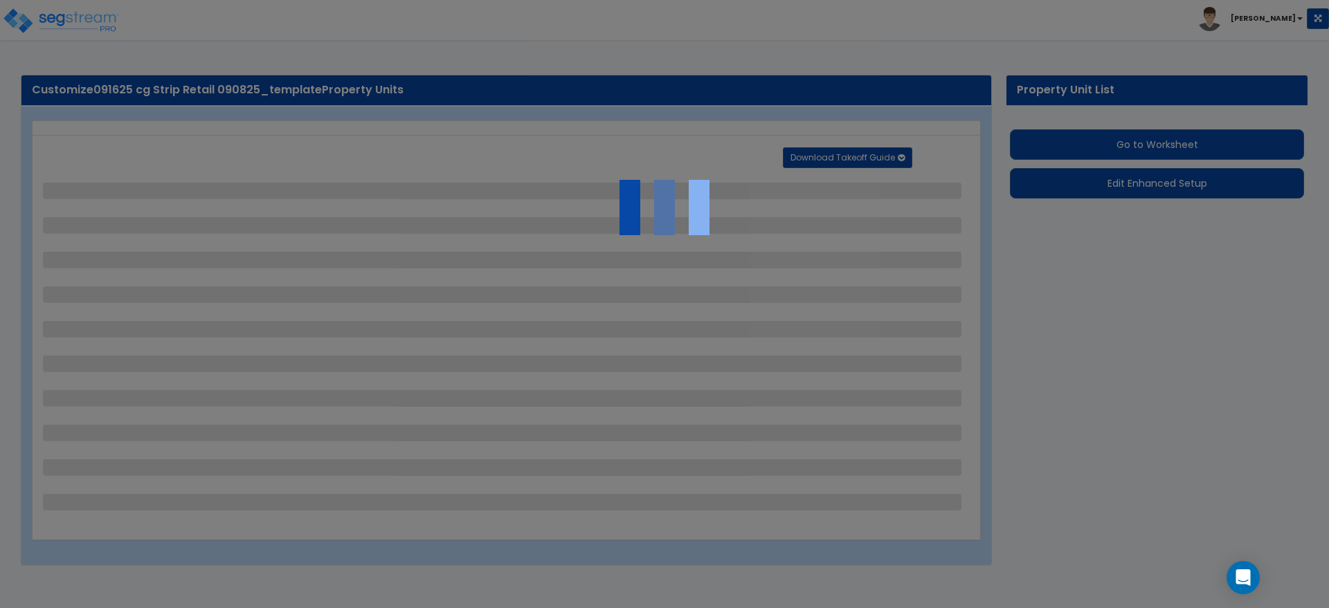
select select "2"
select select "1"
select select "16"
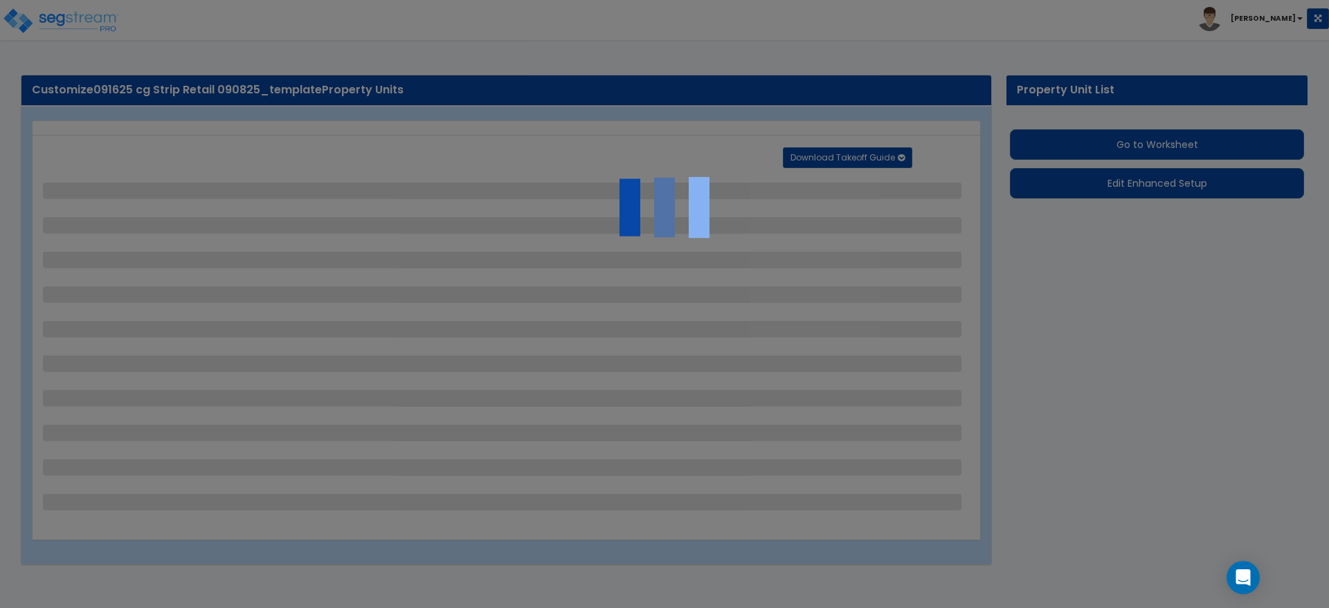
select select "2"
select select "5"
select select "4"
select select "1"
select select "4"
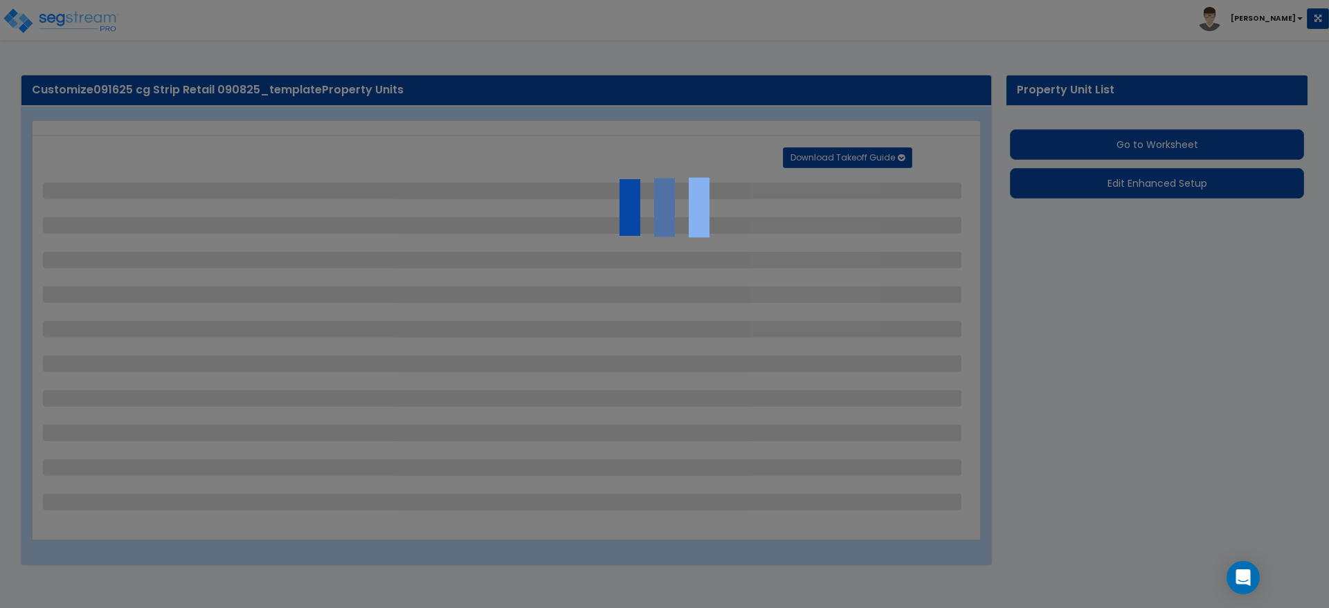
select select "1"
select select "2"
select select "4"
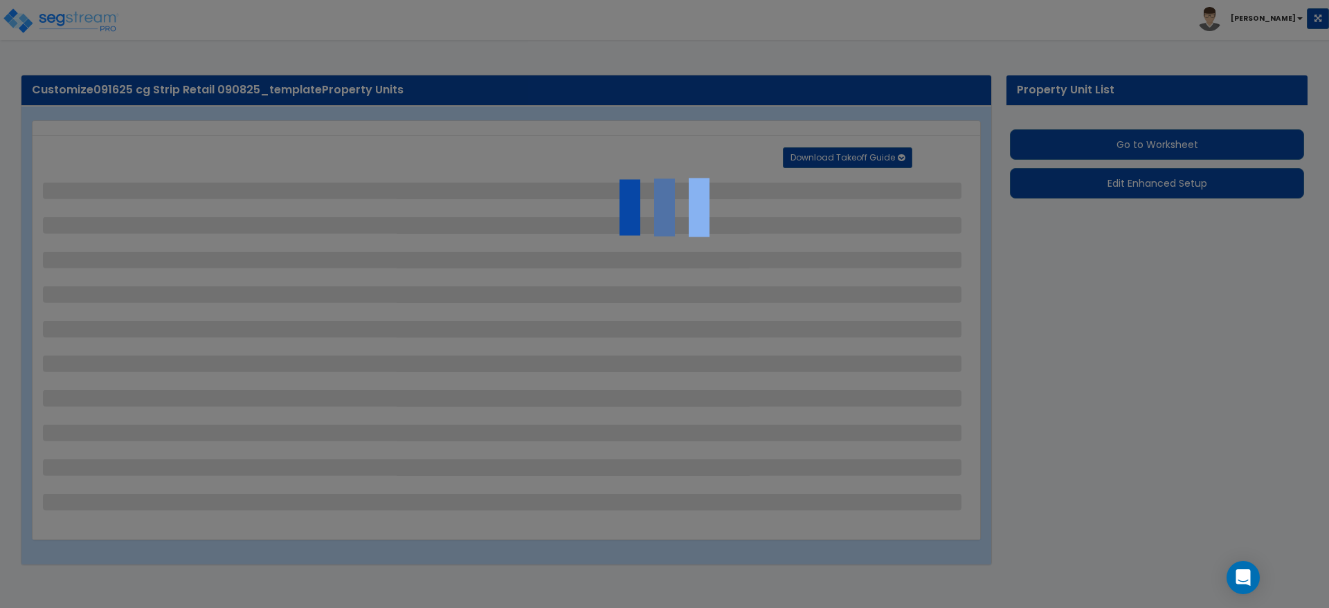
select select "2"
select select "1"
select select "2"
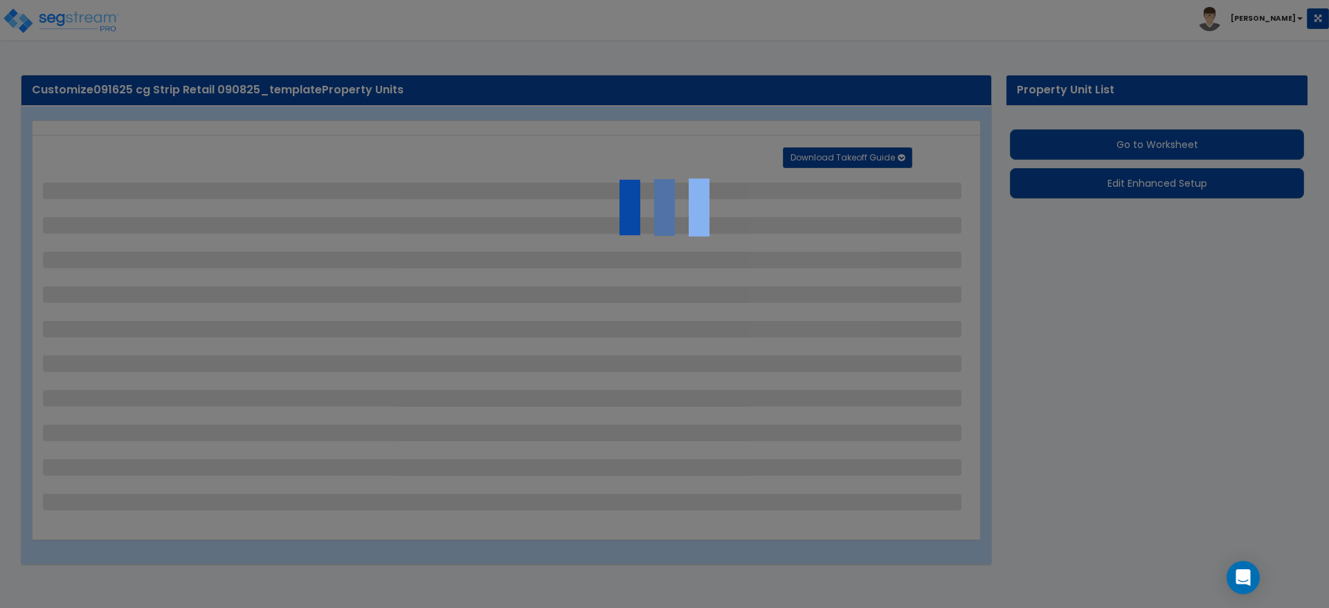
select select "1"
select select "2"
select select "1"
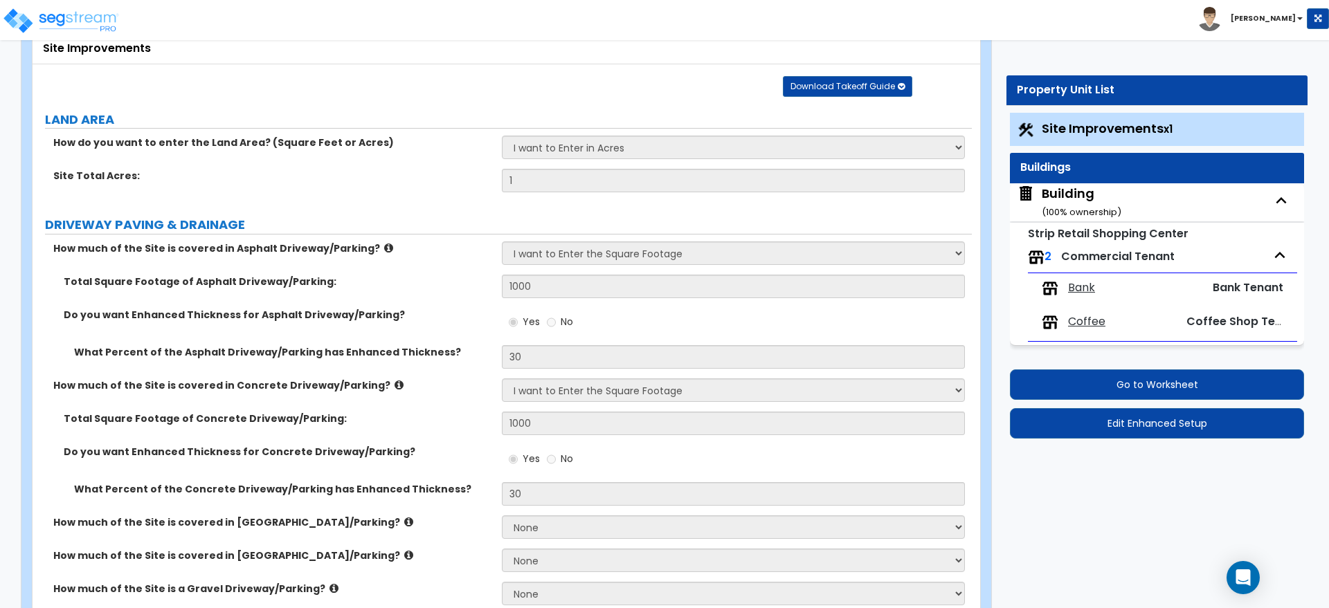
scroll to position [116, 0]
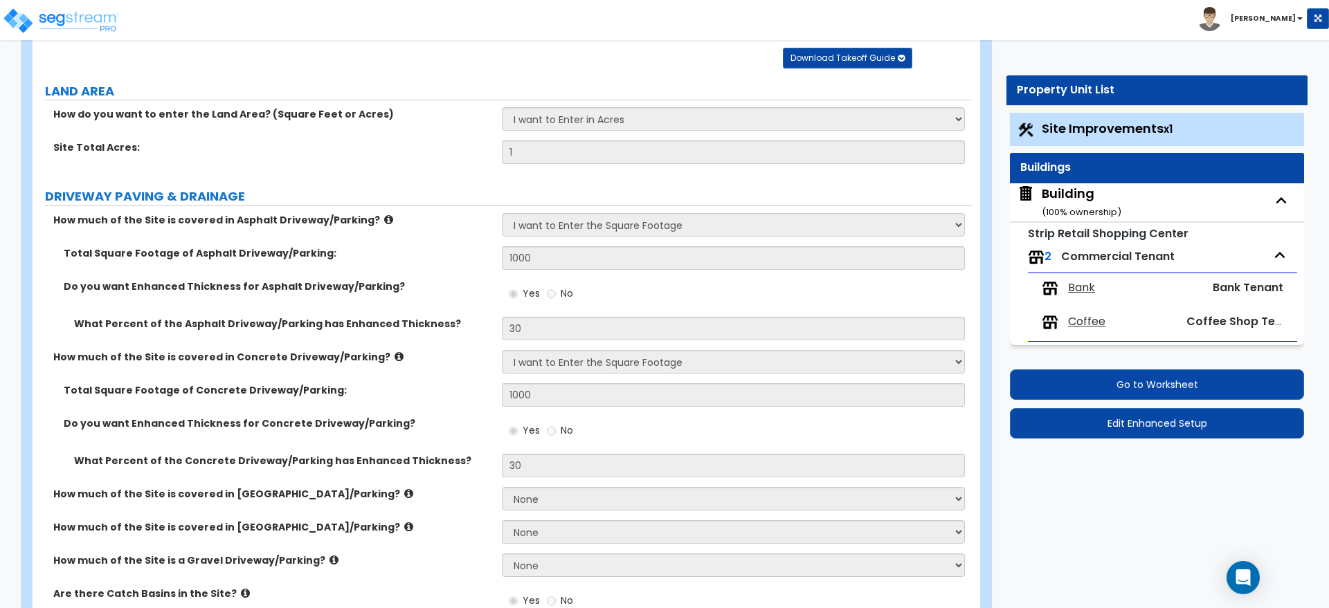
click at [1068, 199] on div "Building ( 100 % ownership)" at bounding box center [1082, 202] width 80 height 35
select select "3"
select select "4"
select select "2"
select select "4"
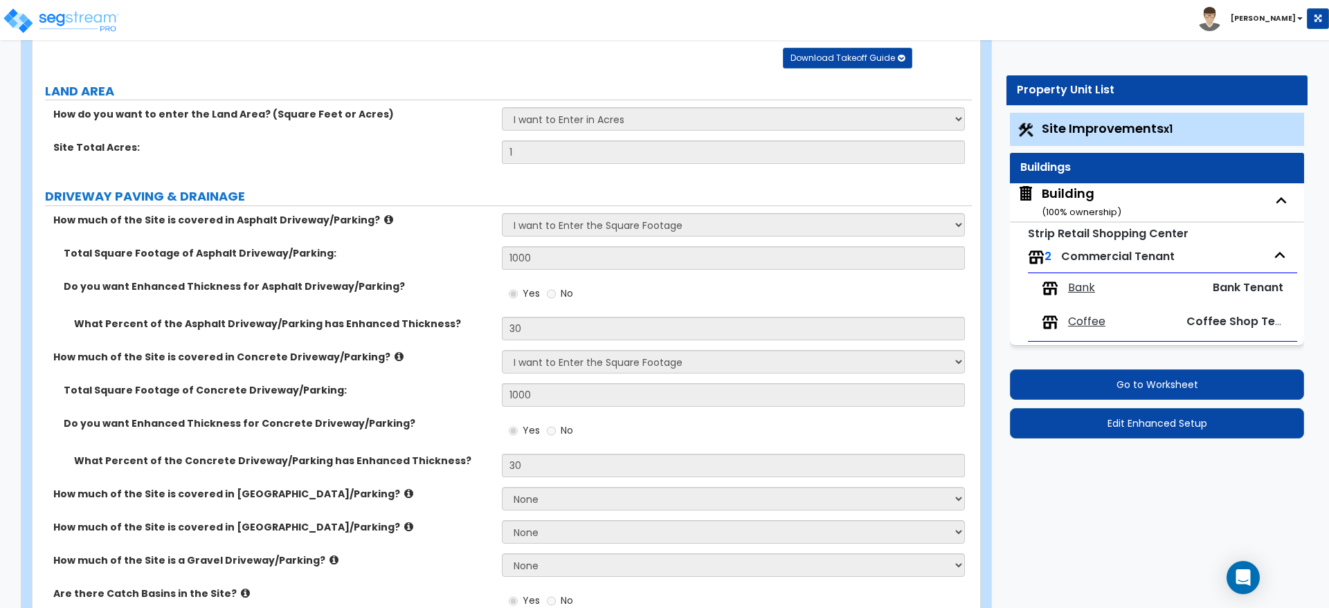
select select "1"
select select "4"
select select "2"
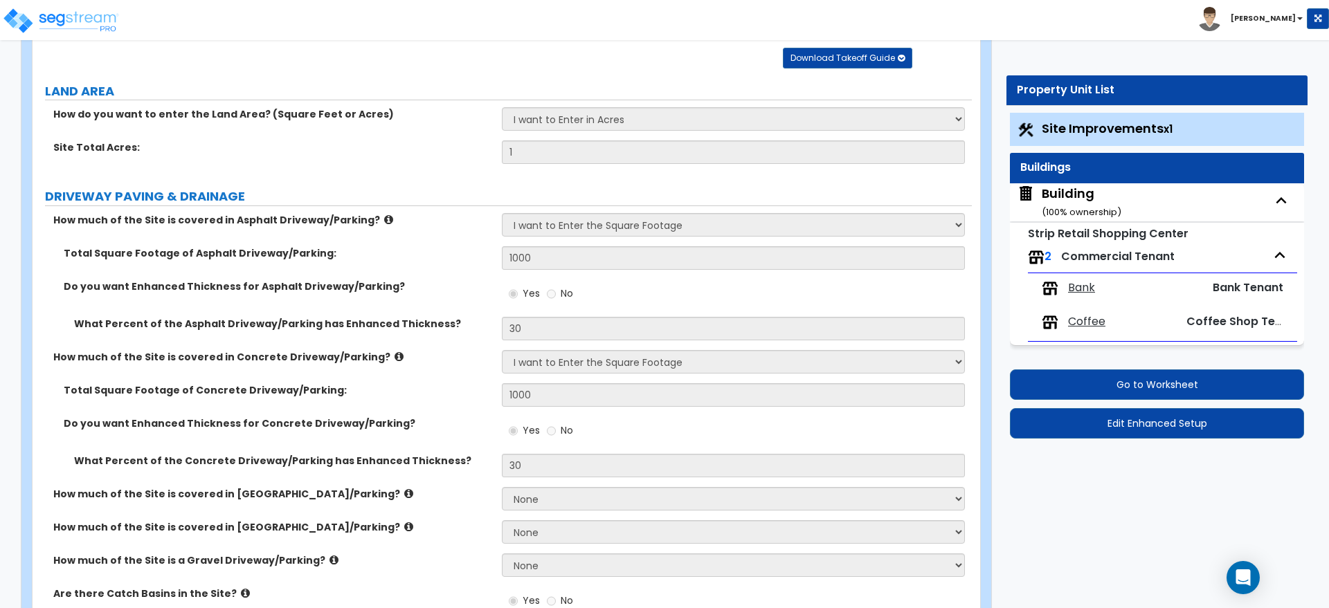
select select "3"
select select "1"
select select "3"
select select "1"
select select "13"
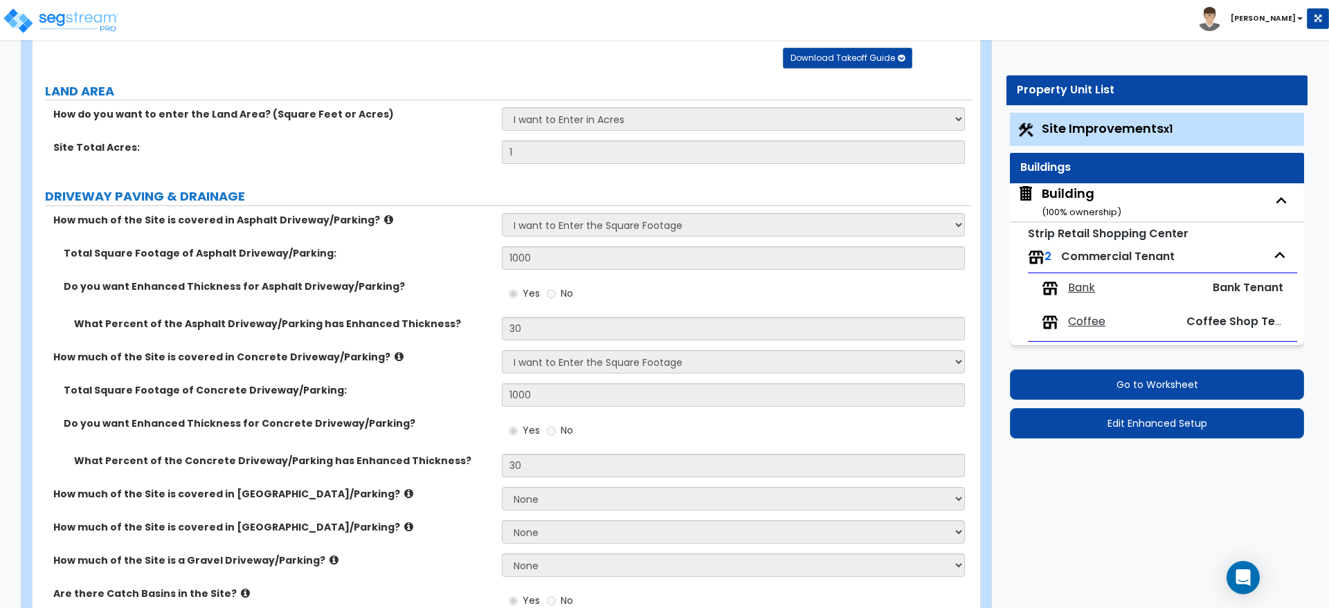
select select "11"
select select "8"
select select "3"
select select "1"
select select "4"
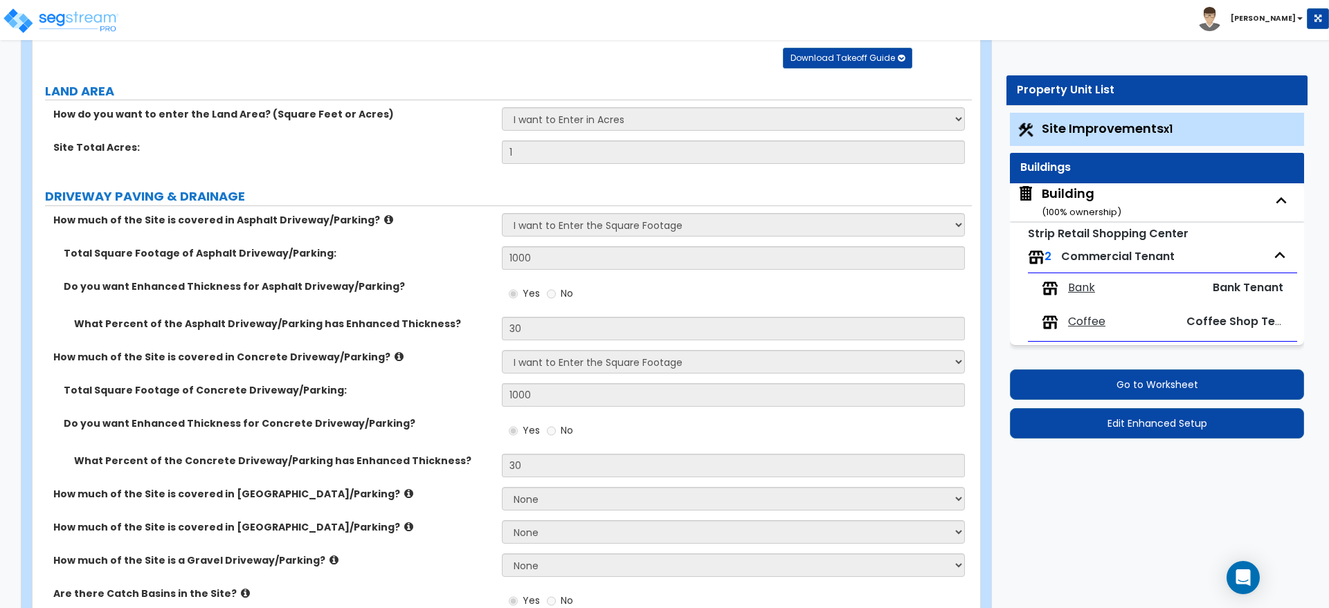
select select "1"
select select "3"
select select "6"
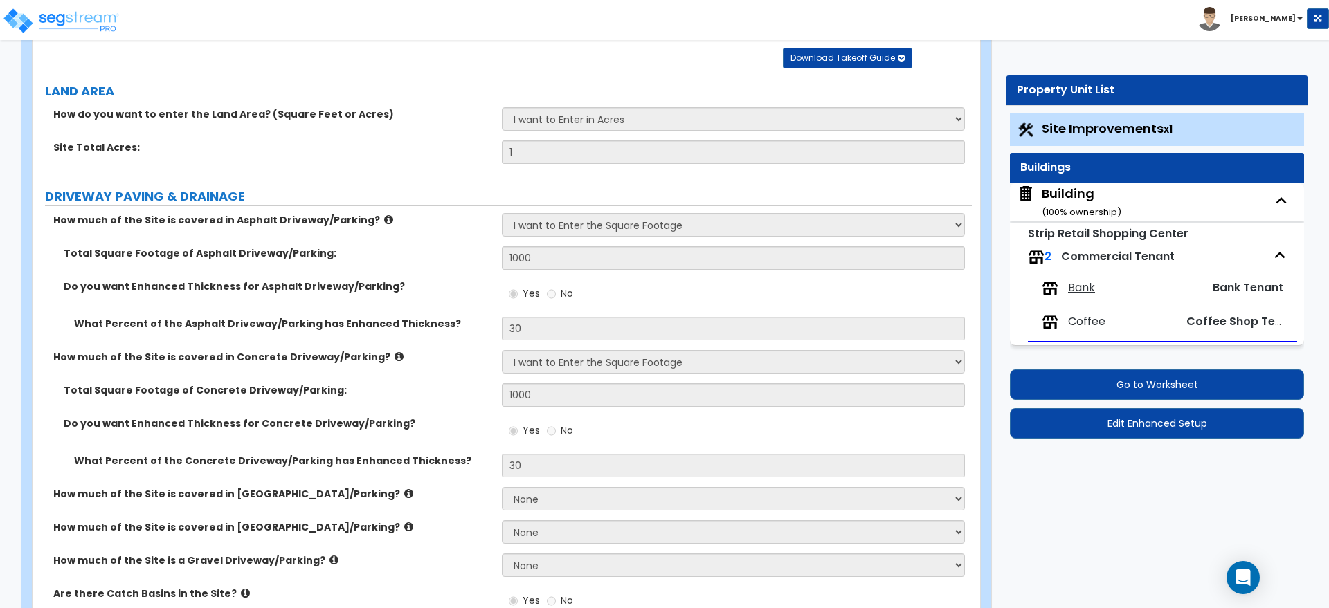
select select "1"
select select "2"
select select "3"
select select "4"
select select "2"
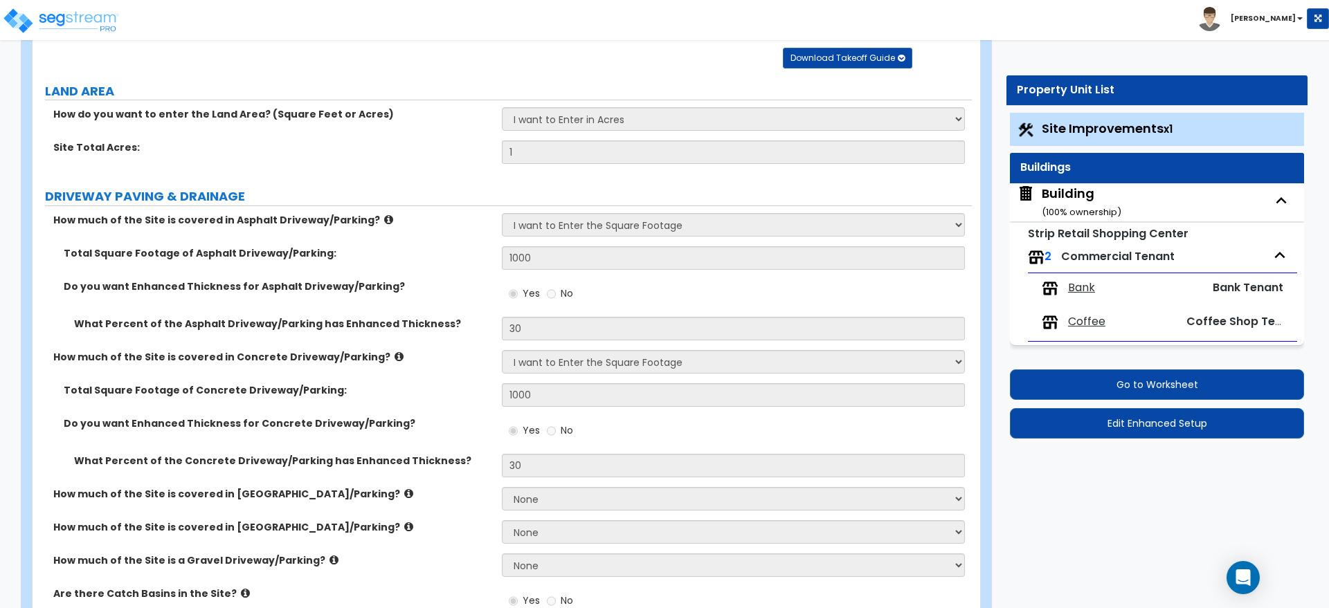
select select "1"
select select "2"
select select "3"
select select "2"
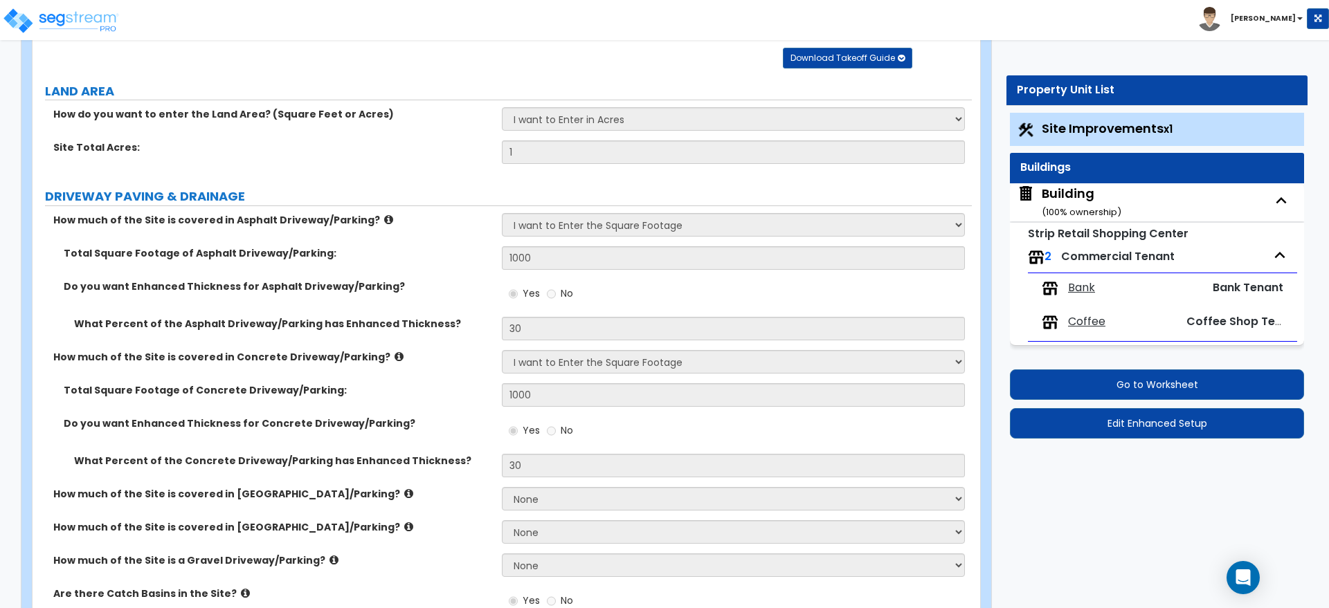
select select "2"
select select "3"
select select "7"
select select "2"
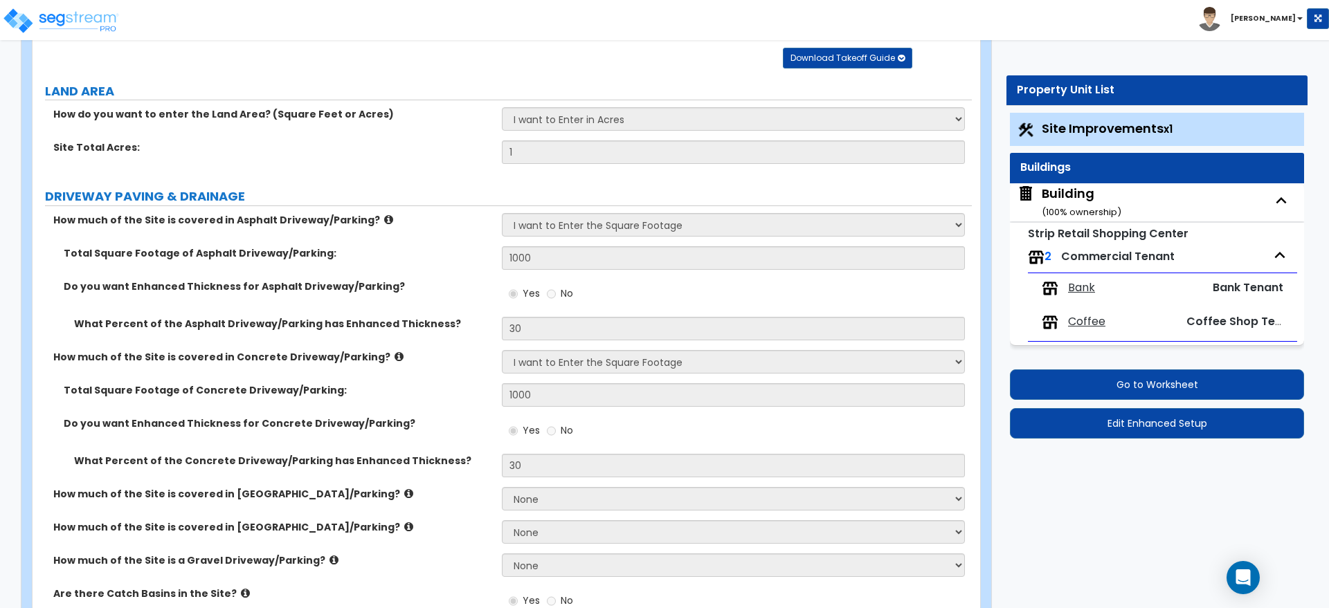
select select "4"
select select "1"
select select "3"
select select "4"
select select "7"
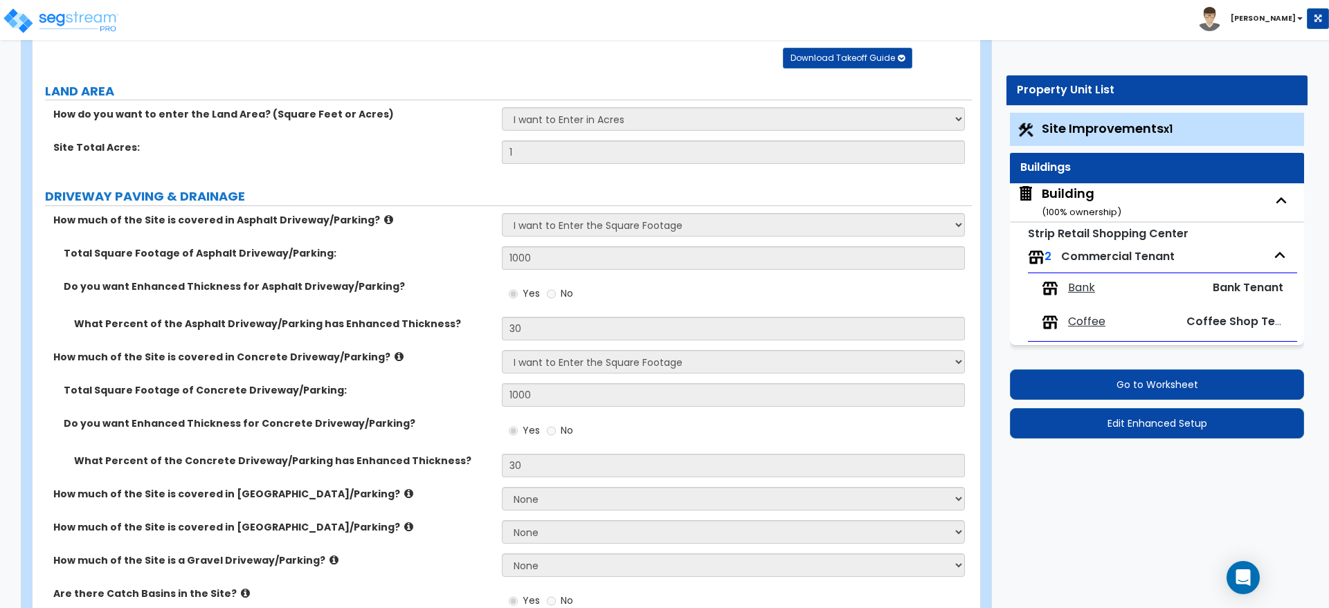
select select "1"
select select "2"
select select "3"
select select "1"
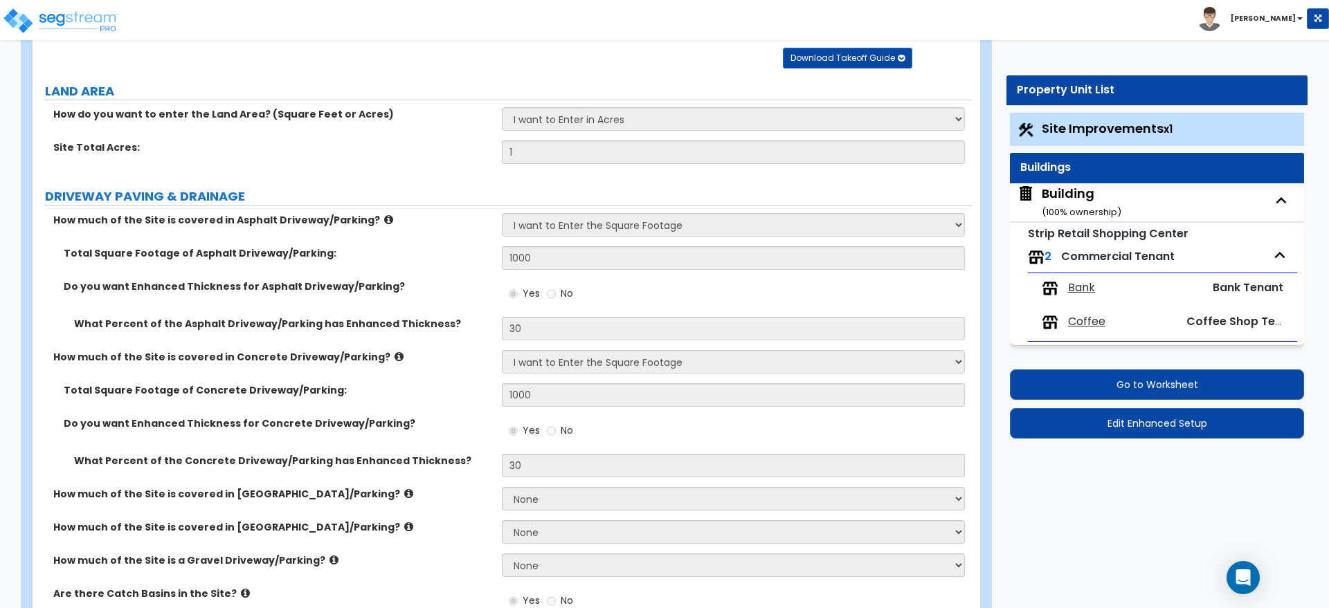
select select "1"
select select "3"
select select "2"
select select "1"
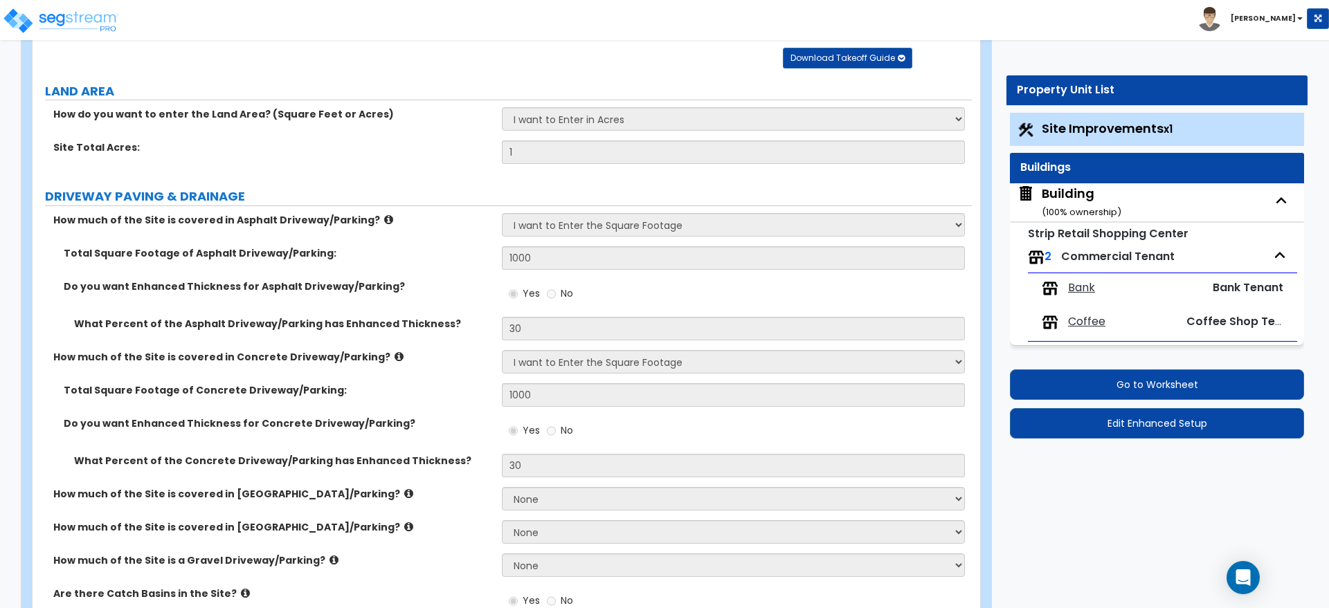
select select "2"
select select "1"
select select "7"
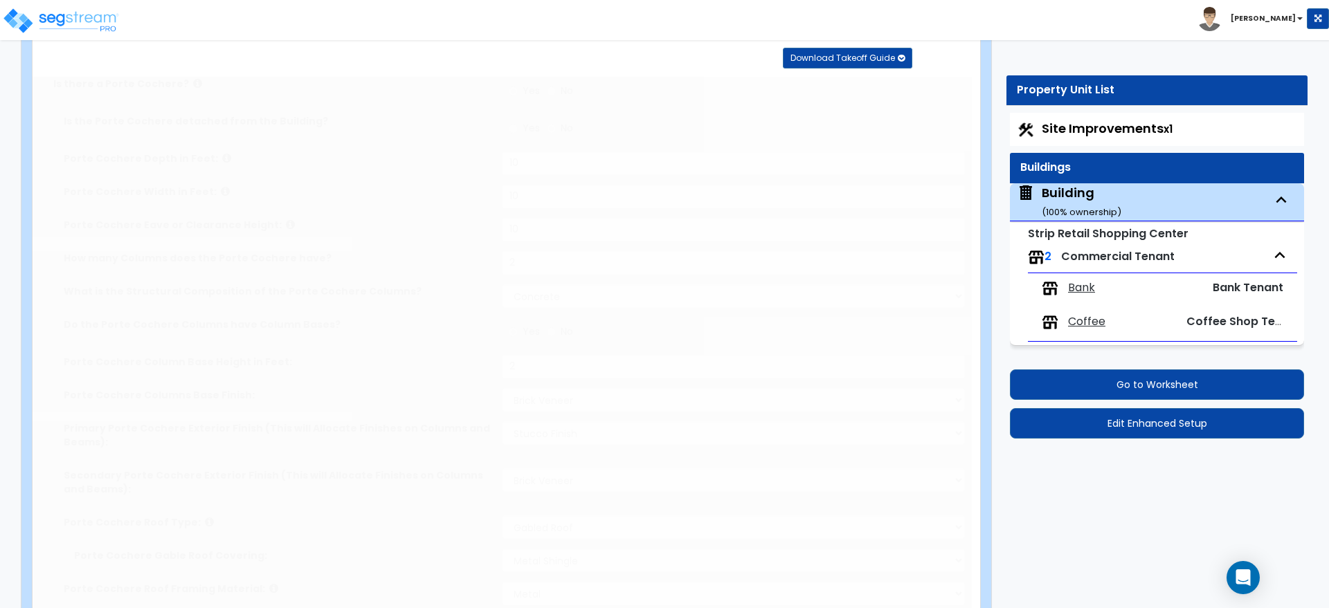
scroll to position [0, 0]
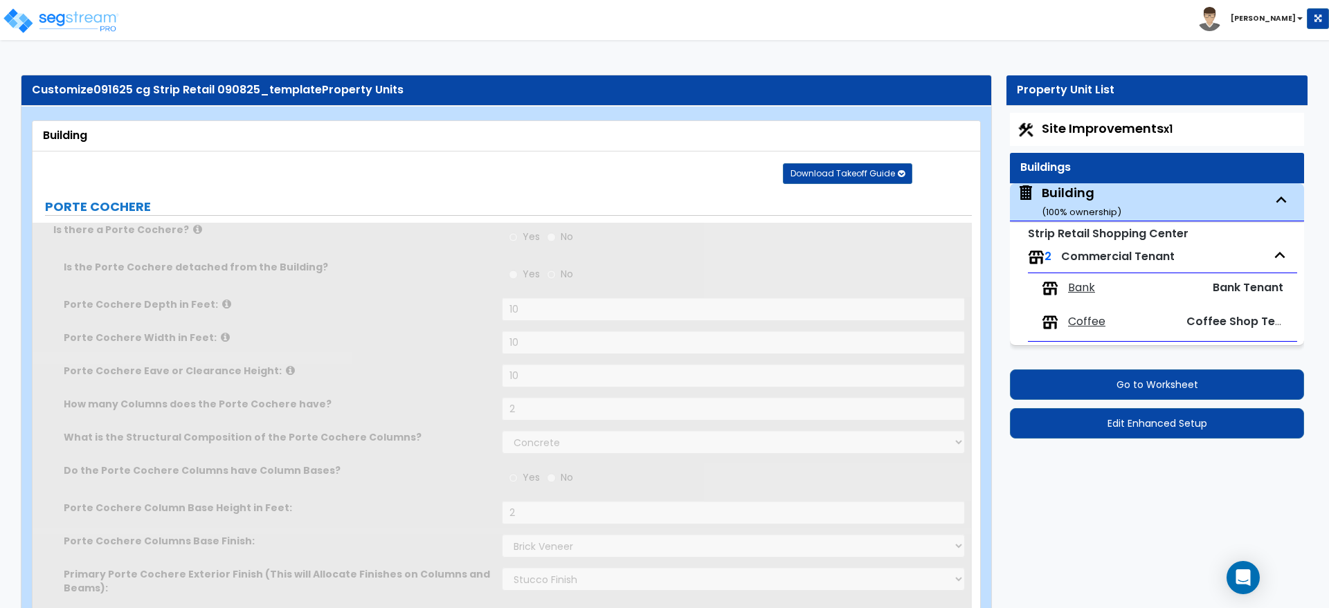
type input "50"
type input "1000"
radio input "true"
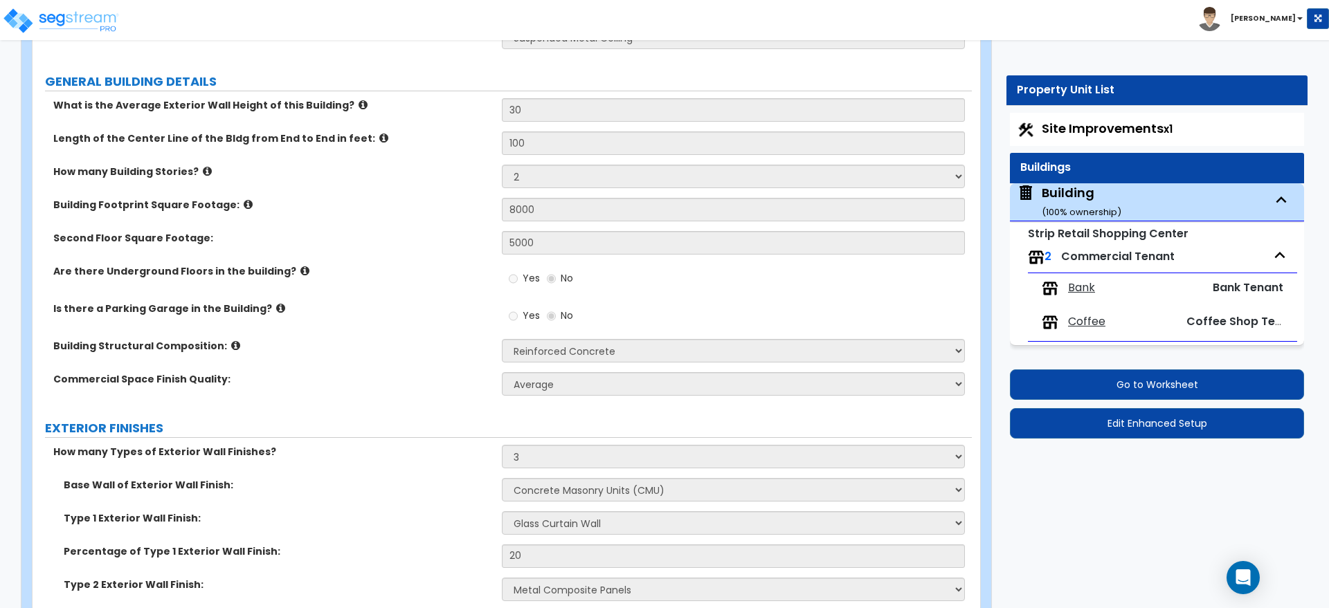
scroll to position [808, 0]
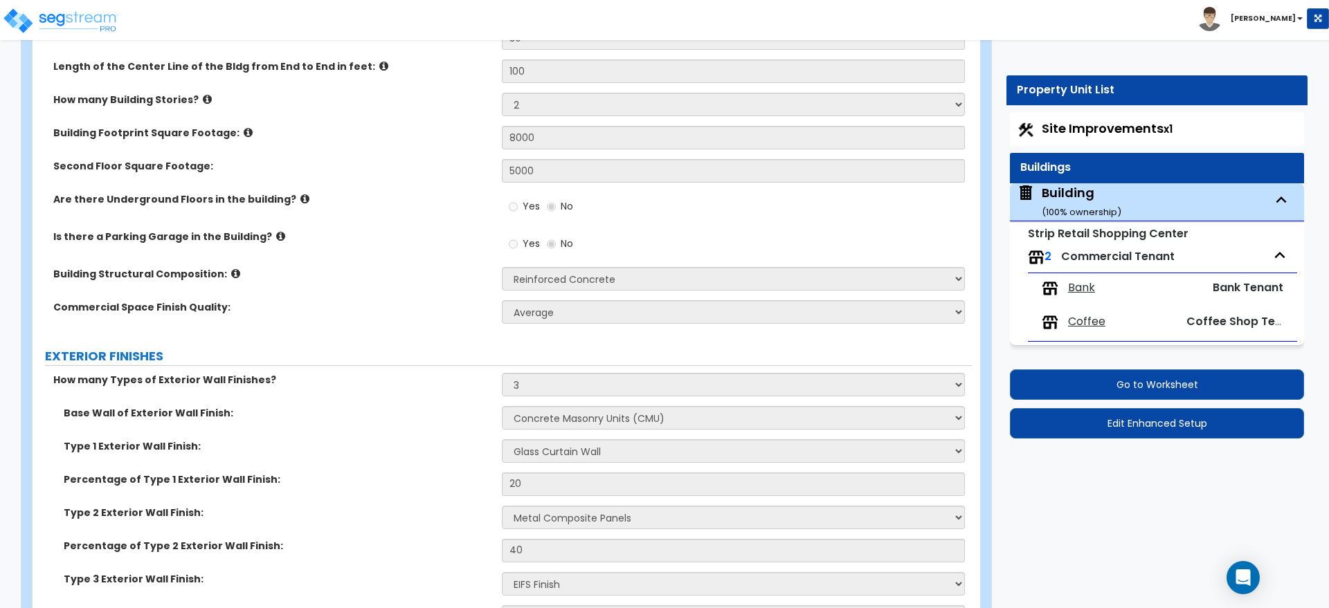
click at [314, 222] on div "Are there Underground Floors in the building? Yes No" at bounding box center [502, 210] width 939 height 37
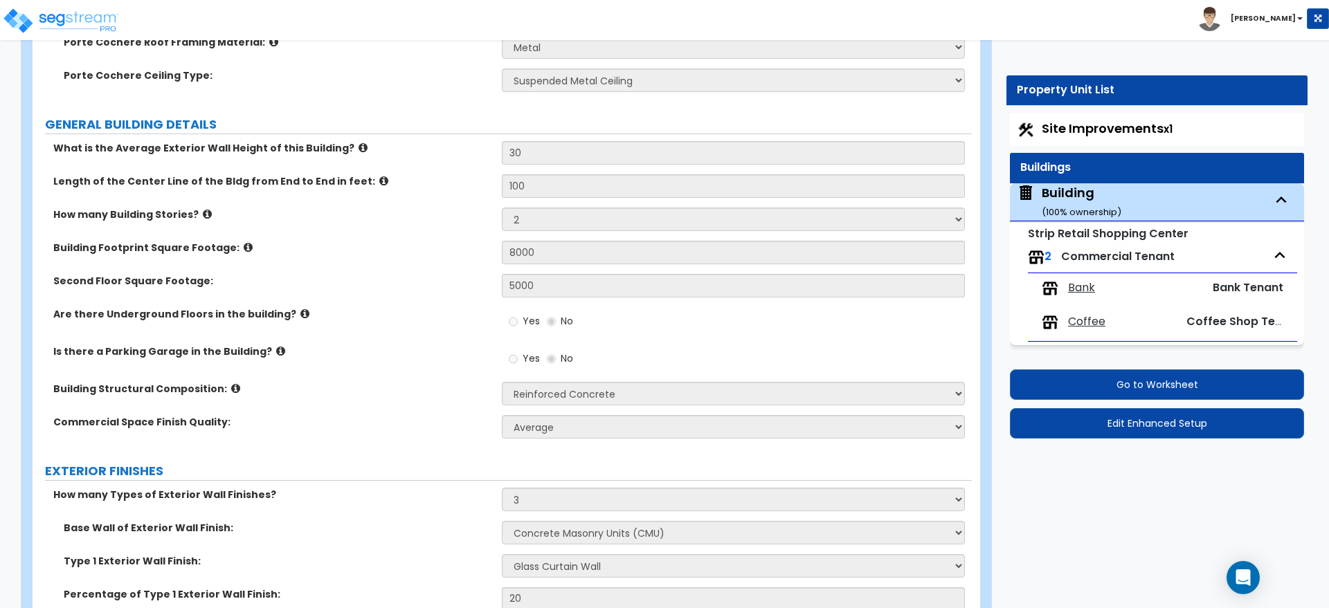
scroll to position [692, 0]
click at [1081, 289] on span "Bank" at bounding box center [1081, 288] width 27 height 16
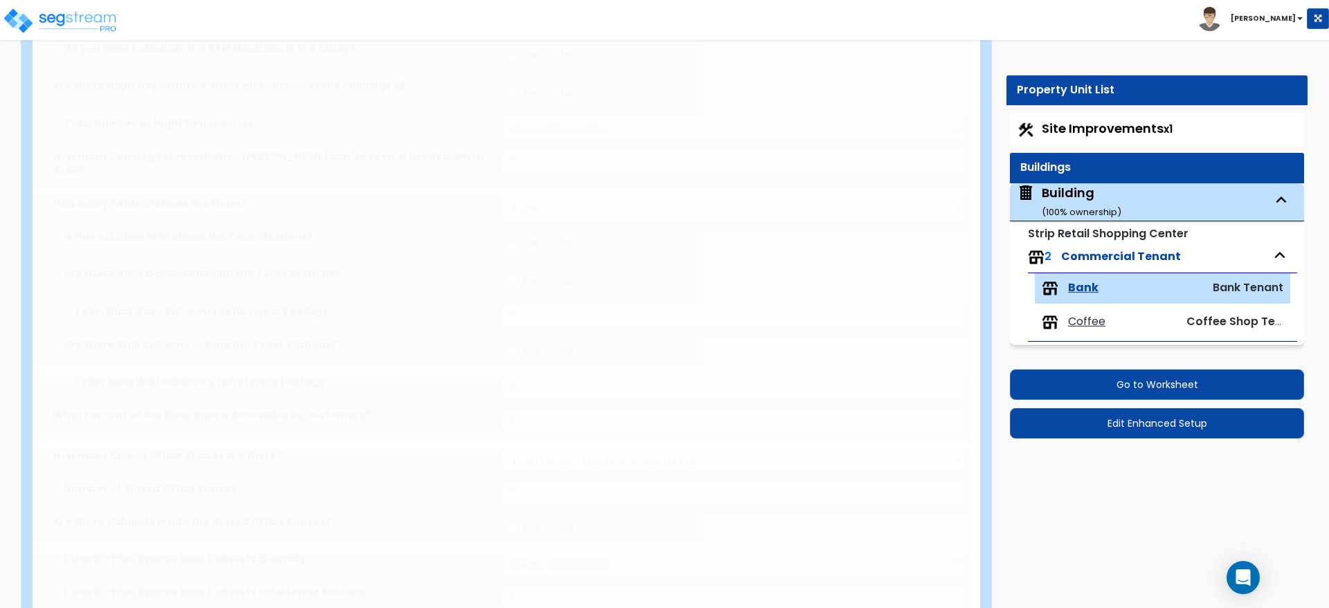
type input "5000"
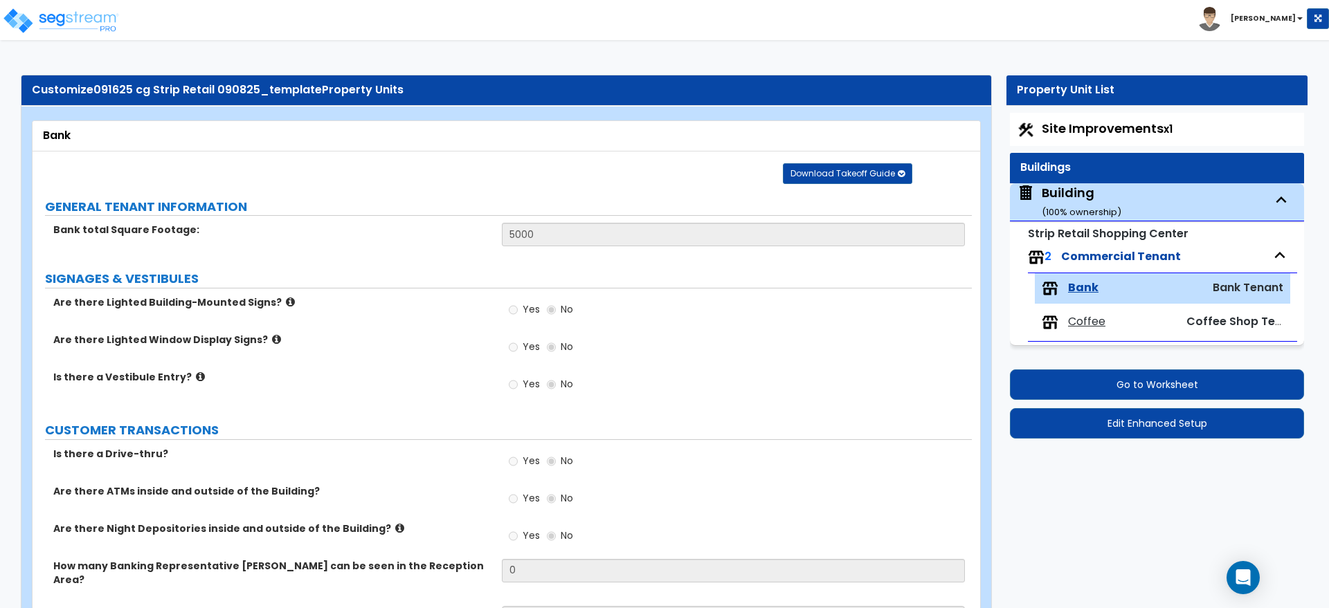
click at [1081, 324] on span "Coffee" at bounding box center [1086, 322] width 37 height 16
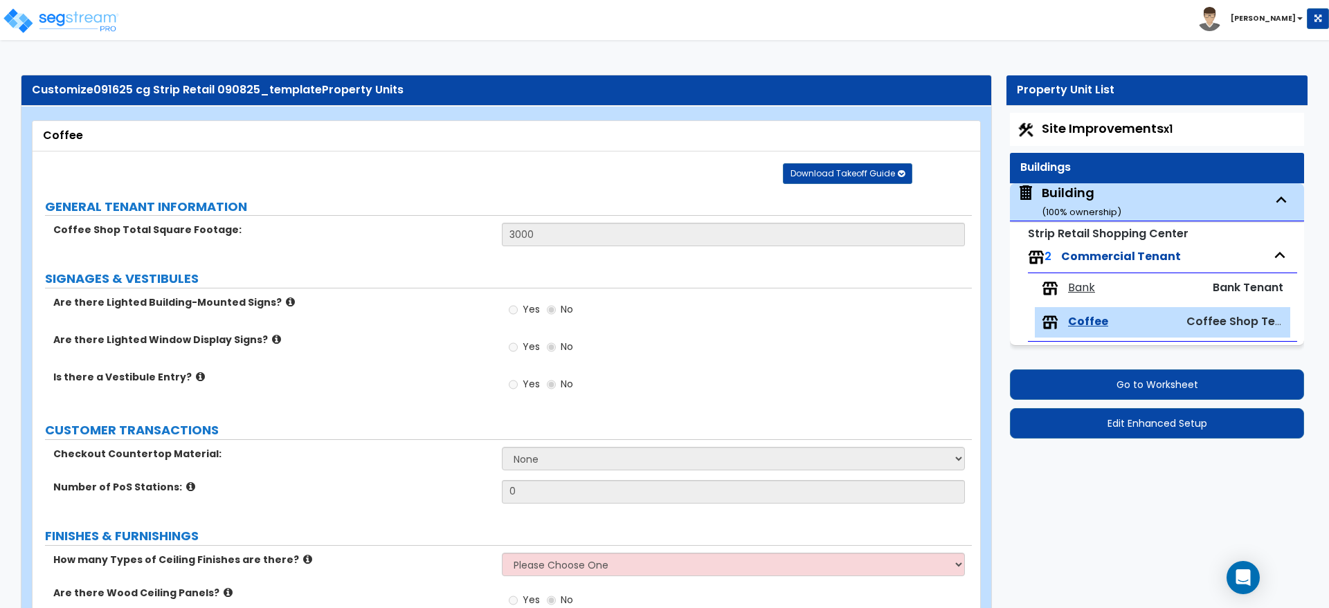
click at [1087, 194] on div "Building ( 100 % ownership)" at bounding box center [1082, 201] width 80 height 35
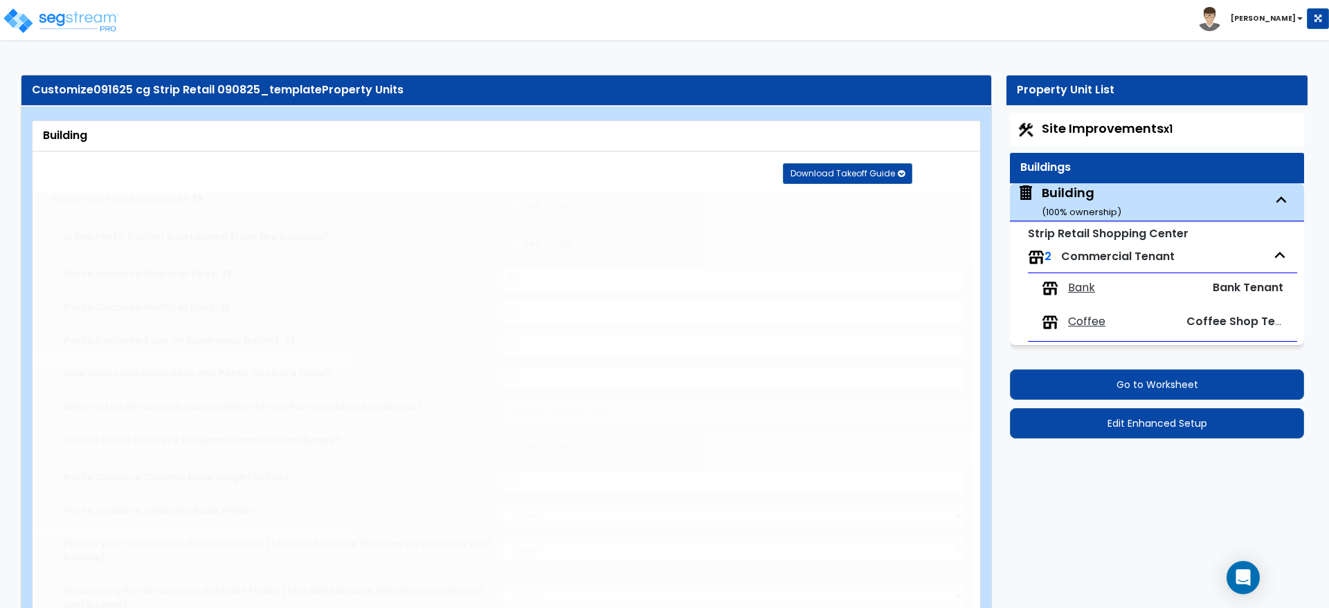
radio input "true"
type input "10"
type input "2"
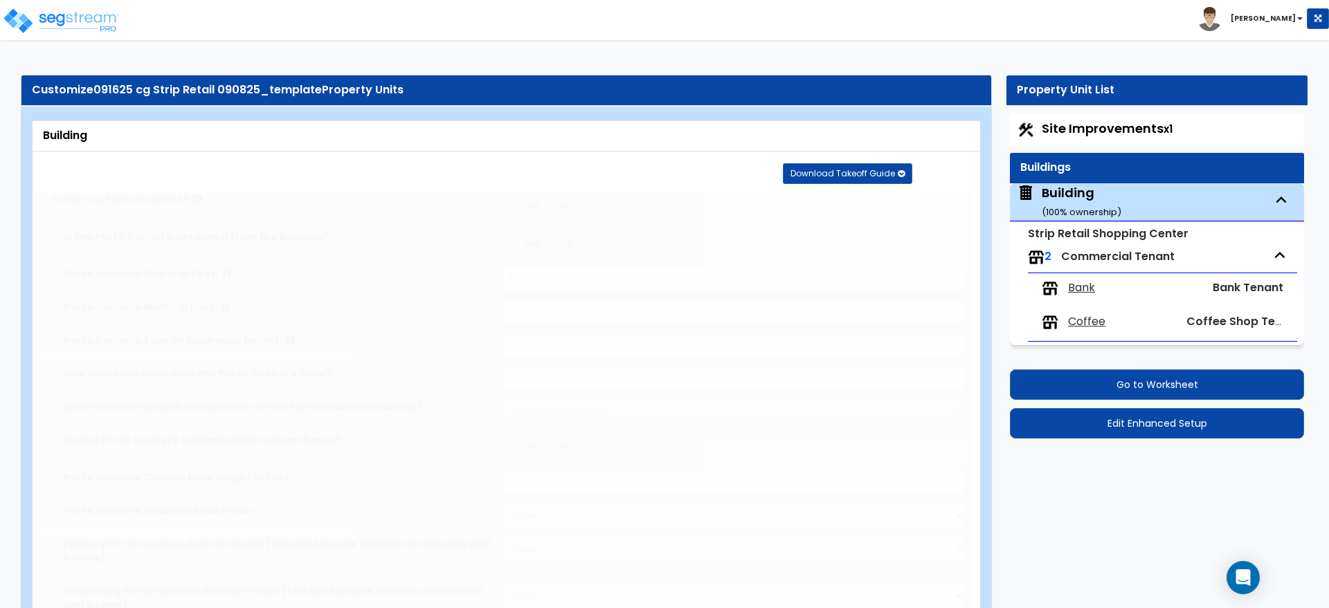
select select "3"
radio input "true"
type input "2"
select select "4"
select select "2"
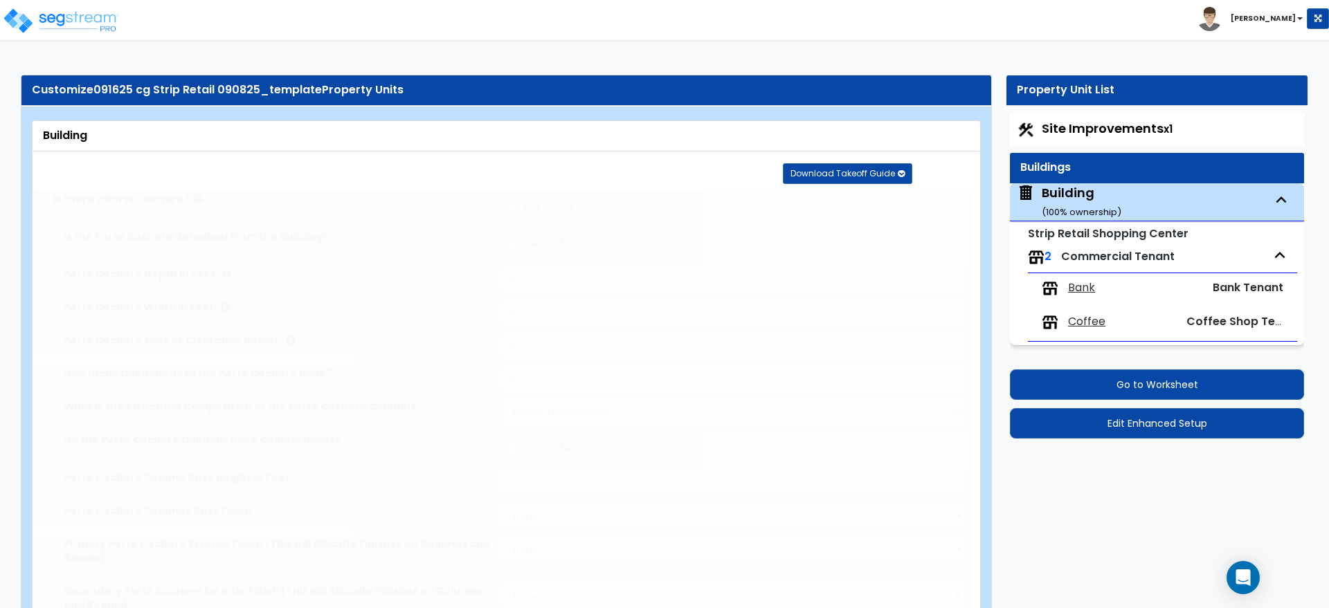
select select "4"
select select "1"
select select "4"
select select "2"
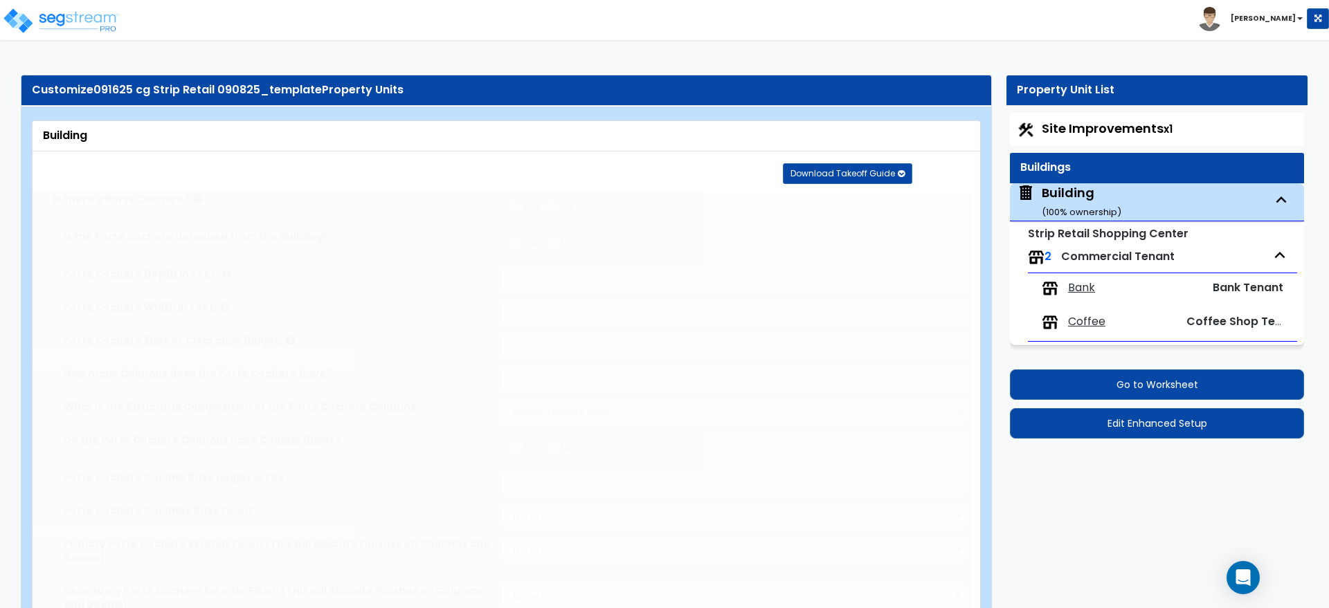
type input "30"
type input "100"
select select "2"
type input "8000"
type input "5000"
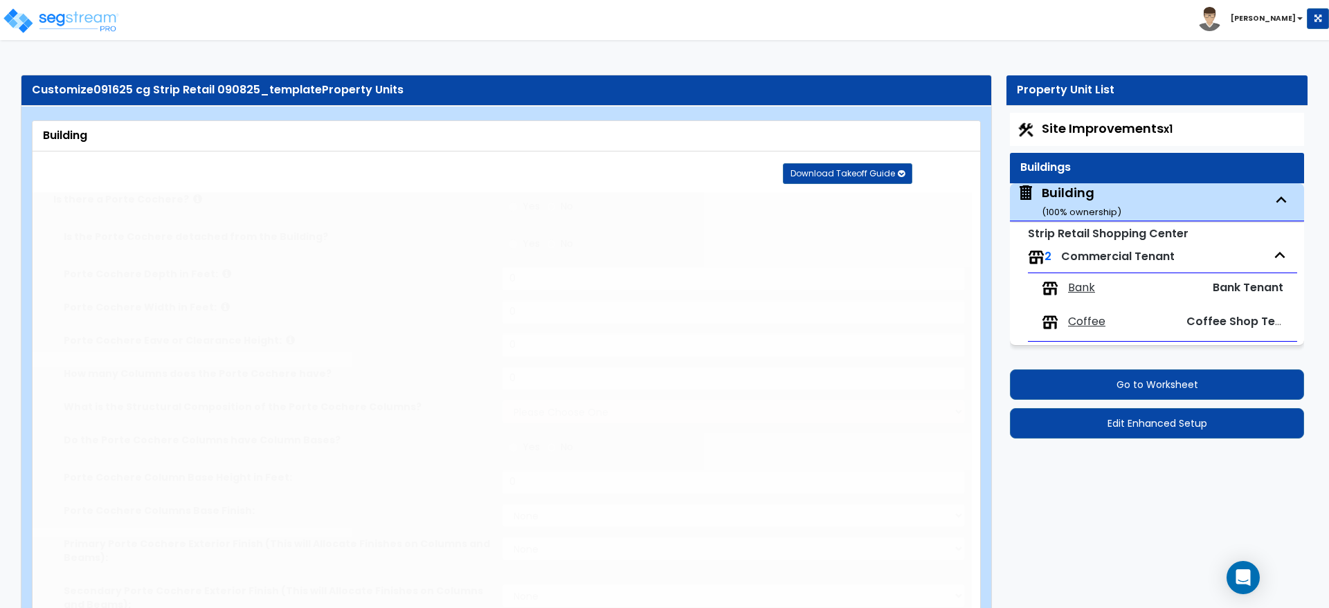
select select "3"
select select "1"
select select "3"
select select "1"
select select "13"
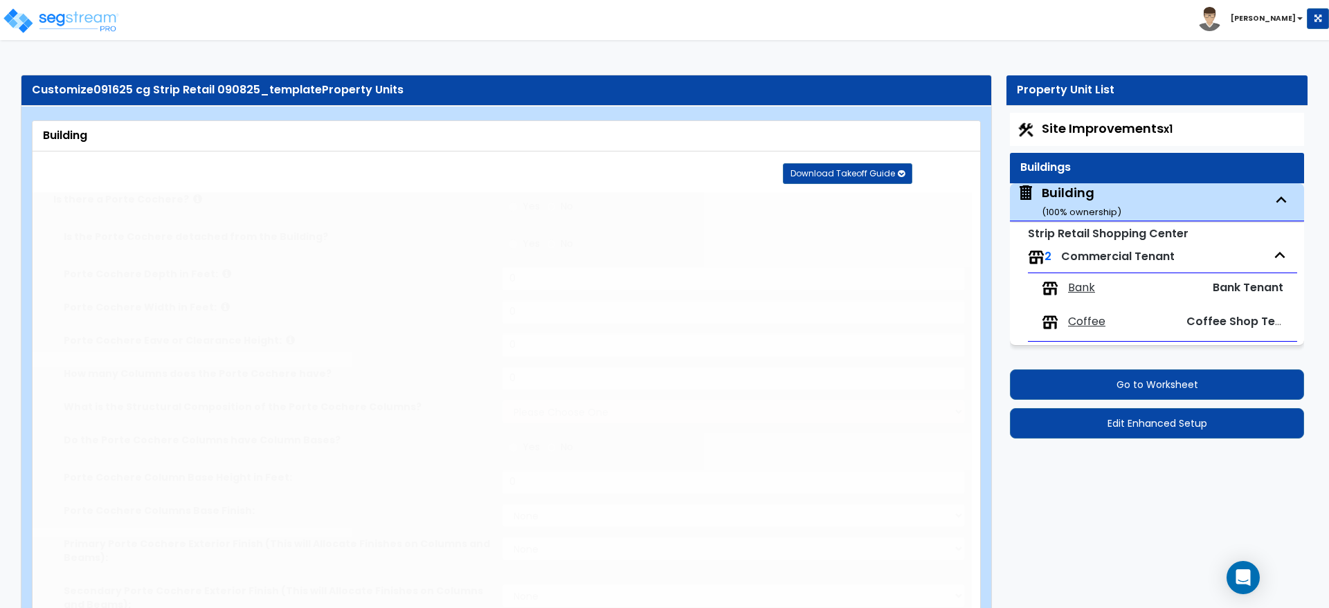
type input "20"
select select "11"
type input "40"
select select "8"
type input "50"
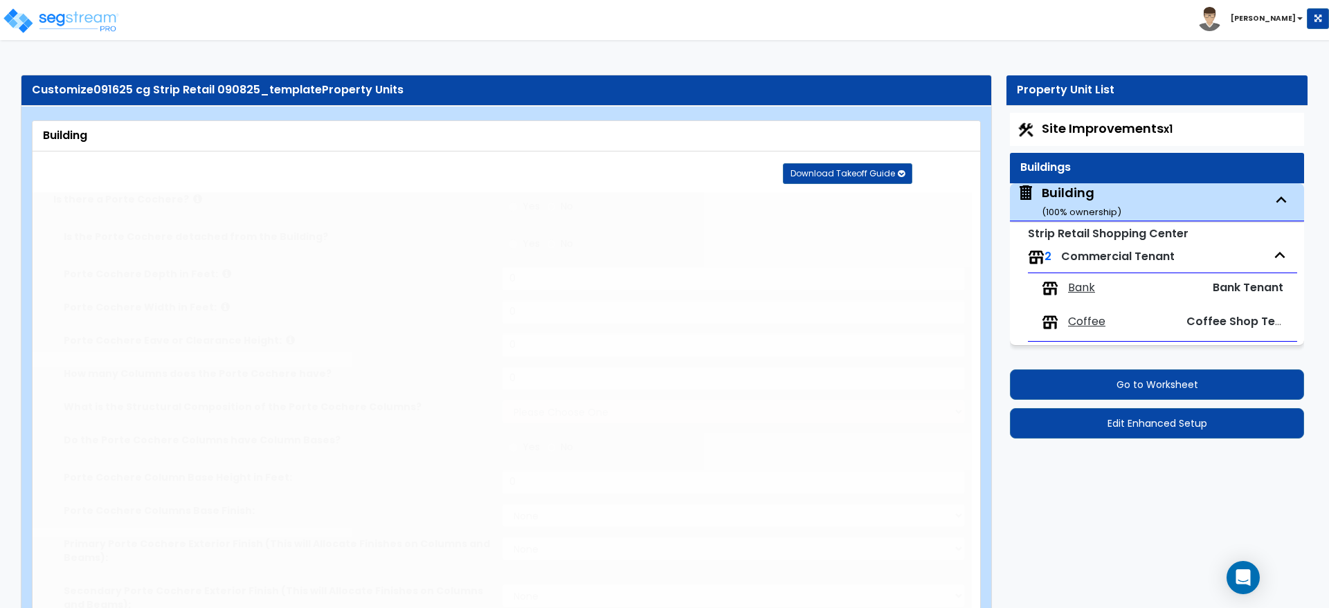
select select "3"
select select "1"
select select "4"
select select "1"
type input "1000"
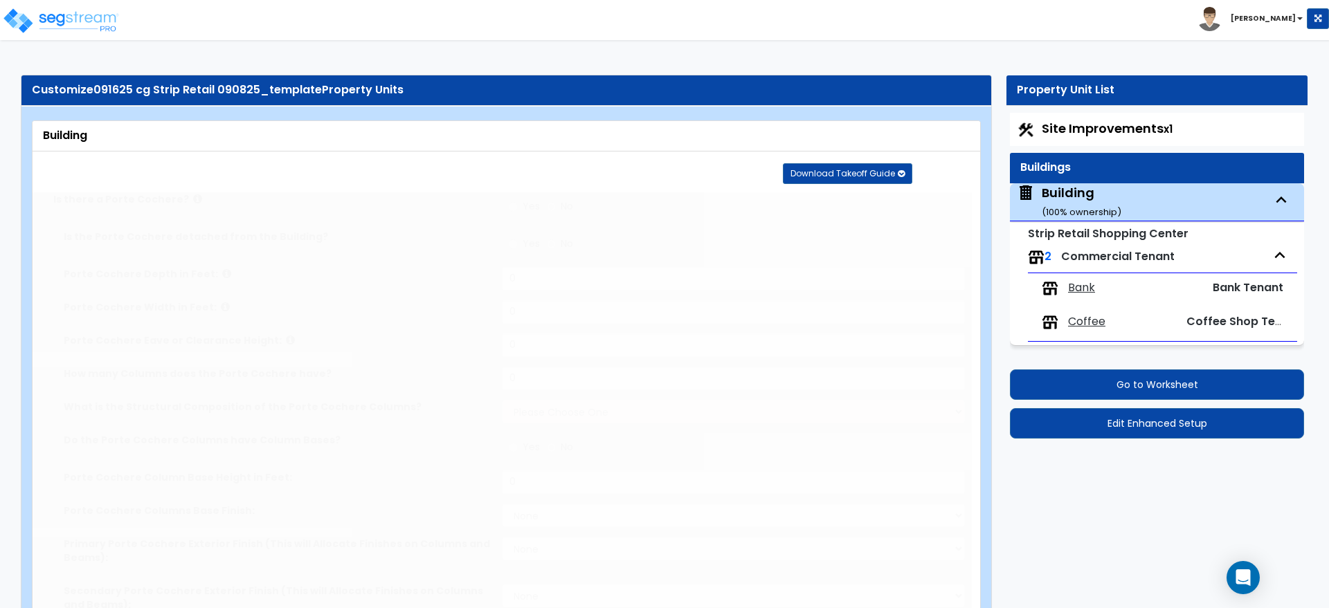
select select "3"
radio input "true"
select select "3"
type input "10"
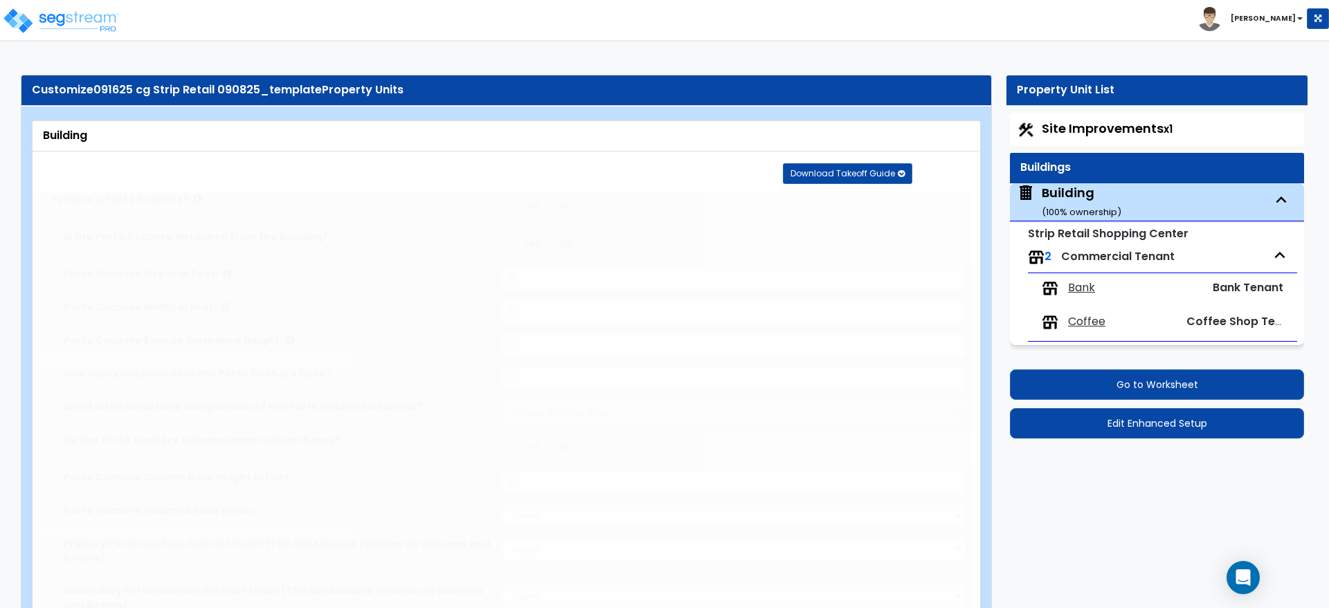
radio input "true"
select select "3"
type input "100"
radio input "true"
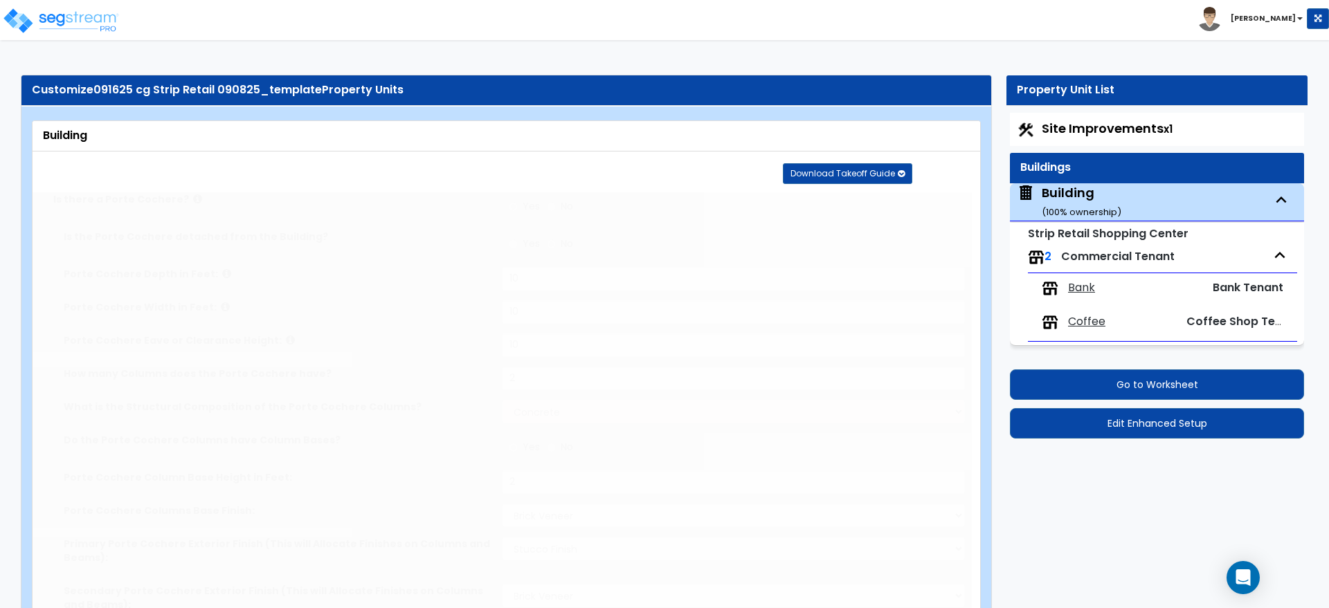
type input "200"
radio input "true"
type input "6"
type input "8"
type input "10"
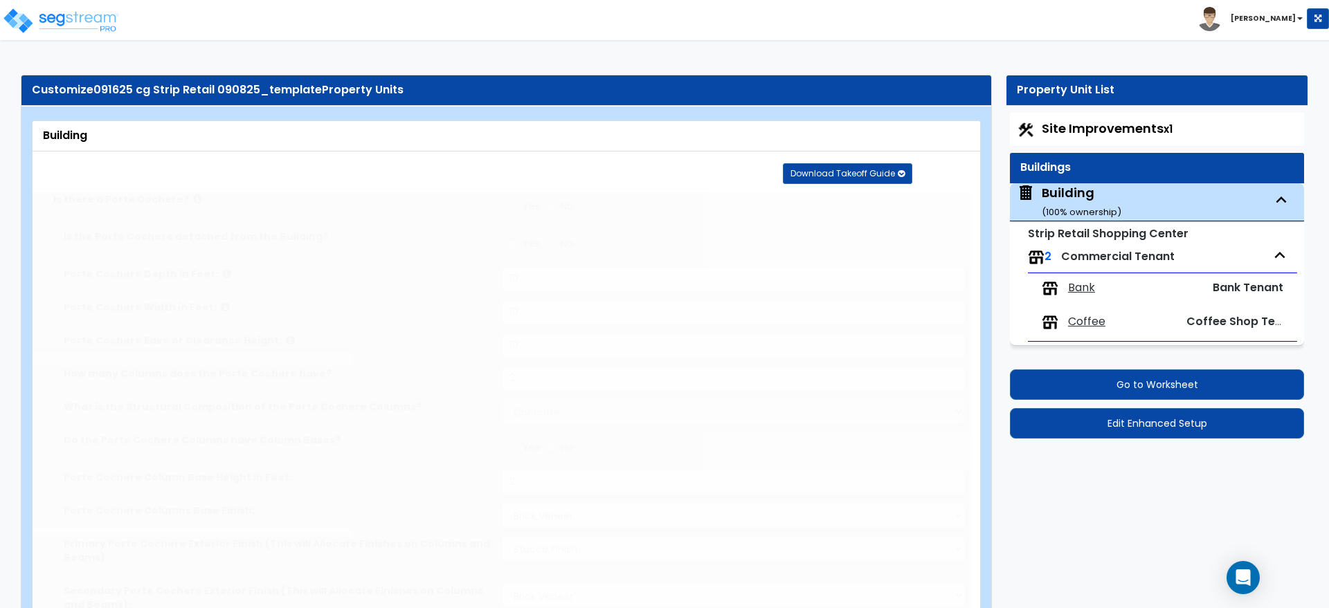
radio input "true"
type input "12"
type input "100"
type input "5"
type input "10"
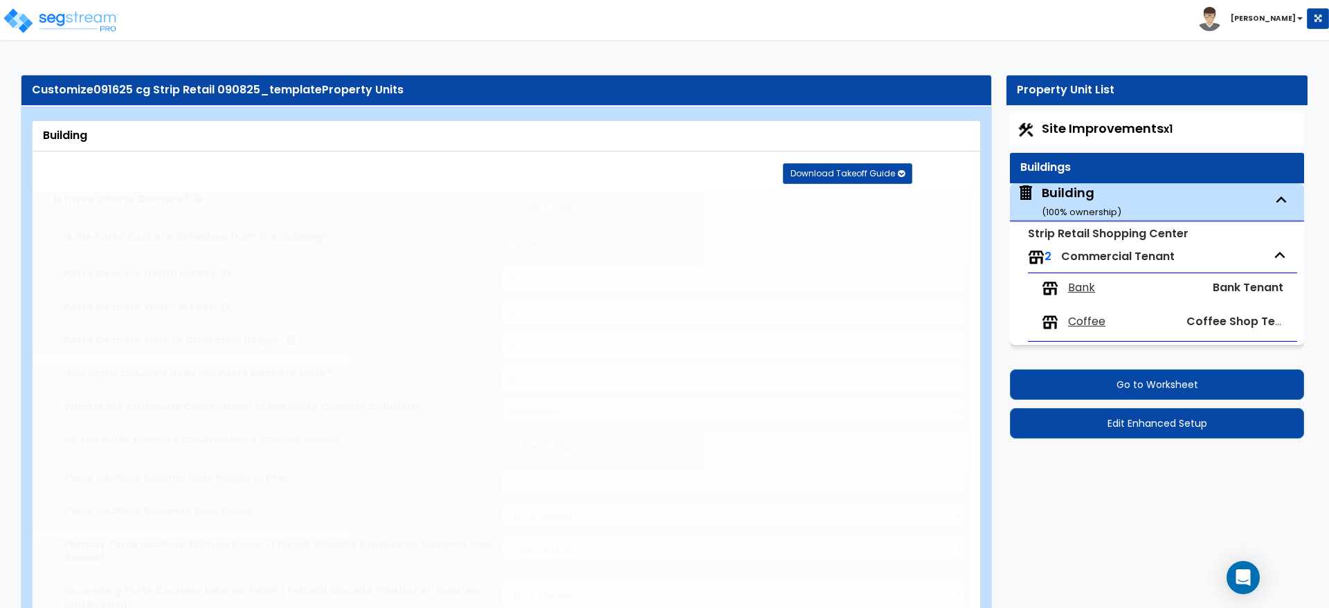
select select "6"
select select "1"
radio input "true"
type input "2"
type input "4"
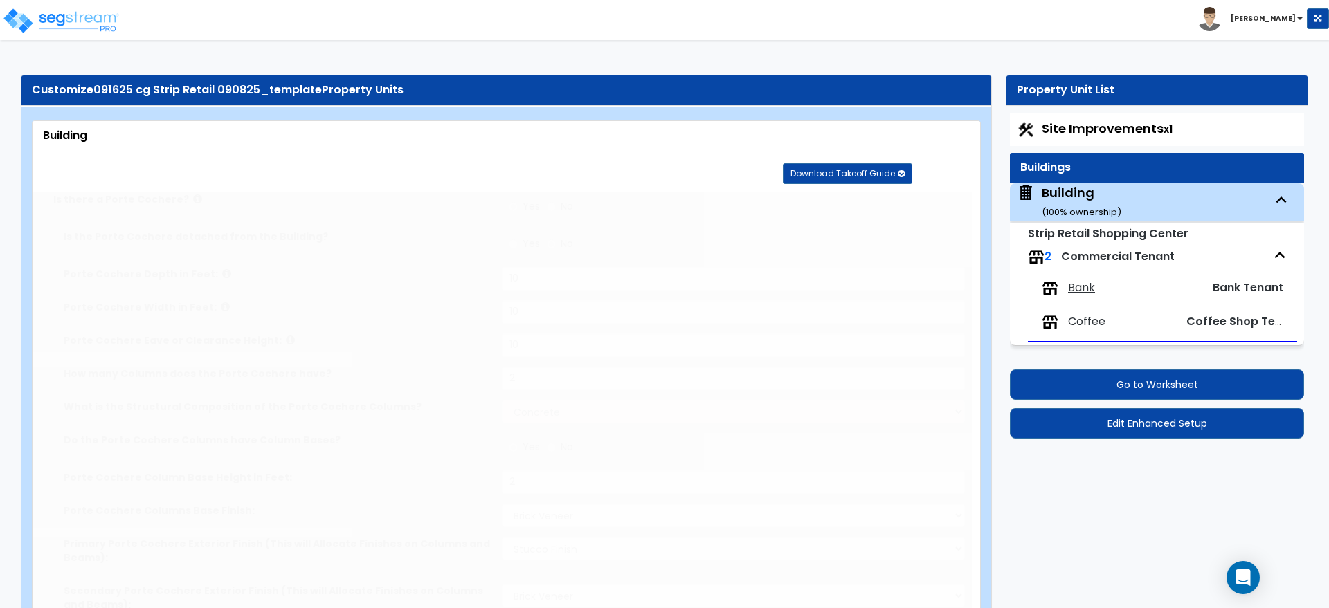
type input "4"
radio input "true"
type input "3"
radio input "true"
select select "2"
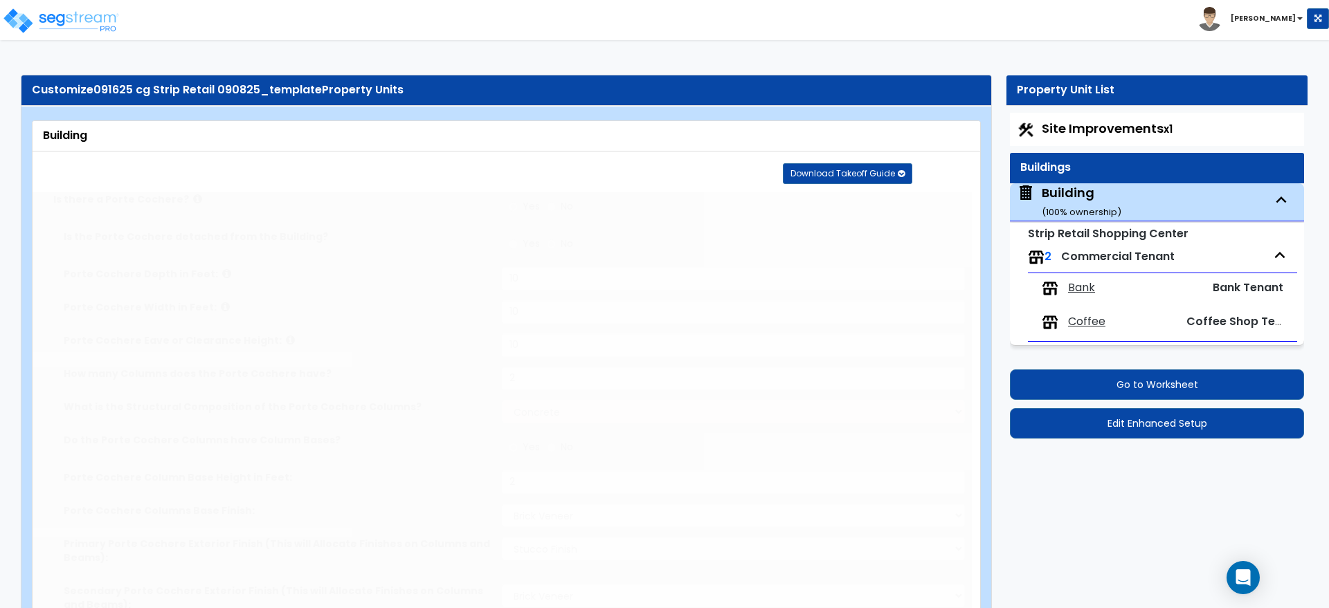
select select "3"
type input "2"
select select "4"
type input "4"
select select "2"
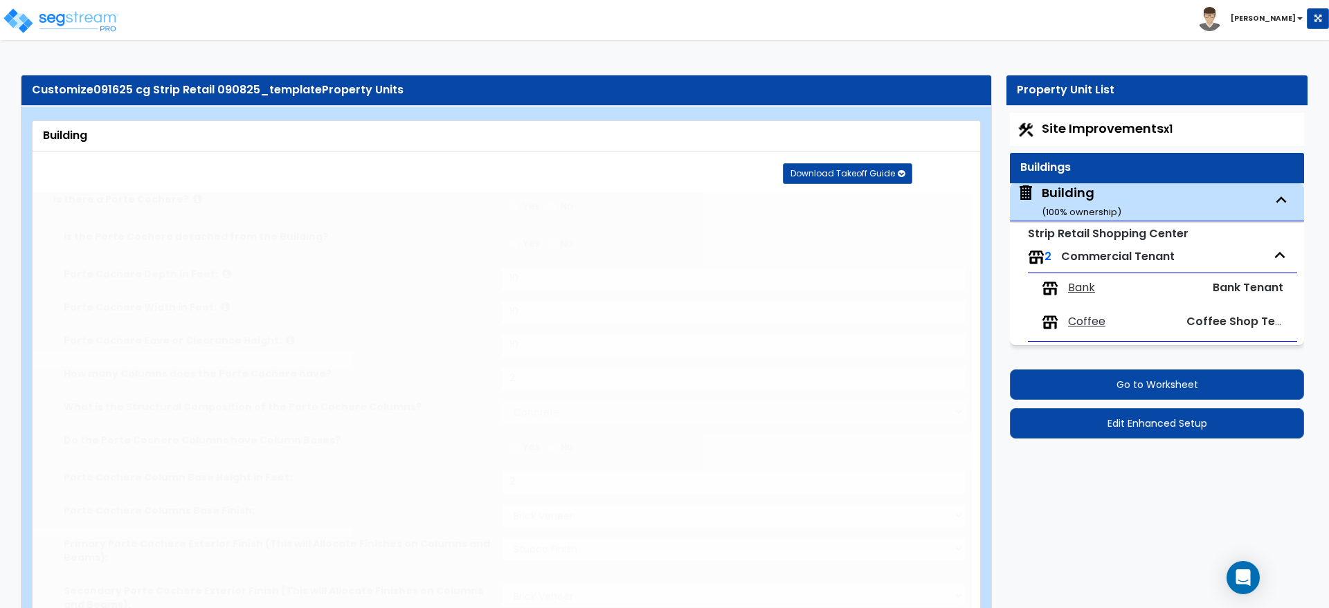
radio input "true"
select select "1"
radio input "true"
type input "4"
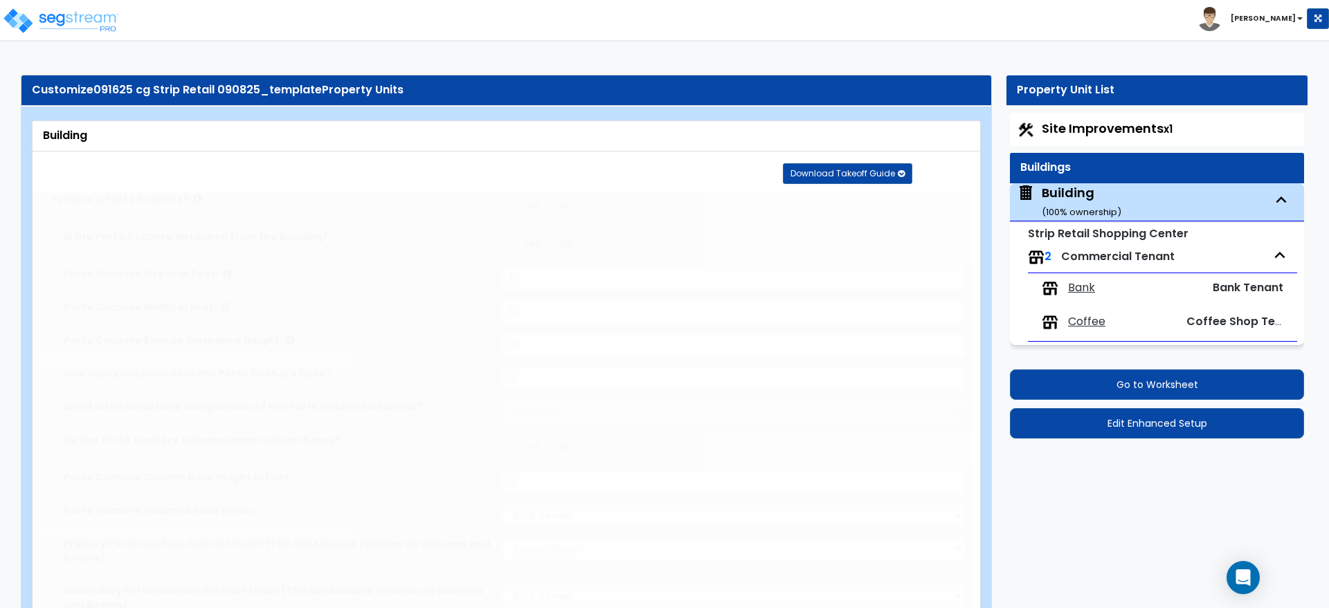
radio input "true"
type input "3"
radio input "true"
type input "6"
radio input "true"
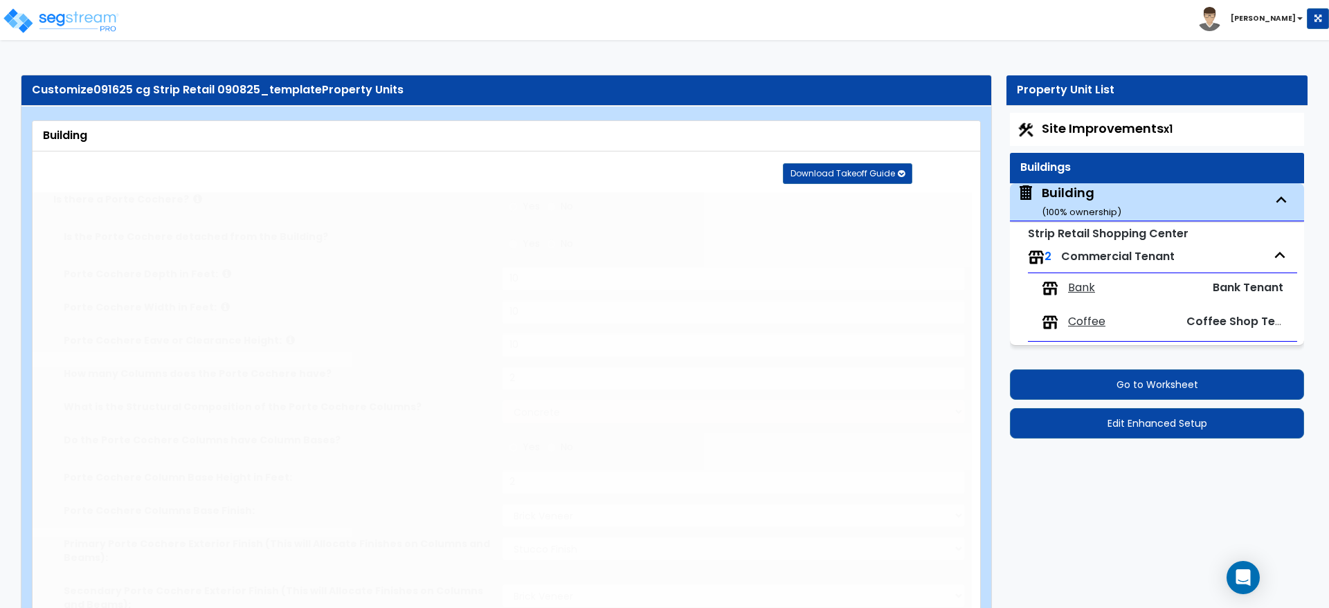
select select "2"
type input "70"
select select "3"
radio input "true"
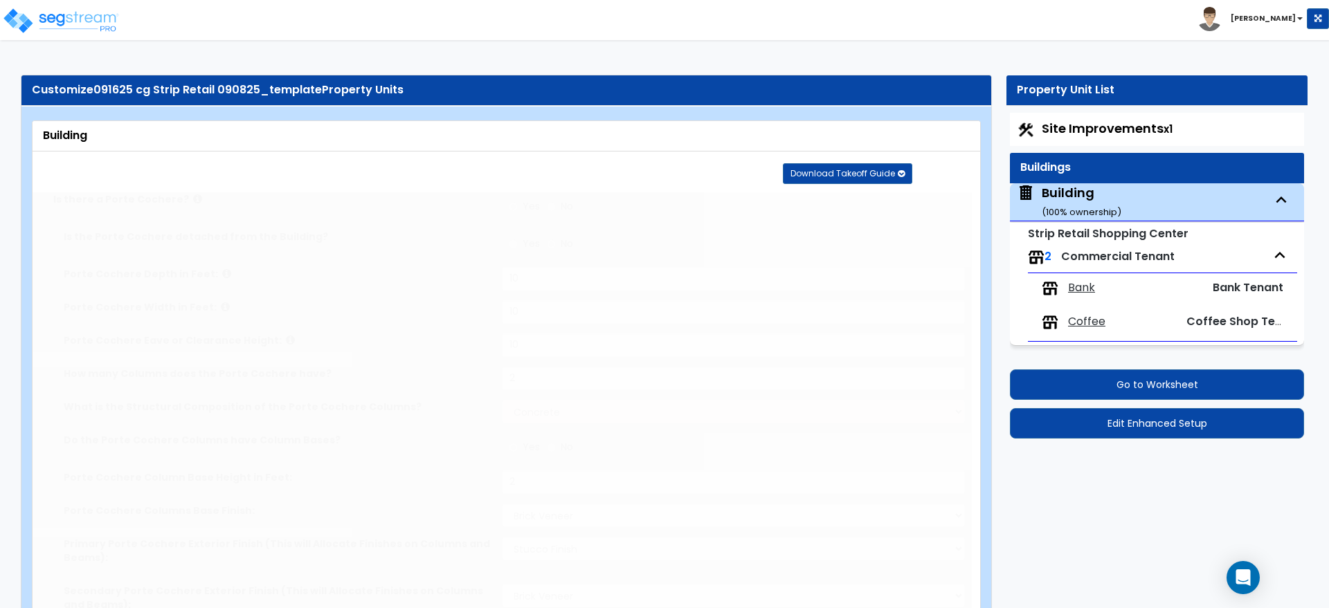
radio input "true"
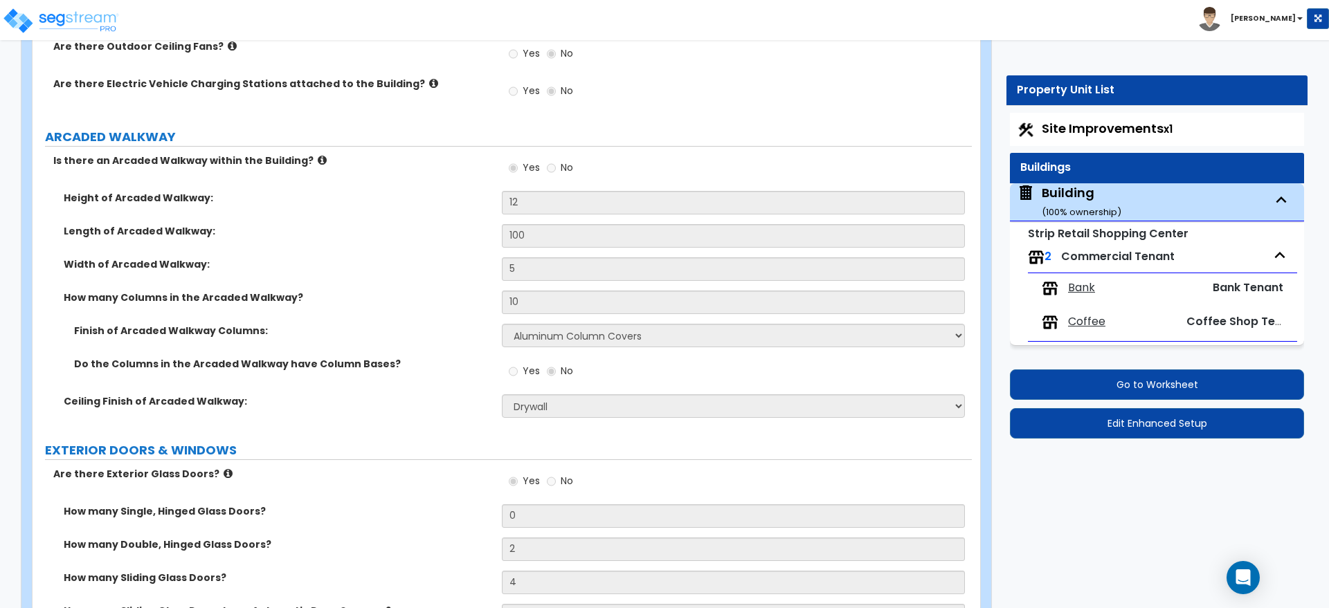
scroll to position [2422, 0]
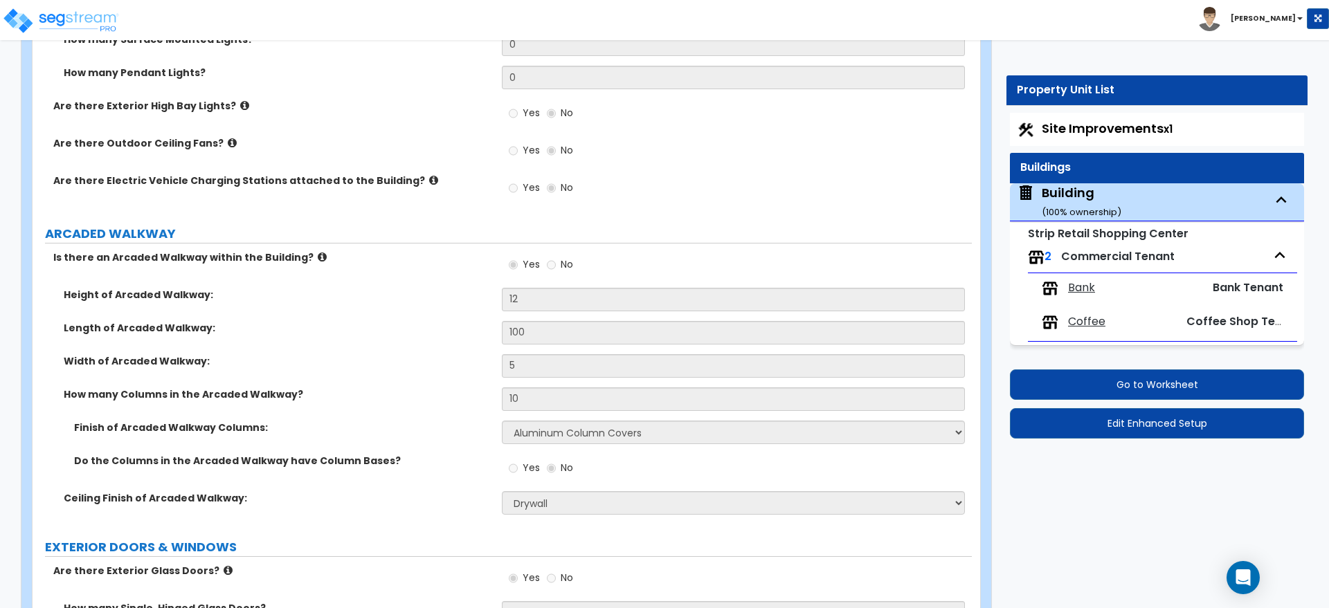
click at [716, 192] on div "Yes No" at bounding box center [736, 192] width 469 height 37
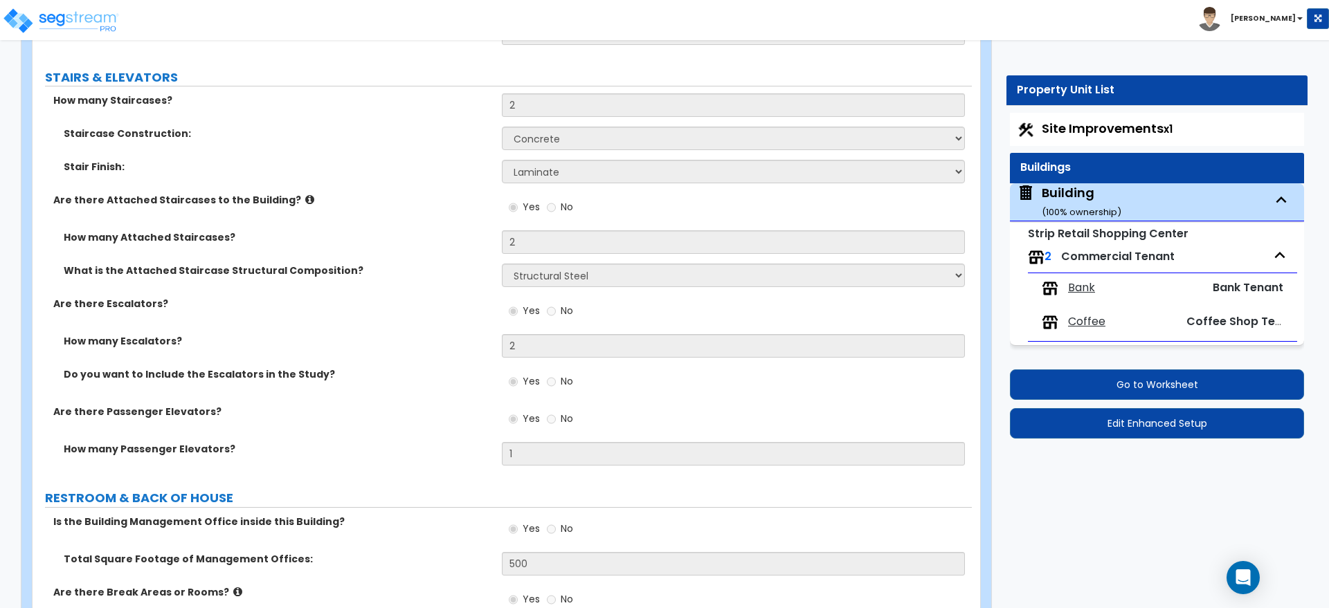
click at [410, 344] on div "How many Escalators? 2" at bounding box center [502, 350] width 939 height 33
click at [363, 359] on div "How many Escalators? 2" at bounding box center [502, 350] width 939 height 33
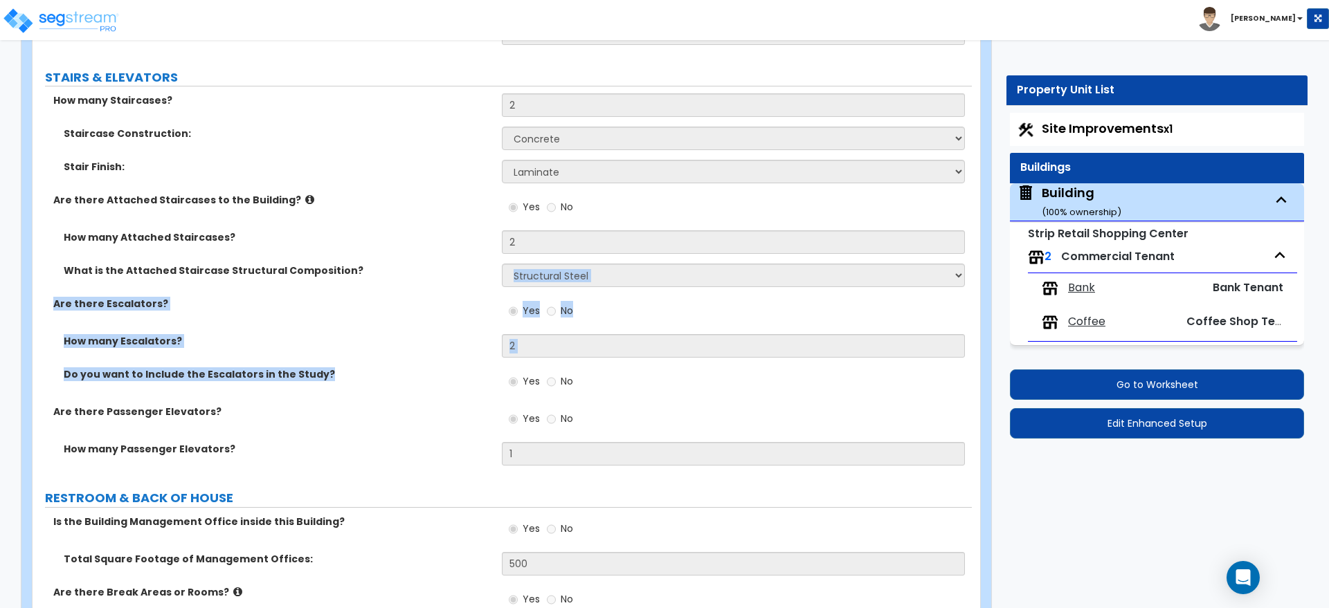
drag, startPoint x: 357, startPoint y: 379, endPoint x: 44, endPoint y: 293, distance: 324.2
click at [44, 293] on div "How many Staircases? 2 Staircase Construction: Please Choose One Concrete Steel…" at bounding box center [502, 284] width 918 height 382
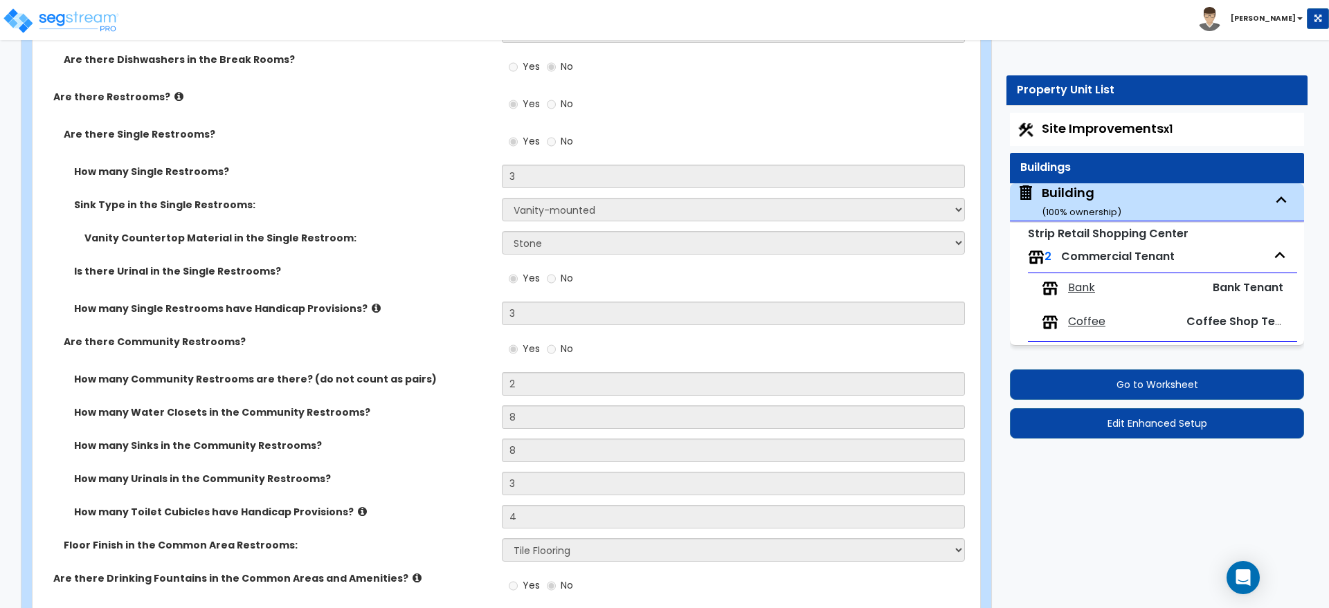
scroll to position [6420, 0]
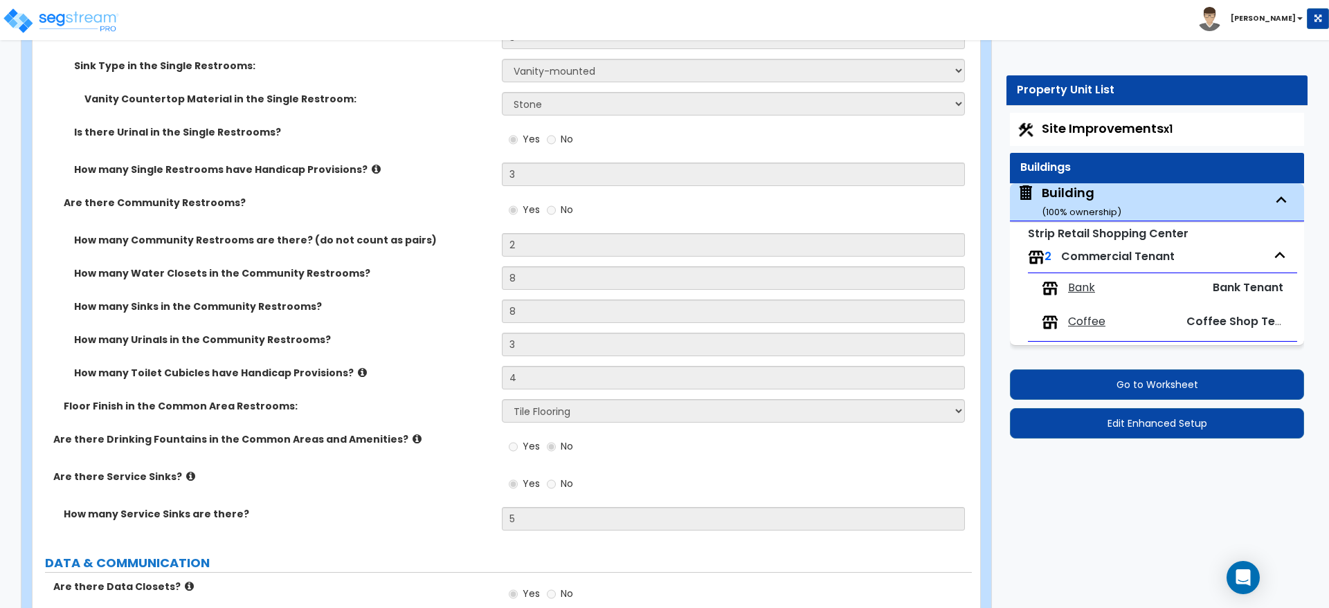
click at [262, 400] on label "Floor Finish in the Common Area Restrooms:" at bounding box center [278, 406] width 428 height 14
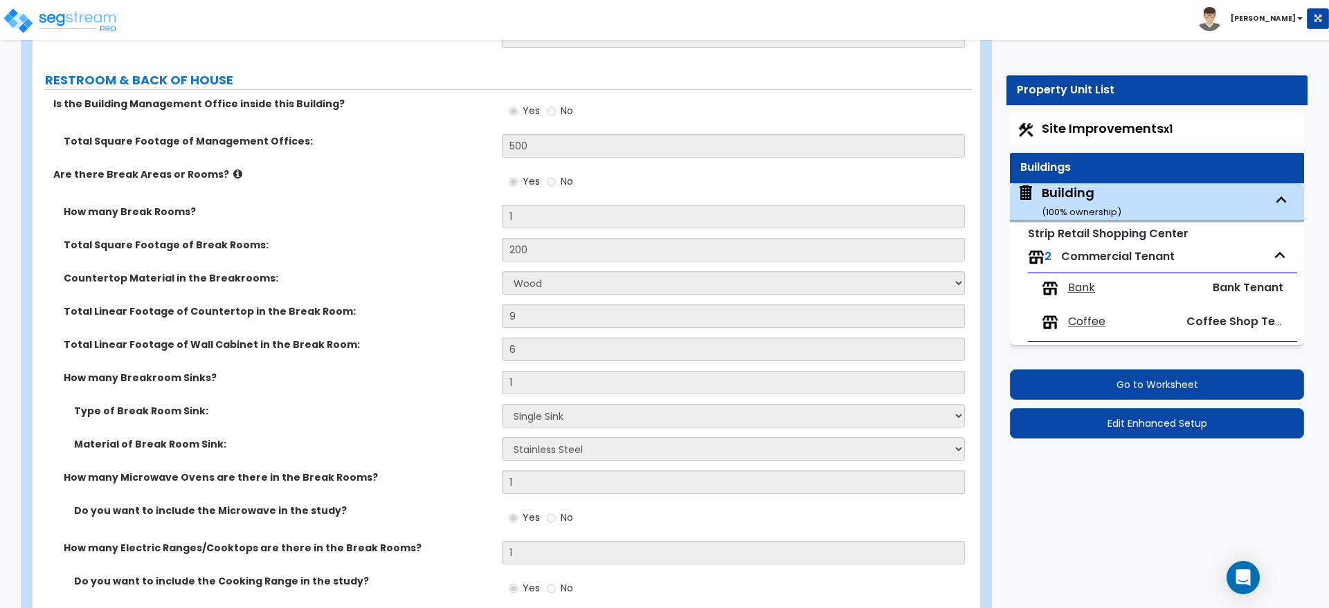
scroll to position [5578, 0]
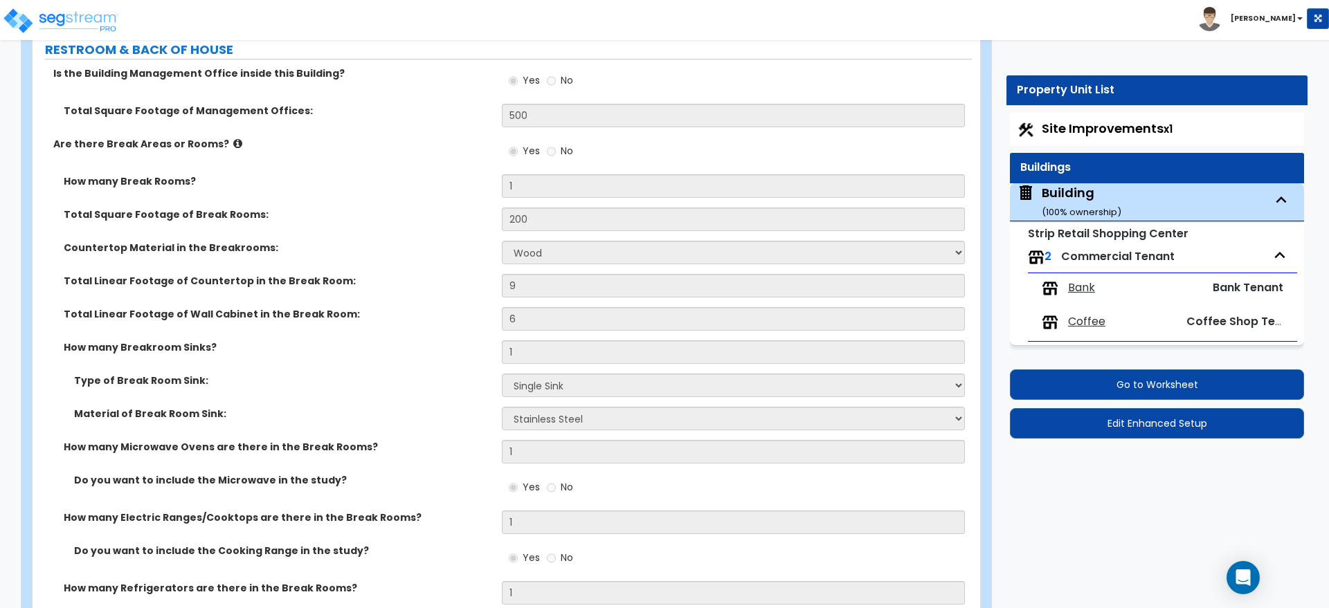
click at [500, 221] on div "Total Square Footage of Break Rooms: 200" at bounding box center [502, 224] width 939 height 33
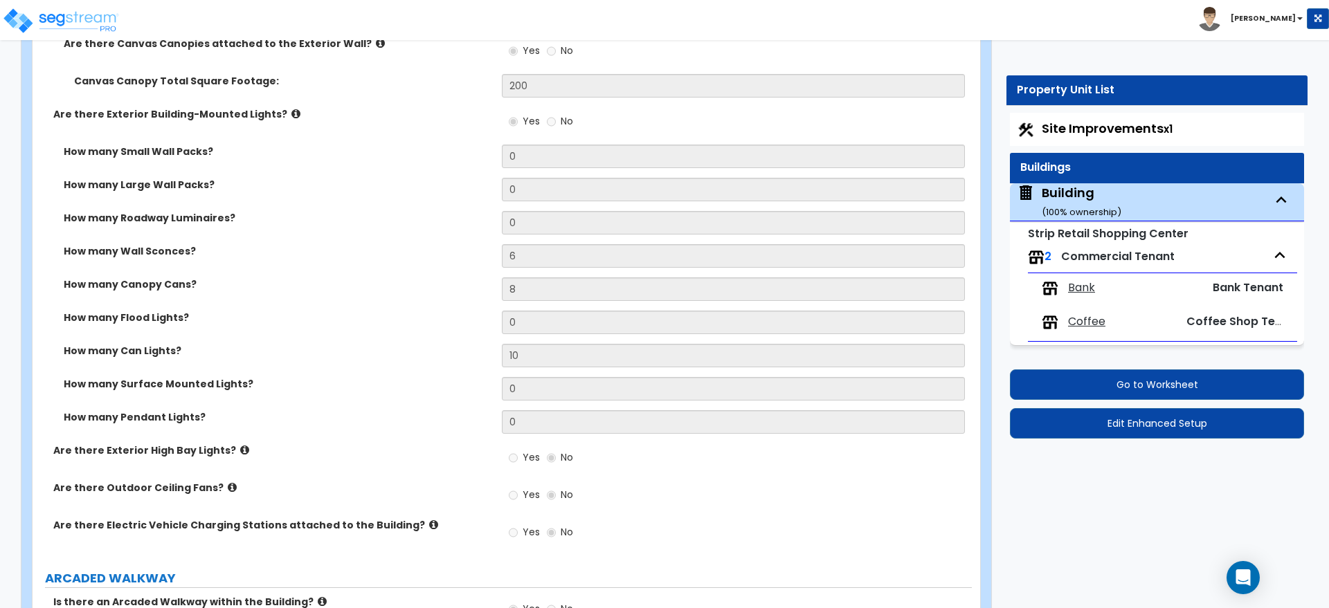
scroll to position [1961, 0]
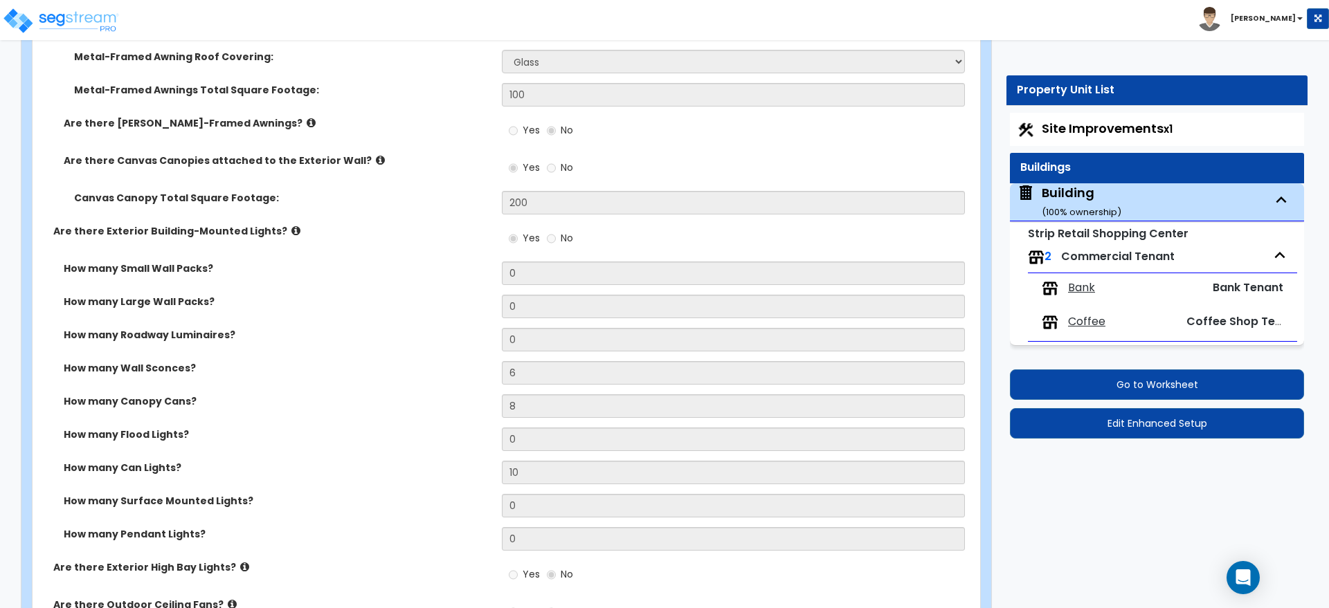
click at [727, 157] on div "Yes No" at bounding box center [736, 172] width 469 height 37
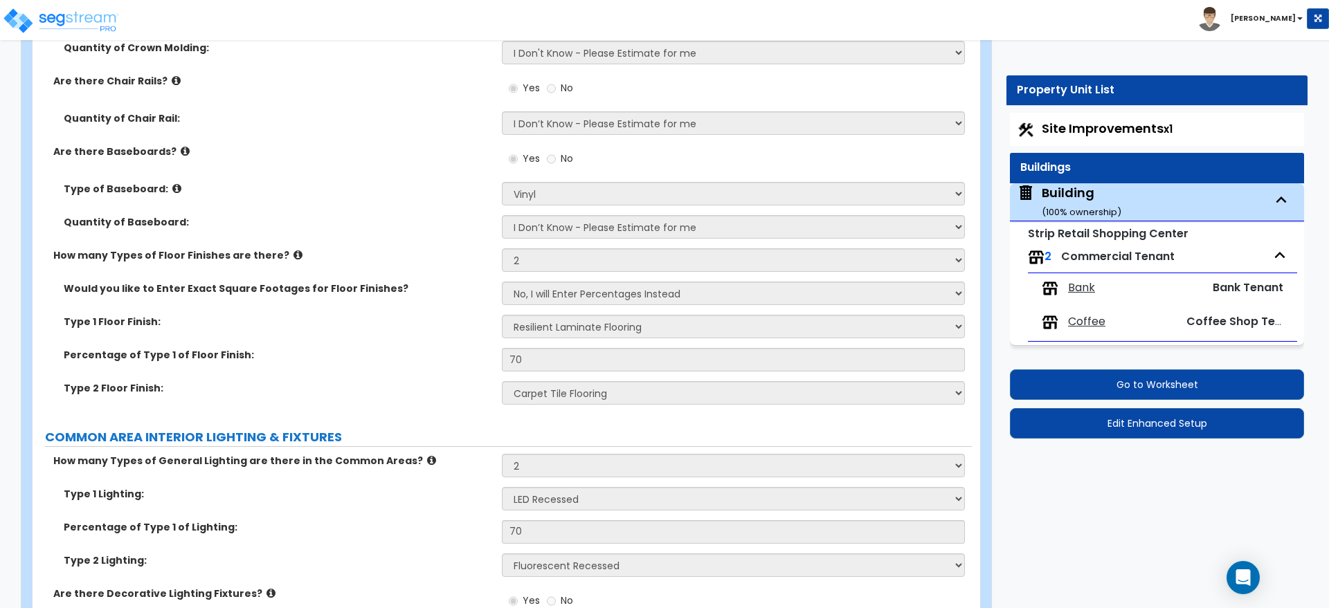
scroll to position [4322, 0]
